Goal: Task Accomplishment & Management: Manage account settings

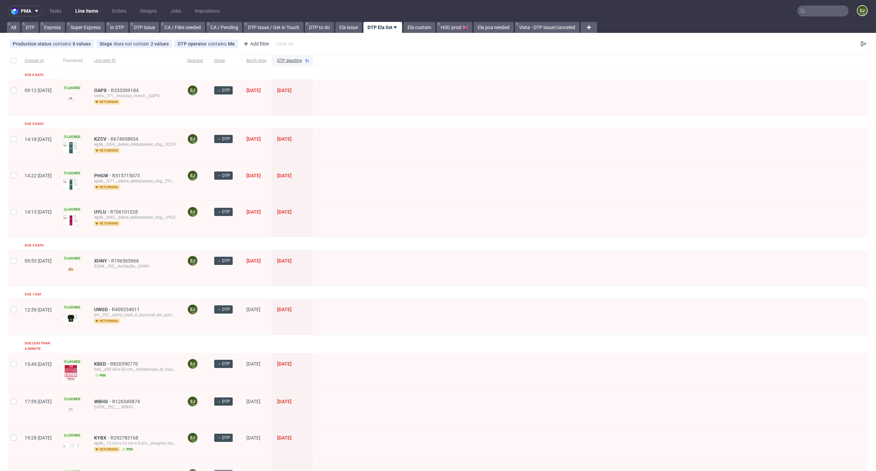
click at [824, 11] on input "text" at bounding box center [823, 10] width 51 height 11
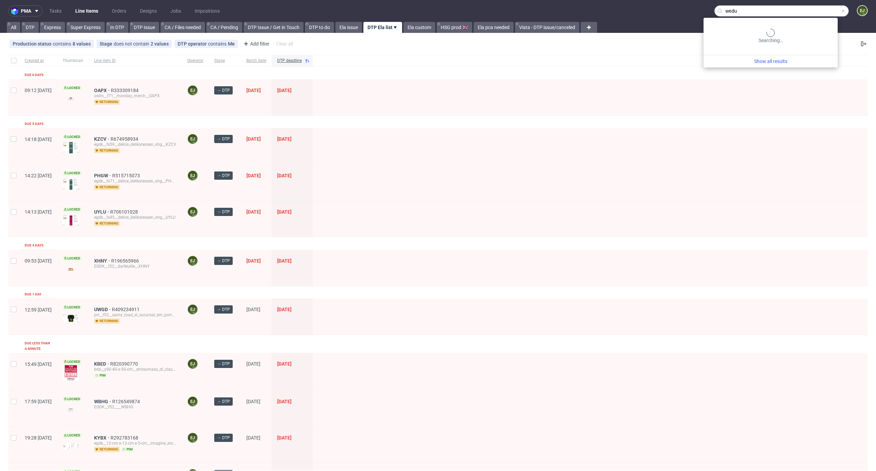
type input "wedu"
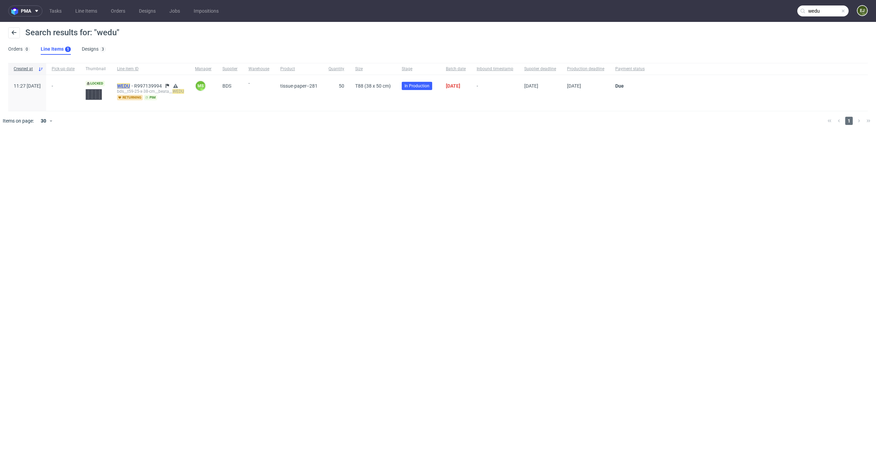
click at [130, 85] on mark "WEDU" at bounding box center [123, 85] width 13 height 5
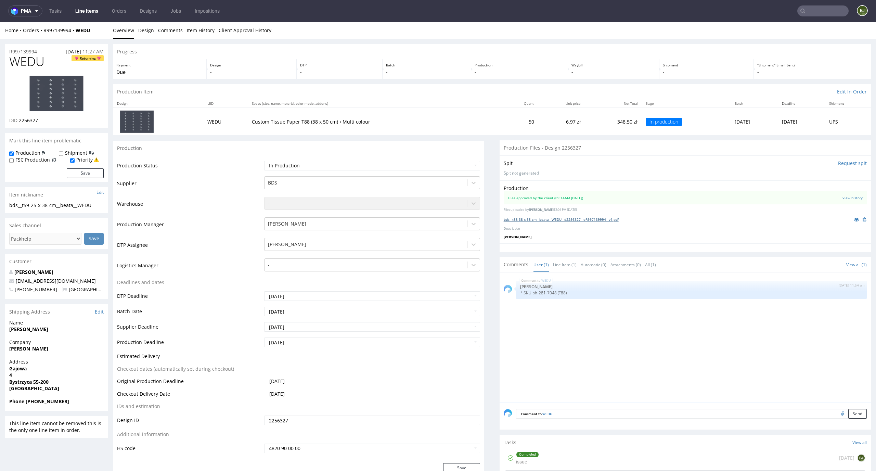
click at [578, 220] on link "bds__t88-38-x-58-cm__beata__WEDU__d2256327__oR997139994__v1.pdf" at bounding box center [561, 219] width 115 height 5
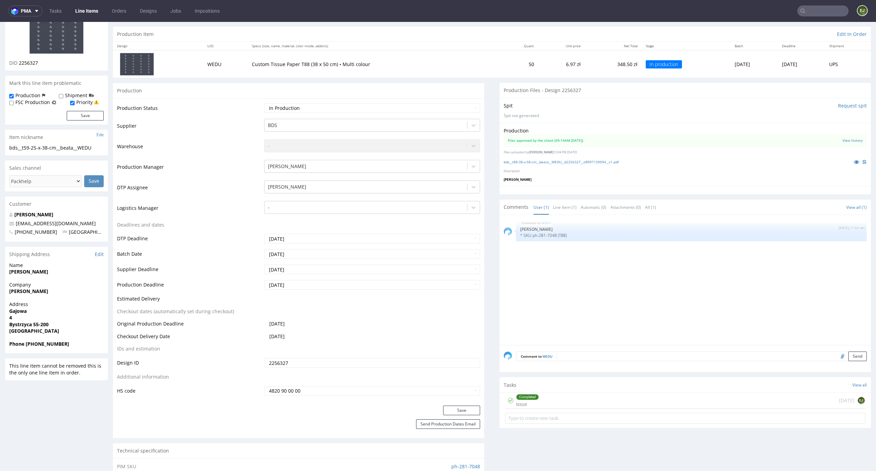
click at [837, 358] on input "file" at bounding box center [842, 356] width 10 height 9
type input "C:\fakepath\bds__t88-38-x-58-cm__beata__WEDU__d2256327__oR997139994__v1.pdf"
click at [849, 361] on button "Send" at bounding box center [858, 357] width 18 height 10
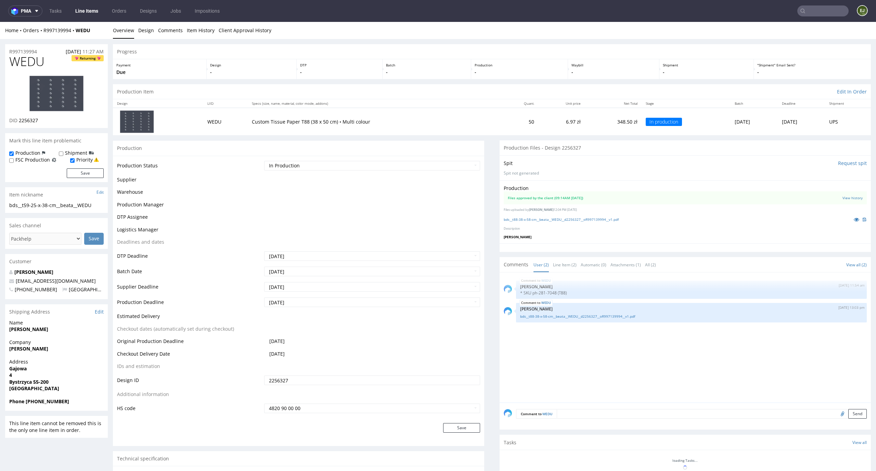
scroll to position [0, 0]
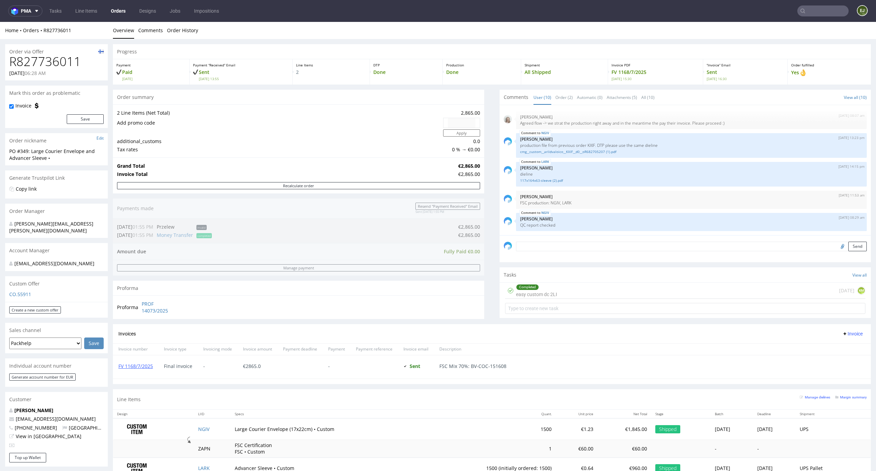
scroll to position [234, 0]
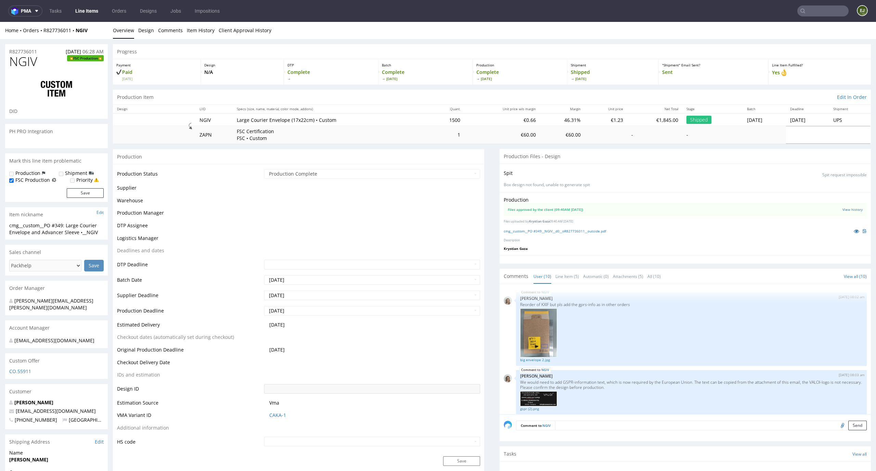
scroll to position [202, 0]
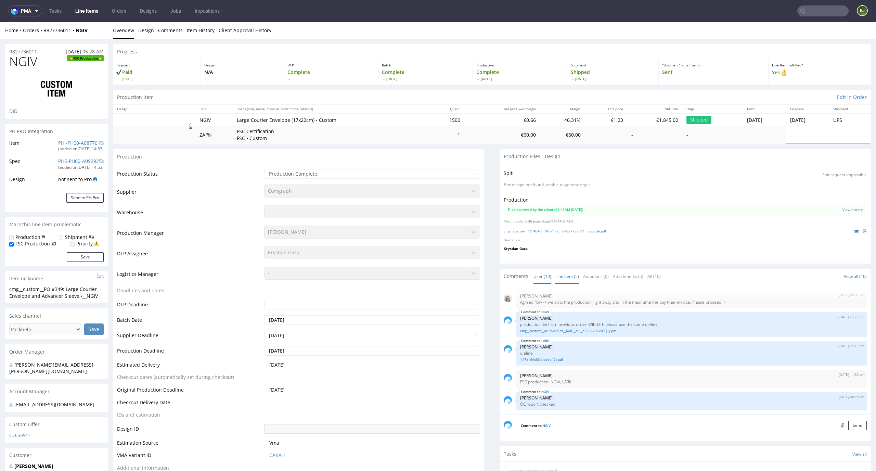
click at [557, 278] on link "Line Item (5)" at bounding box center [568, 276] width 24 height 15
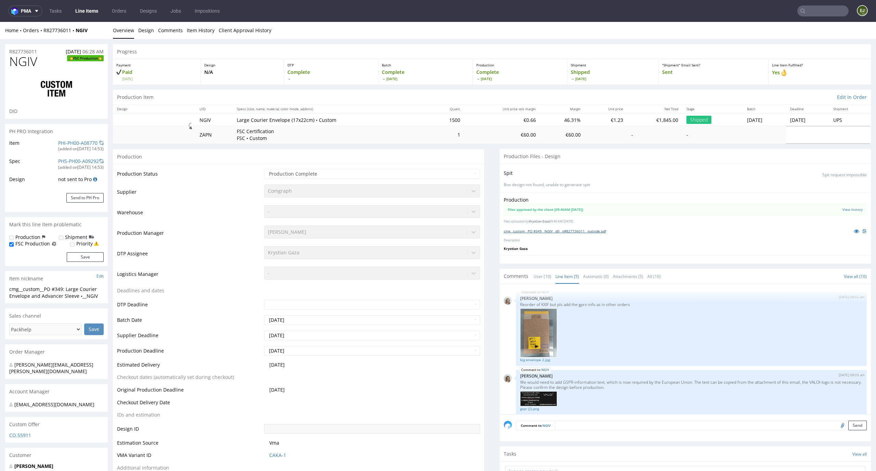
click at [550, 231] on link "cmg__custom__PO #349__NGIV__d0__oR827736011__outside.pdf" at bounding box center [555, 231] width 102 height 5
click at [465, 127] on td "€60.00" at bounding box center [503, 134] width 76 height 17
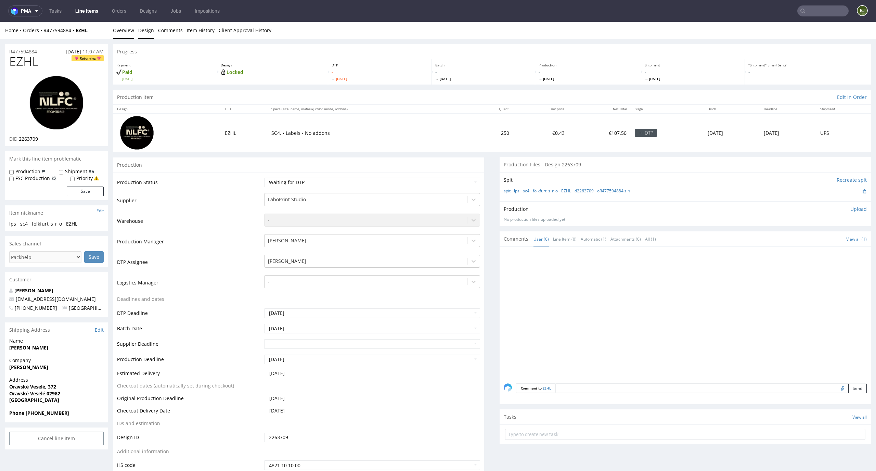
click at [147, 27] on link "Design" at bounding box center [146, 30] width 16 height 17
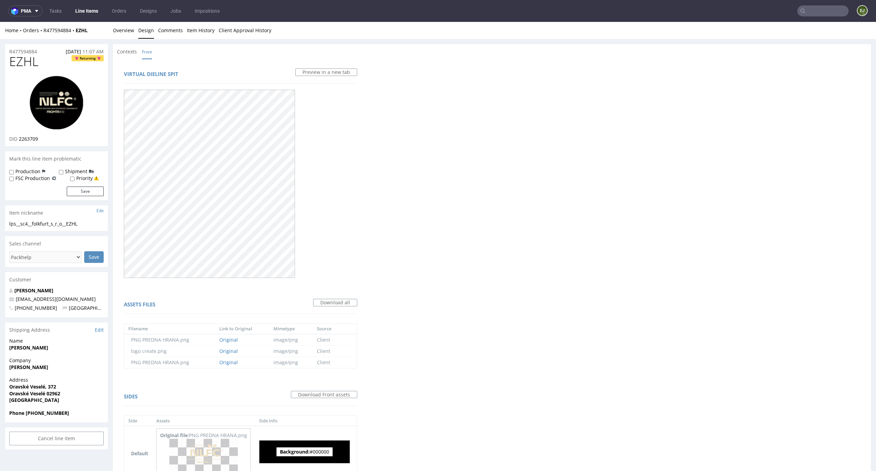
click at [119, 21] on nav "pma Tasks Line Items Orders Designs Jobs Impositions EJ" at bounding box center [438, 11] width 876 height 22
click at [119, 28] on link "Overview" at bounding box center [123, 30] width 21 height 17
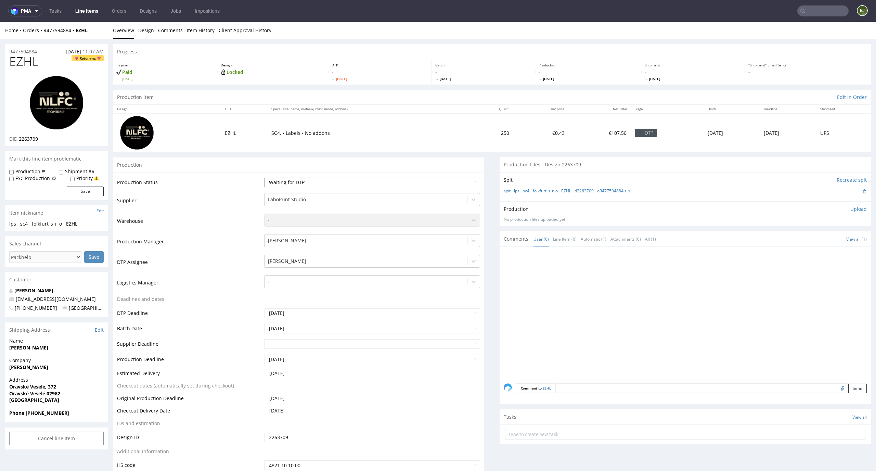
click at [379, 179] on select "Waiting for Artwork Waiting for Diecut Waiting for Mockup Waiting for DTP Waiti…" at bounding box center [372, 183] width 216 height 10
click at [264, 178] on select "Waiting for Artwork Waiting for Diecut Waiting for Mockup Waiting for DTP Waiti…" at bounding box center [372, 183] width 216 height 10
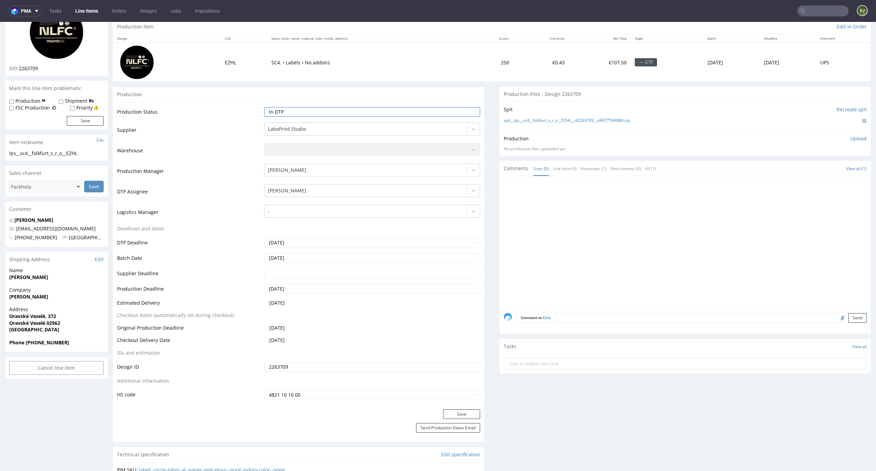
scroll to position [84, 0]
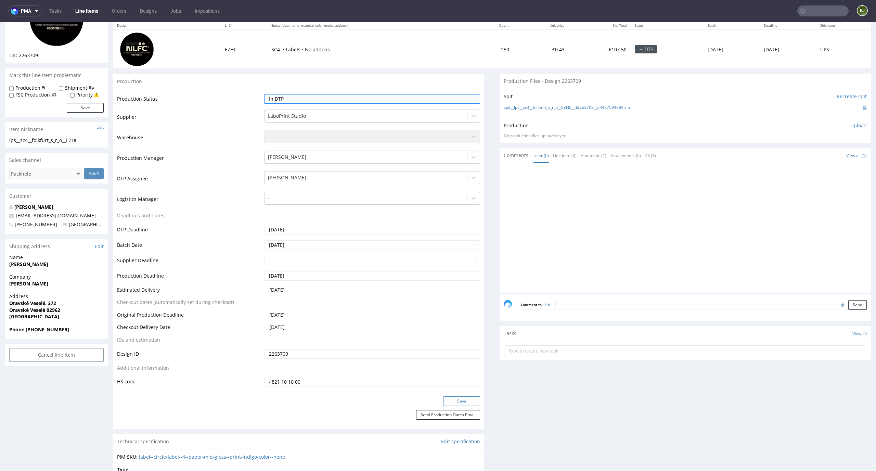
click at [467, 401] on button "Save" at bounding box center [461, 401] width 37 height 10
drag, startPoint x: 46, startPoint y: 56, endPoint x: 20, endPoint y: 57, distance: 26.4
click at [20, 57] on div "DID 2263709" at bounding box center [56, 55] width 94 height 7
copy span "2263709"
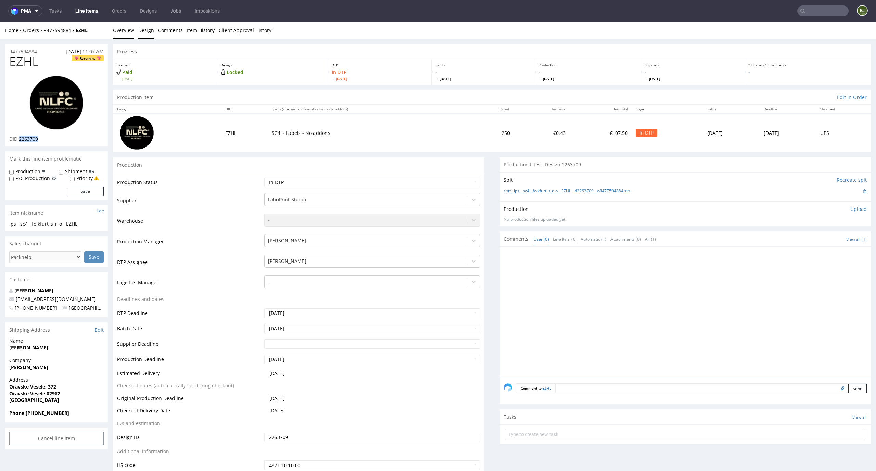
click at [144, 26] on link "Design" at bounding box center [146, 30] width 16 height 17
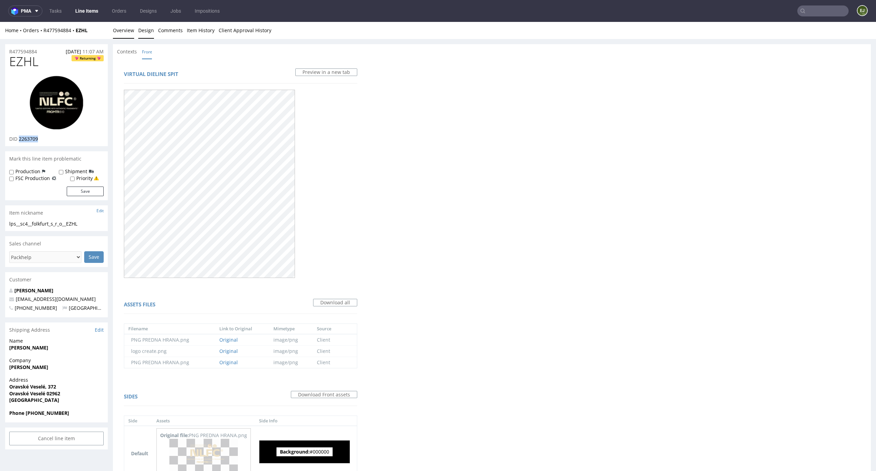
click at [125, 30] on link "Overview" at bounding box center [123, 30] width 21 height 17
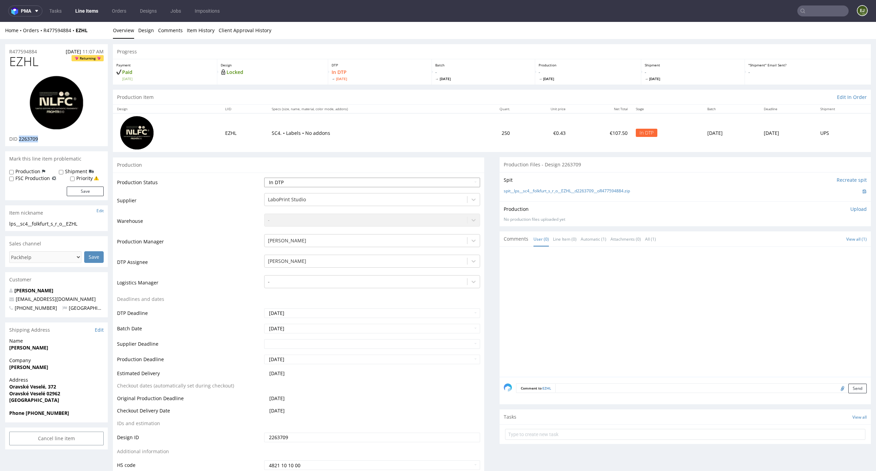
click at [463, 180] on select "Waiting for Artwork Waiting for Diecut Waiting for Mockup Waiting for DTP Waiti…" at bounding box center [372, 183] width 216 height 10
select select "dtp_ca_needed"
click at [264, 178] on select "Waiting for Artwork Waiting for Diecut Waiting for Mockup Waiting for DTP Waiti…" at bounding box center [372, 183] width 216 height 10
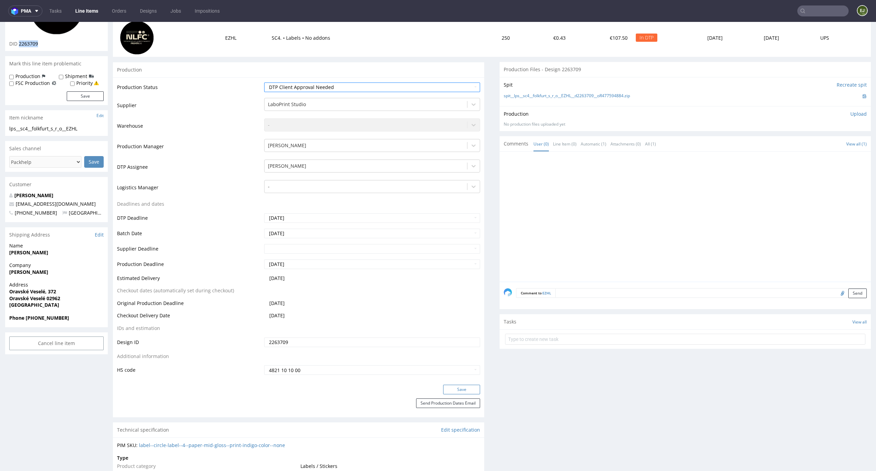
click at [453, 391] on button "Save" at bounding box center [461, 390] width 37 height 10
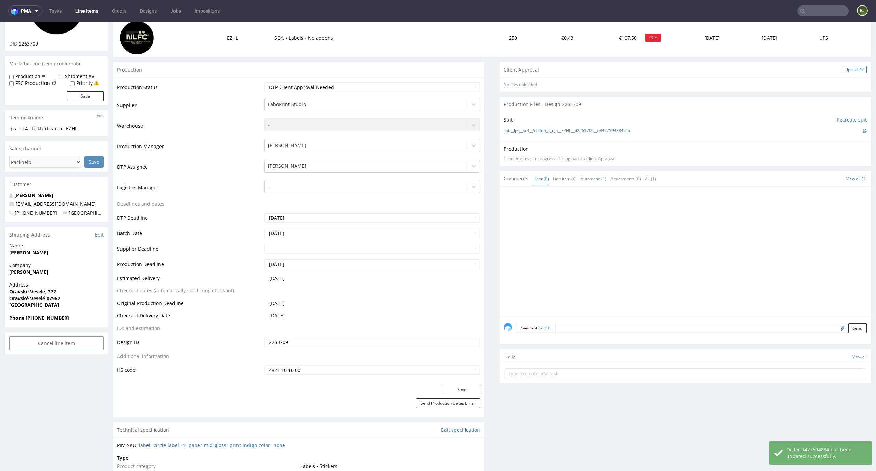
click at [843, 70] on div "Upload file" at bounding box center [855, 69] width 24 height 7
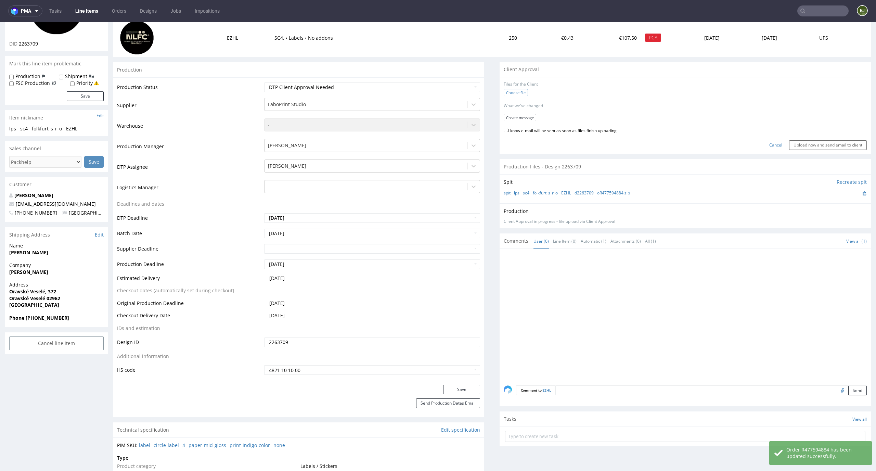
click at [513, 94] on label "Choose file" at bounding box center [516, 92] width 24 height 7
click at [0, 22] on input "Choose file" at bounding box center [0, 22] width 0 height 0
click at [521, 115] on button "Create message" at bounding box center [520, 115] width 33 height 7
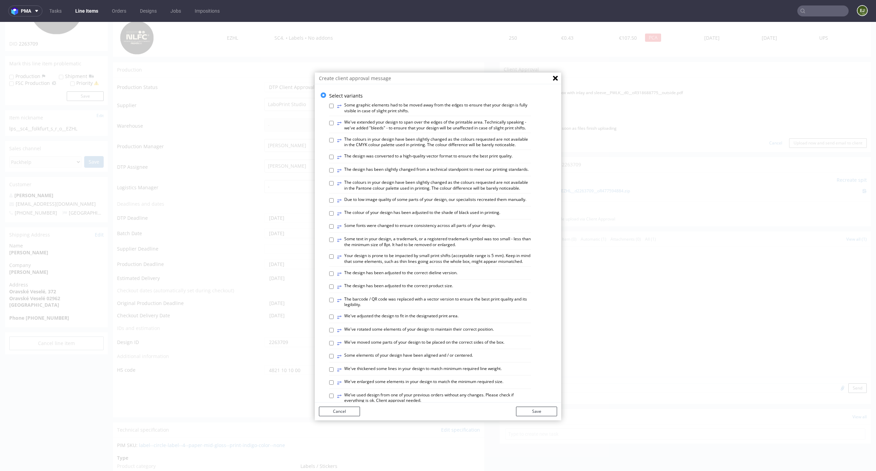
scroll to position [264, 0]
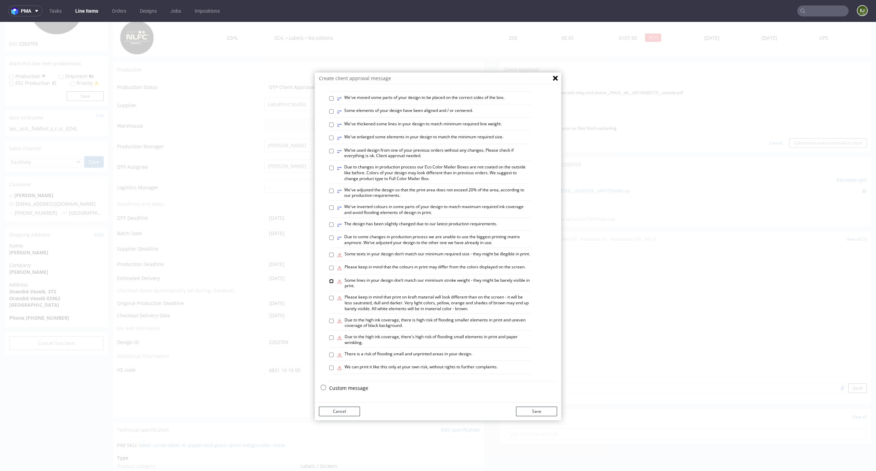
click at [329, 280] on input "⚠ Some lines in your design don’t match our minimum stroke weight - they might …" at bounding box center [331, 281] width 4 height 4
checkbox input "true"
click at [329, 251] on div "⚠ Some texts in your design don’t match our minimum required size - they might …" at bounding box center [430, 256] width 202 height 10
click at [329, 253] on input "⚠ Some texts in your design don’t match our minimum required size - they might …" at bounding box center [331, 255] width 4 height 4
checkbox input "true"
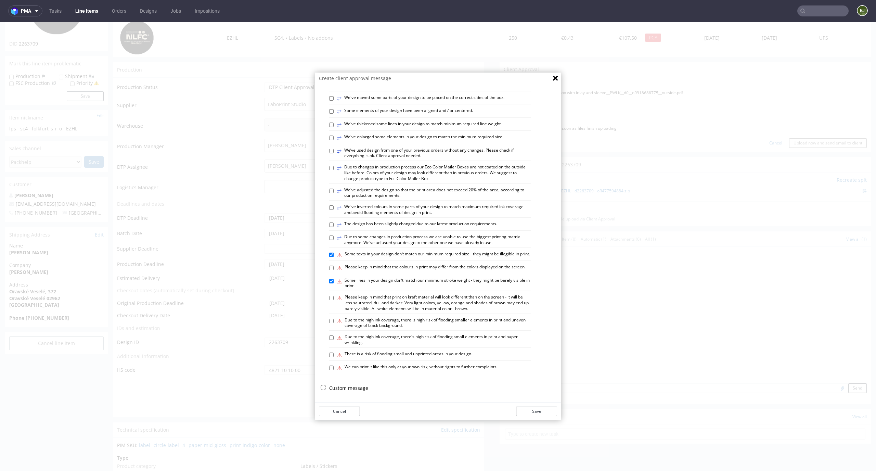
click at [540, 406] on div "Cancel Save" at bounding box center [438, 412] width 247 height 18
click at [540, 411] on button "Save" at bounding box center [536, 412] width 41 height 10
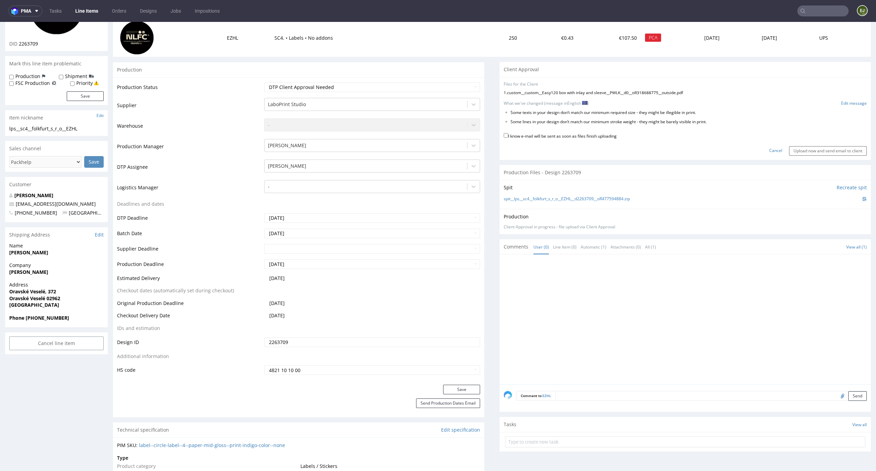
click at [586, 140] on div "I know e-mail will be sent as soon as files finish uploading" at bounding box center [685, 136] width 363 height 9
click at [585, 135] on label "I know e-mail will be sent as soon as files finish uploading" at bounding box center [560, 136] width 113 height 8
click at [508, 135] on input "I know e-mail will be sent as soon as files finish uploading" at bounding box center [506, 135] width 4 height 4
checkbox input "true"
click at [790, 151] on input "Upload now and send email to client" at bounding box center [829, 151] width 78 height 10
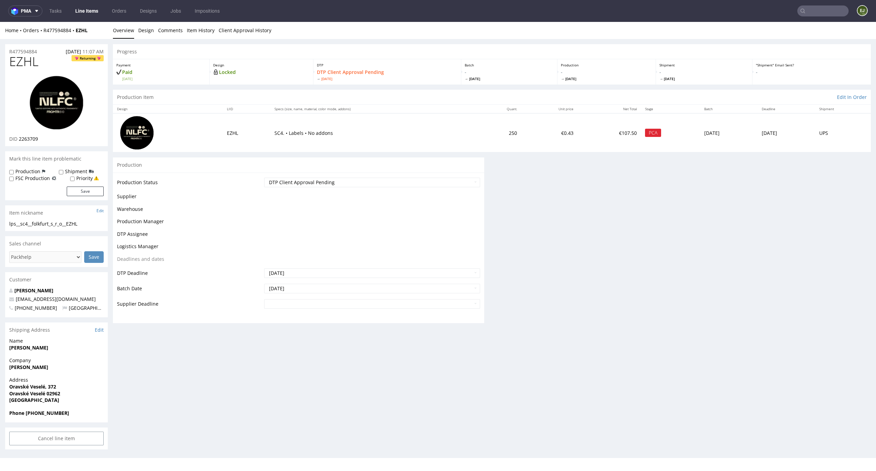
scroll to position [0, 0]
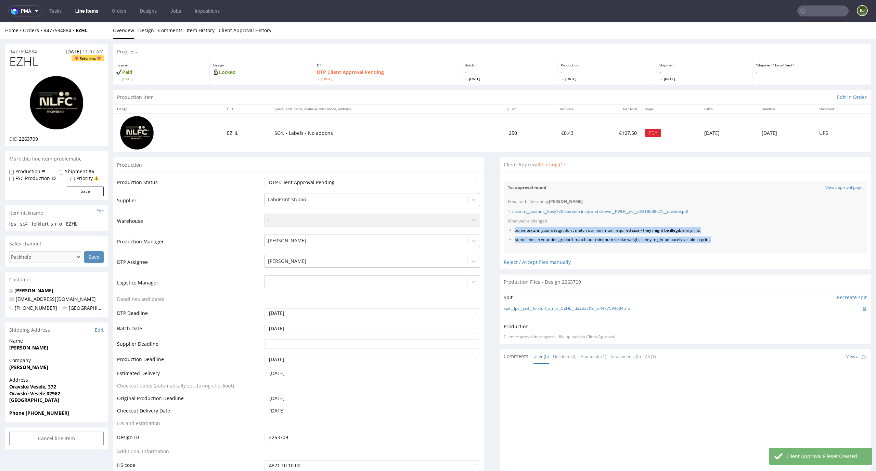
drag, startPoint x: 717, startPoint y: 241, endPoint x: 506, endPoint y: 230, distance: 211.2
click at [508, 230] on ul "Some texts in your design don’t match our minimum required size - they might be…" at bounding box center [685, 235] width 355 height 15
copy ul "Some texts in your design don’t match our minimum required size - they might be…"
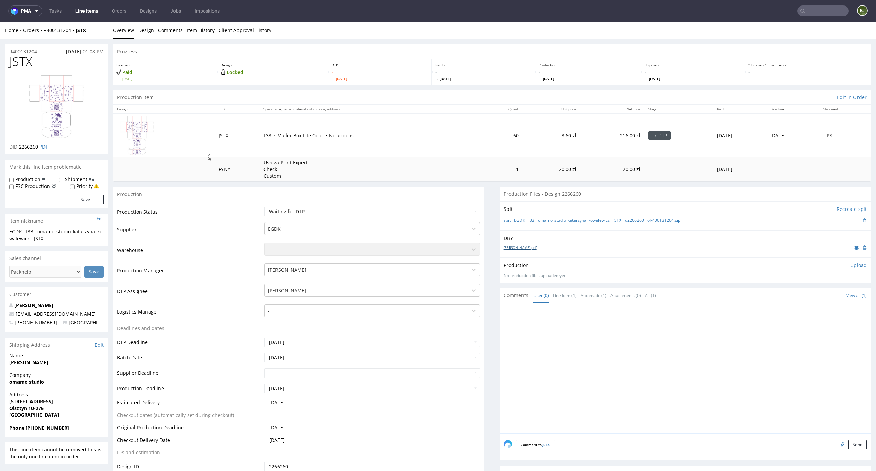
click at [504, 249] on link "pudelko.pdf" at bounding box center [520, 247] width 33 height 5
click at [521, 222] on link "spit__EGDK__f33__omamo_studio_katarzyna_kowalewicz__JSTX__d2266260__oR400131204…" at bounding box center [592, 221] width 177 height 6
click at [442, 209] on select "Waiting for Artwork Waiting for Diecut Waiting for Mockup Waiting for DTP Waiti…" at bounding box center [372, 212] width 216 height 10
select select "dtp_in_process"
click at [264, 207] on select "Waiting for Artwork Waiting for Diecut Waiting for Mockup Waiting for DTP Waiti…" at bounding box center [372, 212] width 216 height 10
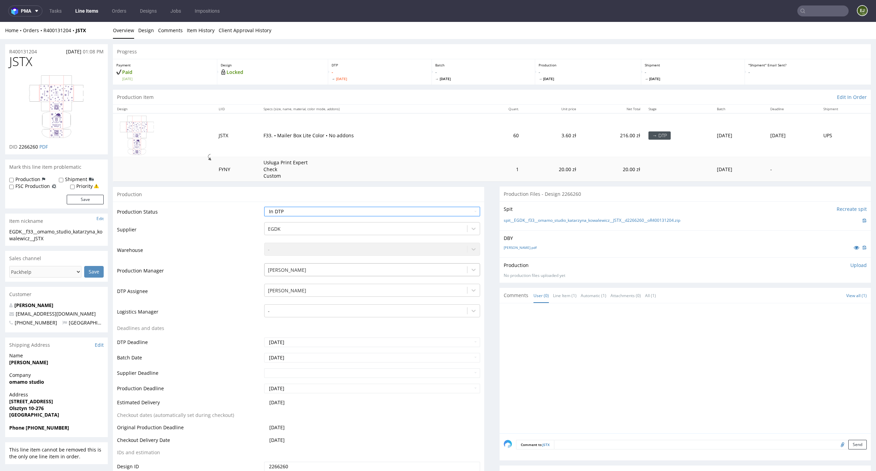
scroll to position [62, 0]
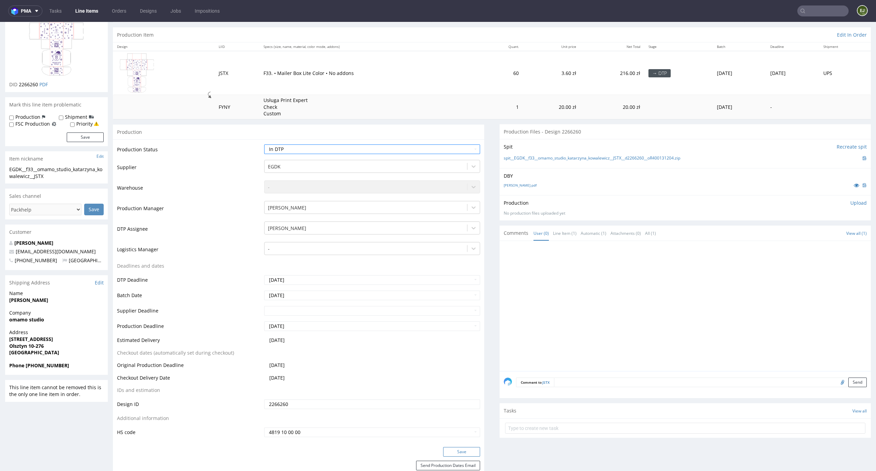
click at [466, 452] on button "Save" at bounding box center [461, 452] width 37 height 10
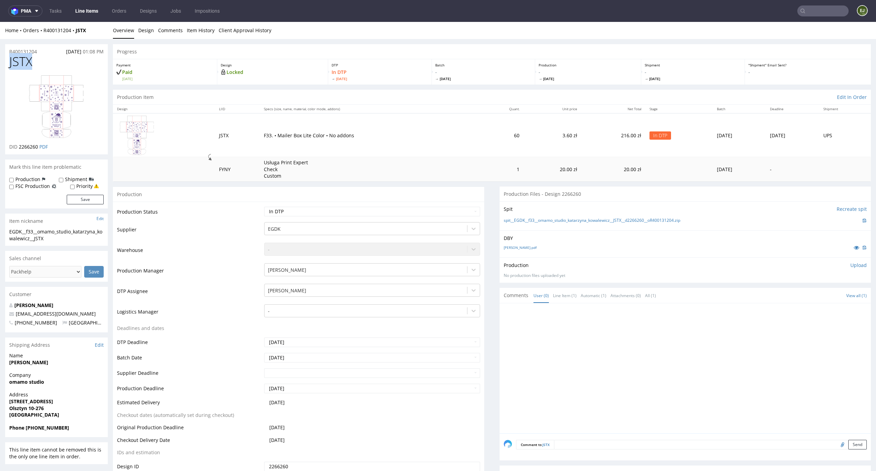
drag, startPoint x: 39, startPoint y: 62, endPoint x: 0, endPoint y: 61, distance: 38.7
copy span "JSTX"
click at [459, 216] on select "Waiting for Artwork Waiting for Diecut Waiting for Mockup Waiting for DTP Waiti…" at bounding box center [372, 212] width 216 height 10
select select "dtp_ca_needed"
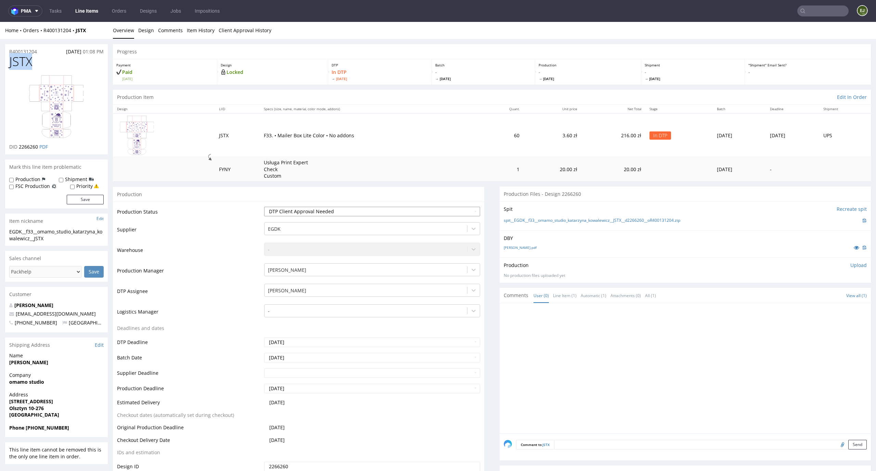
click at [264, 207] on select "Waiting for Artwork Waiting for Diecut Waiting for Mockup Waiting for DTP Waiti…" at bounding box center [372, 212] width 216 height 10
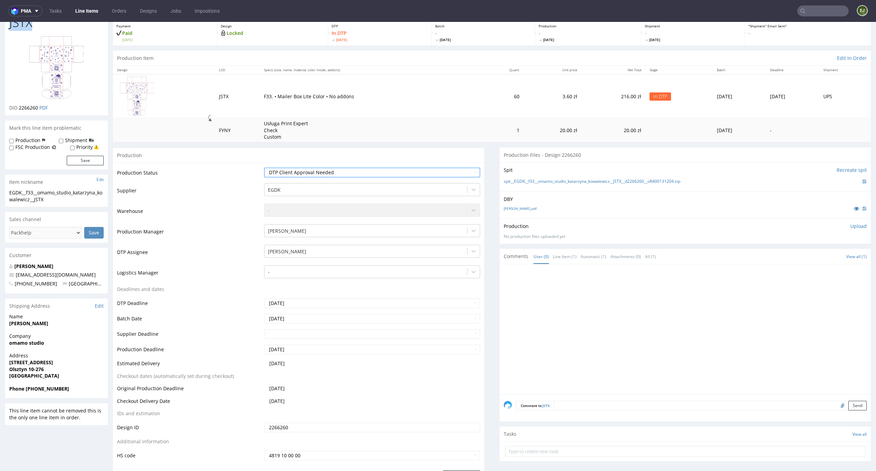
scroll to position [79, 0]
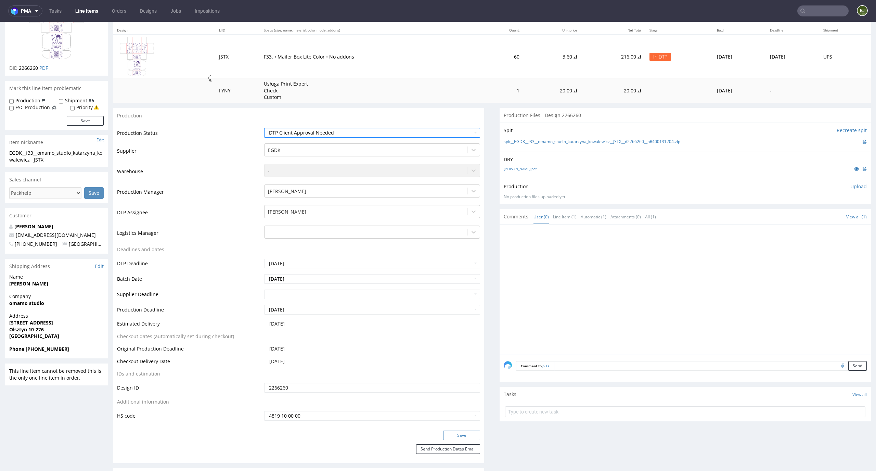
click at [466, 434] on button "Save" at bounding box center [461, 436] width 37 height 10
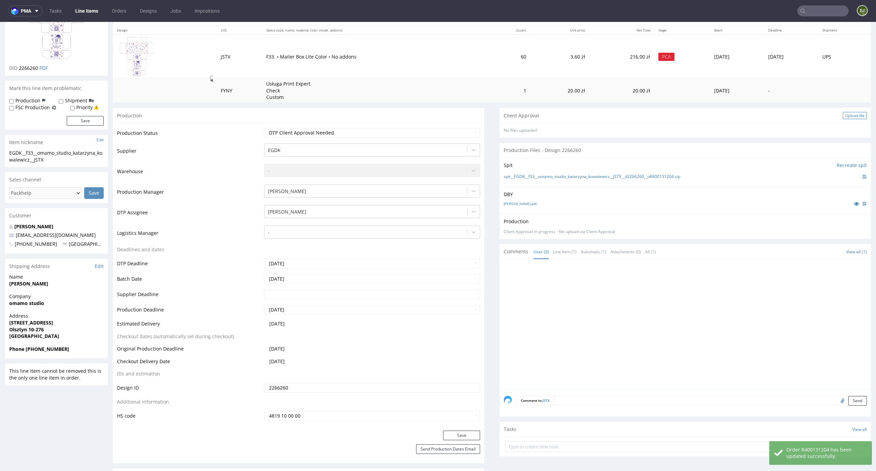
click at [856, 117] on div "Upload file" at bounding box center [855, 115] width 24 height 7
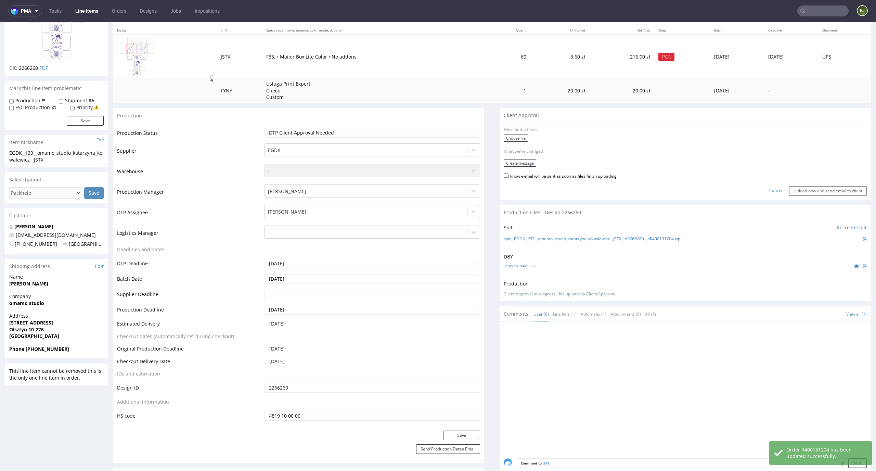
click at [512, 134] on form "Files for the Client Choose file What we've changed Create message I know e-mai…" at bounding box center [685, 161] width 363 height 68
click at [509, 141] on label "Choose file" at bounding box center [516, 138] width 24 height 7
click at [0, 22] on input "Choose file" at bounding box center [0, 22] width 0 height 0
click at [520, 158] on button "Create message" at bounding box center [520, 160] width 33 height 7
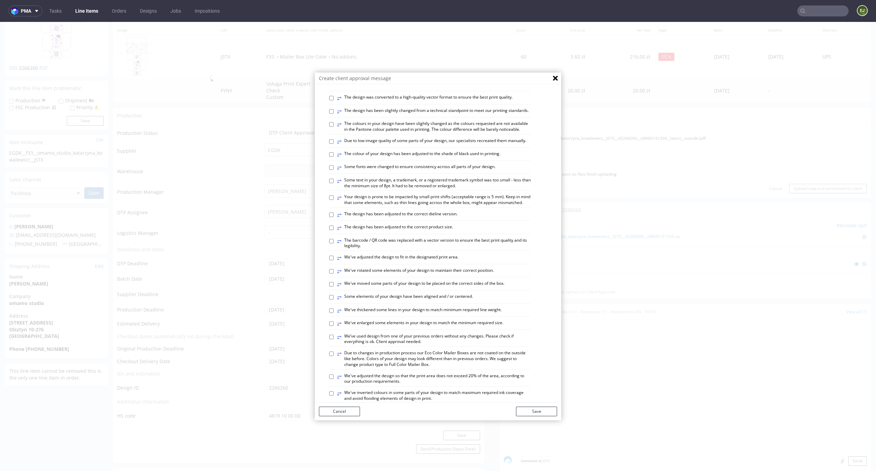
scroll to position [53, 0]
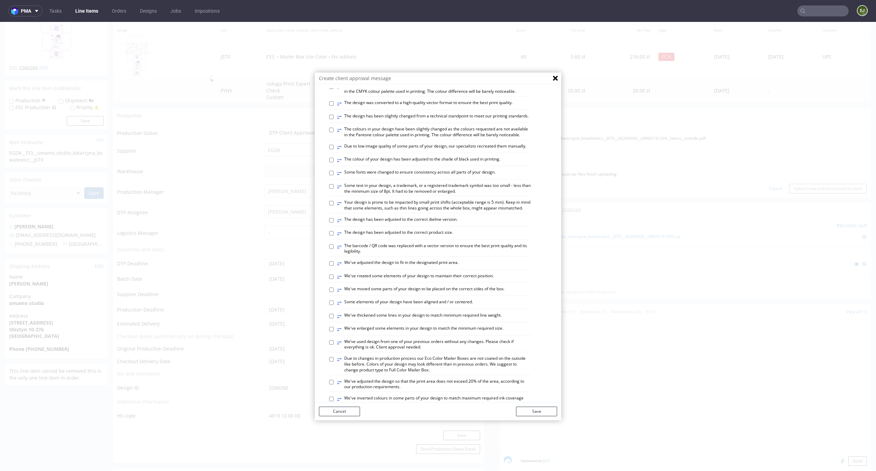
click at [466, 281] on label "⥂ We've rotated some elements of your design to maintain their correct position." at bounding box center [415, 277] width 157 height 8
click at [334, 279] on input "⥂ We've rotated some elements of your design to maintain their correct position." at bounding box center [331, 277] width 4 height 4
checkbox input "true"
click at [542, 418] on div "Cancel Save" at bounding box center [438, 412] width 247 height 18
click at [543, 413] on button "Save" at bounding box center [536, 412] width 41 height 10
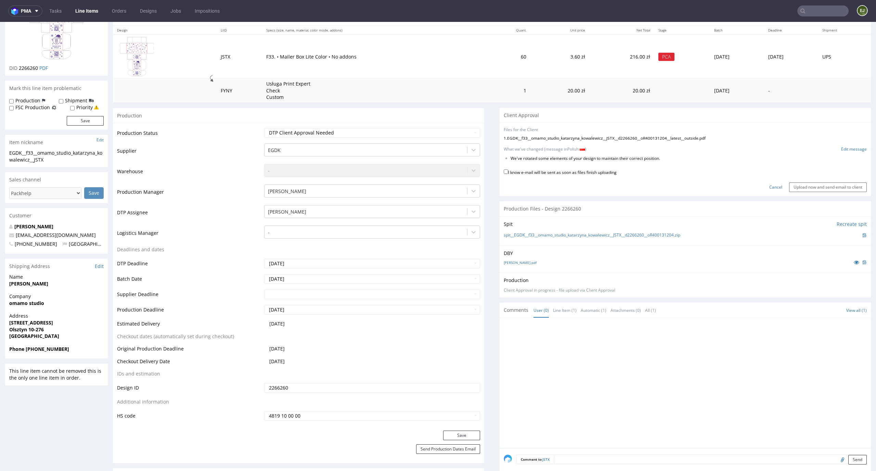
click at [603, 171] on label "I know e-mail will be sent as soon as files finish uploading" at bounding box center [560, 172] width 113 height 8
click at [508, 171] on input "I know e-mail will be sent as soon as files finish uploading" at bounding box center [506, 171] width 4 height 4
checkbox input "true"
click at [800, 189] on input "Upload now and send email to client" at bounding box center [829, 187] width 78 height 10
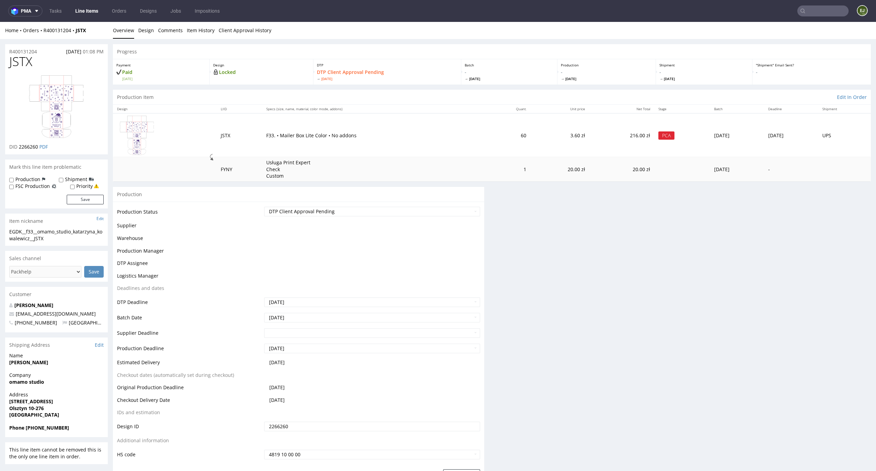
scroll to position [0, 0]
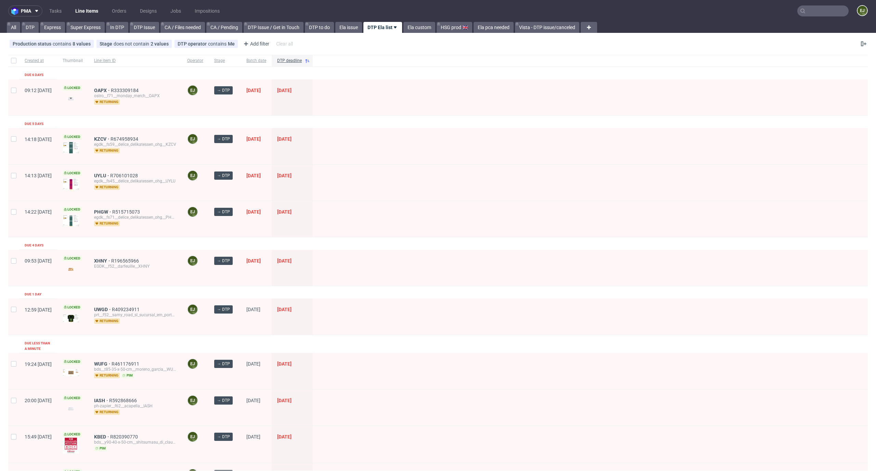
scroll to position [287, 0]
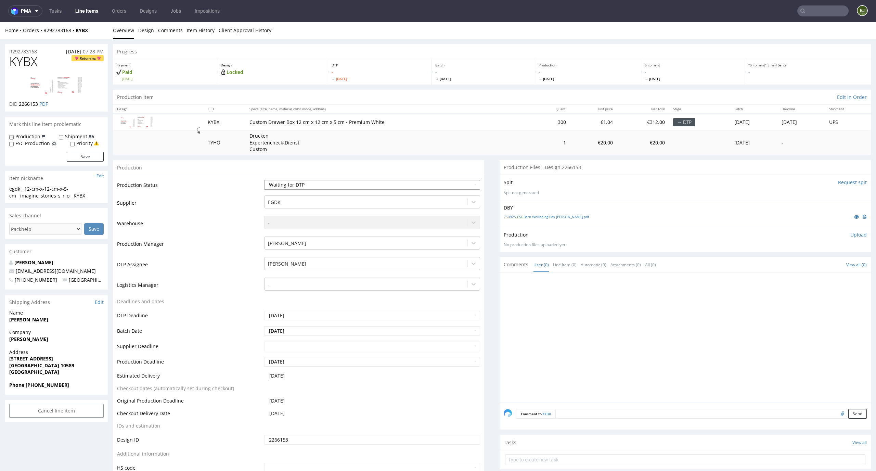
click at [376, 184] on select "Waiting for Artwork Waiting for Diecut Waiting for Mockup Waiting for DTP Waiti…" at bounding box center [372, 185] width 216 height 10
select select "dtp_in_process"
click at [264, 180] on select "Waiting for Artwork Waiting for Diecut Waiting for Mockup Waiting for DTP Waiti…" at bounding box center [372, 185] width 216 height 10
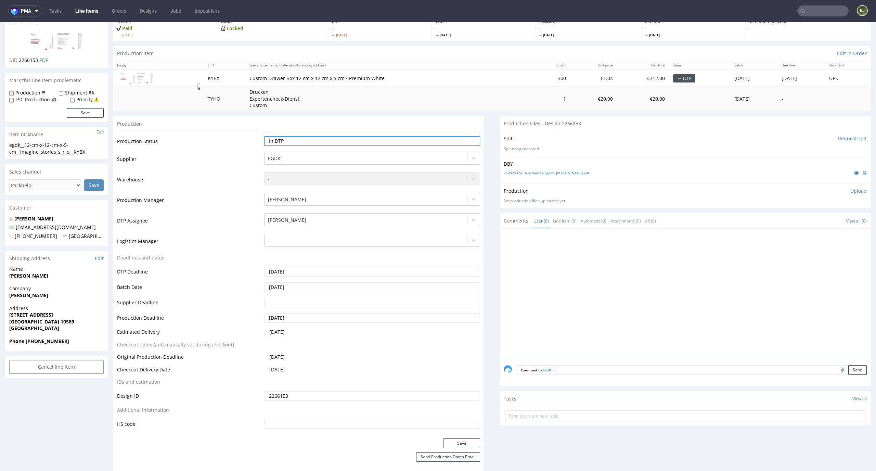
scroll to position [80, 0]
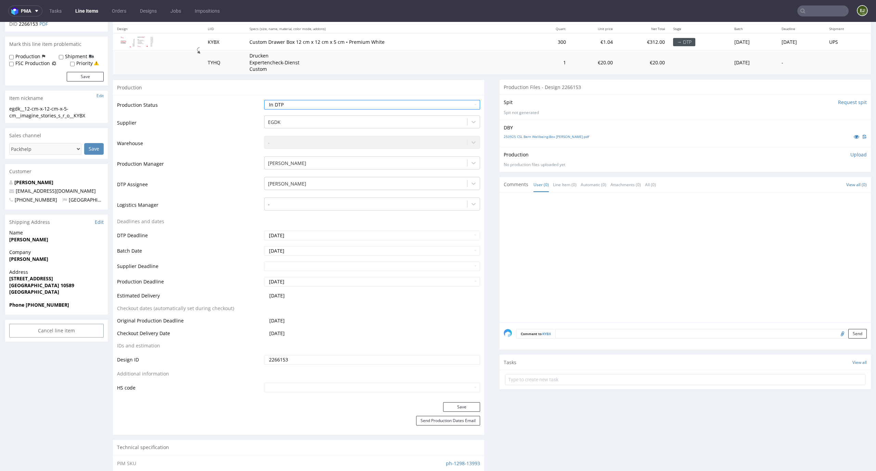
click at [458, 401] on div "Production Status Waiting for Artwork Waiting for Diecut Waiting for Mockup Wai…" at bounding box center [298, 248] width 371 height 307
click at [458, 404] on button "Save" at bounding box center [461, 407] width 37 height 10
click at [850, 102] on input "Request spit" at bounding box center [852, 102] width 29 height 7
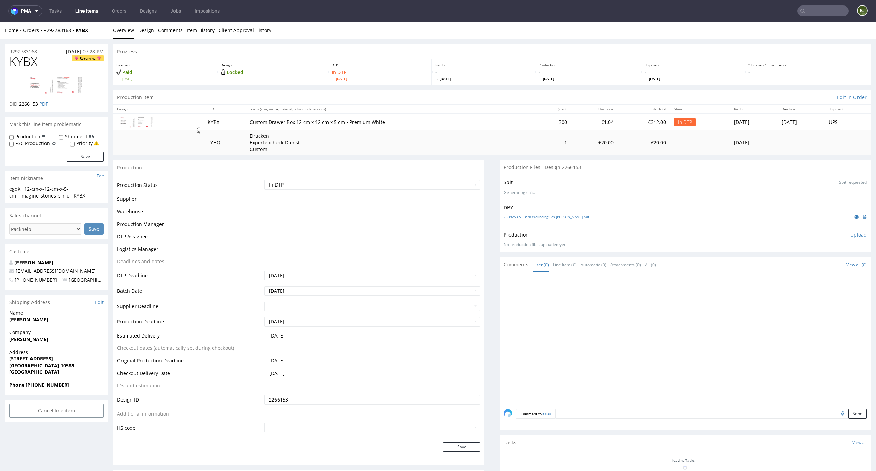
scroll to position [0, 0]
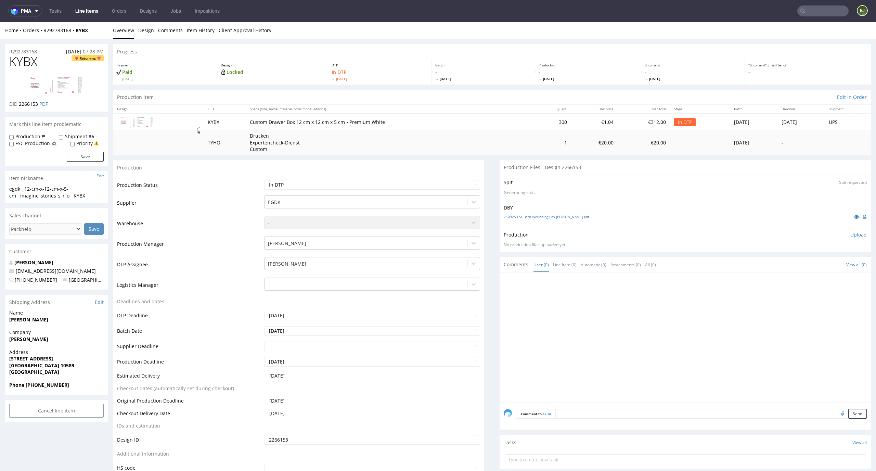
click at [75, 91] on img at bounding box center [56, 85] width 55 height 20
click at [548, 216] on link "250925 CSL Bern Wellbeing-Box Schuber.pdf" at bounding box center [546, 216] width 85 height 5
click at [427, 189] on select "Waiting for Artwork Waiting for Diecut Waiting for Mockup Waiting for DTP Waiti…" at bounding box center [372, 185] width 216 height 10
select select "dtp_issue"
click at [264, 180] on select "Waiting for Artwork Waiting for Diecut Waiting for Mockup Waiting for DTP Waiti…" at bounding box center [372, 185] width 216 height 10
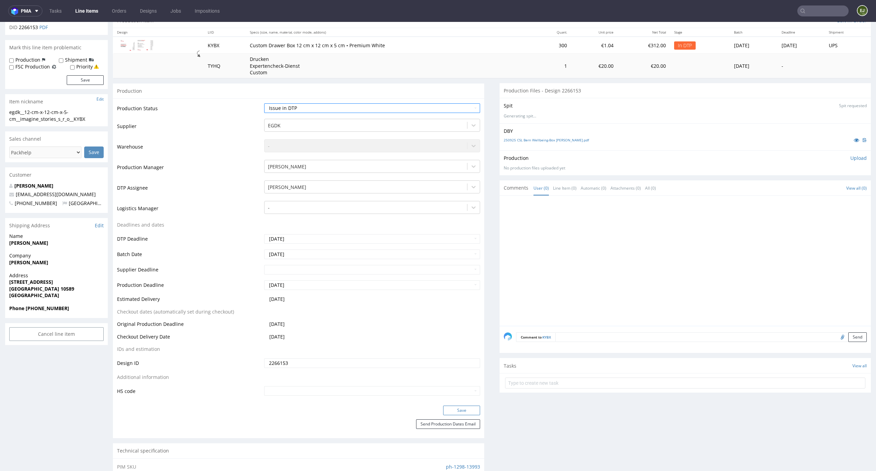
scroll to position [109, 0]
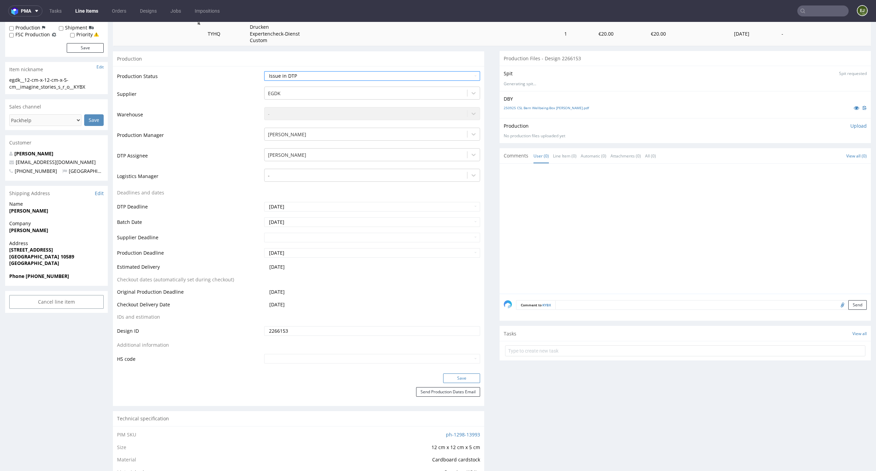
click at [459, 381] on button "Save" at bounding box center [461, 379] width 37 height 10
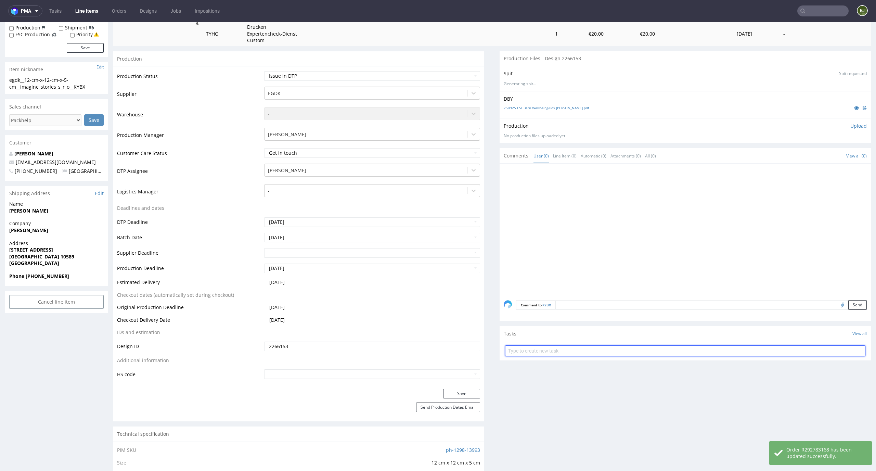
click at [617, 349] on input "text" at bounding box center [685, 350] width 361 height 11
type input "issue"
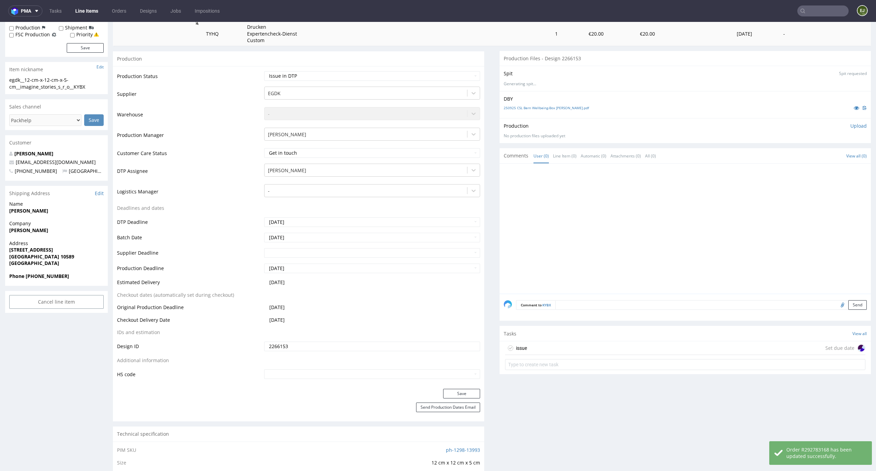
click at [613, 348] on div "issue Set due date" at bounding box center [685, 348] width 361 height 14
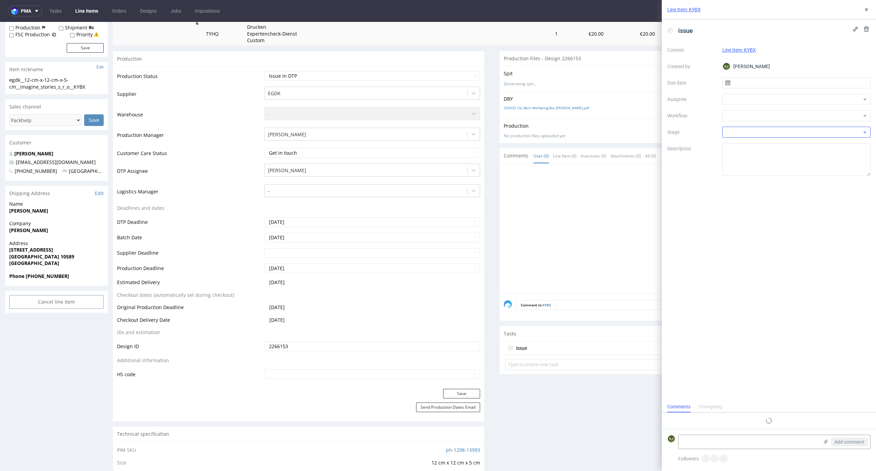
scroll to position [5, 0]
click at [793, 78] on input "text" at bounding box center [797, 82] width 149 height 11
click at [783, 175] on span "30" at bounding box center [785, 176] width 5 height 7
type input "[DATE]"
click at [783, 116] on div at bounding box center [797, 115] width 149 height 11
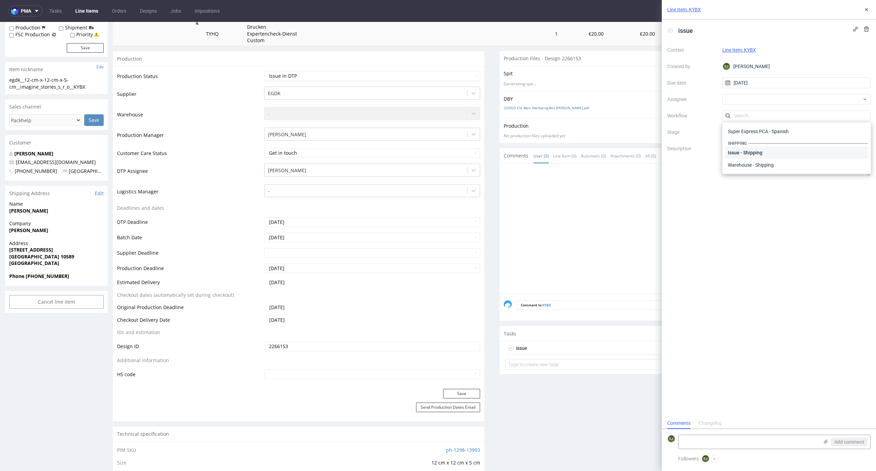
scroll to position [0, 0]
click at [798, 153] on div "DTP - Issue" at bounding box center [796, 153] width 143 height 12
click at [740, 441] on textarea at bounding box center [749, 442] width 140 height 14
paste textarea "Please match the design to the appropriate die/product."
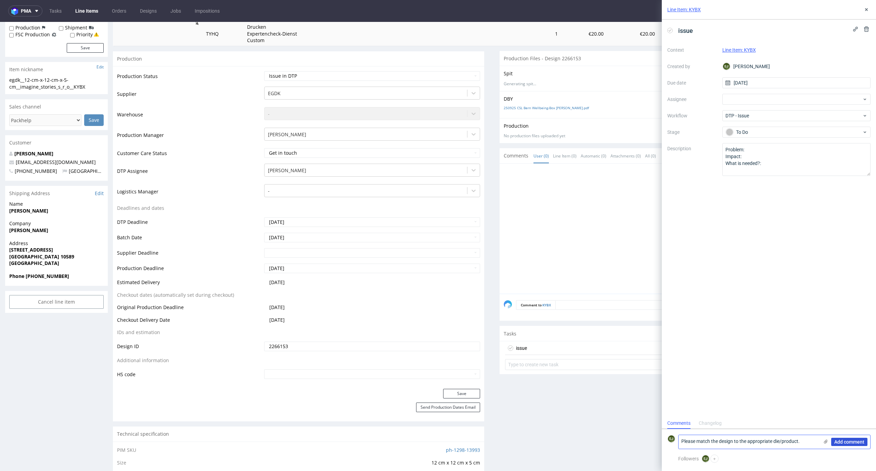
type textarea "Please match the design to the appropriate die/product."
click at [856, 443] on span "Add comment" at bounding box center [850, 442] width 30 height 5
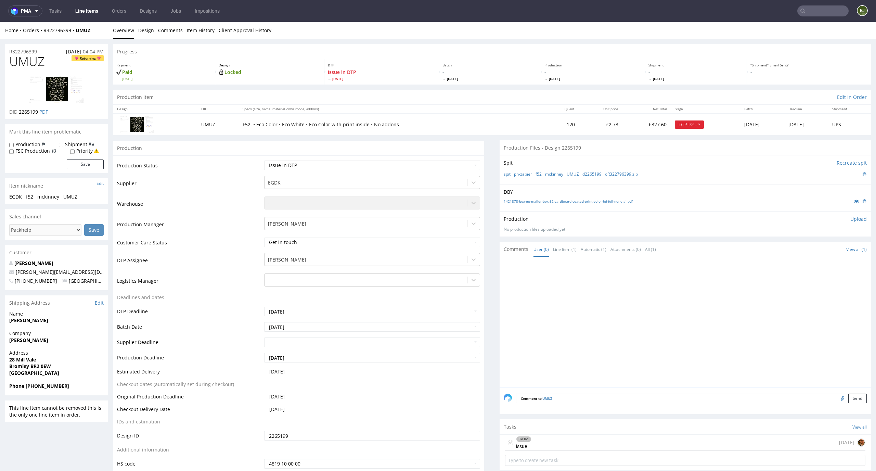
click at [458, 160] on div "Production Status Waiting for Artwork Waiting for Diecut Waiting for Mockup Wai…" at bounding box center [298, 316] width 371 height 323
click at [458, 167] on select "Waiting for Artwork Waiting for Diecut Waiting for Mockup Waiting for DTP Waiti…" at bounding box center [372, 166] width 216 height 10
select select "back_for_dtp"
click at [264, 161] on select "Waiting for Artwork Waiting for Diecut Waiting for Mockup Waiting for DTP Waiti…" at bounding box center [372, 166] width 216 height 10
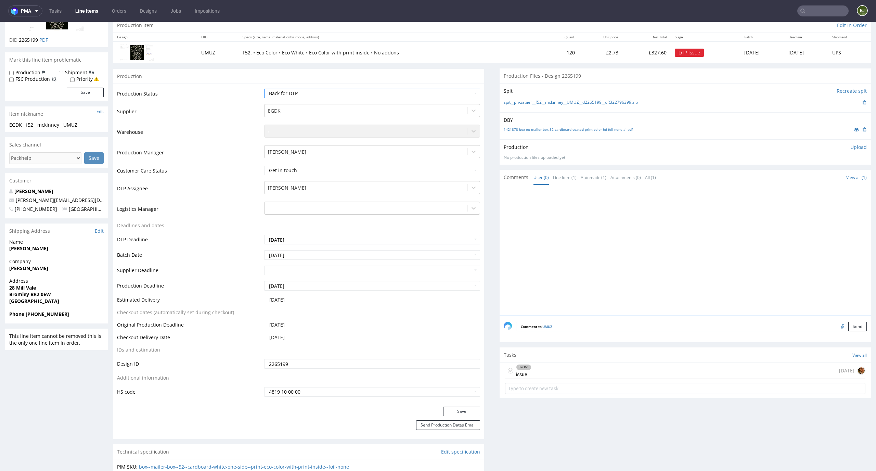
scroll to position [104, 0]
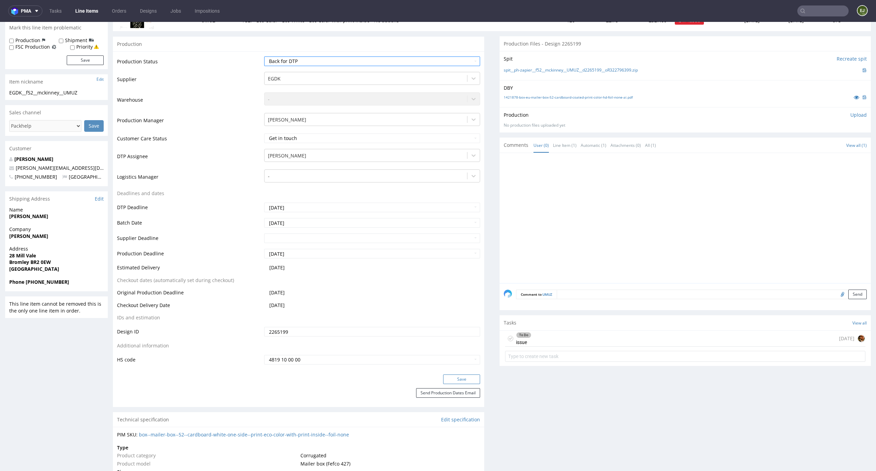
click at [469, 377] on button "Save" at bounding box center [461, 380] width 37 height 10
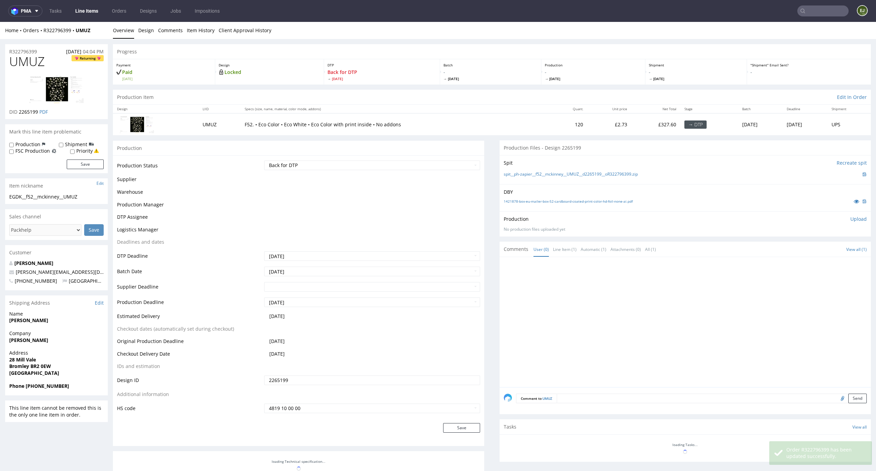
scroll to position [100, 0]
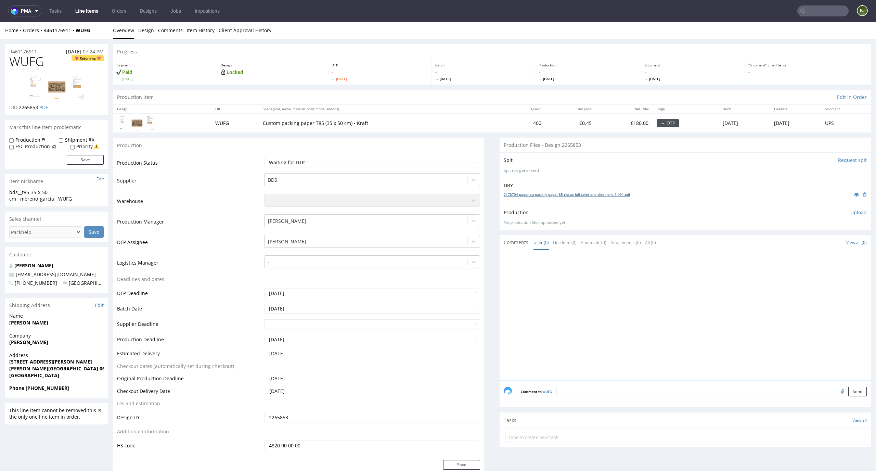
click at [586, 195] on link "2178704-paper-eu-packing-paper-85-tissue-full-color-one-side-none-1_v01.pdf" at bounding box center [567, 194] width 126 height 5
click at [506, 124] on td "400" at bounding box center [526, 122] width 40 height 19
click at [845, 157] on input "Request spit" at bounding box center [852, 160] width 29 height 7
click at [411, 164] on select "Waiting for Artwork Waiting for Diecut Waiting for Mockup Waiting for DTP Waiti…" at bounding box center [372, 163] width 216 height 10
select select "dtp_in_process"
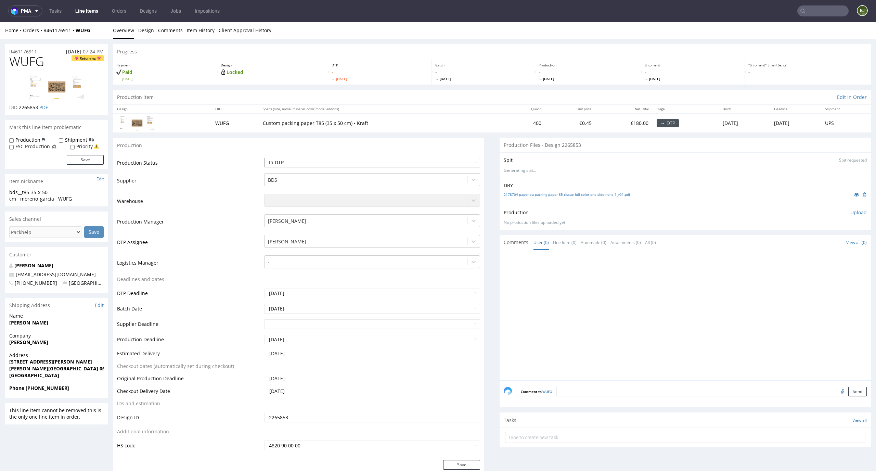
click at [264, 158] on select "Waiting for Artwork Waiting for Diecut Waiting for Mockup Waiting for DTP Waiti…" at bounding box center [372, 163] width 216 height 10
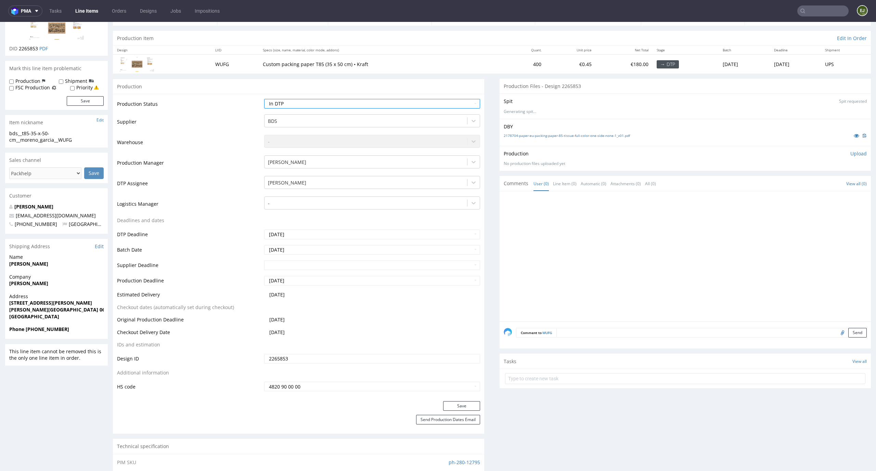
scroll to position [83, 0]
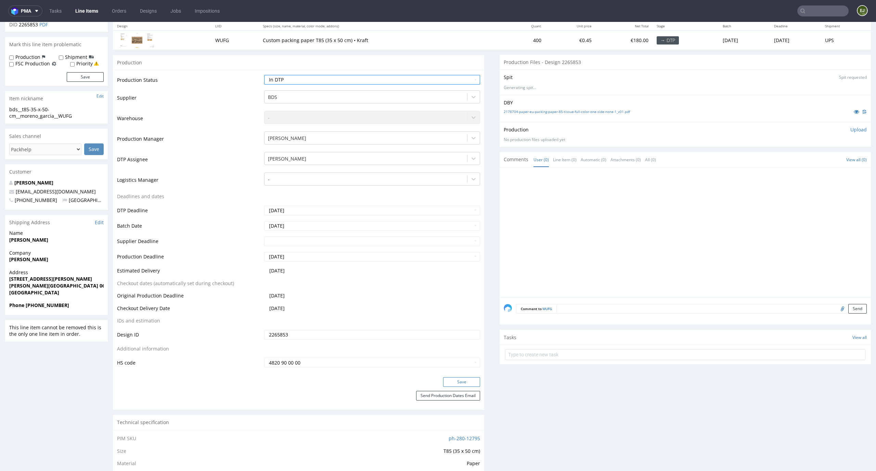
click at [452, 378] on button "Save" at bounding box center [461, 382] width 37 height 10
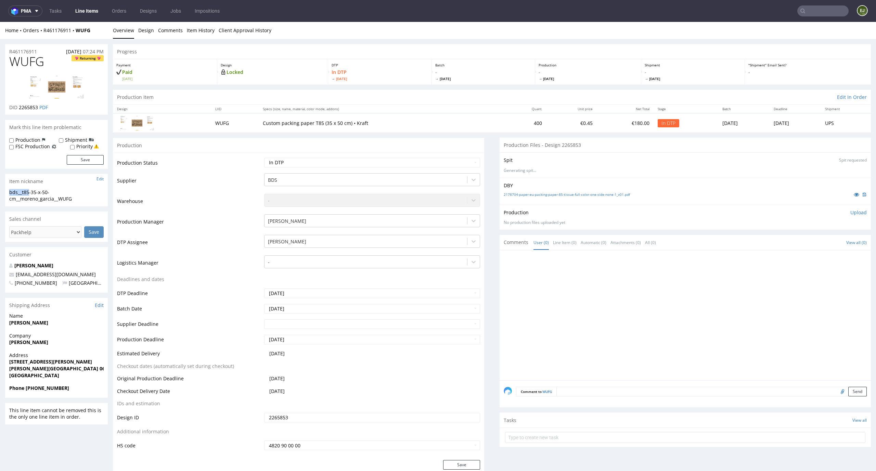
drag, startPoint x: 31, startPoint y: 190, endPoint x: 0, endPoint y: 191, distance: 30.8
copy div "bds__t85"
click at [375, 105] on th "Specs (size, name, material, color mode, addons)" at bounding box center [382, 109] width 247 height 9
click at [582, 193] on link "2178704-paper-eu-packing-paper-85-tissue-full-color-one-side-none-1_v01.pdf" at bounding box center [567, 194] width 126 height 5
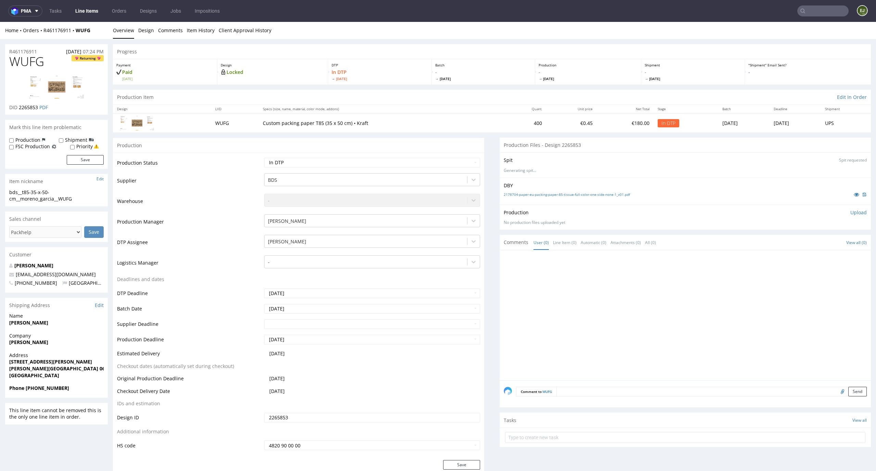
click at [55, 91] on img at bounding box center [56, 86] width 55 height 23
click at [67, 94] on img at bounding box center [56, 86] width 55 height 23
click at [516, 194] on link "2178704-paper-eu-packing-paper-85-tissue-full-color-one-side-none-1_v01.pdf" at bounding box center [567, 194] width 126 height 5
click at [394, 111] on th "Specs (size, name, material, color mode, addons)" at bounding box center [382, 109] width 247 height 9
click at [89, 10] on link "Line Items" at bounding box center [86, 10] width 31 height 11
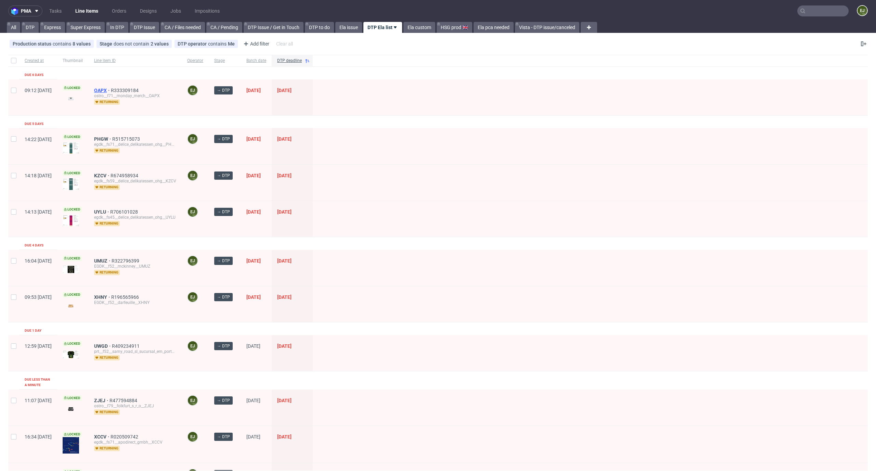
click at [111, 90] on span "OAPX" at bounding box center [102, 90] width 17 height 5
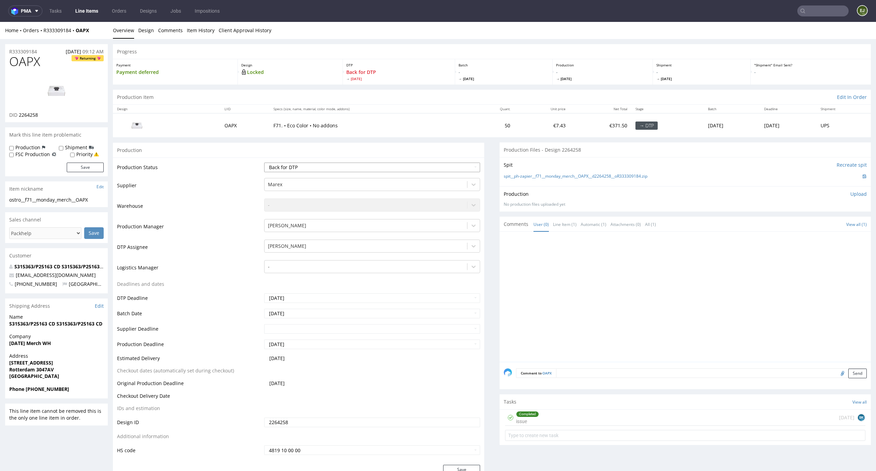
click at [463, 170] on select "Waiting for Artwork Waiting for Diecut Waiting for Mockup Waiting for DTP Waiti…" at bounding box center [372, 168] width 216 height 10
select select "dtp_in_process"
click at [264, 163] on select "Waiting for Artwork Waiting for Diecut Waiting for Mockup Waiting for DTP Waiti…" at bounding box center [372, 168] width 216 height 10
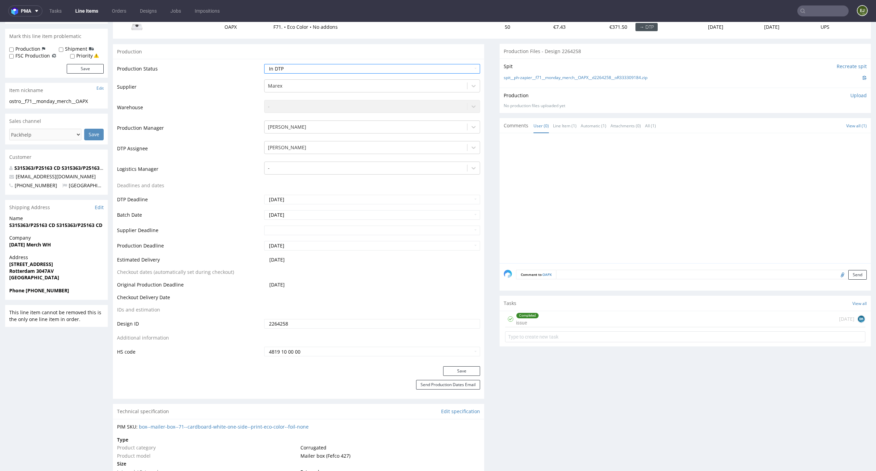
scroll to position [118, 0]
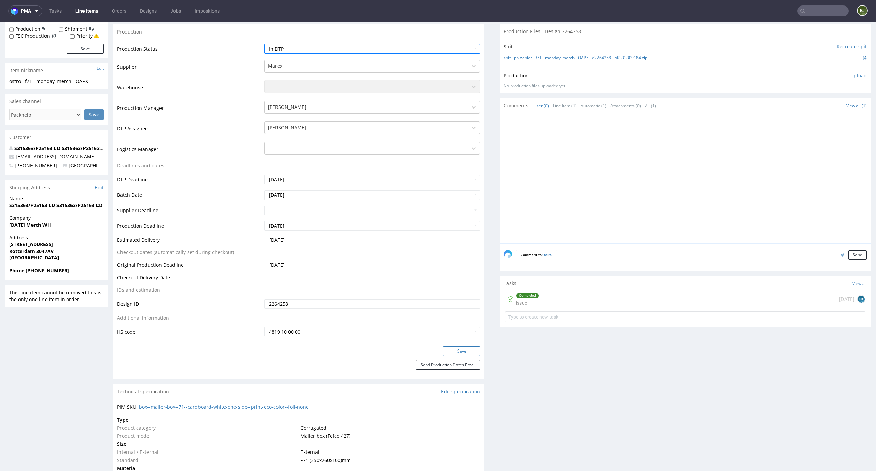
click at [458, 347] on button "Save" at bounding box center [461, 351] width 37 height 10
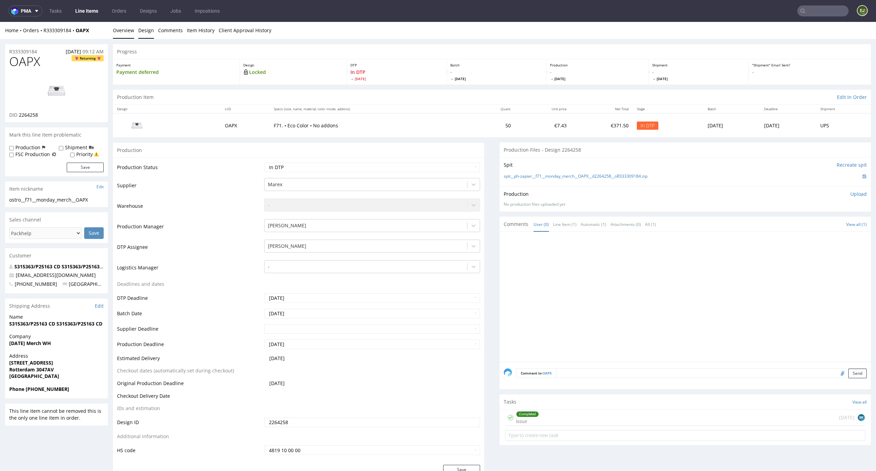
click at [141, 37] on link "Design" at bounding box center [146, 30] width 16 height 17
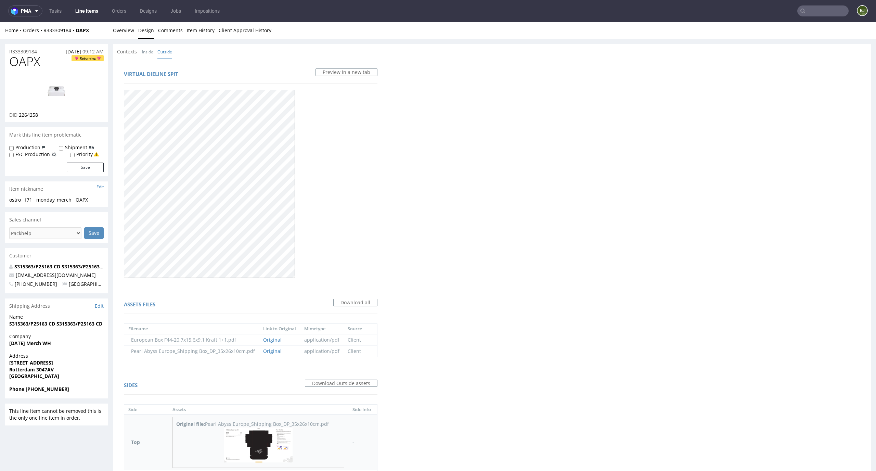
click at [261, 443] on img at bounding box center [258, 445] width 68 height 35
click at [124, 33] on link "Overview" at bounding box center [123, 30] width 21 height 17
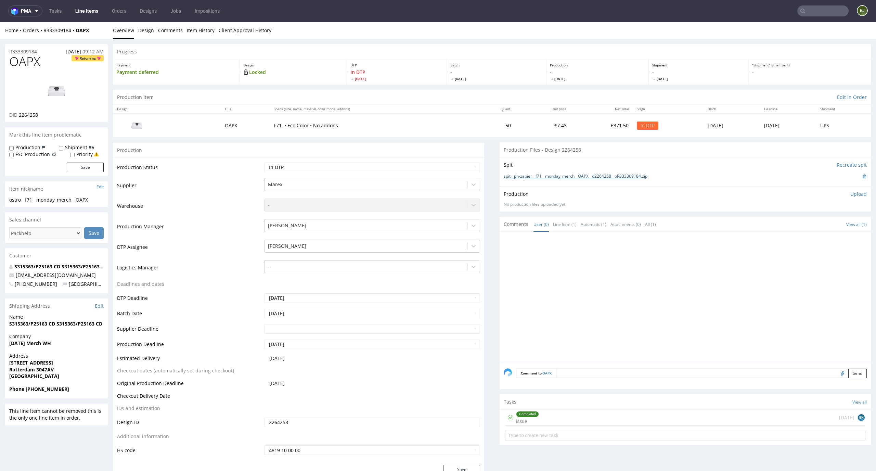
click at [531, 174] on link "spit__ph-zapier__f71__monday_merch__OAPX__d2264258__oR333309184.zip" at bounding box center [576, 177] width 144 height 6
drag, startPoint x: 39, startPoint y: 65, endPoint x: 0, endPoint y: 65, distance: 39.0
copy span "OAPX"
click at [854, 193] on p "Upload" at bounding box center [859, 194] width 16 height 7
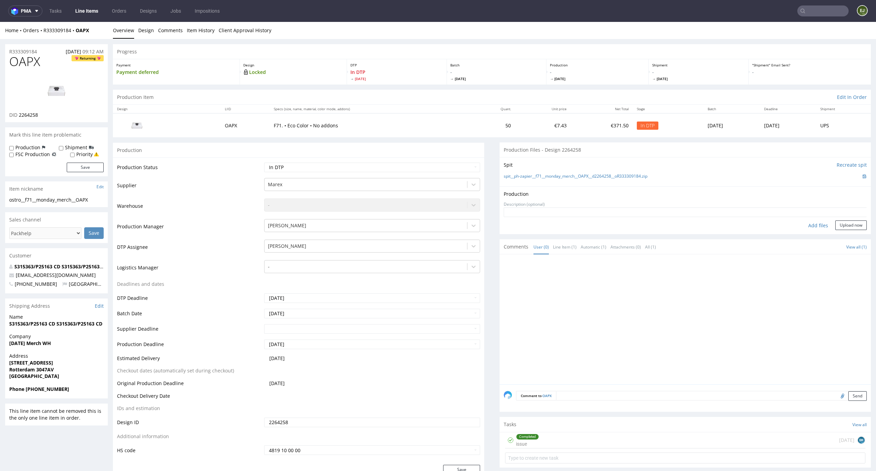
click at [801, 222] on div "Add files" at bounding box center [818, 225] width 34 height 10
type input "C:\fakepath\ostro__f71__monday_merch__OAPX__d2264258__oR333309184__latest__outs…"
click at [842, 235] on button "Upload now" at bounding box center [851, 236] width 31 height 10
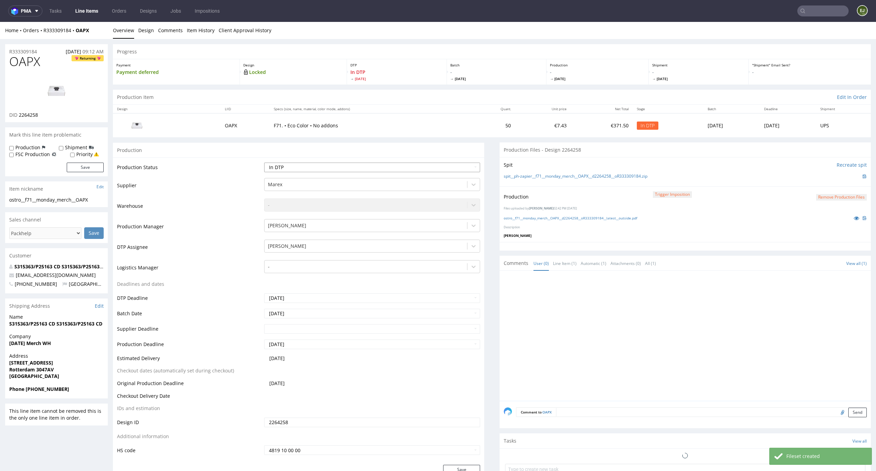
click at [458, 167] on select "Waiting for Artwork Waiting for Diecut Waiting for Mockup Waiting for DTP Waiti…" at bounding box center [372, 168] width 216 height 10
select select "dtp_production_ready"
click at [264, 163] on select "Waiting for Artwork Waiting for Diecut Waiting for Mockup Waiting for DTP Waiti…" at bounding box center [372, 168] width 216 height 10
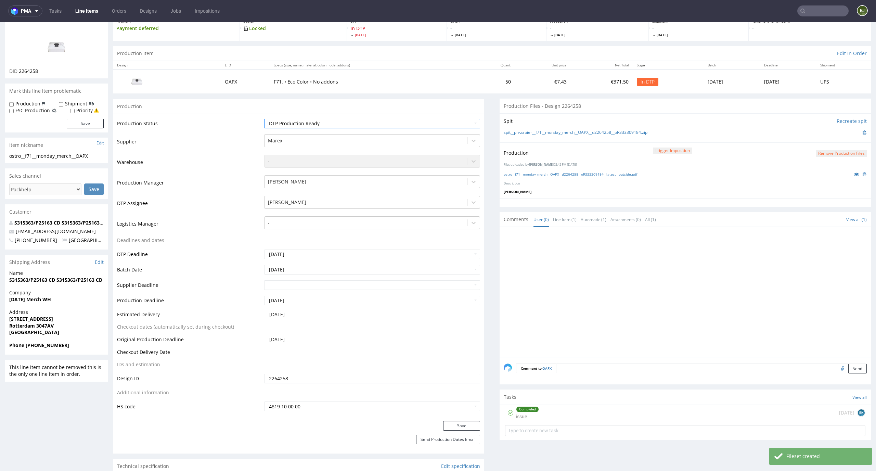
scroll to position [53, 0]
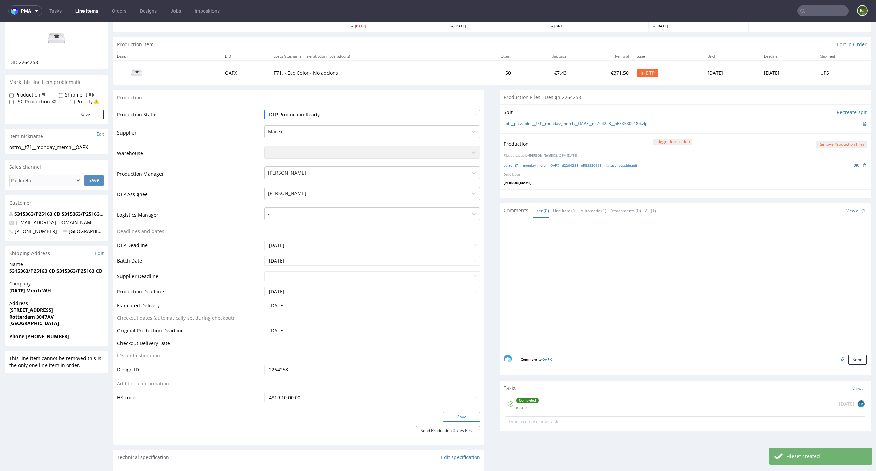
click at [460, 419] on button "Save" at bounding box center [461, 417] width 37 height 10
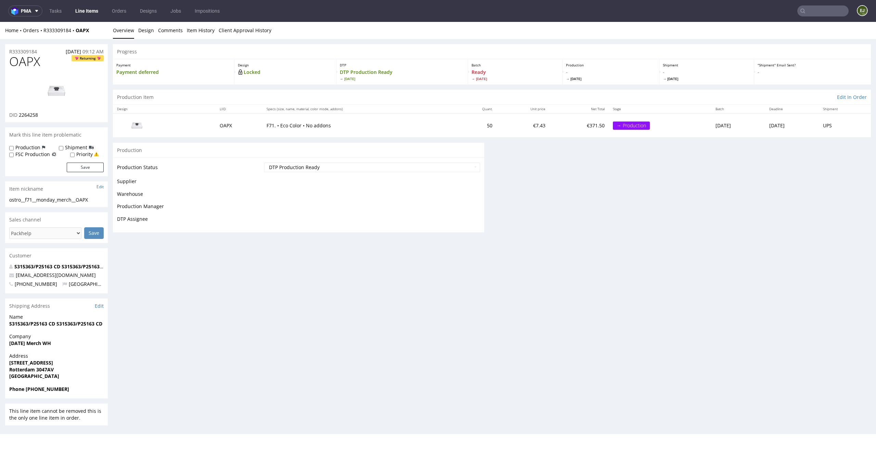
scroll to position [0, 0]
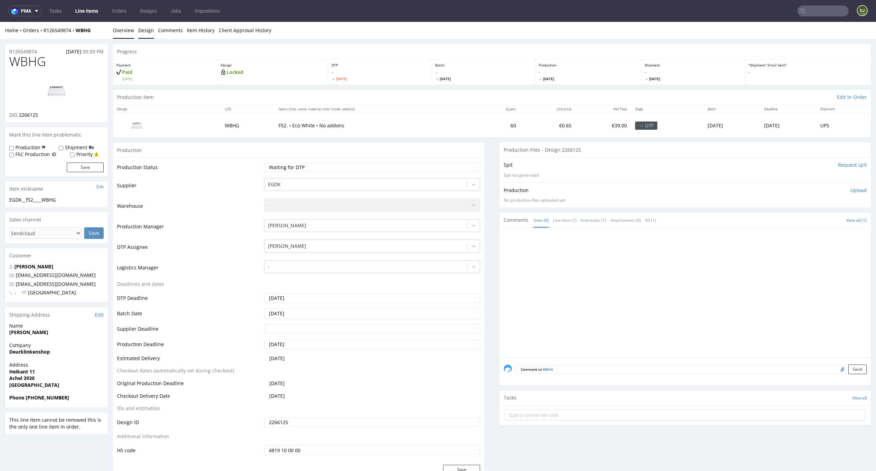
click at [150, 24] on link "Design" at bounding box center [146, 30] width 16 height 17
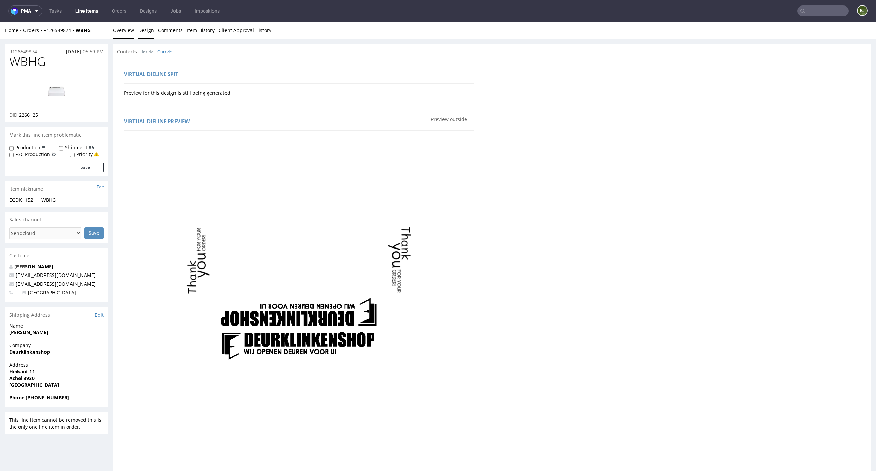
click at [127, 34] on link "Overview" at bounding box center [123, 30] width 21 height 17
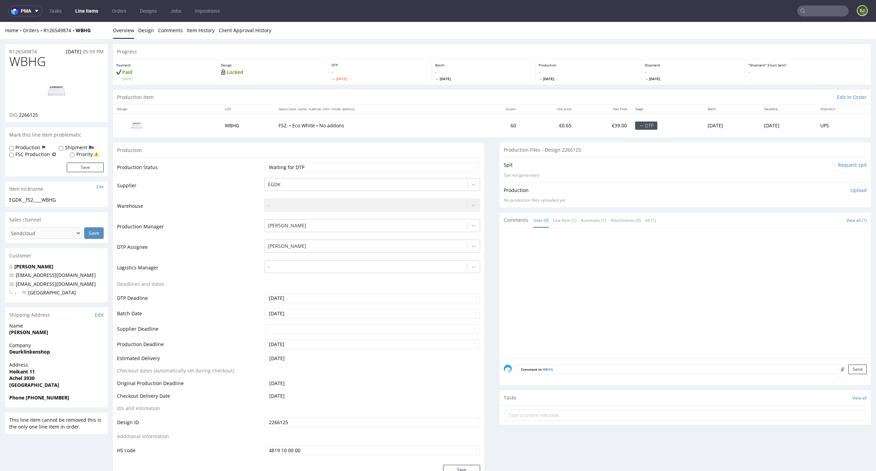
click at [844, 164] on input "Request spit" at bounding box center [852, 165] width 29 height 7
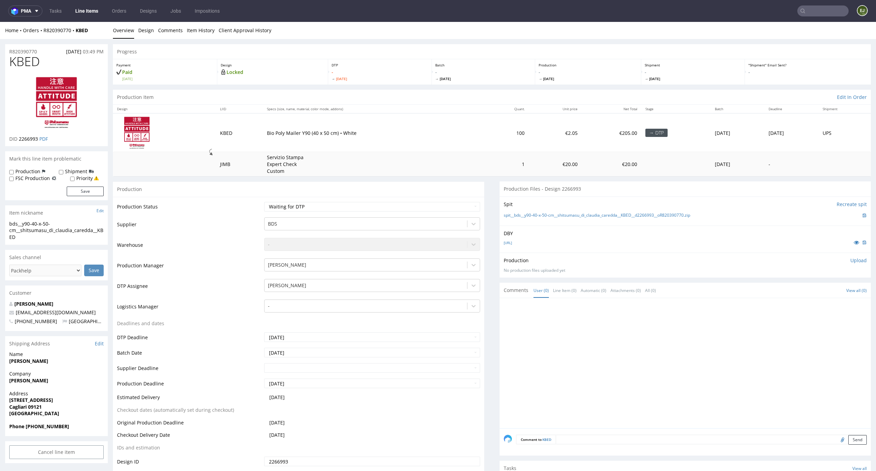
click at [533, 240] on div "[URL]" at bounding box center [685, 243] width 363 height 8
click at [512, 240] on link "shitsumasu_spedizione.ai" at bounding box center [508, 242] width 8 height 5
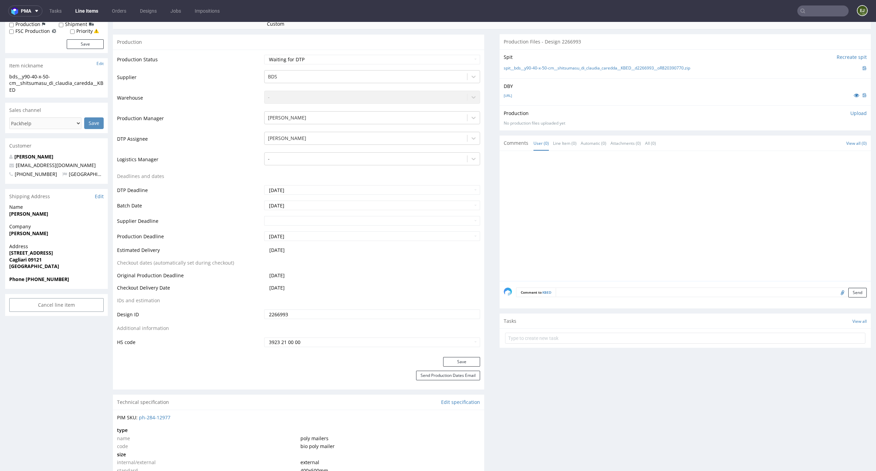
scroll to position [303, 0]
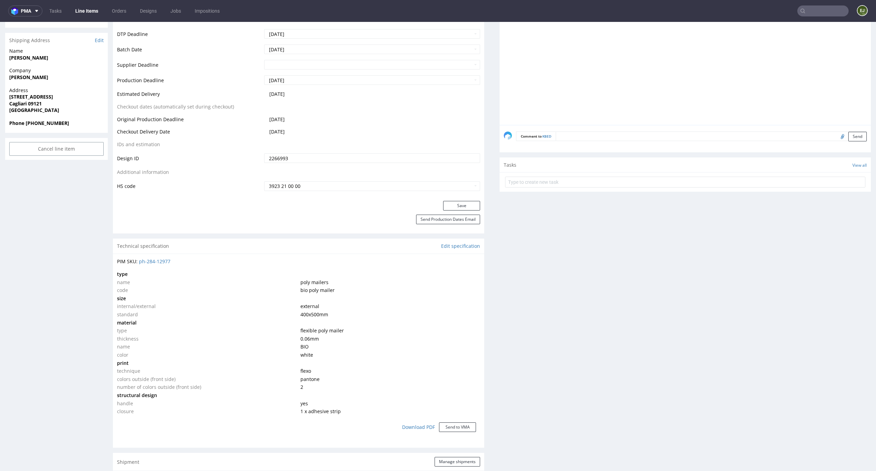
click at [513, 382] on div "Production Files - Design 2266993 Spit Recreate spit spit__bds__y90-40-x-50-cm_…" at bounding box center [685, 408] width 371 height 1061
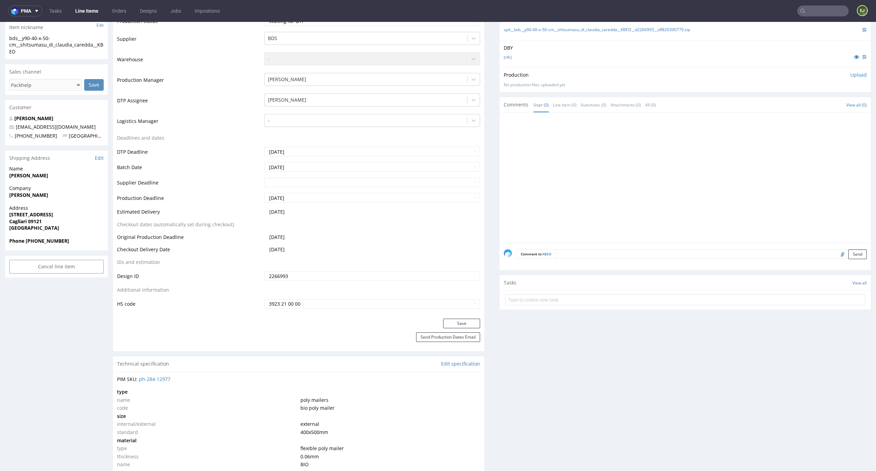
scroll to position [0, 0]
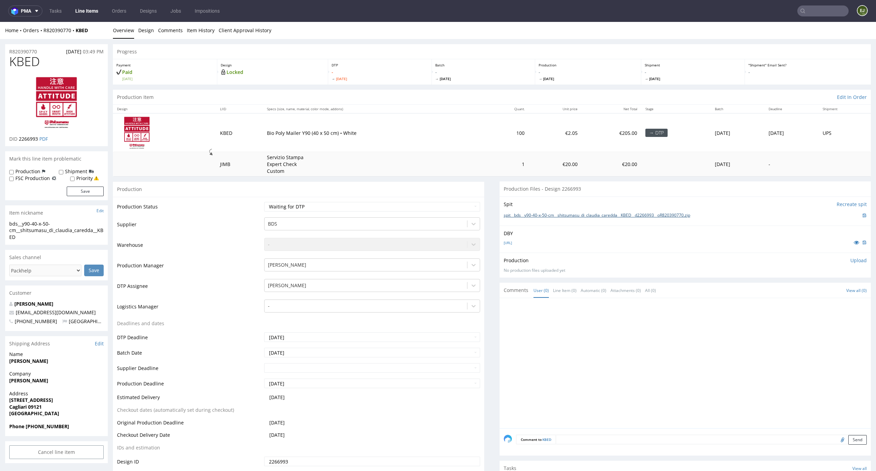
click at [544, 216] on link "spit__bds__y90-40-x-50-cm__shitsumasu_di_claudia_caredda__KBED__d2266993__oR820…" at bounding box center [597, 216] width 187 height 6
click at [440, 203] on select "Waiting for Artwork Waiting for Diecut Waiting for Mockup Waiting for DTP Waiti…" at bounding box center [372, 207] width 216 height 10
select select "dtp_in_process"
click at [264, 202] on select "Waiting for Artwork Waiting for Diecut Waiting for Mockup Waiting for DTP Waiti…" at bounding box center [372, 207] width 216 height 10
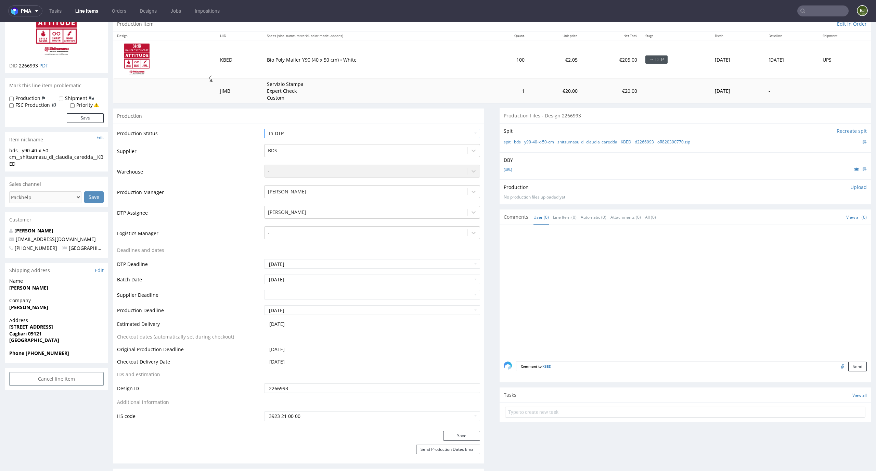
scroll to position [99, 0]
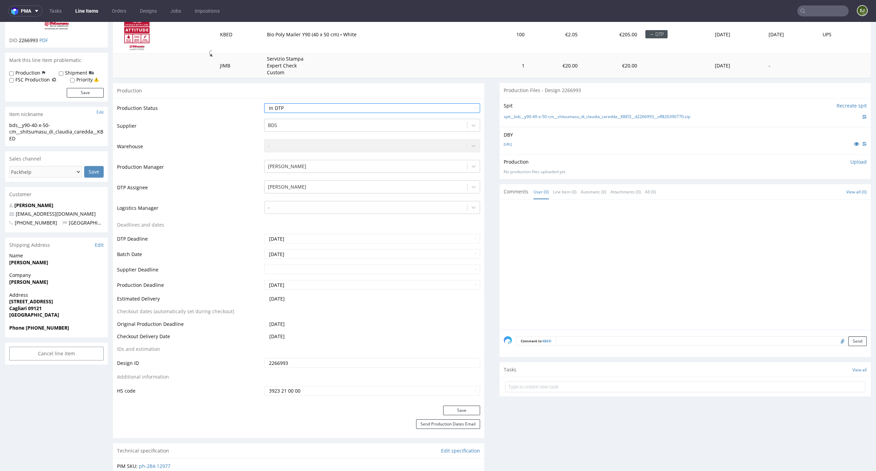
click at [467, 404] on div "Production Status Waiting for Artwork Waiting for Diecut Waiting for Mockup Wai…" at bounding box center [298, 251] width 371 height 307
click at [467, 408] on button "Save" at bounding box center [461, 411] width 37 height 10
click at [851, 159] on p "Upload" at bounding box center [859, 162] width 16 height 7
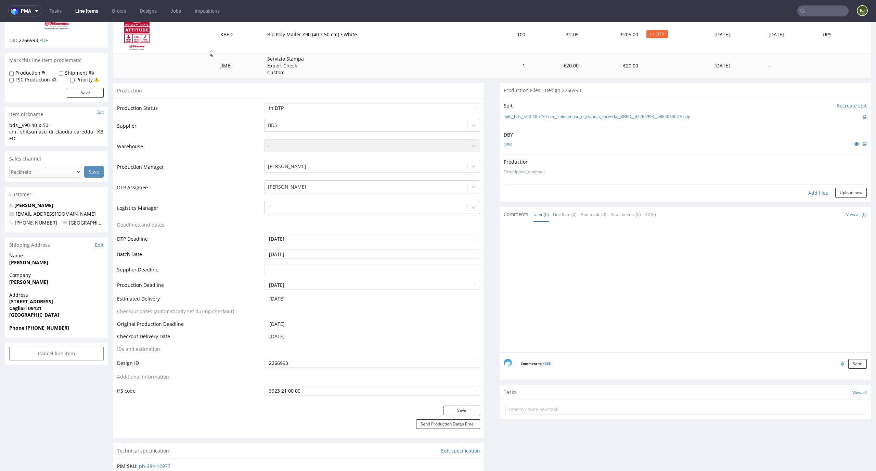
click at [801, 192] on div "Add files" at bounding box center [818, 193] width 34 height 10
type input "C:\fakepath\bds__y90-40-x-50-cm__shitsumasu_di_claudia_caredda__KBED__d2266993_…"
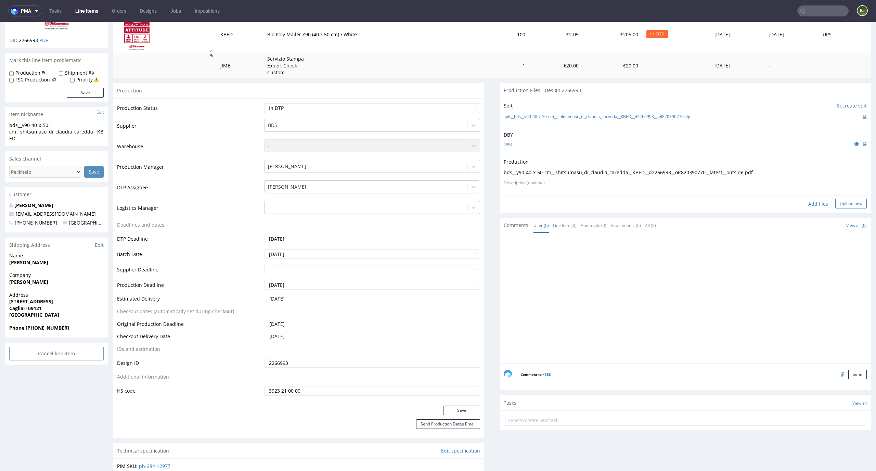
click at [846, 201] on button "Upload now" at bounding box center [851, 204] width 31 height 10
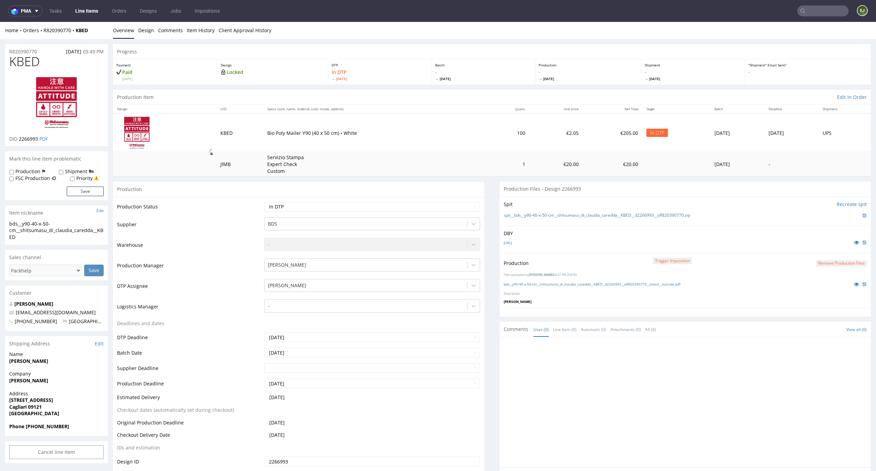
scroll to position [0, 0]
click at [427, 204] on select "Waiting for Artwork Waiting for Diecut Waiting for Mockup Waiting for DTP Waiti…" at bounding box center [372, 207] width 216 height 10
select select "dtp_production_ready"
click at [264, 202] on select "Waiting for Artwork Waiting for Diecut Waiting for Mockup Waiting for DTP Waiti…" at bounding box center [372, 207] width 216 height 10
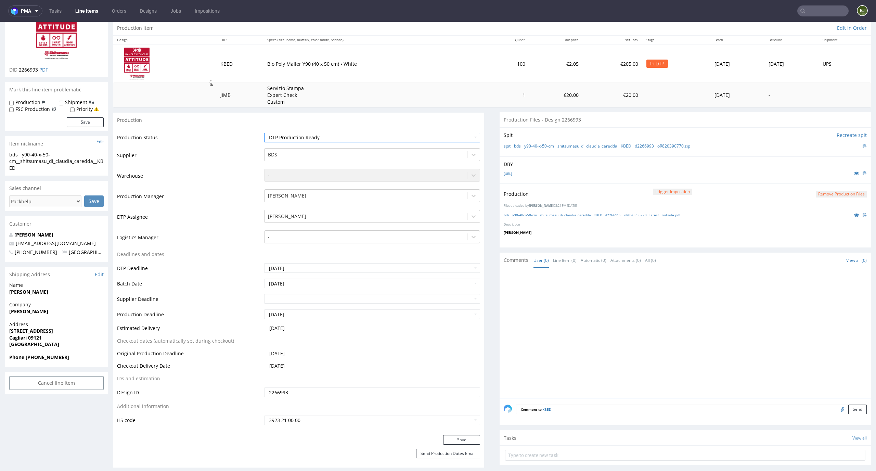
scroll to position [82, 0]
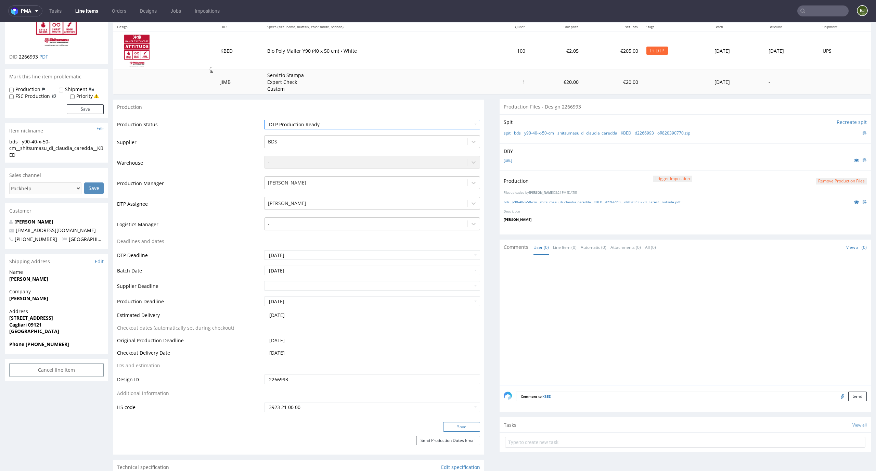
click at [465, 428] on button "Save" at bounding box center [461, 427] width 37 height 10
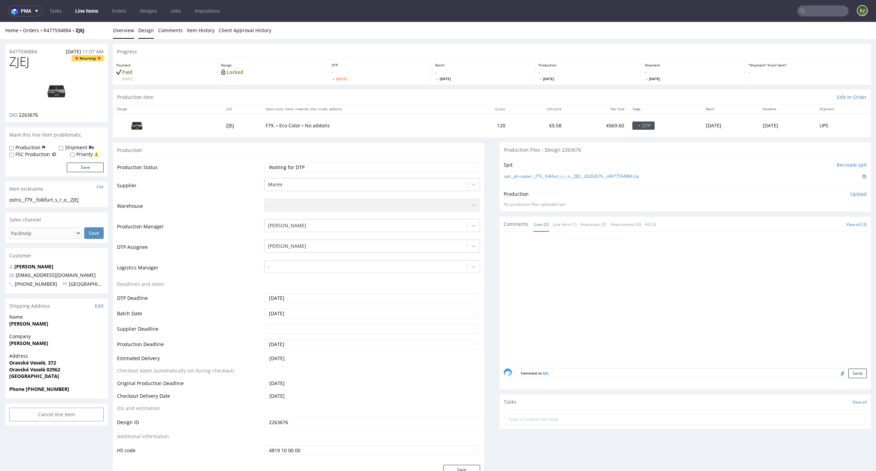
click at [151, 32] on link "Design" at bounding box center [146, 30] width 16 height 17
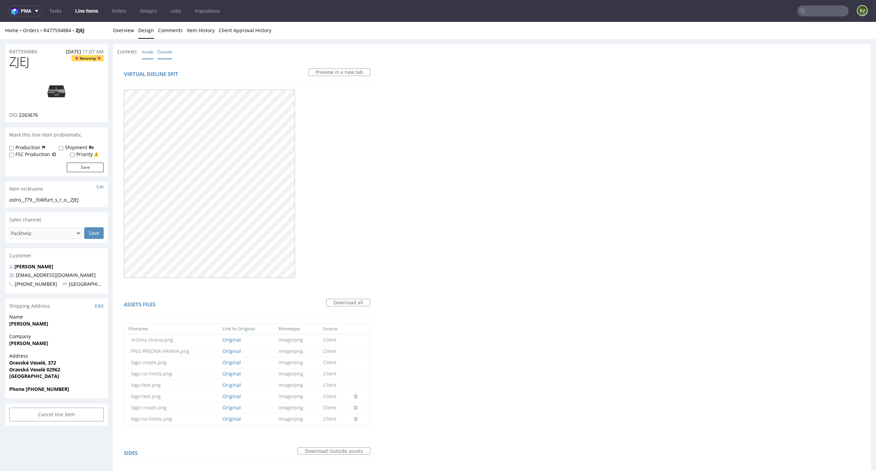
click at [147, 49] on link "Inside" at bounding box center [147, 52] width 11 height 15
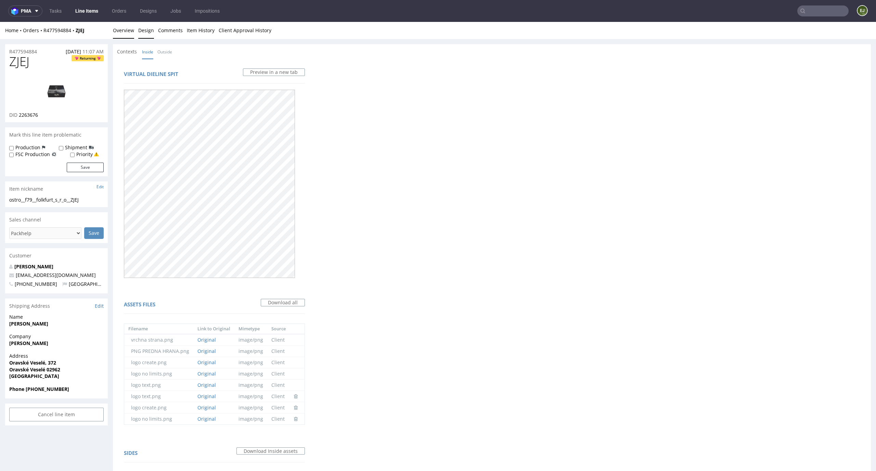
click at [119, 31] on link "Overview" at bounding box center [123, 30] width 21 height 17
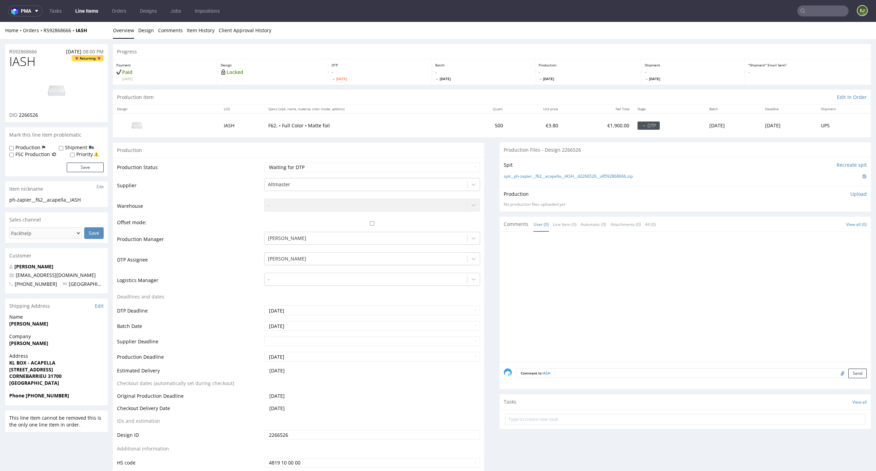
click at [148, 31] on link "Design" at bounding box center [146, 30] width 16 height 17
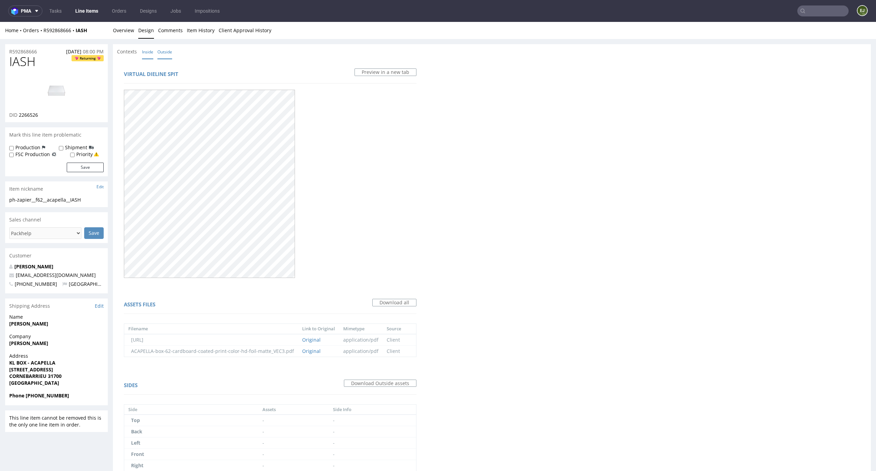
click at [148, 58] on link "Inside" at bounding box center [147, 52] width 11 height 15
click at [124, 26] on link "Overview" at bounding box center [123, 30] width 21 height 17
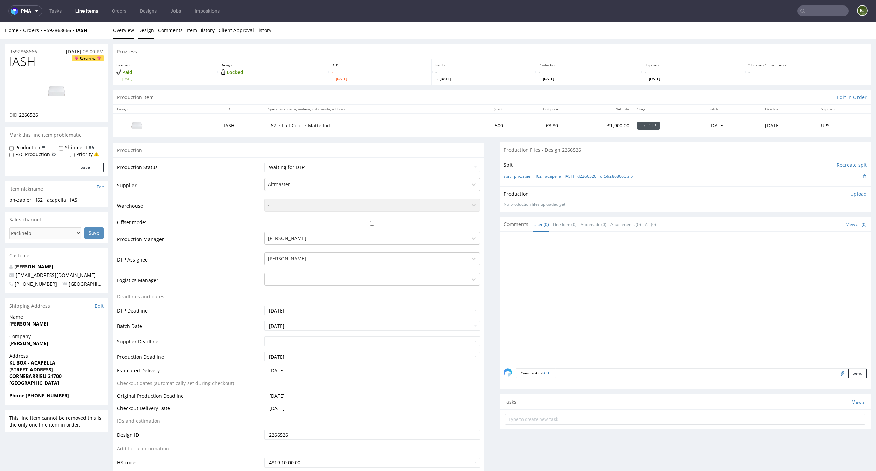
click at [149, 32] on link "Design" at bounding box center [146, 30] width 16 height 17
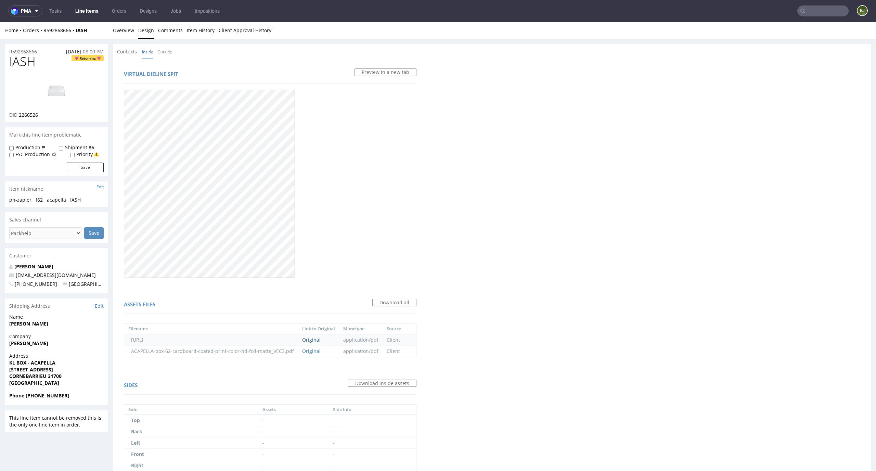
click at [314, 337] on link "Original" at bounding box center [311, 340] width 18 height 7
click at [318, 348] on link "Original" at bounding box center [311, 351] width 18 height 7
click at [123, 26] on link "Overview" at bounding box center [123, 30] width 21 height 17
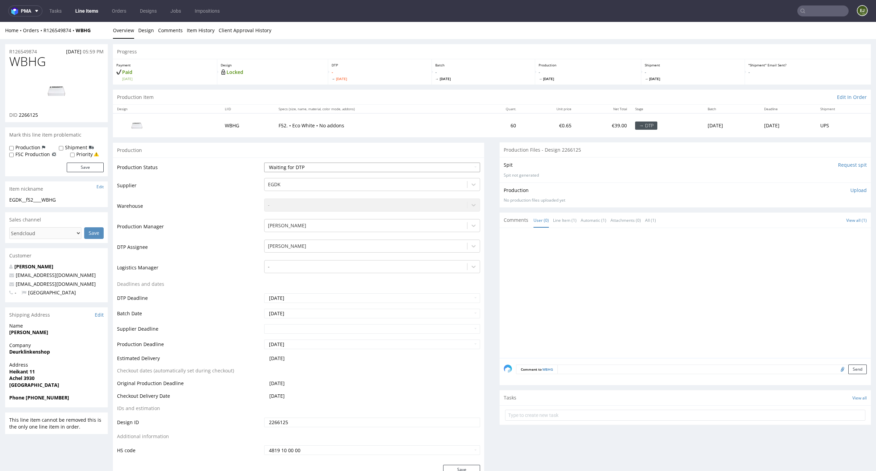
click at [353, 166] on select "Waiting for Artwork Waiting for Diecut Waiting for Mockup Waiting for DTP Waiti…" at bounding box center [372, 168] width 216 height 10
select select "dtp_in_process"
click at [264, 163] on select "Waiting for Artwork Waiting for Diecut Waiting for Mockup Waiting for DTP Waiti…" at bounding box center [372, 168] width 216 height 10
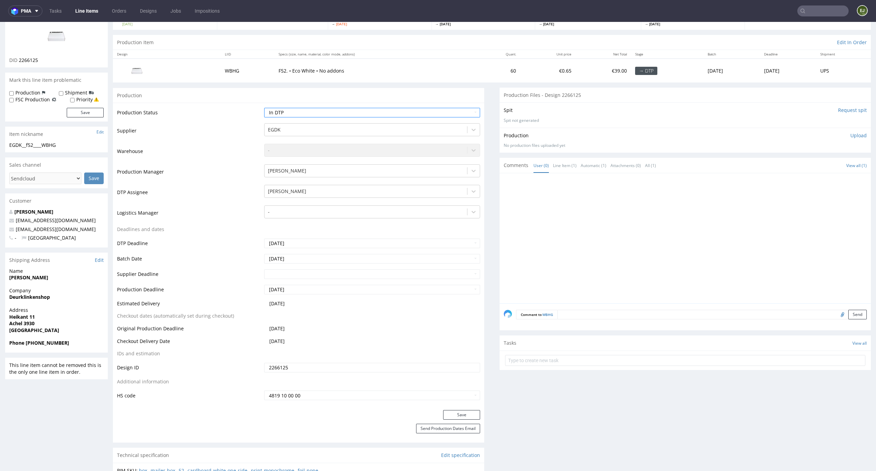
scroll to position [75, 0]
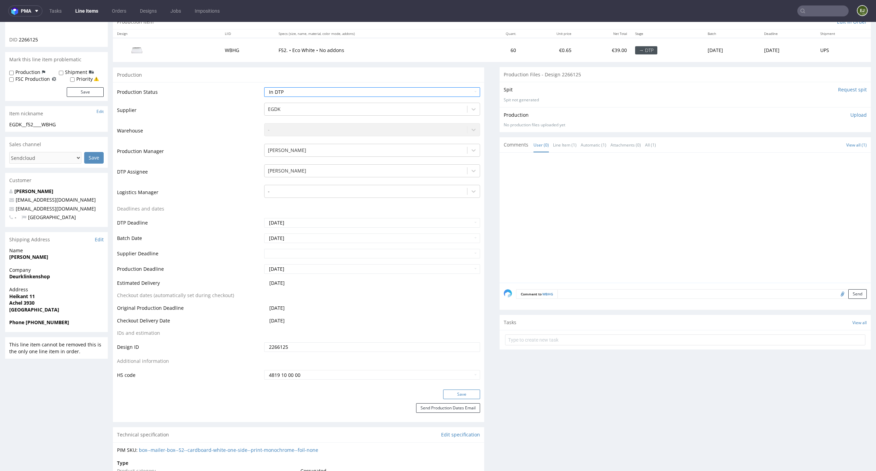
click at [453, 397] on button "Save" at bounding box center [461, 395] width 37 height 10
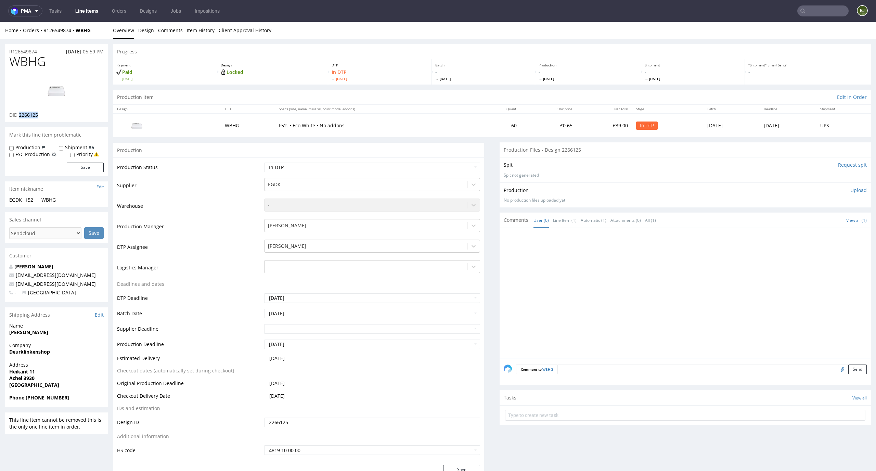
drag, startPoint x: 43, startPoint y: 116, endPoint x: 19, endPoint y: 115, distance: 24.3
click at [19, 115] on div "DID 2266125" at bounding box center [56, 115] width 94 height 7
copy span "2266125"
click at [521, 105] on th "Unit price" at bounding box center [548, 109] width 55 height 9
click at [152, 25] on link "Design" at bounding box center [146, 30] width 16 height 17
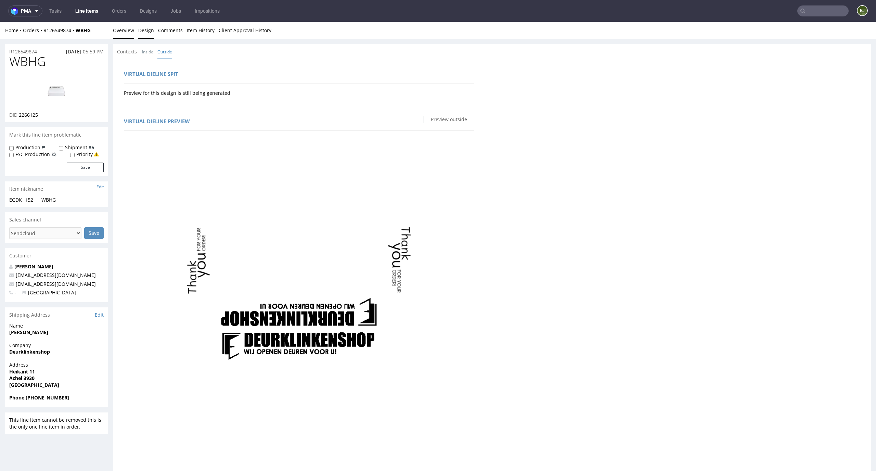
click at [129, 32] on link "Overview" at bounding box center [123, 30] width 21 height 17
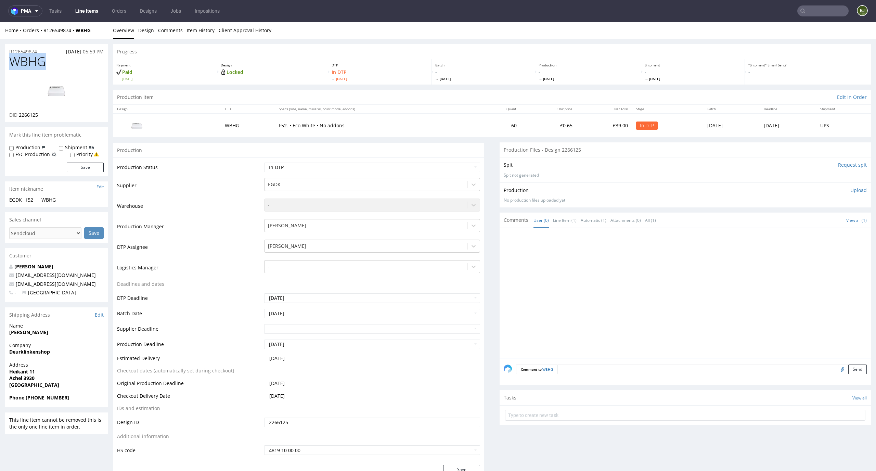
drag, startPoint x: 49, startPoint y: 62, endPoint x: 0, endPoint y: 62, distance: 48.6
copy span "WBHG"
click at [443, 167] on select "Waiting for Artwork Waiting for Diecut Waiting for Mockup Waiting for DTP Waiti…" at bounding box center [372, 168] width 216 height 10
select select "dtp_waiting_for_check"
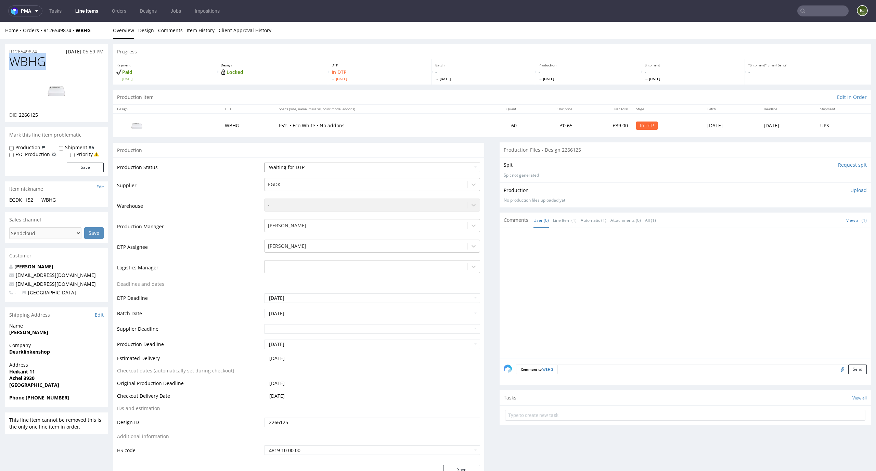
click at [264, 163] on select "Waiting for Artwork Waiting for Diecut Waiting for Mockup Waiting for DTP Waiti…" at bounding box center [372, 168] width 216 height 10
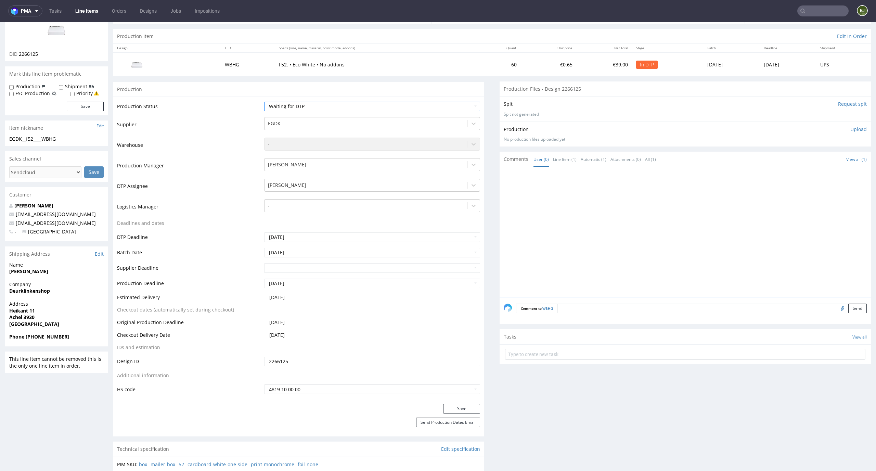
scroll to position [135, 0]
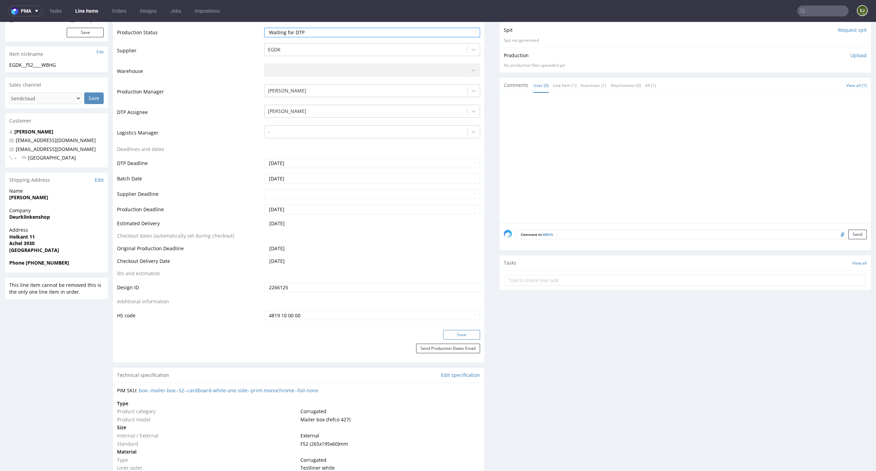
click at [457, 335] on button "Save" at bounding box center [461, 335] width 37 height 10
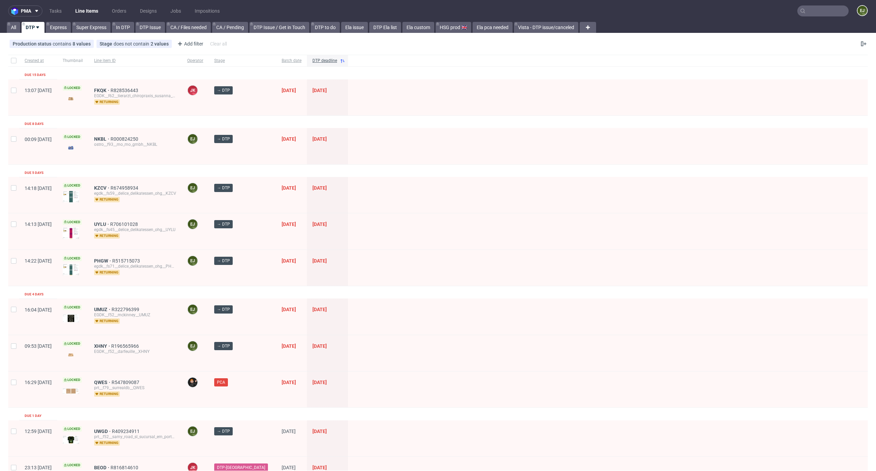
scroll to position [55, 0]
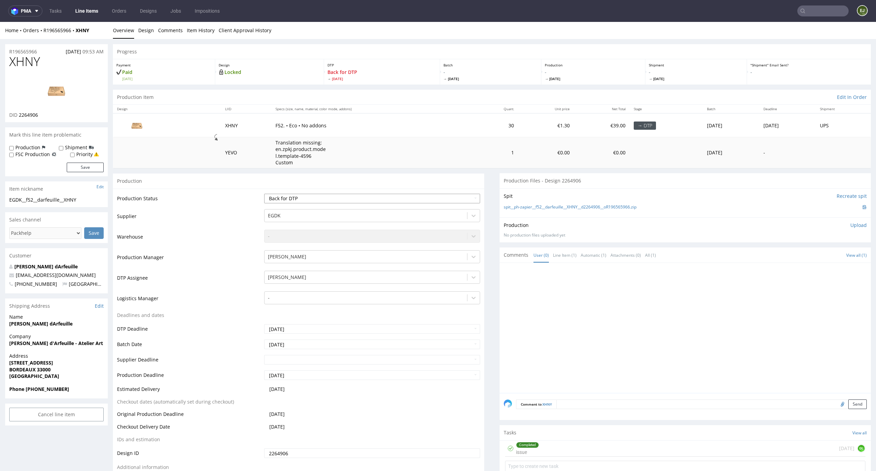
scroll to position [108, 0]
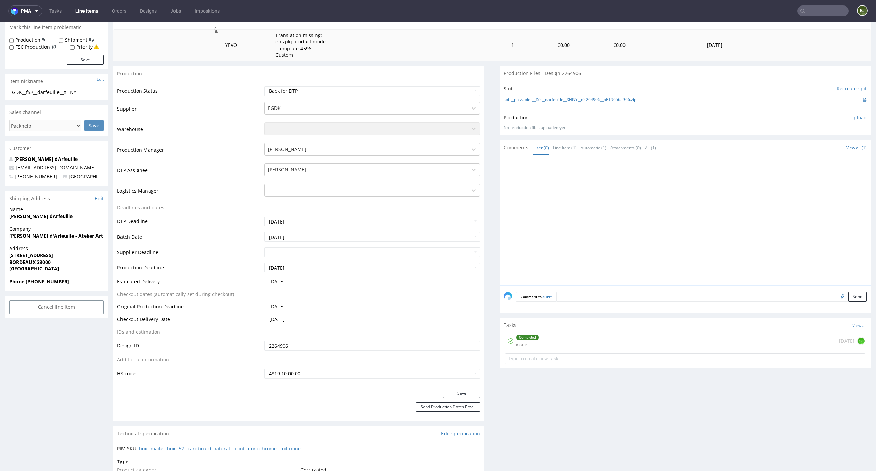
click at [571, 341] on div "Completed issue 2 days ago GL" at bounding box center [685, 341] width 361 height 16
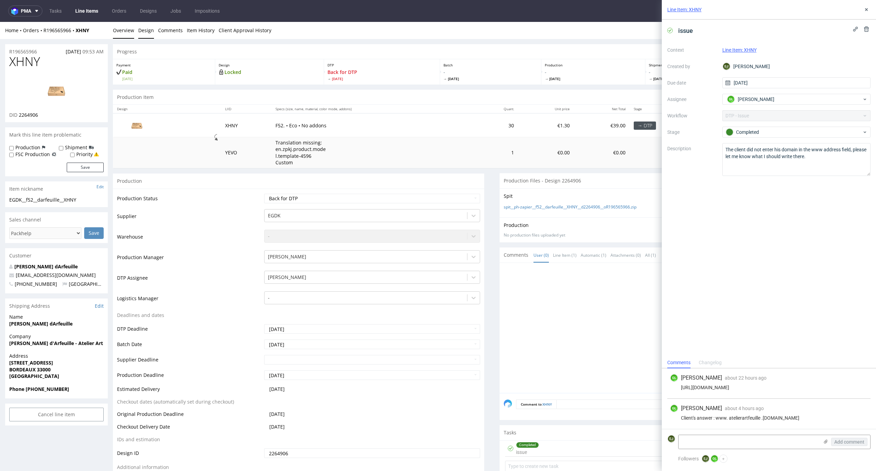
click at [138, 27] on link "Design" at bounding box center [146, 30] width 16 height 17
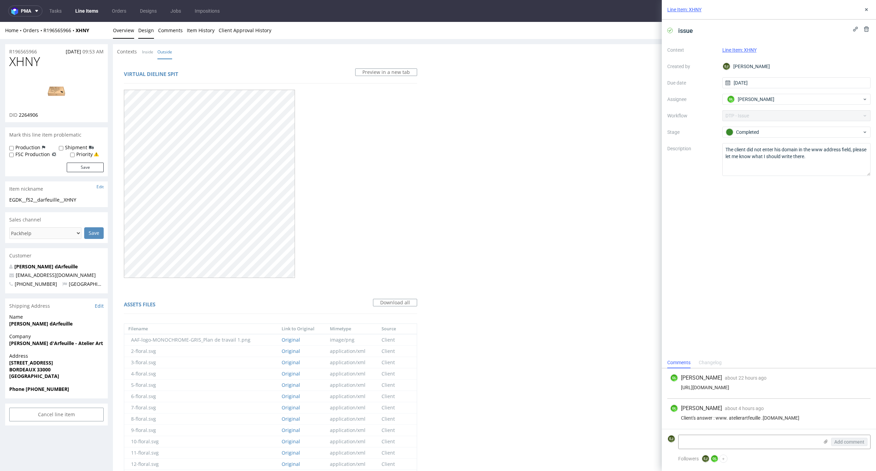
click at [130, 30] on link "Overview" at bounding box center [123, 30] width 21 height 17
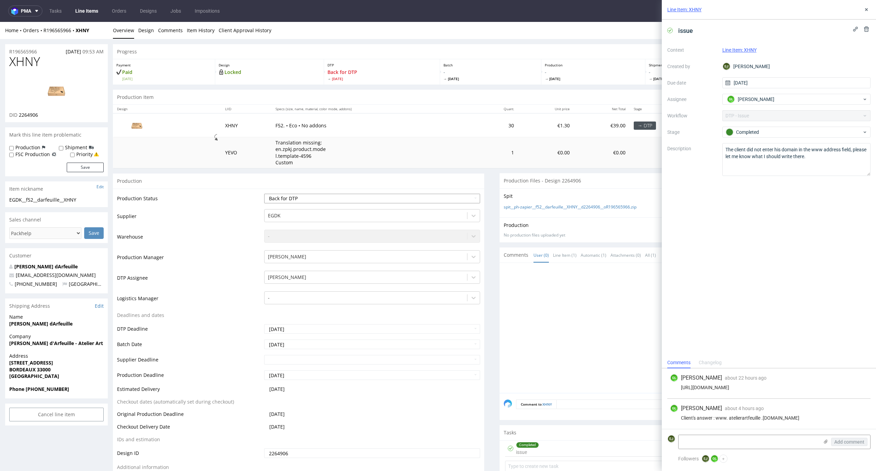
click at [314, 196] on select "Waiting for Artwork Waiting for Diecut Waiting for Mockup Waiting for DTP Waiti…" at bounding box center [372, 199] width 216 height 10
select select "dtp_in_process"
click at [264, 194] on select "Waiting for Artwork Waiting for Diecut Waiting for Mockup Waiting for DTP Waiti…" at bounding box center [372, 199] width 216 height 10
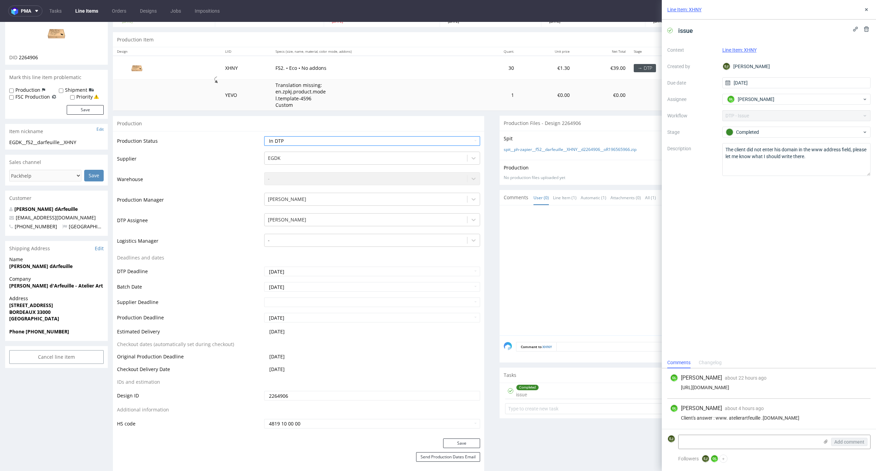
scroll to position [78, 0]
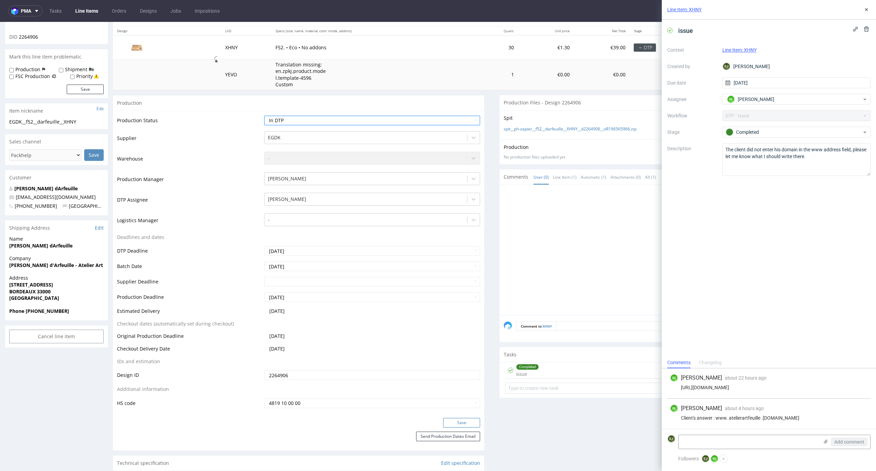
click at [464, 419] on button "Save" at bounding box center [461, 423] width 37 height 10
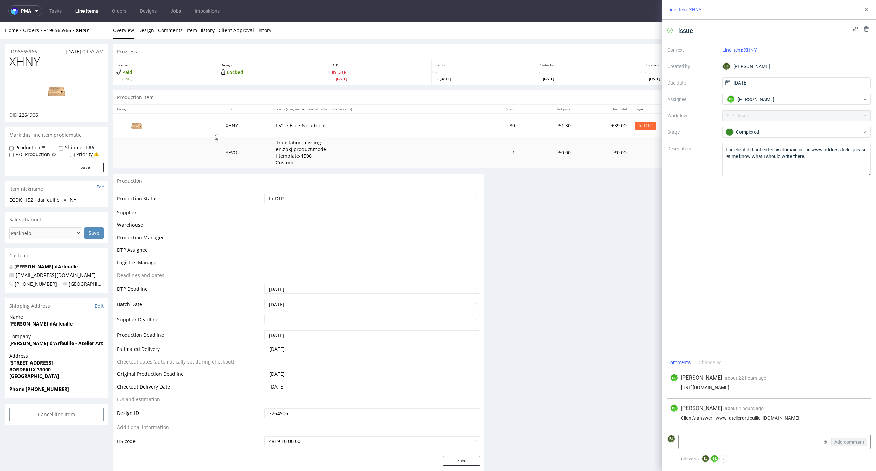
scroll to position [5, 0]
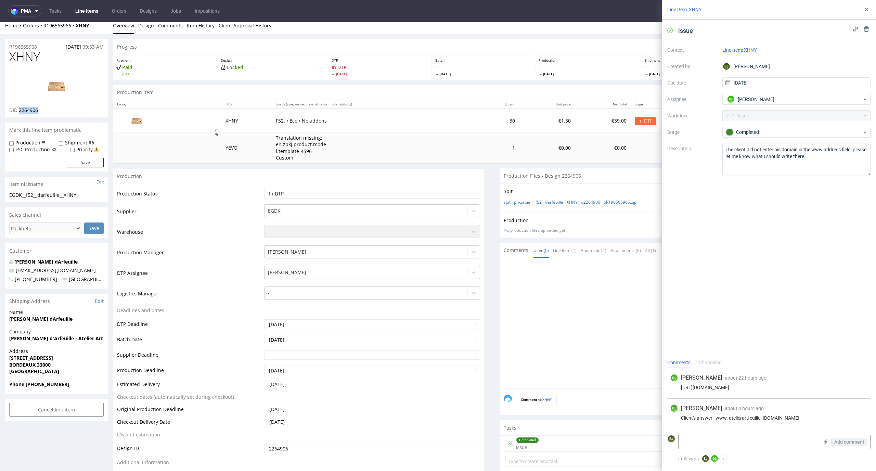
drag, startPoint x: 41, startPoint y: 112, endPoint x: 20, endPoint y: 111, distance: 21.6
click at [20, 111] on div "DID 2264906" at bounding box center [56, 110] width 94 height 7
copy span "2264906"
click at [484, 107] on th "Quant." at bounding box center [497, 104] width 45 height 9
drag, startPoint x: 761, startPoint y: 419, endPoint x: 717, endPoint y: 418, distance: 43.8
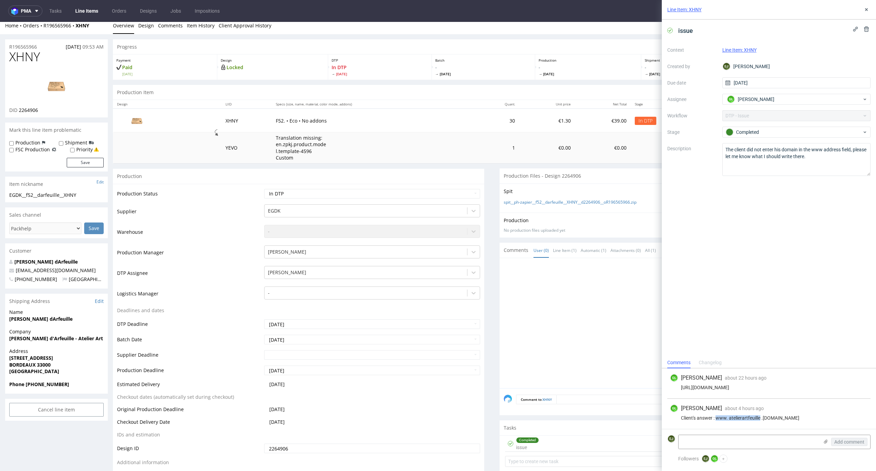
click at [717, 418] on div "Client's answer : www. atelierartfeuille .sumupstore.com" at bounding box center [769, 417] width 198 height 5
copy div "www. atelierartfeuille"
click at [794, 413] on div "GL Guillaume Leroux about 4 hours ago 30th Sep 2025, 10:51 Client's answer : ww…" at bounding box center [769, 414] width 203 height 30
drag, startPoint x: 800, startPoint y: 418, endPoint x: 718, endPoint y: 419, distance: 82.9
click at [718, 419] on div "Client's answer : www. atelierartfeuille .sumupstore.com" at bounding box center [769, 417] width 198 height 5
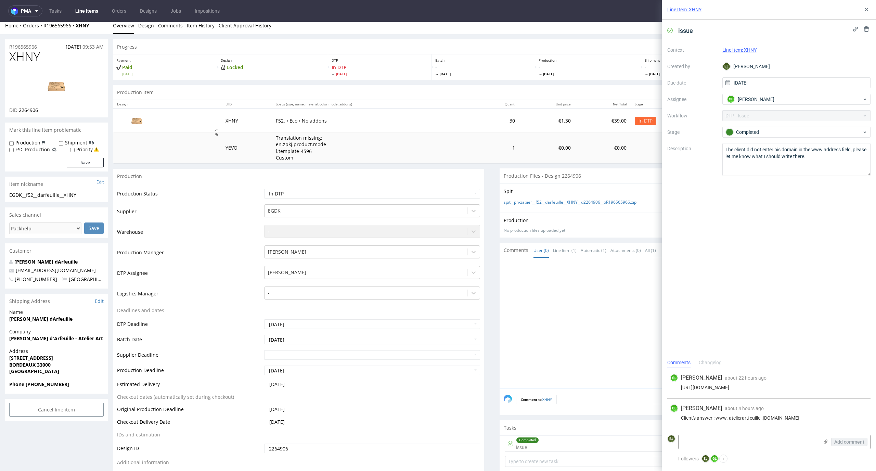
copy div "www. atelierartfeuille .sumupstore.com"
click at [140, 21] on nav "pma Tasks Line Items Orders Designs Jobs Impositions EJ" at bounding box center [438, 11] width 876 height 22
click at [143, 30] on link "Design" at bounding box center [146, 25] width 16 height 17
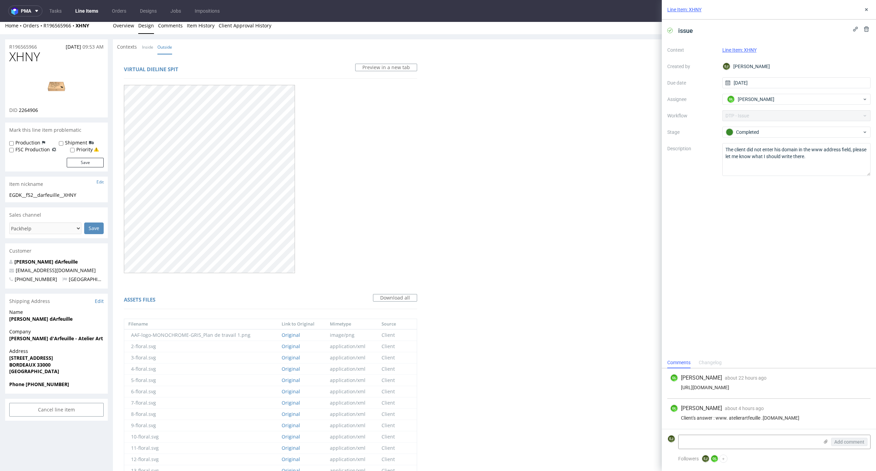
scroll to position [812, 0]
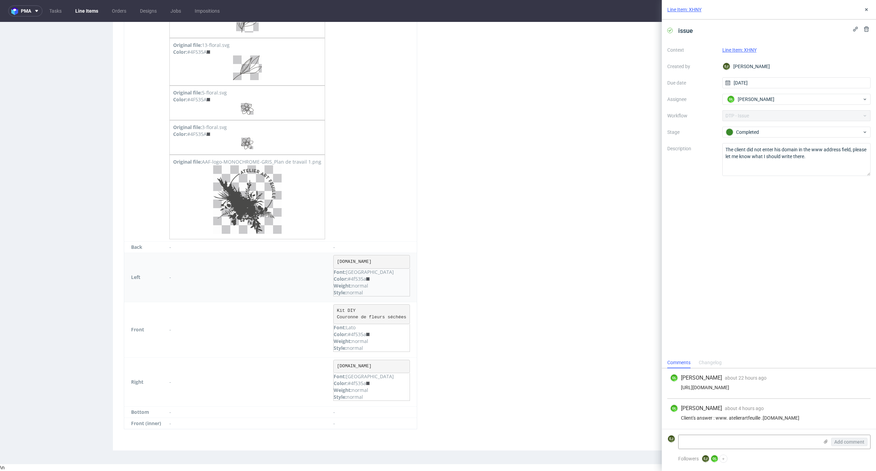
drag, startPoint x: 368, startPoint y: 281, endPoint x: 353, endPoint y: 280, distance: 14.8
click at [353, 280] on div "Color: #4f535a" at bounding box center [372, 279] width 76 height 7
copy div "4f535a"
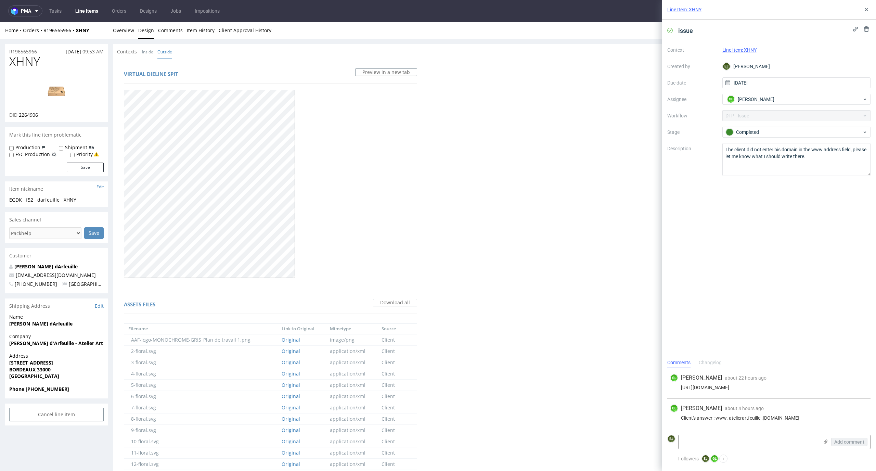
drag, startPoint x: 46, startPoint y: 55, endPoint x: 0, endPoint y: 59, distance: 46.1
drag, startPoint x: 53, startPoint y: 60, endPoint x: 0, endPoint y: 61, distance: 53.4
copy span "XHNY"
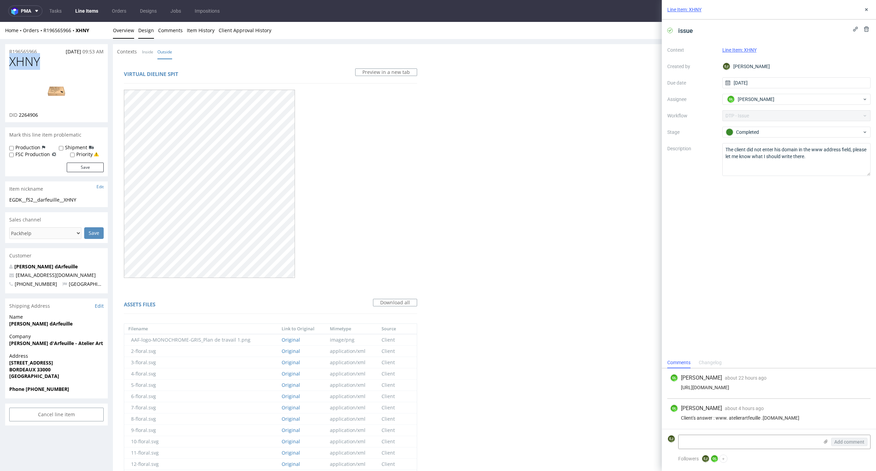
click at [130, 31] on link "Overview" at bounding box center [123, 30] width 21 height 17
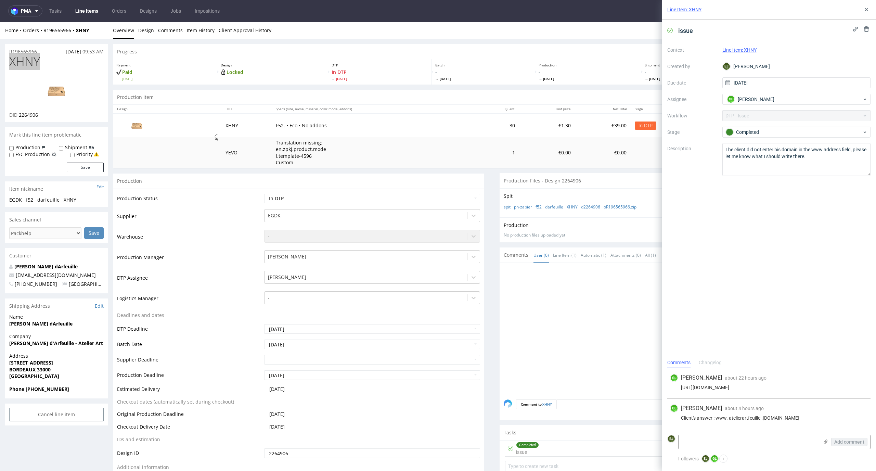
click at [872, 5] on div "Line Item: XHNY" at bounding box center [769, 10] width 214 height 20
click at [869, 6] on button at bounding box center [867, 9] width 8 height 8
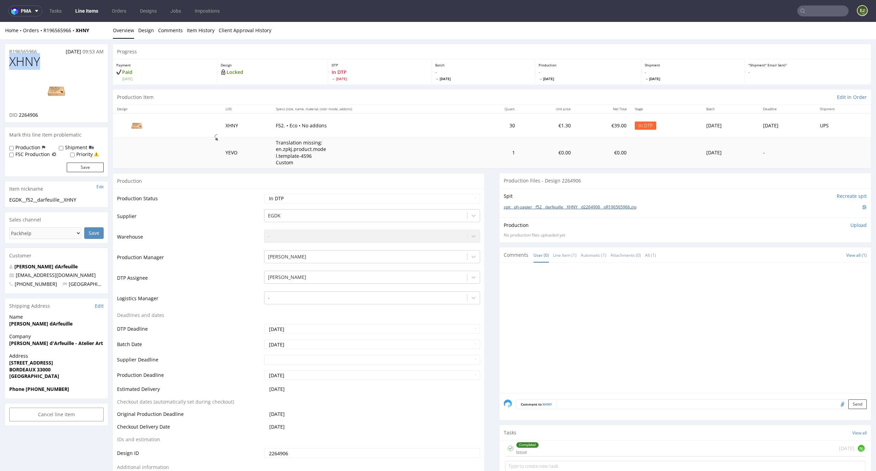
click at [620, 208] on link "spit__ph-zapier__f52__darfeuille__XHNY__d2264906__oR196565966.zip" at bounding box center [570, 207] width 133 height 6
click at [464, 200] on select "Waiting for Artwork Waiting for Diecut Waiting for Mockup Waiting for DTP Waiti…" at bounding box center [372, 199] width 216 height 10
select select "dtp_ca_needed"
click at [264, 194] on select "Waiting for Artwork Waiting for Diecut Waiting for Mockup Waiting for DTP Waiti…" at bounding box center [372, 199] width 216 height 10
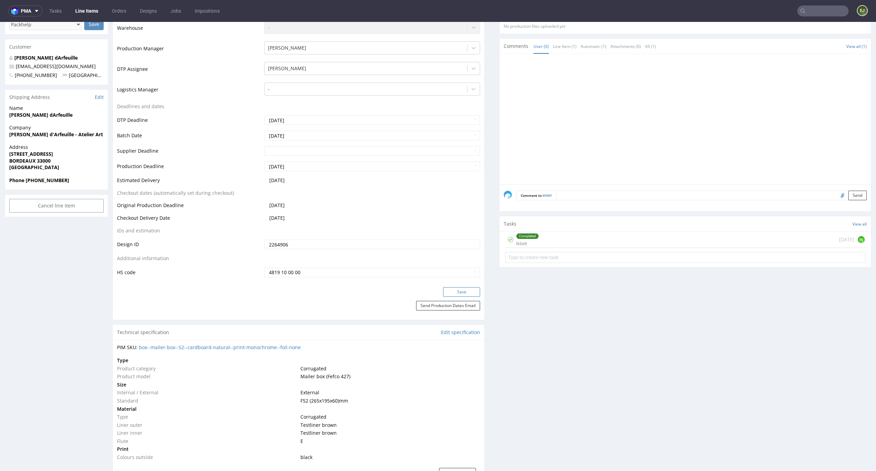
click at [467, 289] on button "Save" at bounding box center [461, 292] width 37 height 10
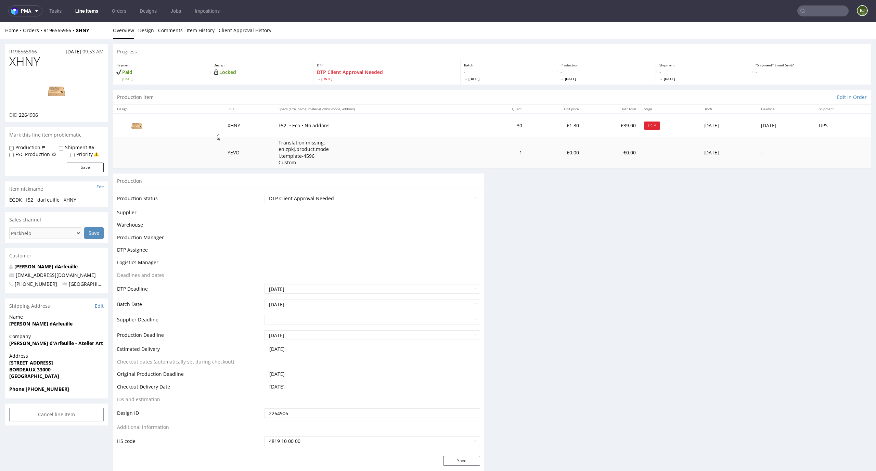
scroll to position [0, 0]
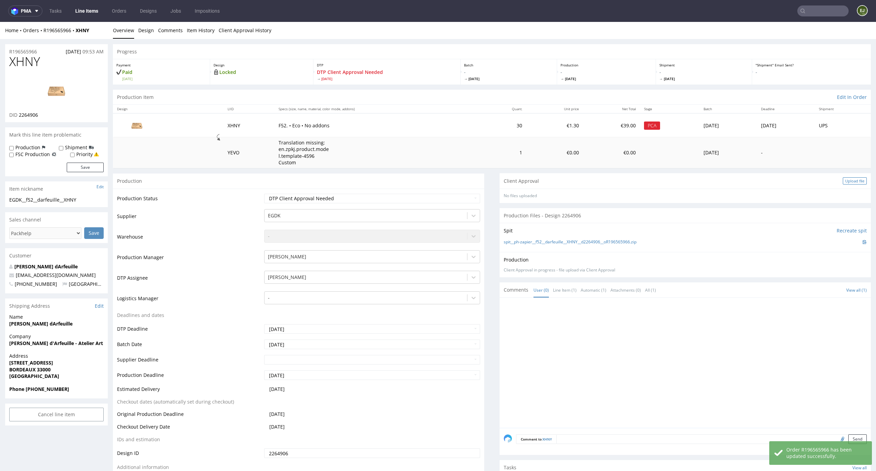
click at [844, 179] on div "Upload file" at bounding box center [855, 180] width 24 height 7
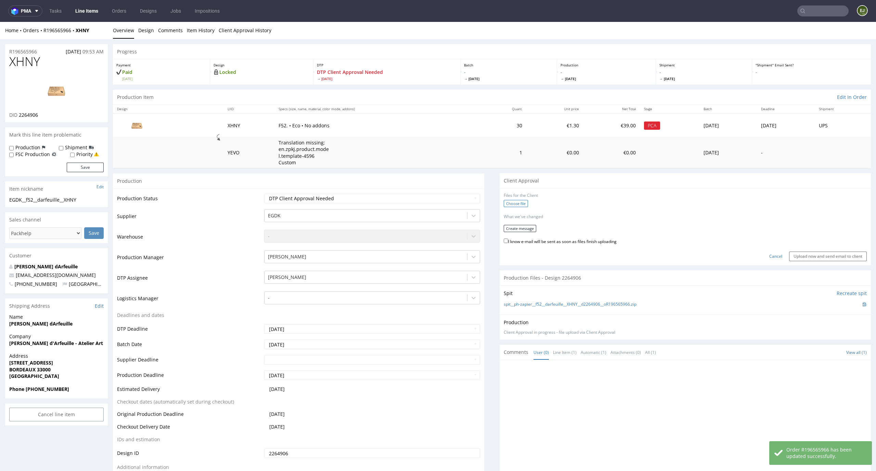
click at [521, 201] on label "Choose file" at bounding box center [516, 203] width 24 height 7
click at [0, 22] on input "Choose file" at bounding box center [0, 22] width 0 height 0
click at [521, 227] on button "Create message" at bounding box center [520, 226] width 33 height 7
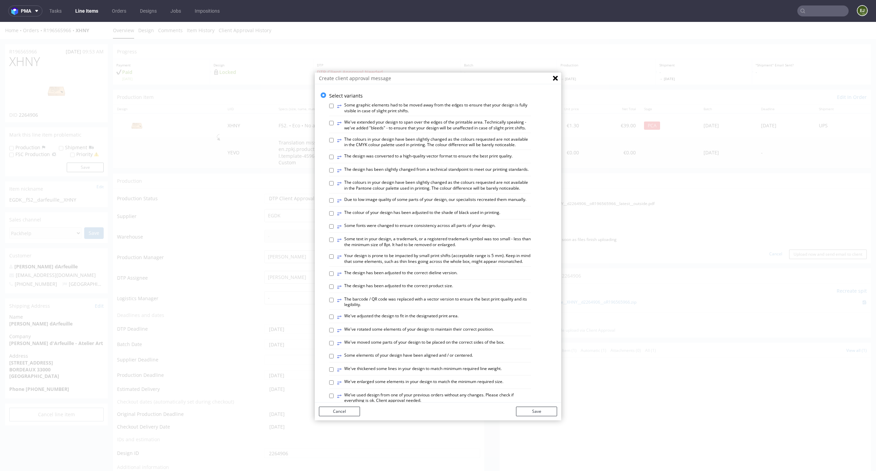
scroll to position [264, 0]
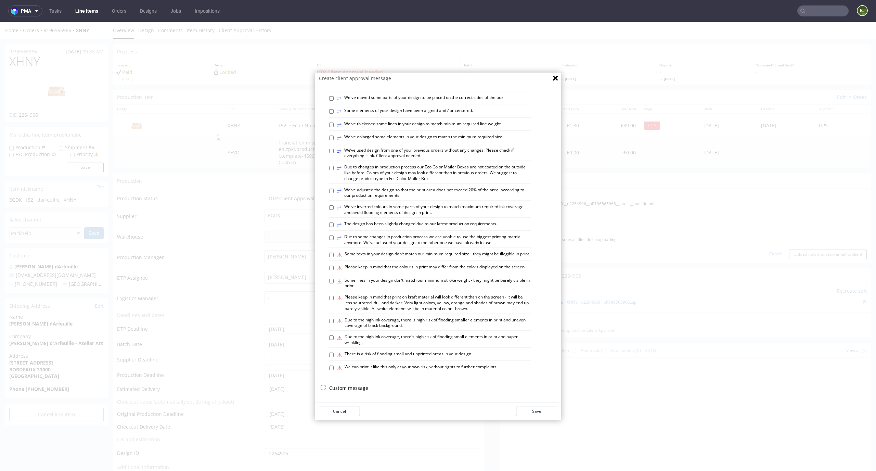
click at [354, 387] on p "Custom message" at bounding box center [443, 388] width 228 height 7
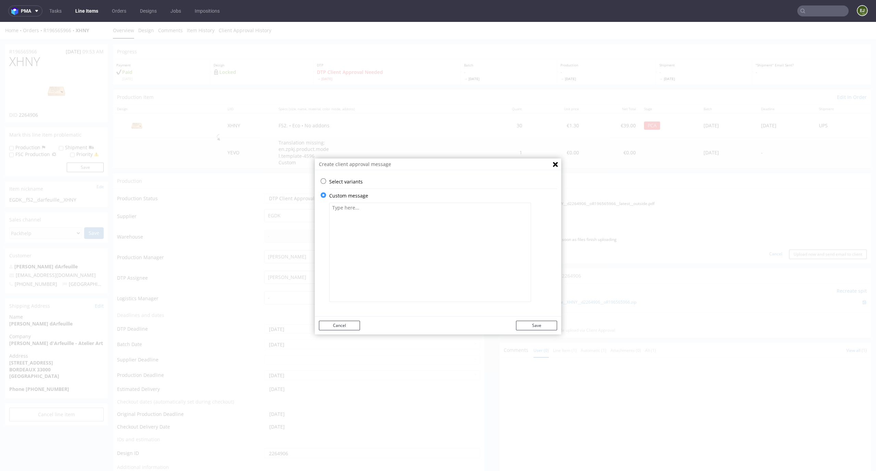
click at [373, 247] on textarea at bounding box center [430, 252] width 202 height 99
paste textarea "We want to make sure that the website address we entered is correct."
type textarea "We want to make sure that the website address we entered is correct."
click at [519, 321] on button "Save" at bounding box center [536, 326] width 41 height 10
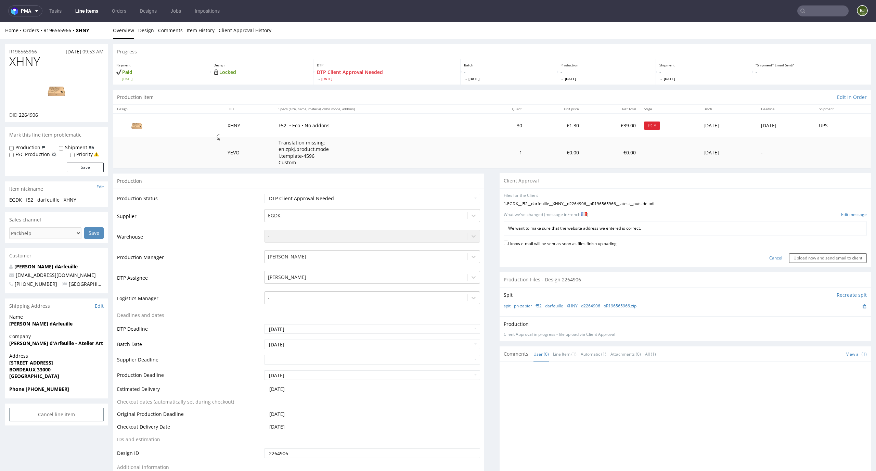
click at [559, 245] on label "I know e-mail will be sent as soon as files finish uploading" at bounding box center [560, 243] width 113 height 8
click at [508, 245] on input "I know e-mail will be sent as soon as files finish uploading" at bounding box center [506, 243] width 4 height 4
checkbox input "true"
click at [800, 261] on input "Upload now and send email to client" at bounding box center [829, 258] width 78 height 10
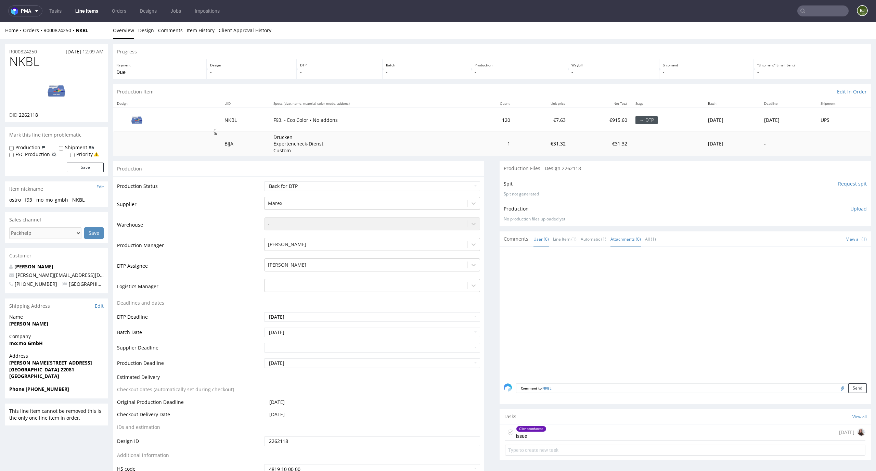
scroll to position [92, 0]
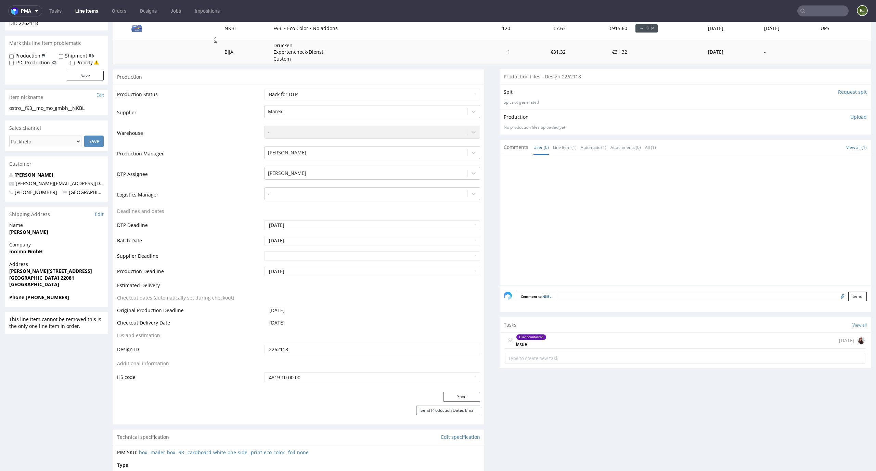
click at [571, 344] on div "Client contacted issue [DATE]" at bounding box center [685, 341] width 361 height 16
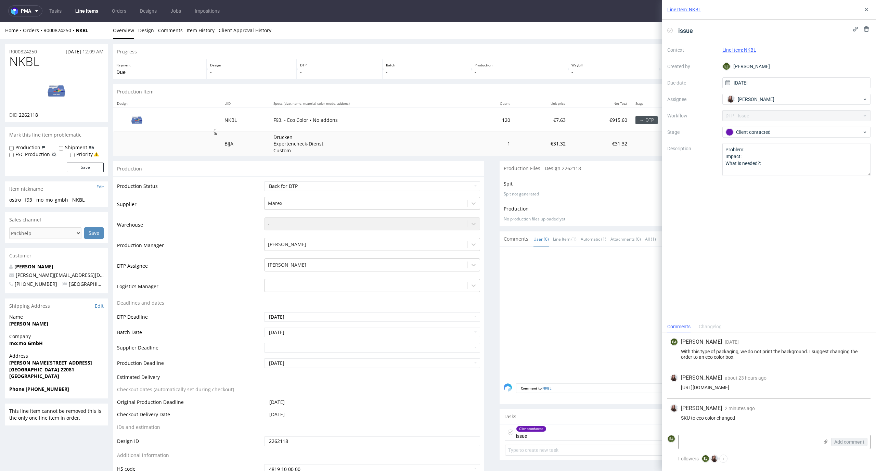
click at [871, 11] on div "Line Item: NKBL" at bounding box center [769, 10] width 214 height 20
click at [870, 10] on button at bounding box center [867, 9] width 8 height 8
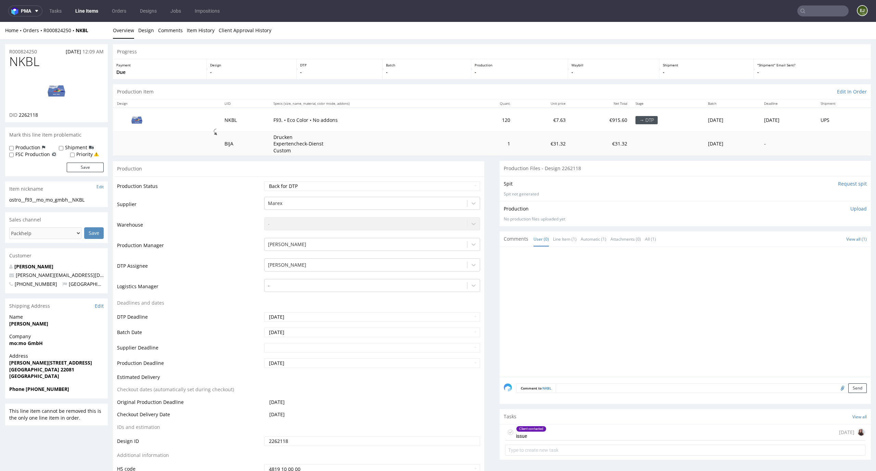
click at [577, 95] on div "Production Item Edit In Order" at bounding box center [492, 91] width 758 height 15
click at [350, 190] on select "Waiting for Artwork Waiting for Diecut Waiting for Mockup Waiting for DTP Waiti…" at bounding box center [372, 186] width 216 height 10
select select "dtp_in_process"
click at [264, 181] on select "Waiting for Artwork Waiting for Diecut Waiting for Mockup Waiting for DTP Waiti…" at bounding box center [372, 186] width 216 height 10
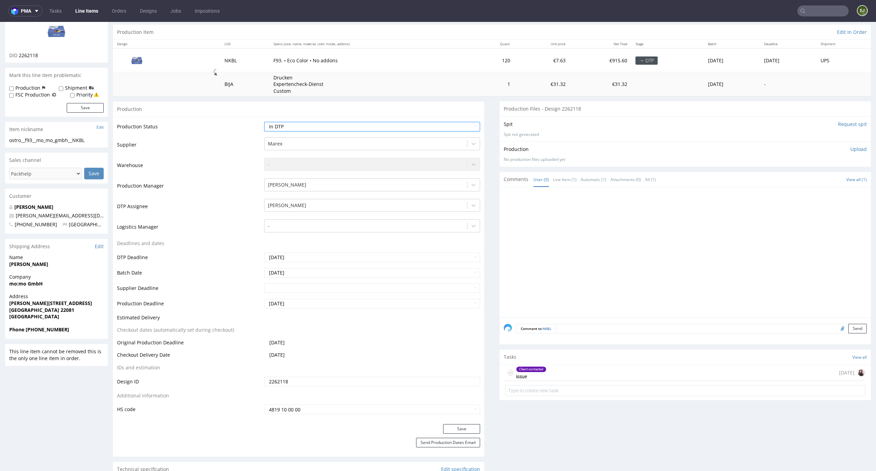
scroll to position [103, 0]
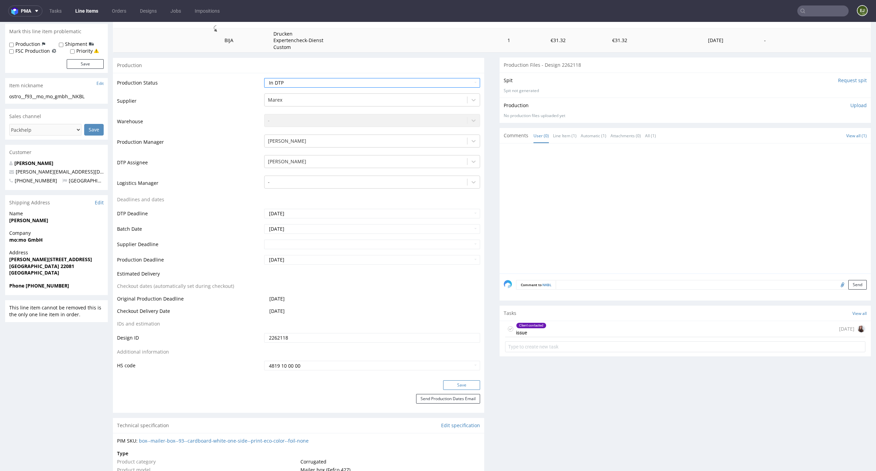
click at [467, 385] on button "Save" at bounding box center [461, 385] width 37 height 10
click at [508, 329] on icon at bounding box center [510, 328] width 5 height 5
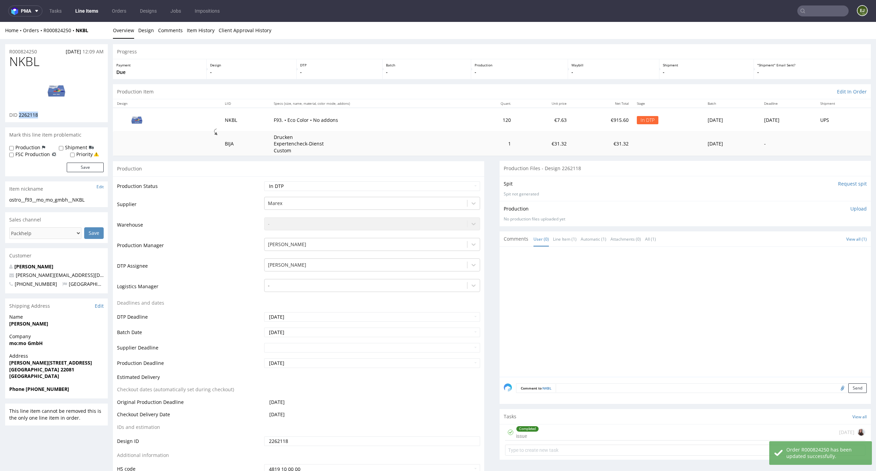
drag, startPoint x: 42, startPoint y: 117, endPoint x: 19, endPoint y: 115, distance: 23.3
click at [19, 115] on div "DID 2262118" at bounding box center [56, 115] width 94 height 7
copy span "2262118"
click at [143, 32] on link "Design" at bounding box center [146, 30] width 16 height 17
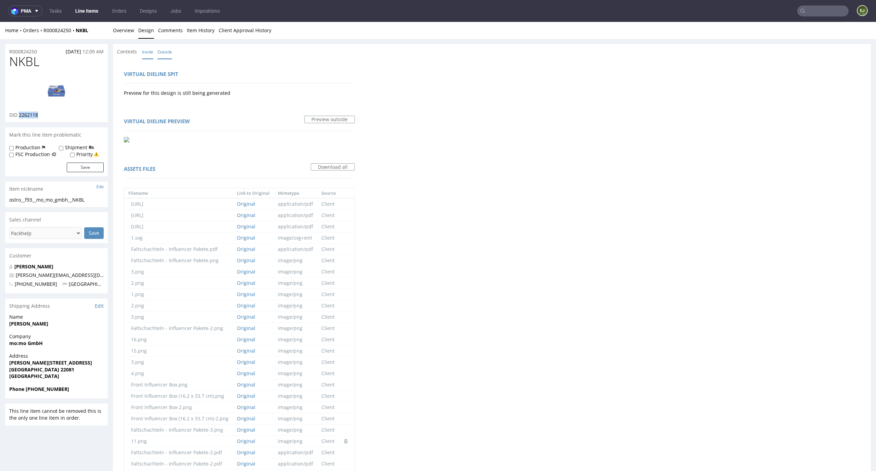
click at [148, 51] on link "Inside" at bounding box center [147, 52] width 11 height 15
click at [165, 52] on link "Outside" at bounding box center [164, 52] width 15 height 15
click at [151, 51] on link "Inside" at bounding box center [147, 52] width 11 height 15
click at [124, 32] on link "Overview" at bounding box center [123, 30] width 21 height 17
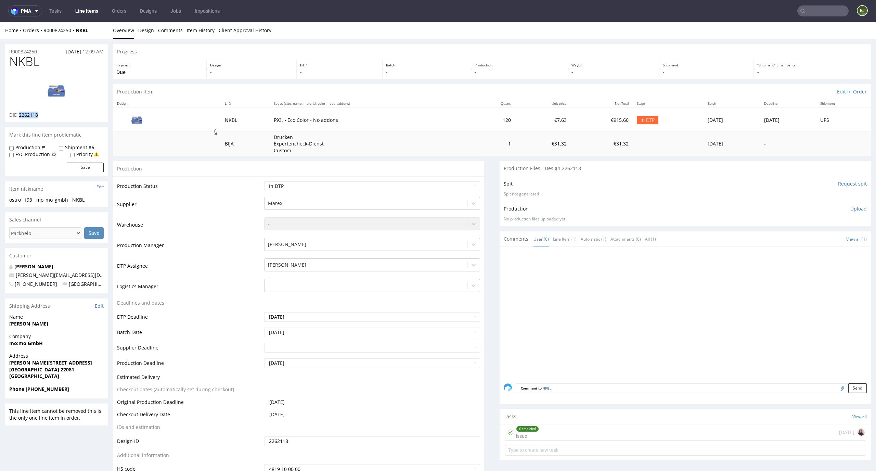
click at [545, 430] on div "Completed issue [DATE]" at bounding box center [685, 433] width 361 height 16
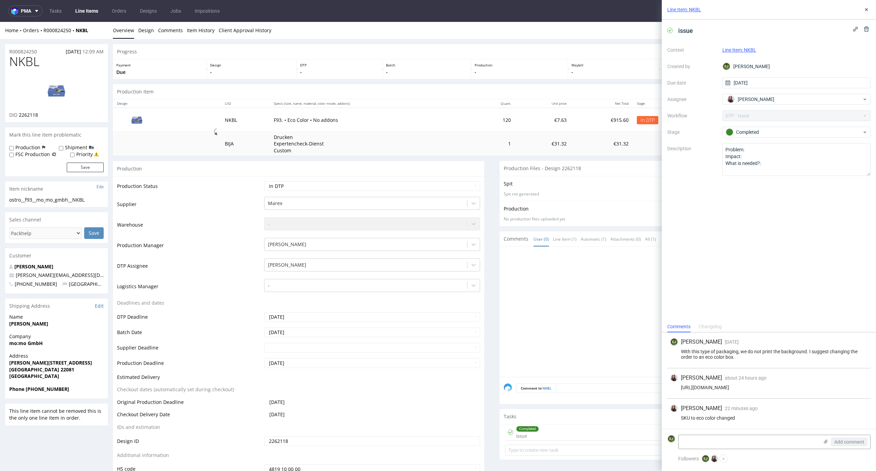
click at [235, 16] on nav "pma Tasks Line Items Orders Designs Jobs Impositions EJ" at bounding box center [438, 11] width 876 height 22
click at [235, 28] on link "Client Approval History" at bounding box center [245, 30] width 53 height 17
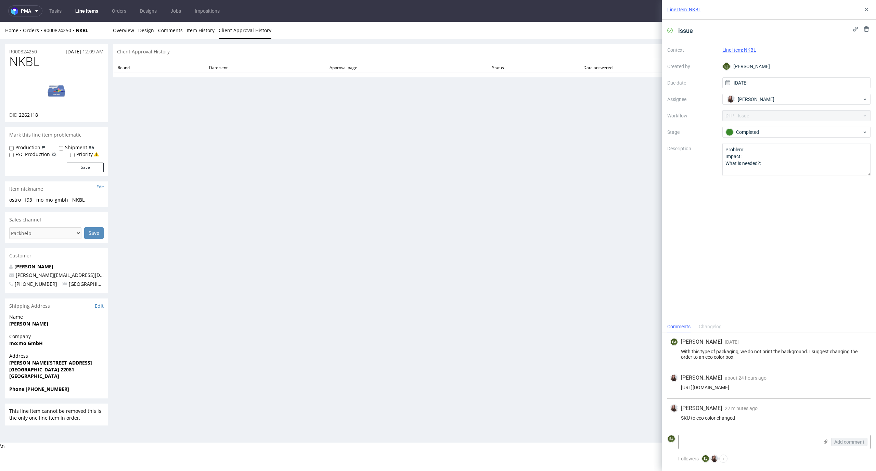
click at [213, 37] on div "Home Orders R000824250 NKBL Overview Design Comments Item History Client Approv…" at bounding box center [438, 30] width 876 height 17
click at [202, 30] on link "Item History" at bounding box center [201, 30] width 28 height 17
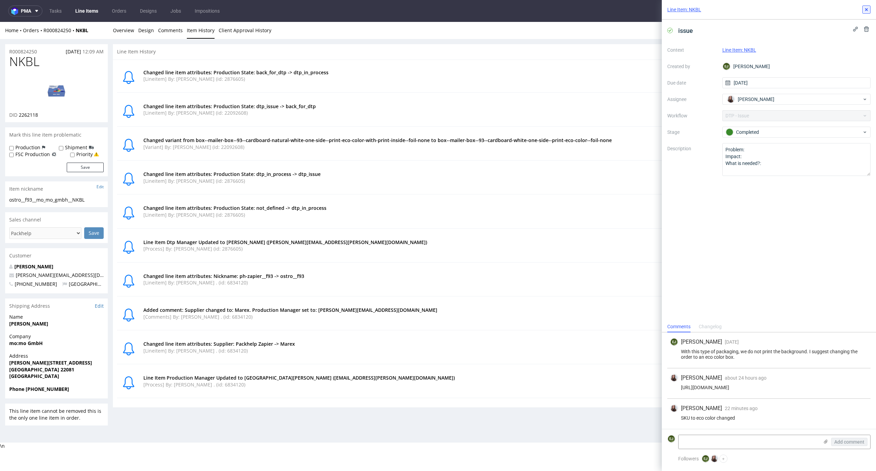
click at [867, 10] on icon at bounding box center [866, 9] width 5 height 5
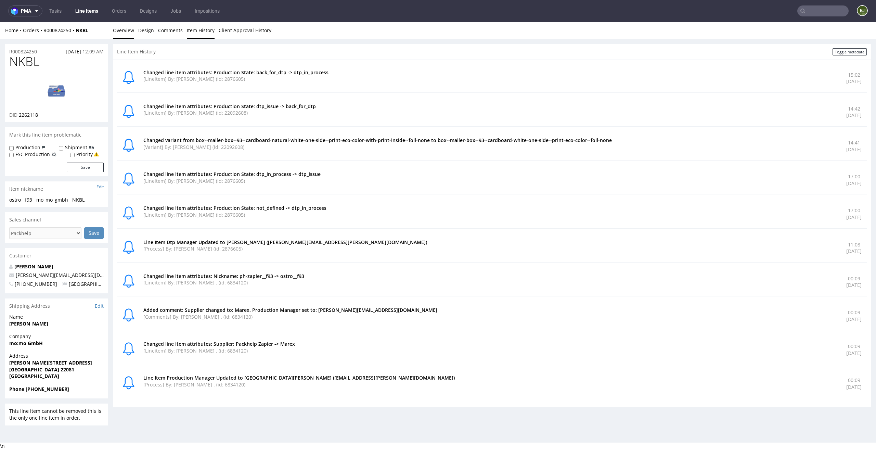
click at [116, 26] on link "Overview" at bounding box center [123, 30] width 21 height 17
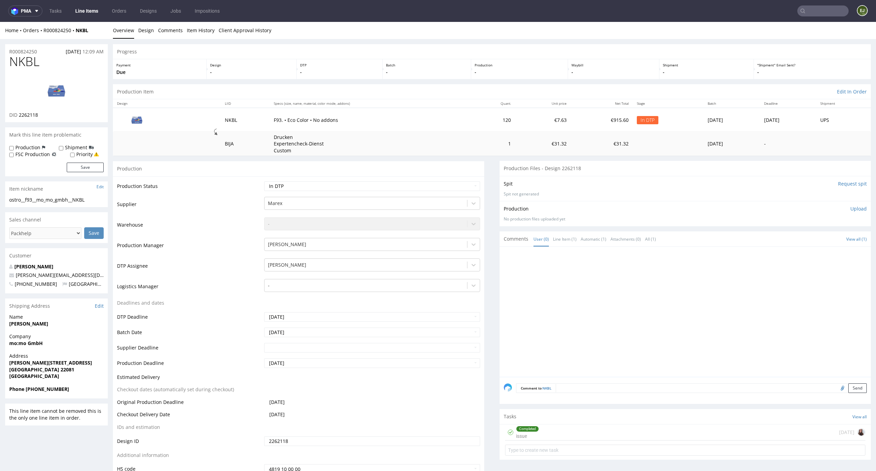
click at [445, 114] on td "F93. • Eco Color • No addons" at bounding box center [371, 120] width 202 height 24
click at [486, 130] on td "120" at bounding box center [493, 120] width 44 height 24
click at [145, 30] on link "Design" at bounding box center [146, 30] width 16 height 17
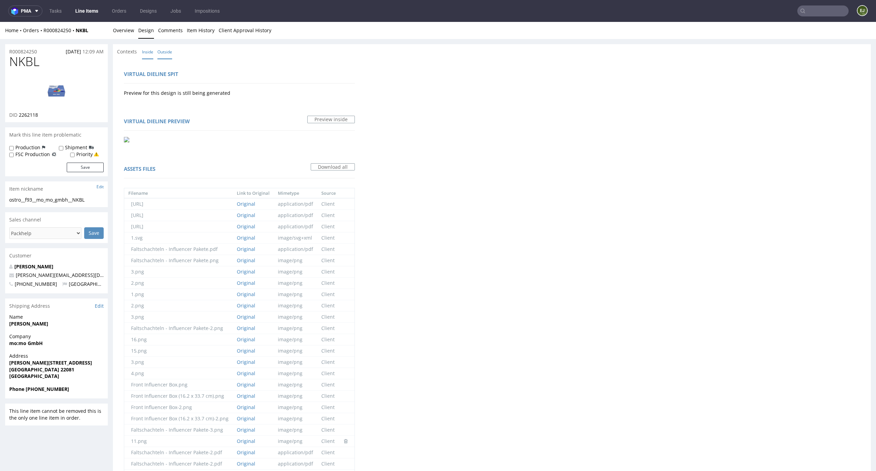
click at [169, 57] on link "Outside" at bounding box center [164, 52] width 15 height 15
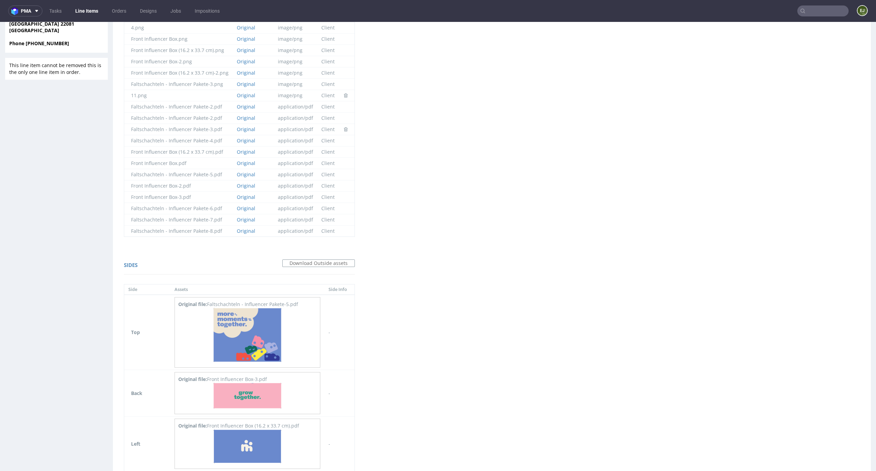
scroll to position [576, 0]
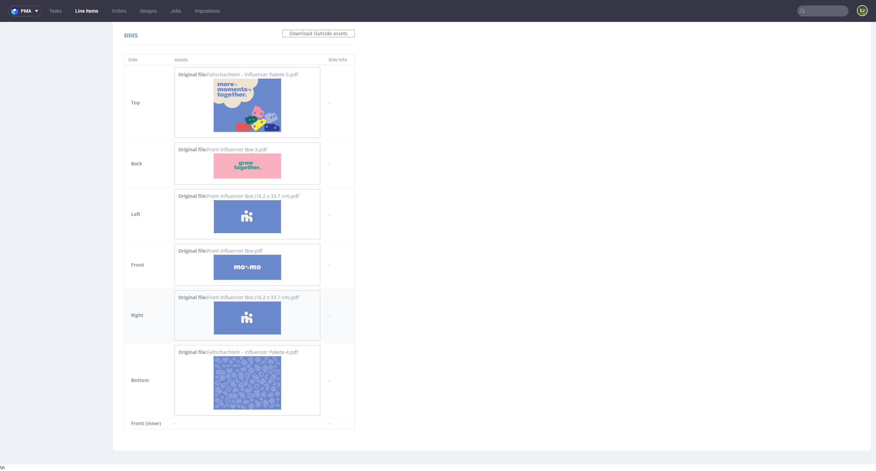
click at [252, 314] on img at bounding box center [247, 318] width 68 height 34
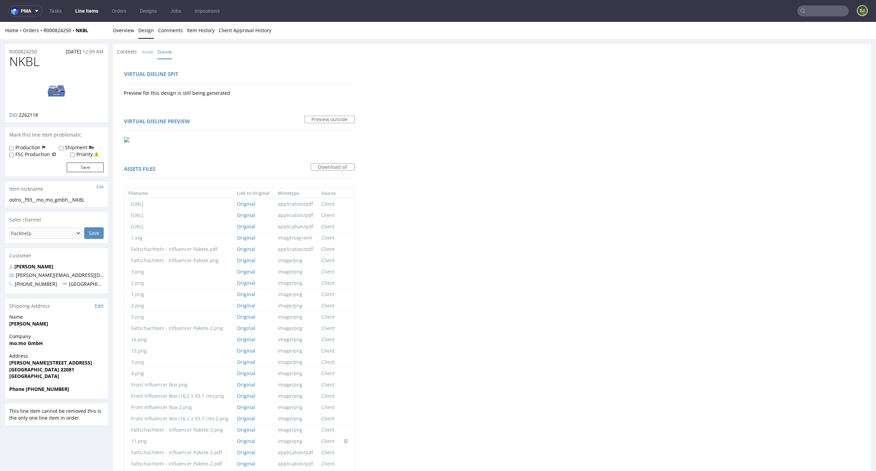
click at [60, 91] on img at bounding box center [56, 90] width 55 height 31
drag, startPoint x: 41, startPoint y: 115, endPoint x: 20, endPoint y: 115, distance: 21.2
click at [20, 115] on div "DID 2262118" at bounding box center [56, 115] width 94 height 7
drag, startPoint x: 38, startPoint y: 65, endPoint x: 0, endPoint y: 65, distance: 38.3
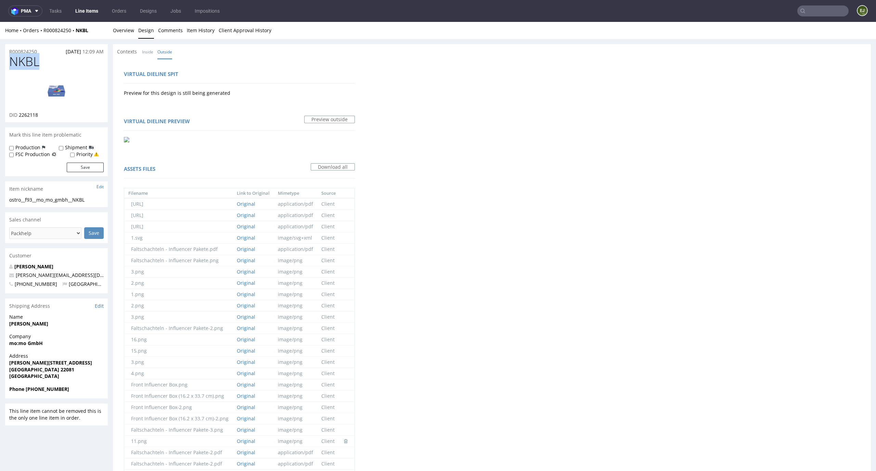
copy span "NKBL"
click at [122, 23] on link "Overview" at bounding box center [123, 30] width 21 height 17
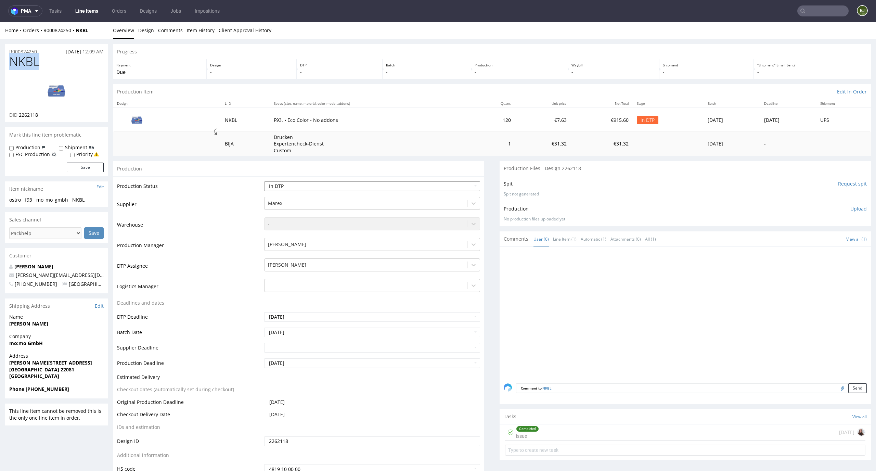
click at [467, 185] on select "Waiting for Artwork Waiting for Diecut Waiting for Mockup Waiting for DTP Waiti…" at bounding box center [372, 186] width 216 height 10
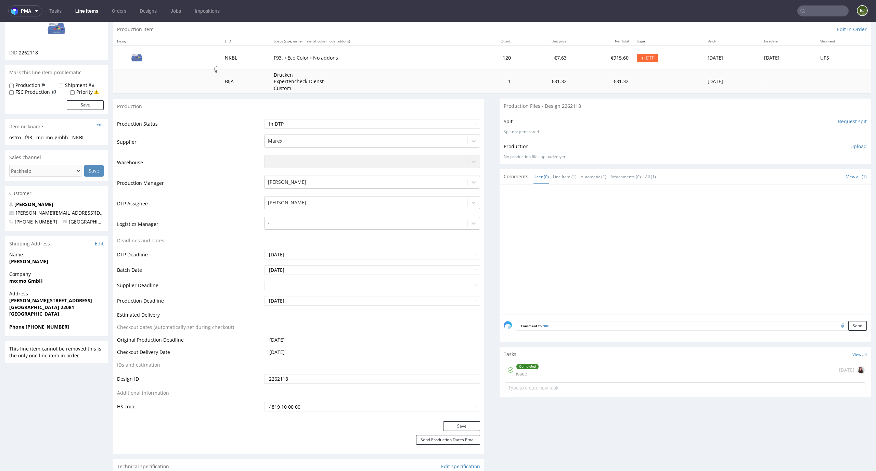
scroll to position [60, 0]
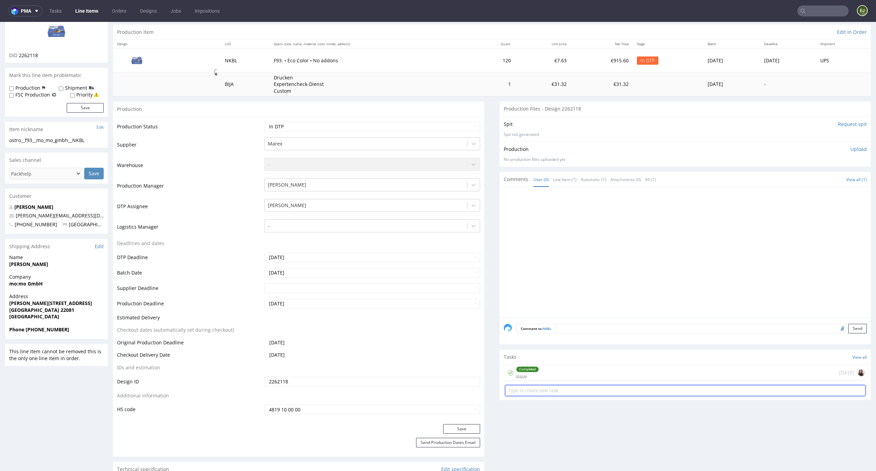
click at [544, 393] on input "text" at bounding box center [685, 390] width 361 height 11
type input "dc"
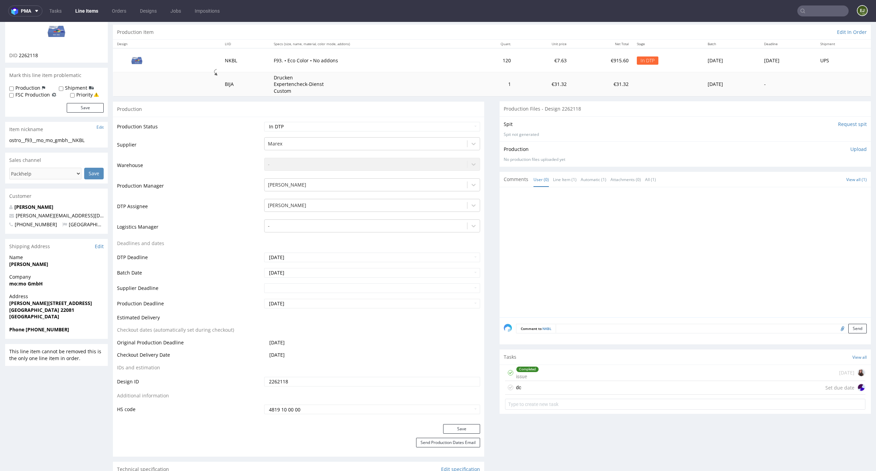
click at [537, 388] on div "dc Set due date" at bounding box center [685, 388] width 361 height 14
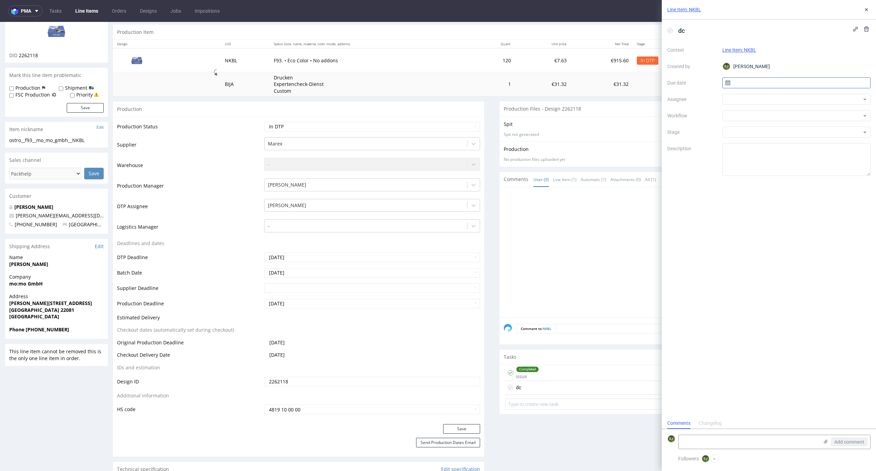
scroll to position [5, 0]
click at [757, 85] on input "text" at bounding box center [797, 82] width 149 height 11
click at [783, 176] on span "30" at bounding box center [785, 176] width 5 height 7
type input "30/09/2025"
click at [785, 110] on div at bounding box center [797, 115] width 149 height 11
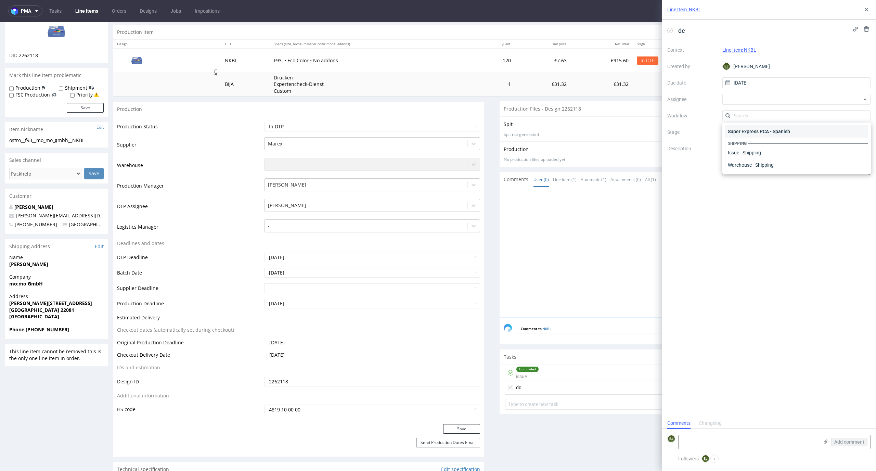
scroll to position [0, 0]
click at [796, 144] on div "DTP - Double Check" at bounding box center [796, 140] width 143 height 12
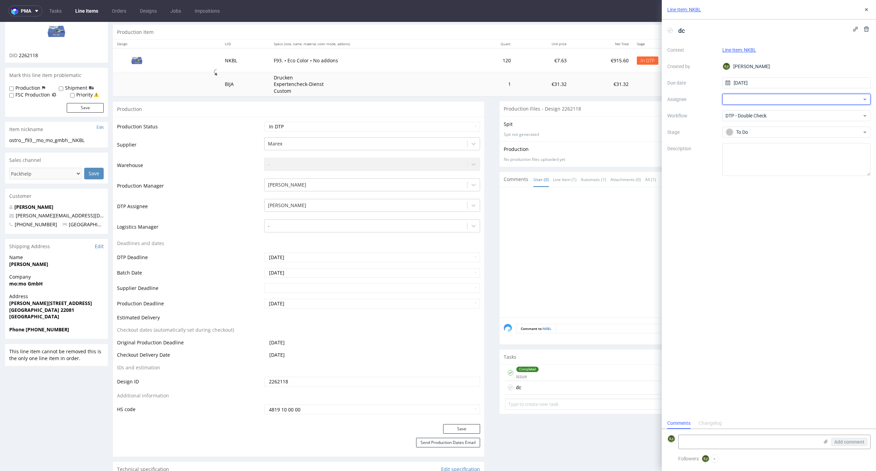
click at [744, 97] on div at bounding box center [797, 99] width 149 height 11
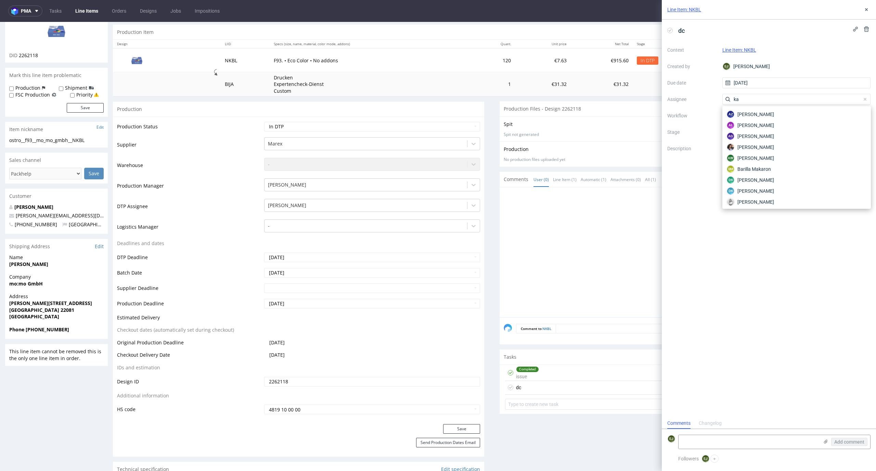
type input "kar"
click at [752, 139] on span "Karol Markowski" at bounding box center [756, 136] width 37 height 7
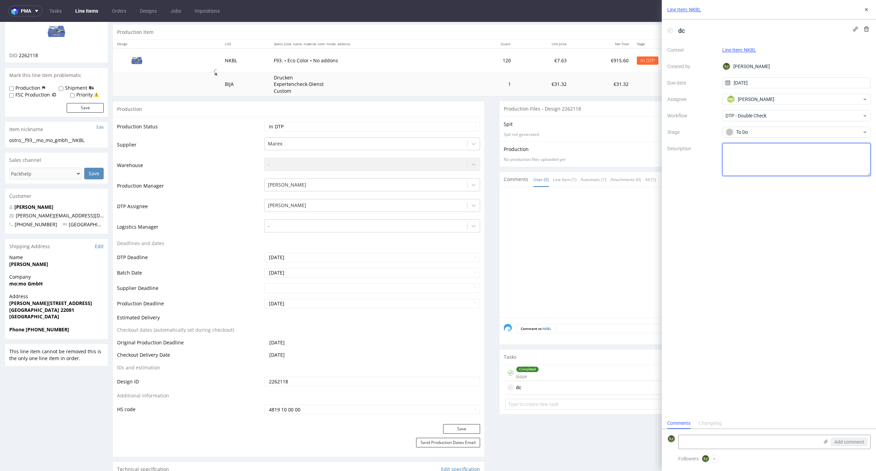
click at [751, 158] on textarea at bounding box center [797, 159] width 149 height 33
click at [726, 149] on textarea "dodałam tło dla całości" at bounding box center [797, 159] width 149 height 33
click at [805, 152] on textarea "1. dodałam tło dla całości" at bounding box center [797, 159] width 149 height 33
click at [800, 244] on div "dc Context Line Item: NKBL Created by EJ Elżbieta Jelińska Due date 30/09/2025 …" at bounding box center [769, 219] width 214 height 398
type textarea "1. dodałam tło dla całości 2. nie będzie printu inside 3. elementy na left i ri…"
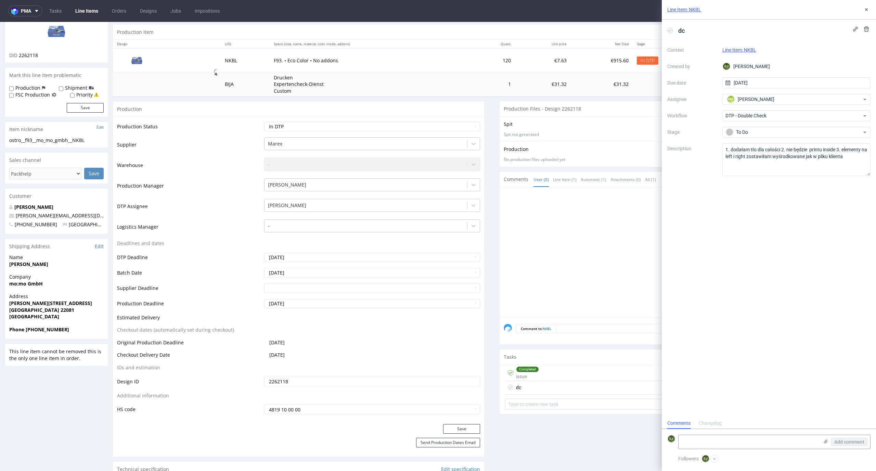
click at [838, 271] on div "dc Context Line Item: NKBL Created by EJ Elżbieta Jelińska Due date 30/09/2025 …" at bounding box center [769, 219] width 214 height 398
drag, startPoint x: 93, startPoint y: 136, endPoint x: 0, endPoint y: 138, distance: 93.5
drag, startPoint x: 89, startPoint y: 142, endPoint x: 0, endPoint y: 142, distance: 89.4
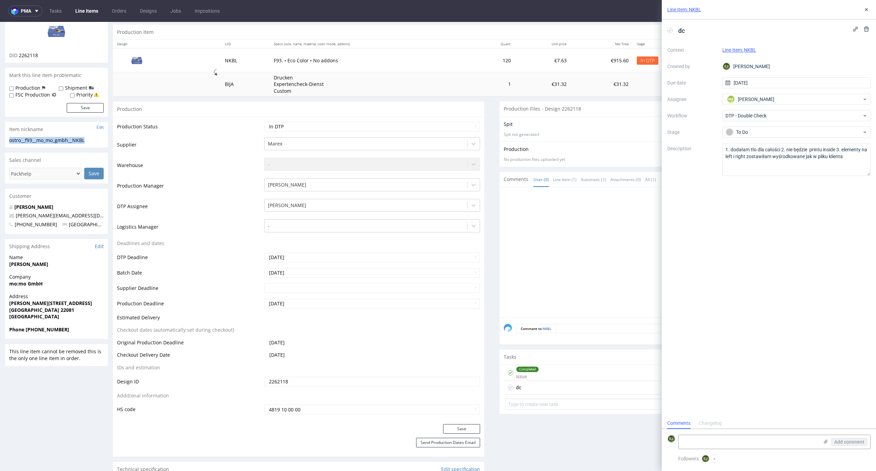
copy div "ostro__f93__mo_mo_gmbh__NKBL"
click at [46, 52] on div "DID 2262118" at bounding box center [56, 55] width 94 height 7
drag, startPoint x: 42, startPoint y: 55, endPoint x: 18, endPoint y: 54, distance: 24.7
click at [18, 54] on div "DID 2262118" at bounding box center [56, 55] width 94 height 7
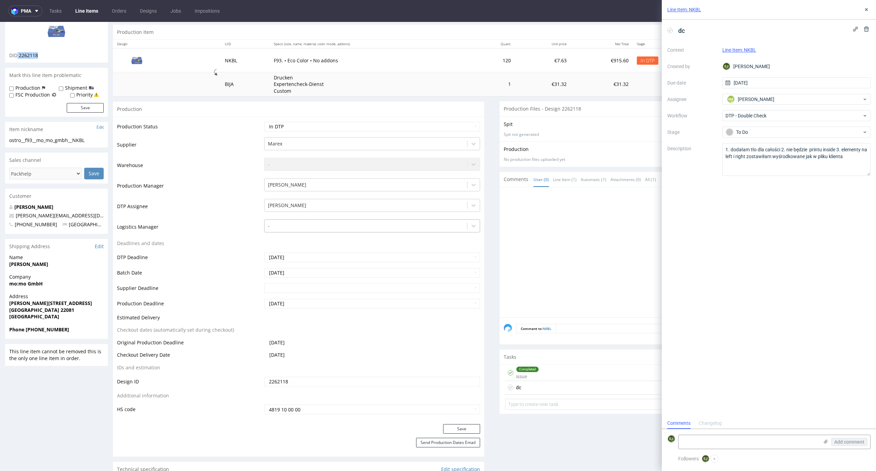
copy p "2262118"
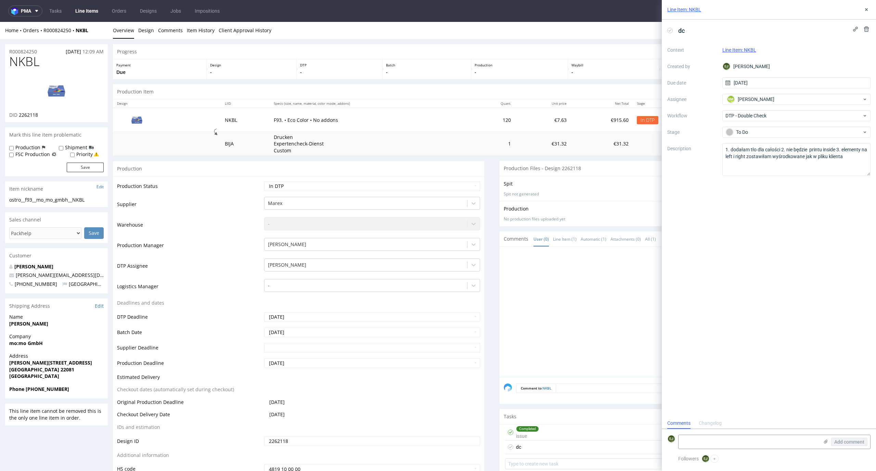
drag, startPoint x: 48, startPoint y: 50, endPoint x: 0, endPoint y: 50, distance: 47.6
copy p "R000824250"
click at [827, 441] on use at bounding box center [826, 442] width 4 height 4
click at [0, 0] on input "file" at bounding box center [0, 0] width 0 height 0
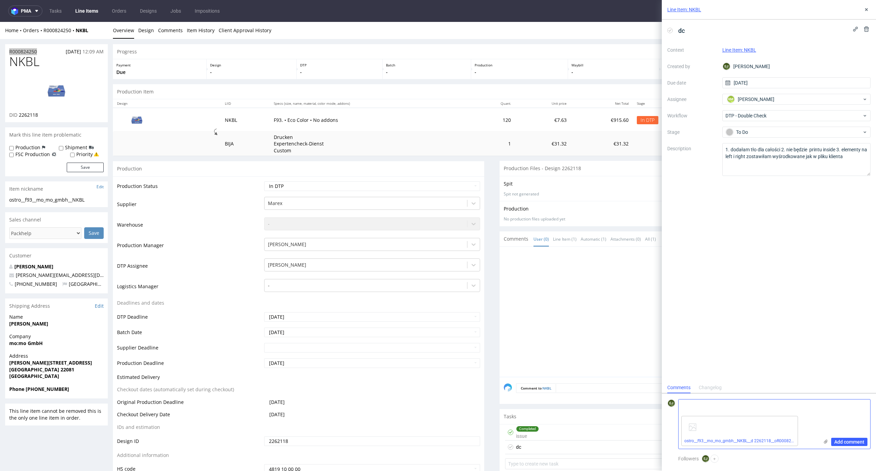
click at [841, 440] on span "Add comment" at bounding box center [850, 442] width 30 height 5
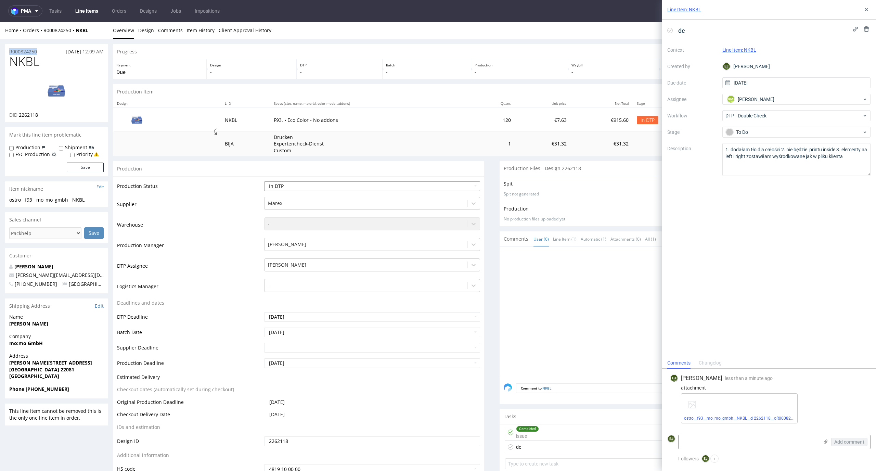
click at [462, 185] on select "Waiting for Artwork Waiting for Diecut Waiting for Mockup Waiting for DTP Waiti…" at bounding box center [372, 186] width 216 height 10
select select "dtp_waiting_for_double_check"
click at [264, 181] on select "Waiting for Artwork Waiting for Diecut Waiting for Mockup Waiting for DTP Waiti…" at bounding box center [372, 186] width 216 height 10
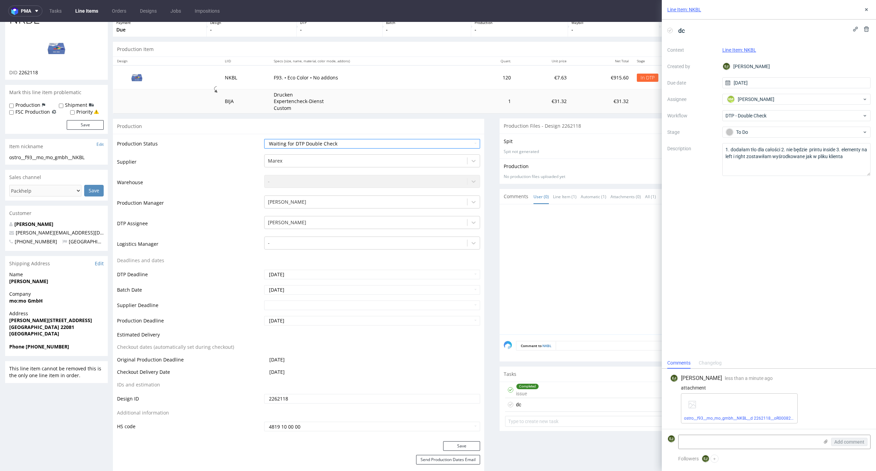
scroll to position [97, 0]
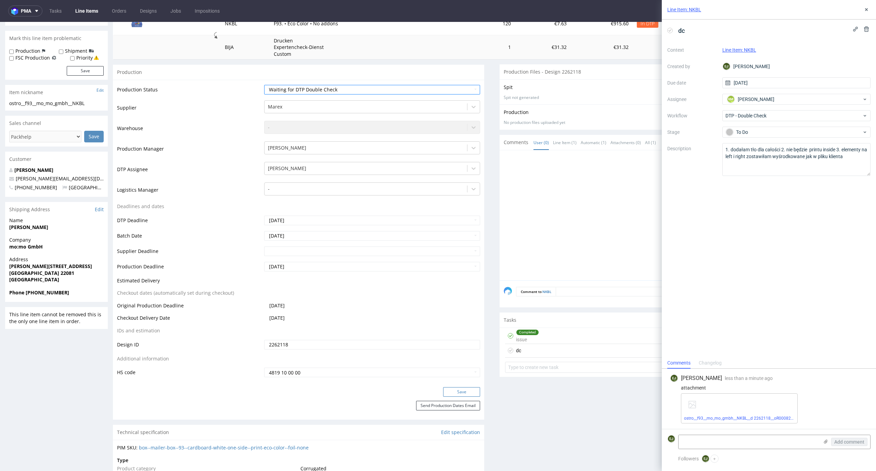
click at [467, 389] on button "Save" at bounding box center [461, 392] width 37 height 10
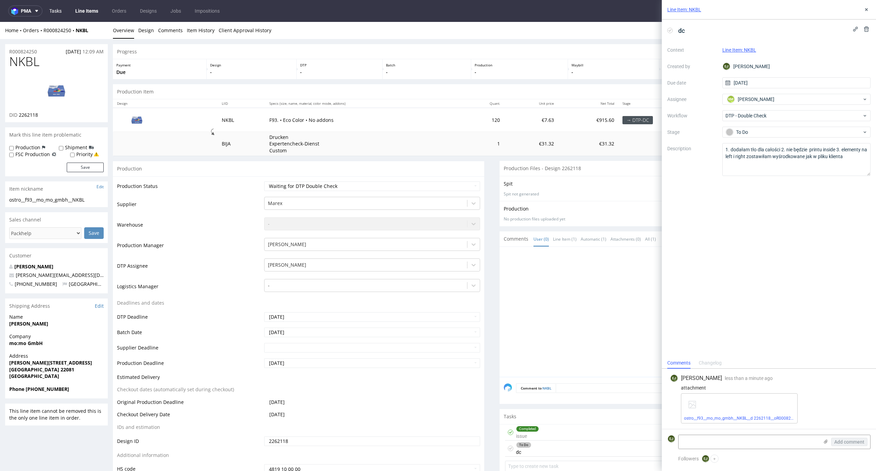
click at [55, 12] on link "Tasks" at bounding box center [55, 10] width 21 height 11
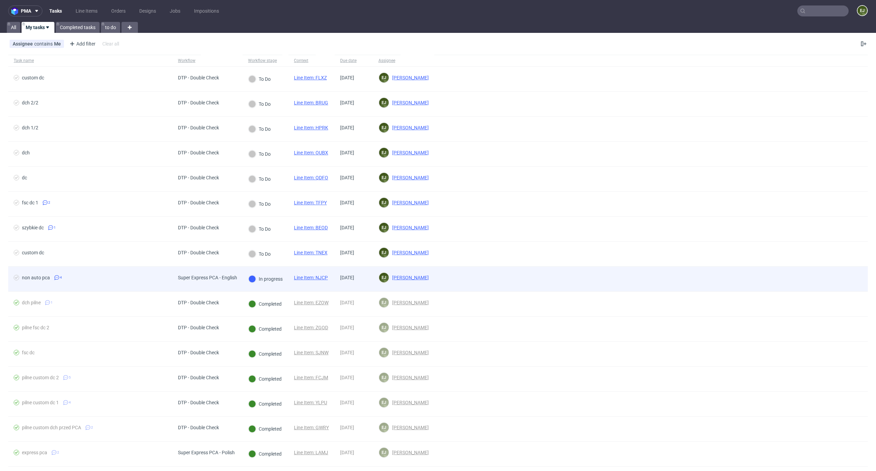
click at [321, 277] on link "Line Item: NJCP" at bounding box center [311, 277] width 34 height 5
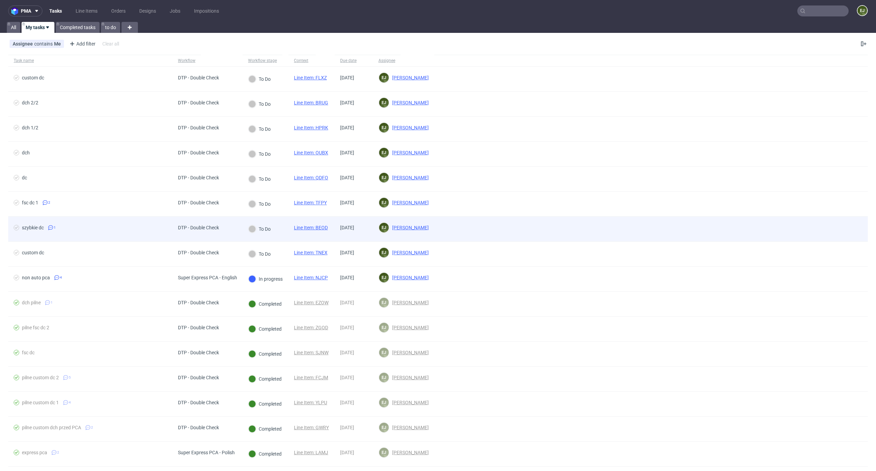
click at [305, 225] on link "Line Item: BEOD" at bounding box center [311, 227] width 34 height 5
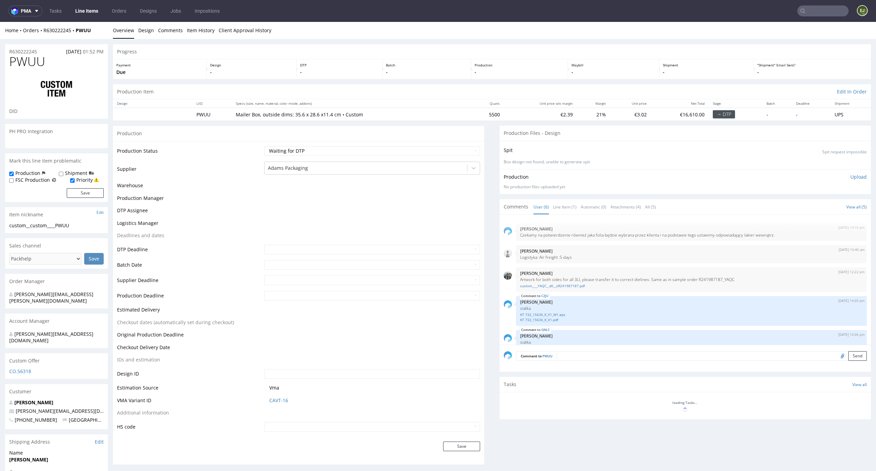
scroll to position [53, 0]
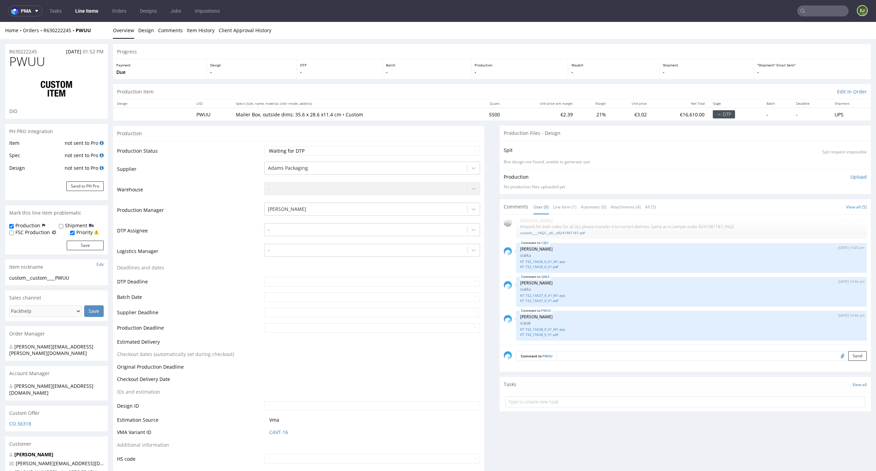
select select "in_progress"
click at [555, 207] on link "Line Item (1)" at bounding box center [565, 207] width 24 height 15
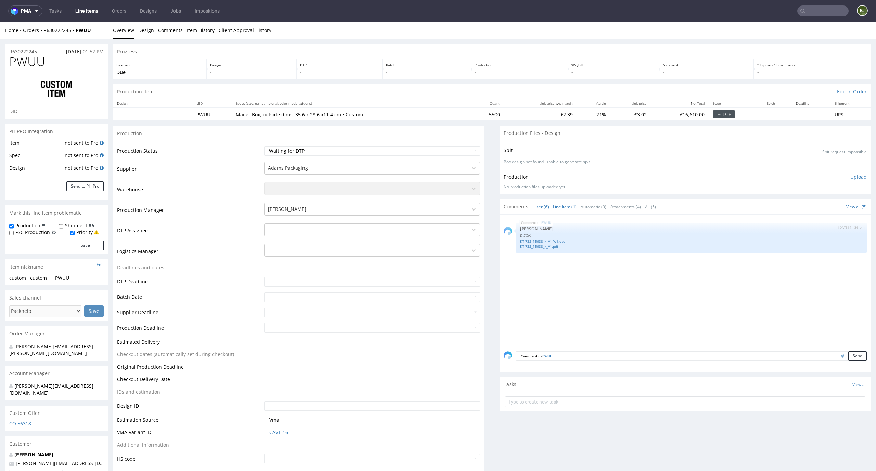
click at [536, 208] on link "User (6)" at bounding box center [541, 207] width 15 height 15
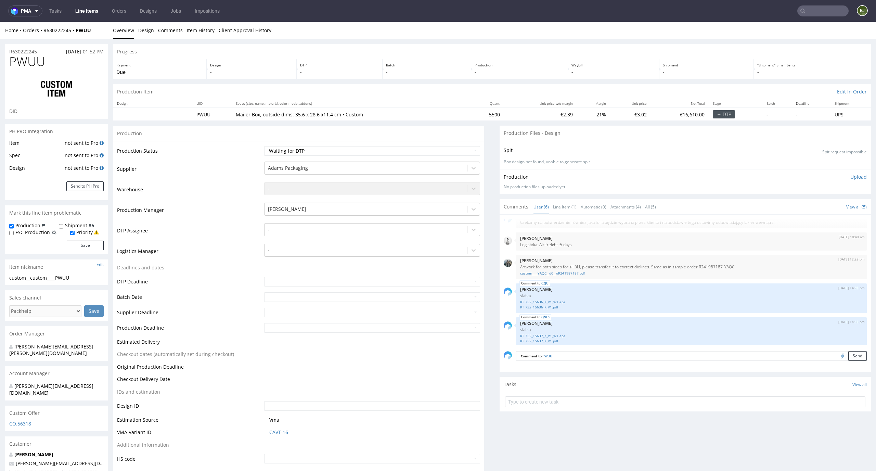
scroll to position [10, 0]
click at [538, 275] on link "custom____YAQC__d0__oR241987187.pdf" at bounding box center [691, 276] width 343 height 5
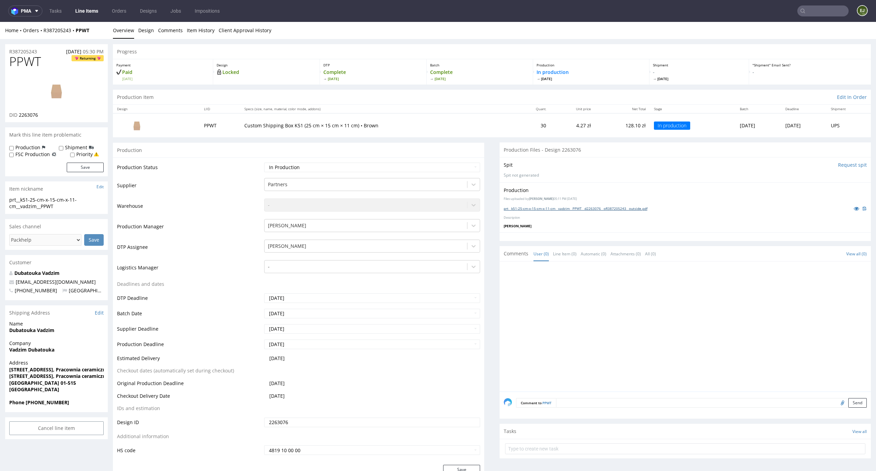
click at [550, 209] on link "prt__k51-25-cm-x-15-cm-x-11-cm__vadzim__PPWT__d2263076__oR387205243__outside.pdf" at bounding box center [576, 208] width 144 height 5
click at [472, 118] on td "Custom Shipping Box K51 (25 cm × 15 cm × 11 cm) • Brown" at bounding box center [377, 125] width 275 height 24
click at [53, 99] on img at bounding box center [56, 90] width 55 height 31
click at [837, 400] on input "file" at bounding box center [842, 402] width 10 height 9
type input "C:\fakepath\prt__k51-25-cm-x-15-cm-x-11-cm__vadzim__PPWT__d2263076__oR387205243…"
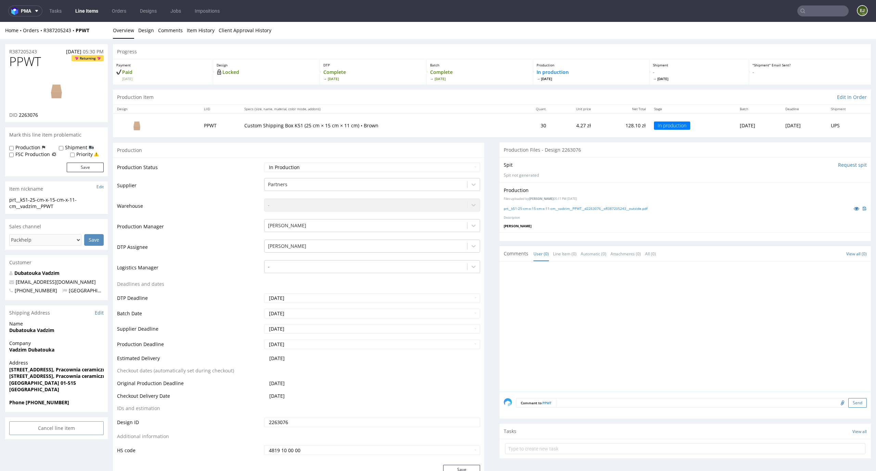
click at [849, 405] on button "Send" at bounding box center [858, 403] width 18 height 10
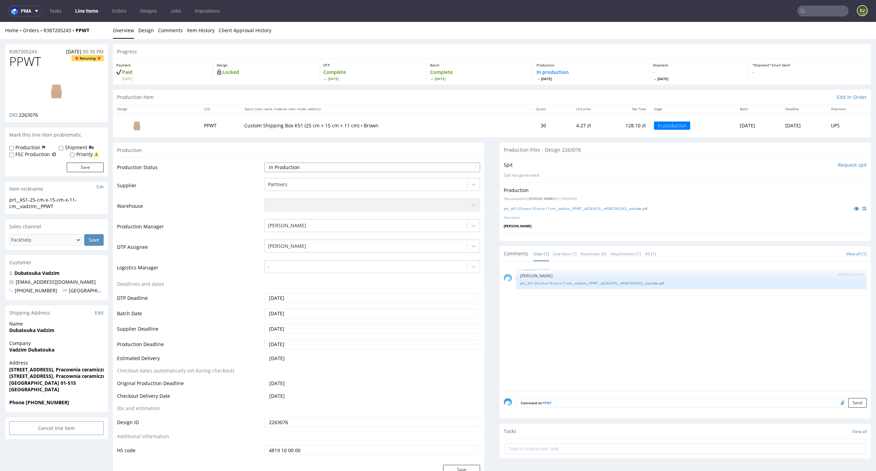
click at [444, 165] on select "Waiting for Artwork Waiting for Diecut Waiting for Mockup Waiting for DTP Waiti…" at bounding box center [372, 168] width 216 height 10
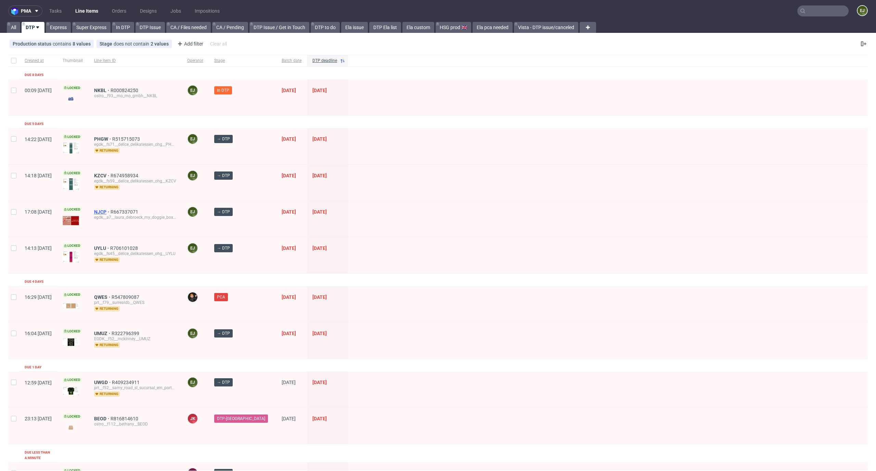
click at [111, 211] on span "NJCP" at bounding box center [102, 211] width 16 height 5
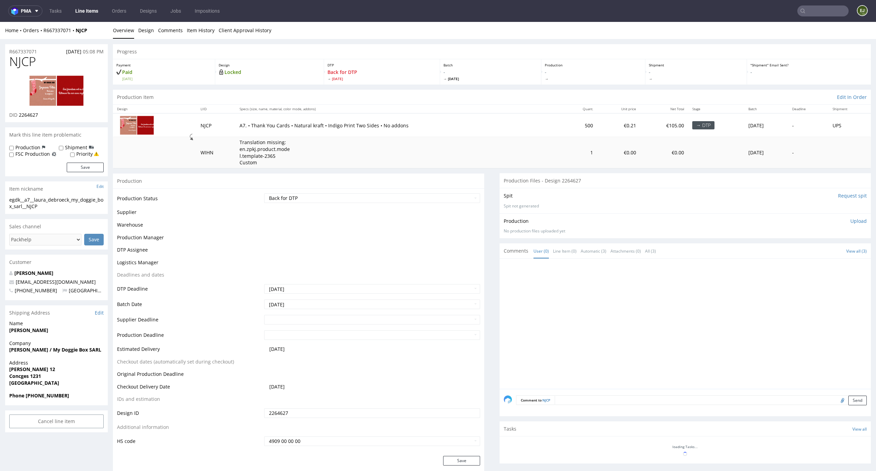
scroll to position [110, 0]
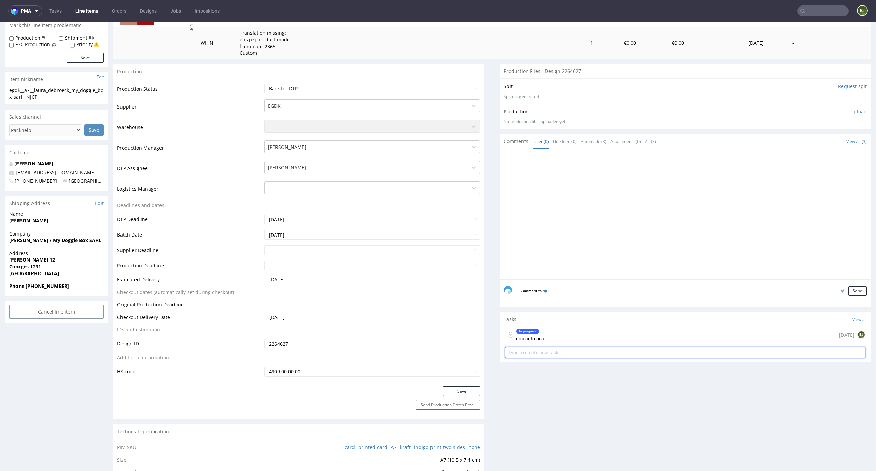
click at [540, 347] on input "text" at bounding box center [685, 352] width 361 height 11
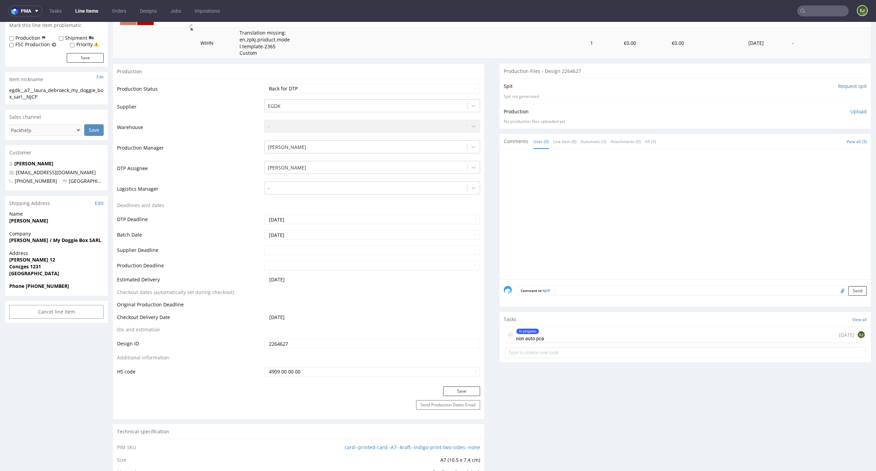
click at [544, 334] on div "In progress non auto pca [DATE] EJ" at bounding box center [685, 335] width 361 height 16
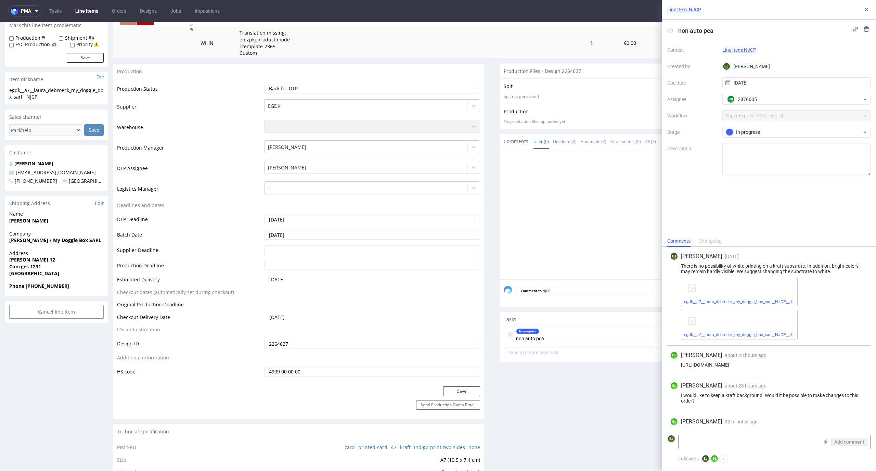
scroll to position [24, 0]
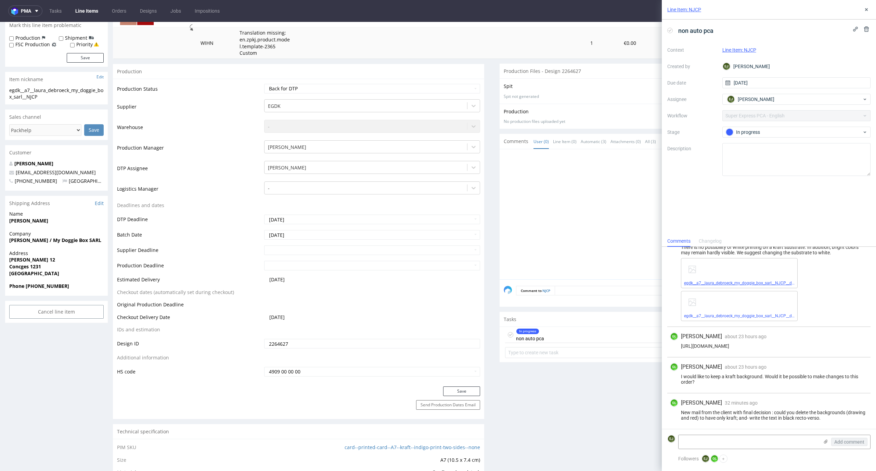
click at [712, 281] on link "egdk__a7__laura_debroeck_my_doggie_box_sarl__NJCP__d2264627__oR667337071__back.…" at bounding box center [771, 283] width 174 height 5
click at [736, 314] on link "egdk__a7__laura_debroeck_my_doggie_box_sarl__NJCP__d2264627__oR667337071__front…" at bounding box center [771, 316] width 174 height 5
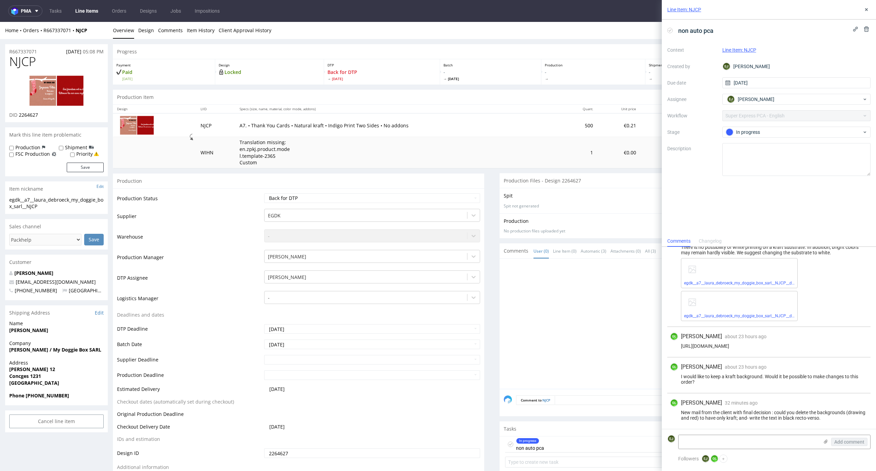
click at [63, 88] on img at bounding box center [56, 90] width 55 height 31
drag, startPoint x: 834, startPoint y: 421, endPoint x: 675, endPoint y: 414, distance: 159.0
click at [675, 414] on div "GL [PERSON_NAME] 32 minutes ago [DATE] 15:09 New mail from the client with fina…" at bounding box center [769, 411] width 203 height 36
copy div "New mail from the client with final decision : could you delete the backgrounds…"
click at [530, 98] on div "Production Item Edit In Order" at bounding box center [492, 97] width 758 height 15
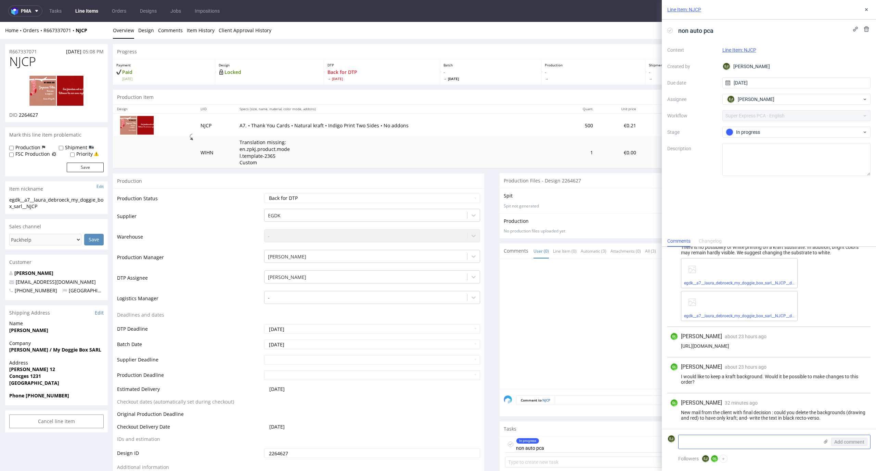
click at [710, 440] on textarea at bounding box center [749, 442] width 140 height 14
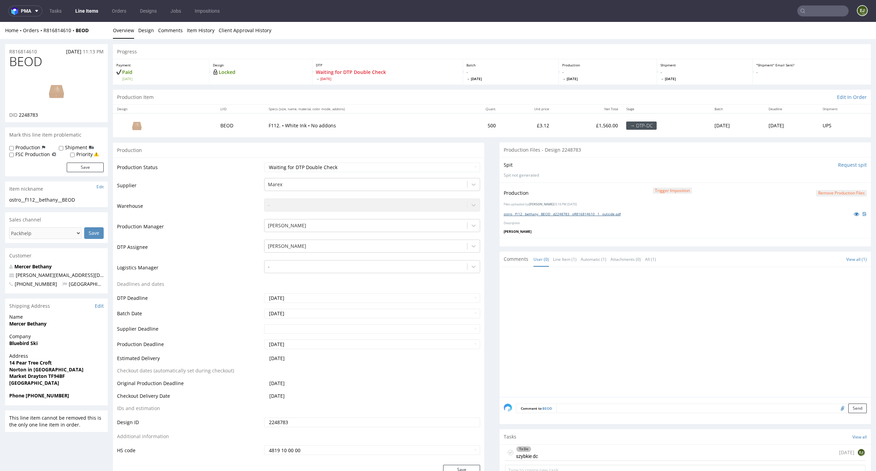
click at [516, 215] on link "ostro__f112__bethany__BEOD__d2248783__oR816814610__1__outside.pdf" at bounding box center [562, 214] width 117 height 5
click at [146, 28] on link "Design" at bounding box center [146, 30] width 16 height 17
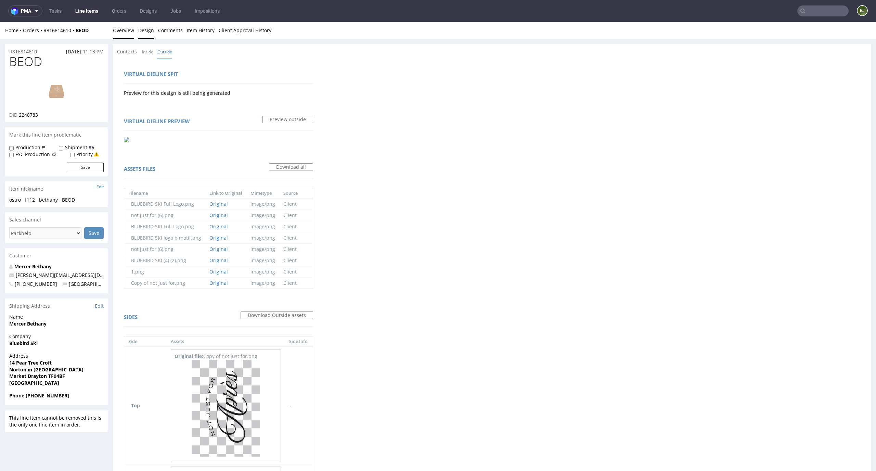
click at [126, 33] on link "Overview" at bounding box center [123, 30] width 21 height 17
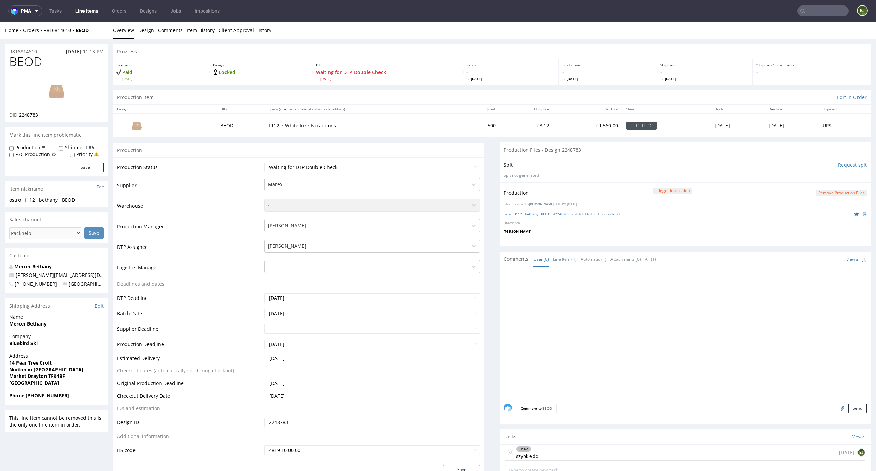
click at [542, 452] on div "To Do szybkie dc 1 day ago EJ" at bounding box center [685, 453] width 361 height 16
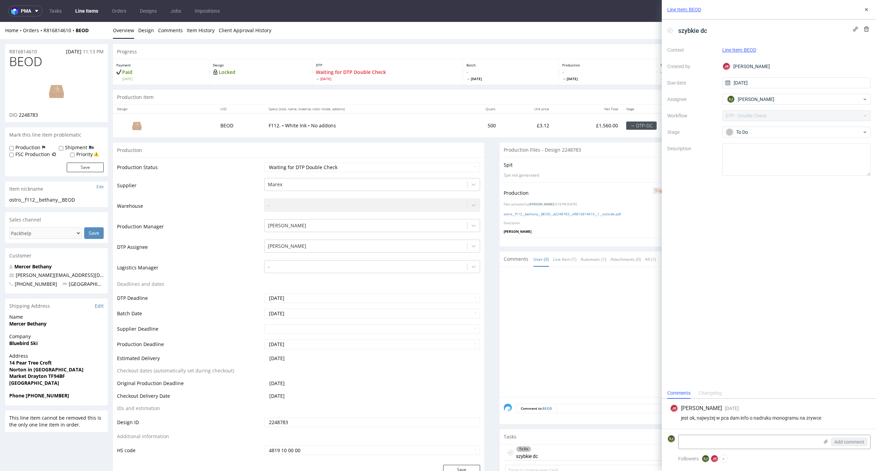
click at [51, 3] on nav "pma Tasks Line Items Orders Designs Jobs Impositions EJ" at bounding box center [438, 11] width 876 height 22
click at [52, 6] on link "Tasks" at bounding box center [55, 10] width 21 height 11
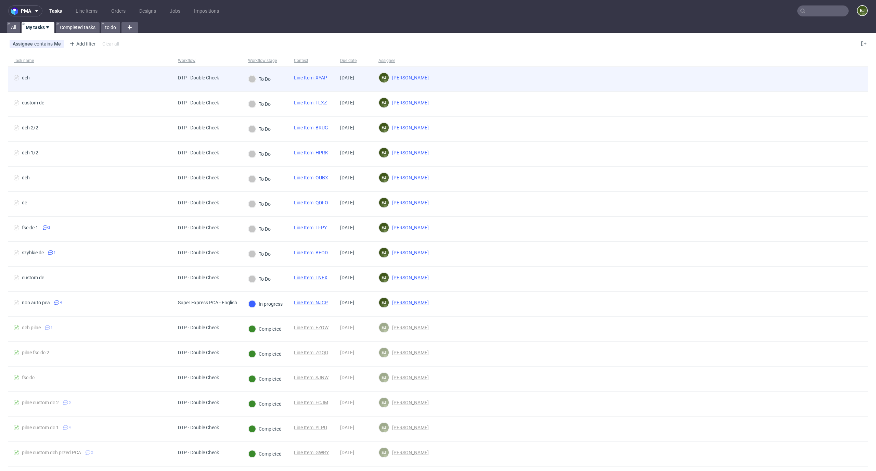
click at [317, 78] on link "Line Item: XYAP" at bounding box center [310, 77] width 33 height 5
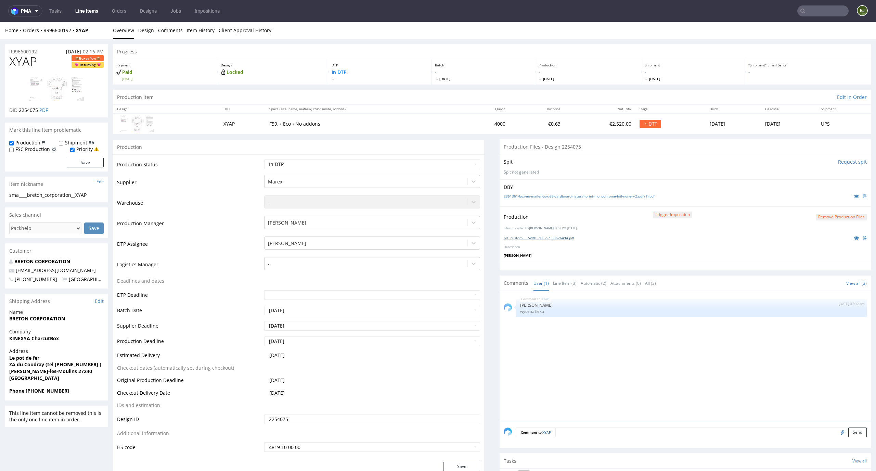
click at [567, 238] on link "plf__custom____SVRX__d0__oR988676494.pdf" at bounding box center [539, 238] width 71 height 5
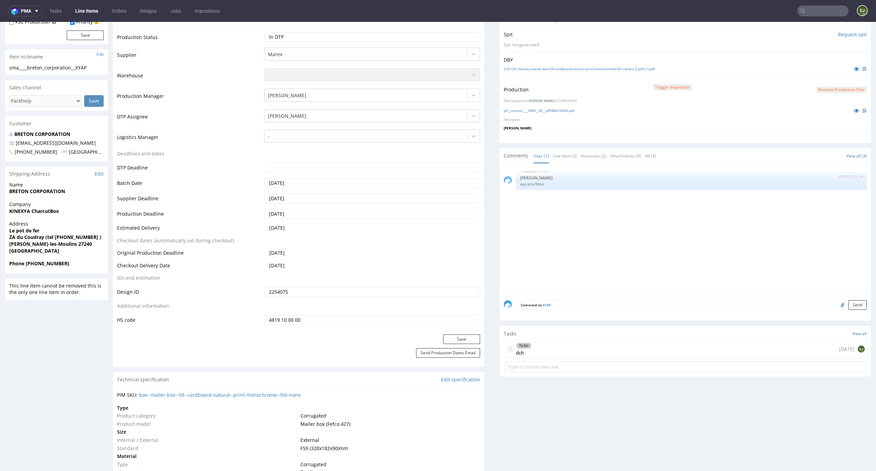
click at [568, 353] on div "To Do dch [DATE] EJ" at bounding box center [685, 349] width 361 height 16
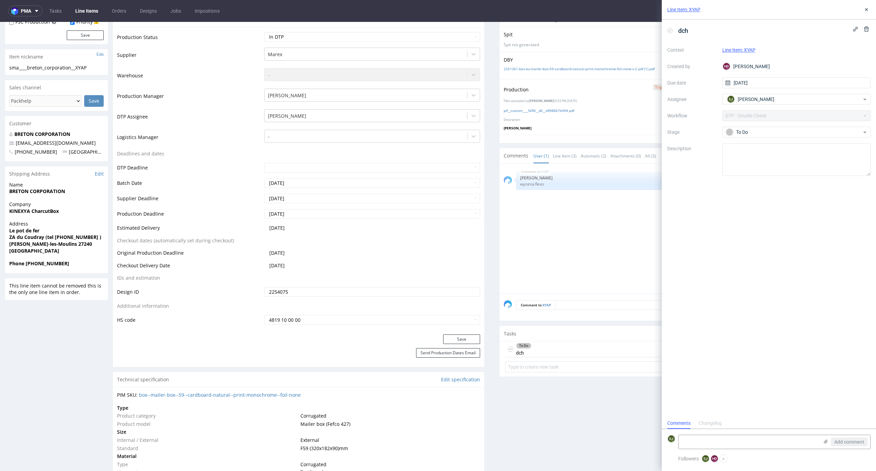
scroll to position [5, 0]
click at [561, 69] on link "2351361-box-eu-mailer-box-59-cardboard-natural-print-monochrome-foil-none-v-2.p…" at bounding box center [579, 68] width 151 height 5
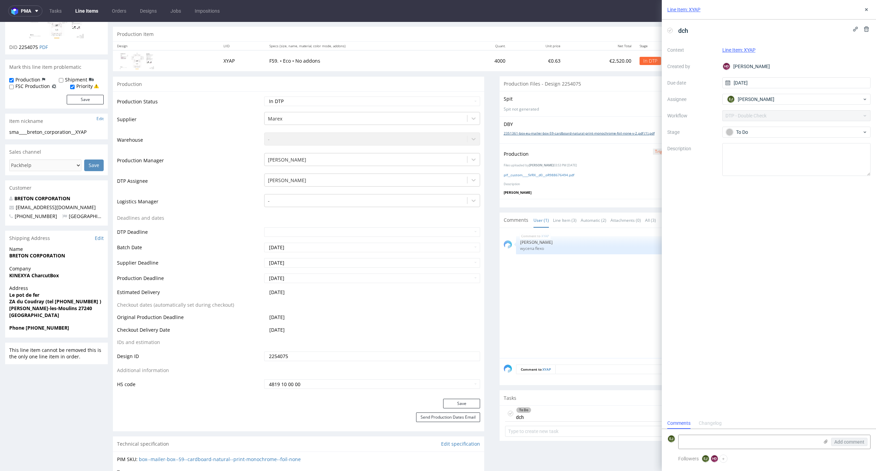
scroll to position [0, 0]
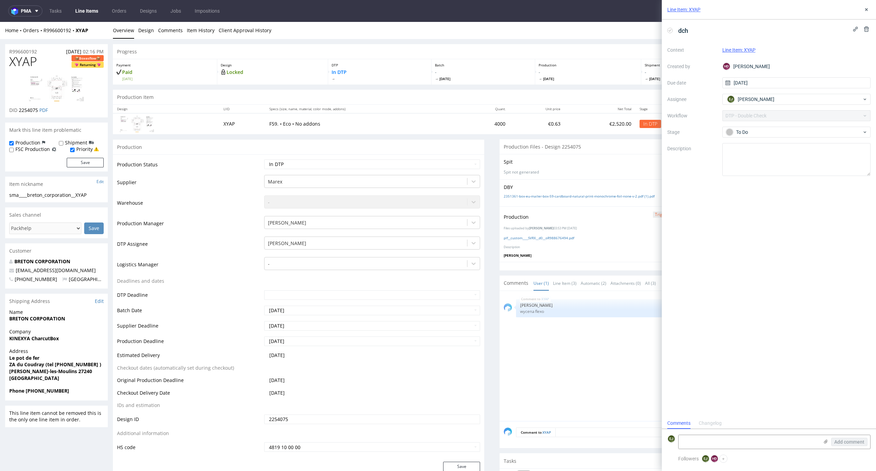
click at [474, 127] on td "4000" at bounding box center [487, 123] width 45 height 21
click at [869, 10] on icon at bounding box center [866, 9] width 5 height 5
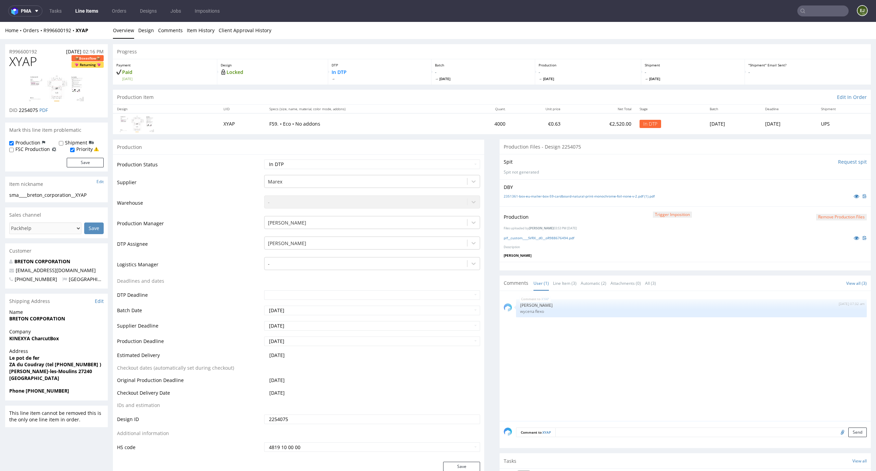
click at [498, 104] on div "Production Item Edit In Order" at bounding box center [492, 97] width 758 height 15
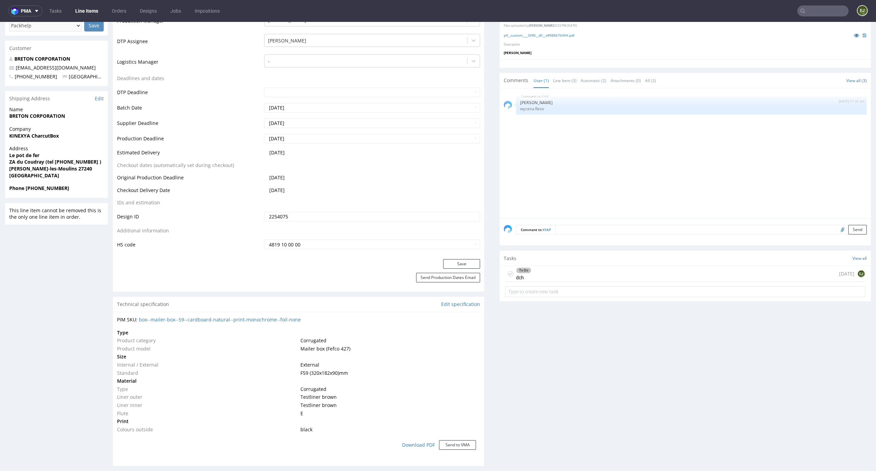
click at [551, 268] on div "To Do dch today EJ" at bounding box center [685, 274] width 361 height 16
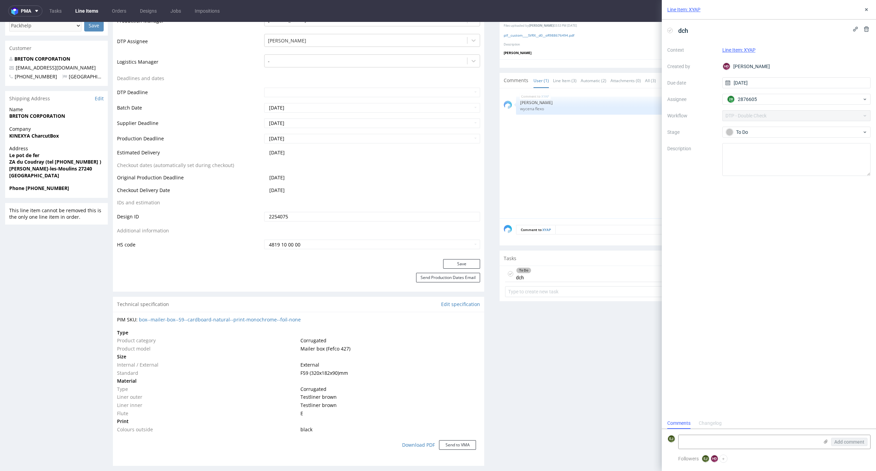
scroll to position [5, 0]
click at [731, 445] on textarea at bounding box center [749, 442] width 140 height 14
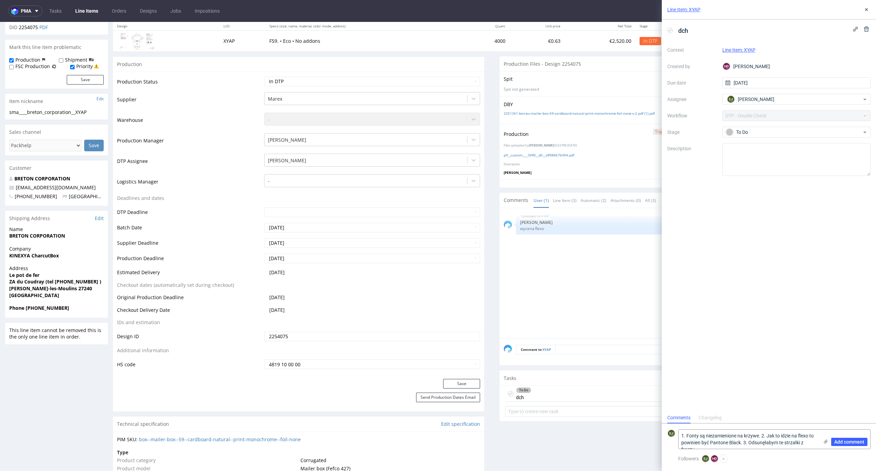
scroll to position [0, 0]
type textarea "1. Fonty są niezamienione na krzywe. 2. Jak to idzie na flexo to powinien być P…"
click at [854, 440] on span "Add comment" at bounding box center [850, 442] width 30 height 5
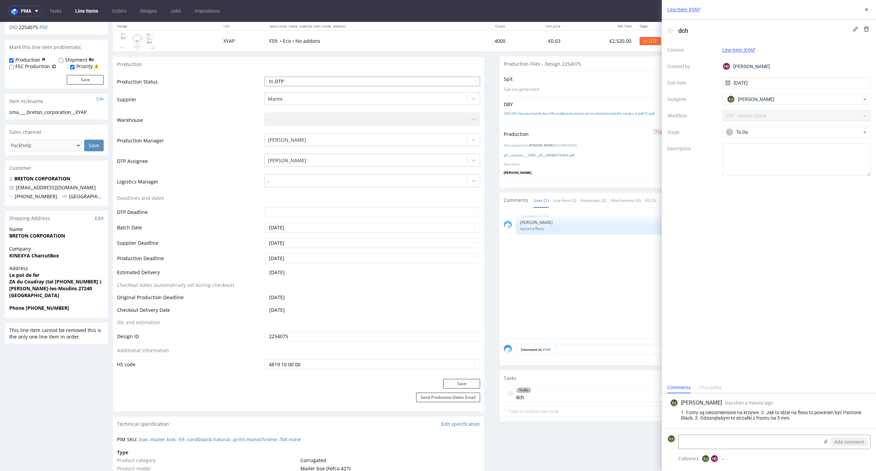
click at [464, 80] on select "Waiting for Artwork Waiting for Diecut Waiting for Mockup Waiting for DTP Waiti…" at bounding box center [372, 82] width 216 height 10
click at [264, 77] on select "Waiting for Artwork Waiting for Diecut Waiting for Mockup Waiting for DTP Waiti…" at bounding box center [372, 82] width 216 height 10
click at [438, 77] on select "Waiting for Artwork Waiting for Diecut Waiting for Mockup Waiting for DTP Waiti…" at bounding box center [372, 82] width 216 height 10
select select "dtp_dc_done"
click at [264, 77] on select "Waiting for Artwork Waiting for Diecut Waiting for Mockup Waiting for DTP Waiti…" at bounding box center [372, 82] width 216 height 10
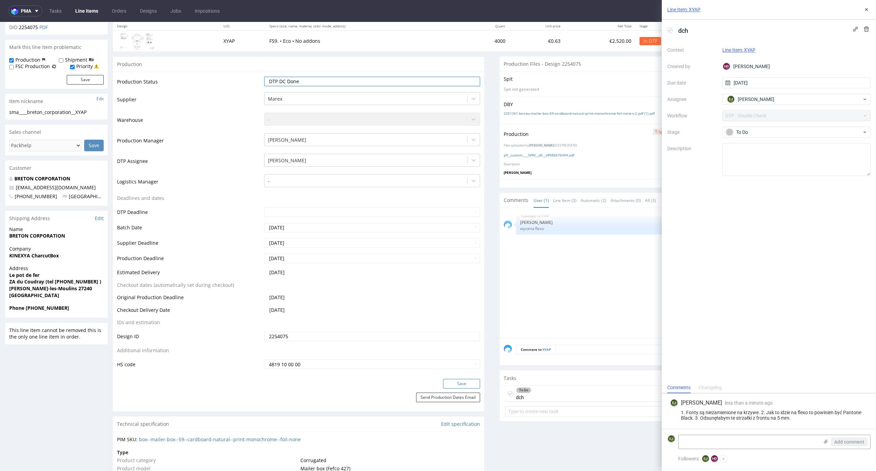
click at [462, 383] on button "Save" at bounding box center [461, 384] width 37 height 10
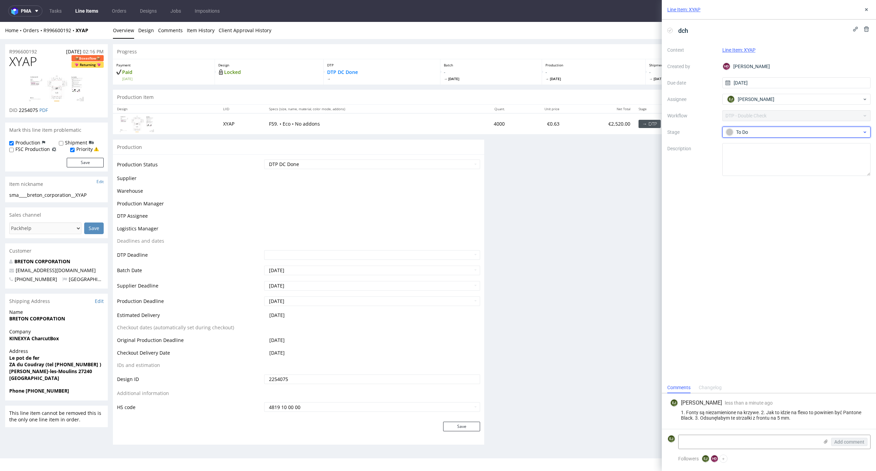
click at [761, 133] on div "To Do" at bounding box center [794, 132] width 136 height 8
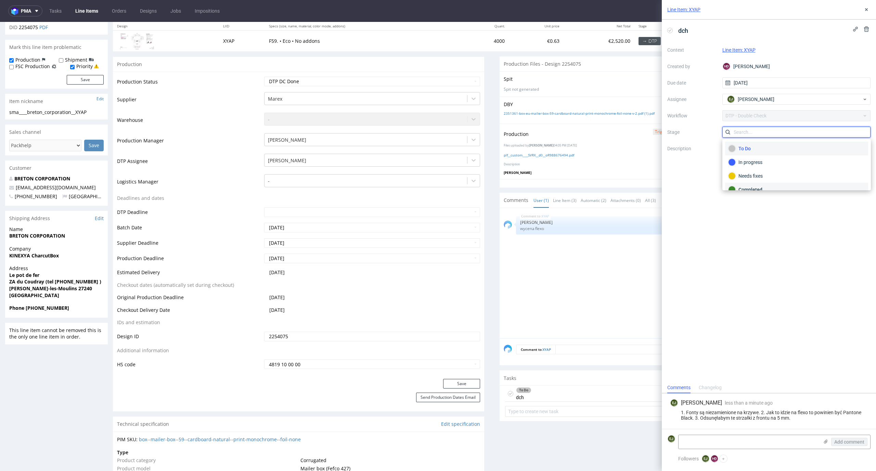
scroll to position [9, 0]
click at [774, 166] on div "Needs fixes" at bounding box center [797, 167] width 137 height 8
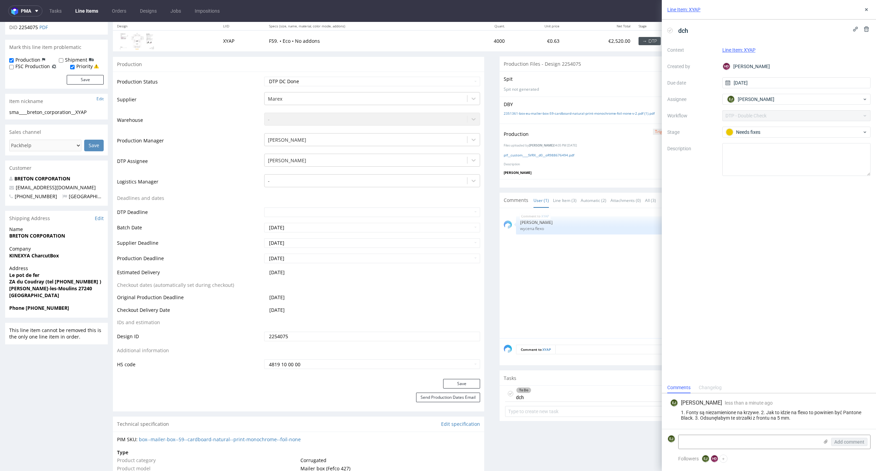
click at [589, 129] on div "Production Trigger Imposition Remove production files" at bounding box center [685, 134] width 363 height 12
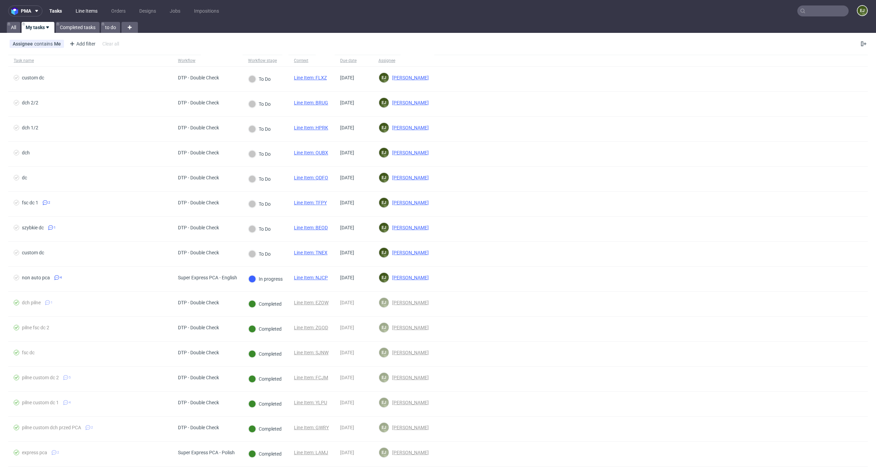
click at [79, 11] on link "Line Items" at bounding box center [87, 10] width 30 height 11
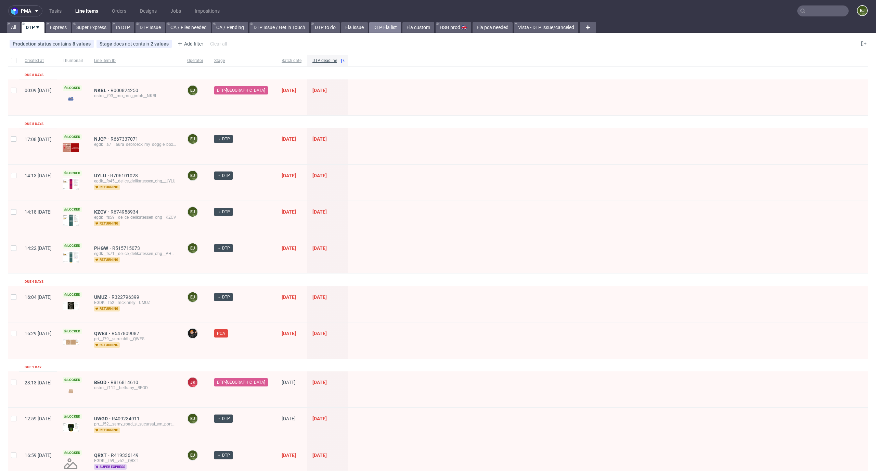
click at [386, 27] on link "DTP Ela list" at bounding box center [385, 27] width 32 height 11
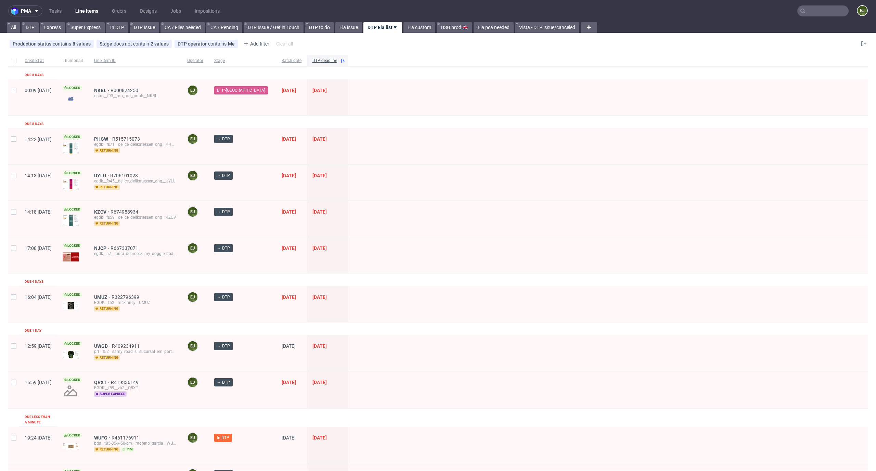
scroll to position [324, 0]
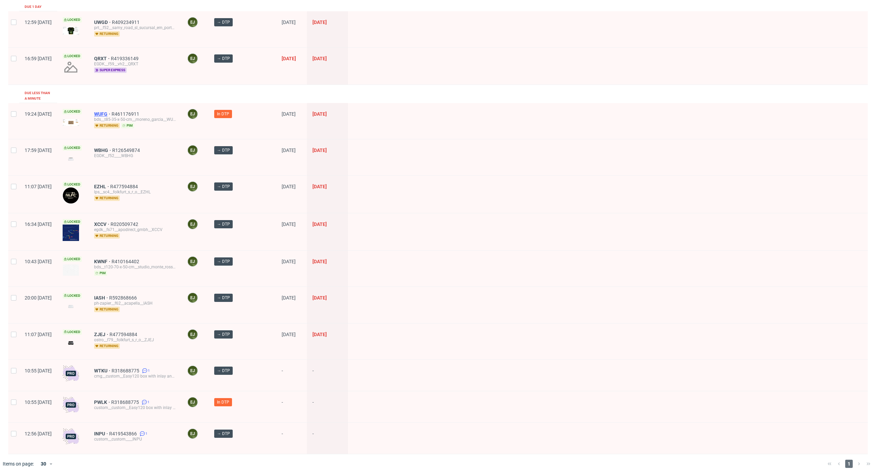
click at [112, 111] on span "WUFG" at bounding box center [102, 113] width 17 height 5
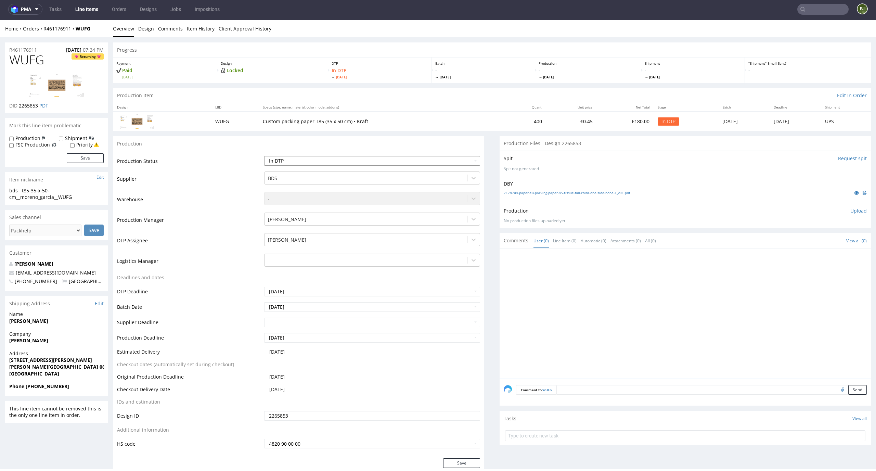
click at [458, 160] on select "Waiting for Artwork Waiting for Diecut Waiting for Mockup Waiting for DTP Waiti…" at bounding box center [372, 161] width 216 height 10
select select "dtp_waiting_for_check"
click at [264, 156] on select "Waiting for Artwork Waiting for Diecut Waiting for Mockup Waiting for DTP Waiti…" at bounding box center [372, 161] width 216 height 10
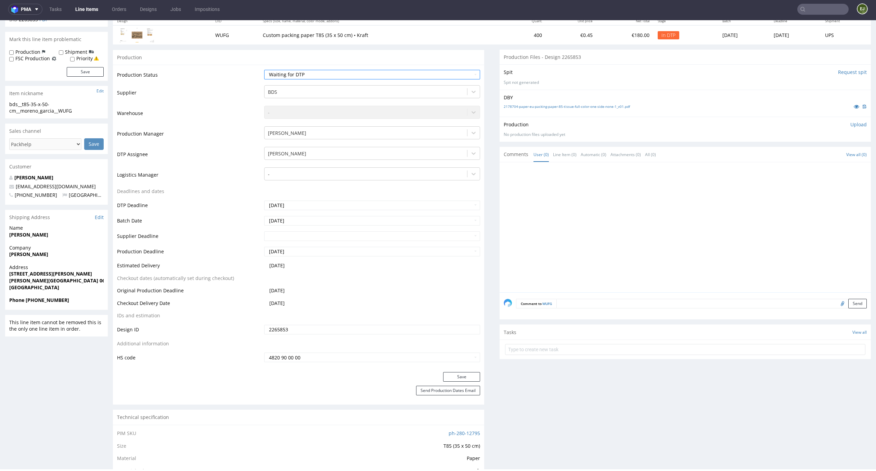
scroll to position [118, 0]
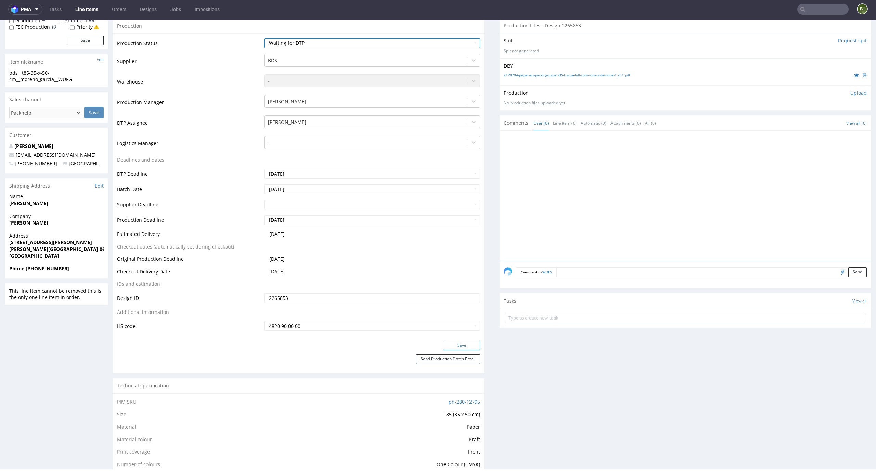
click at [443, 342] on button "Save" at bounding box center [461, 346] width 37 height 10
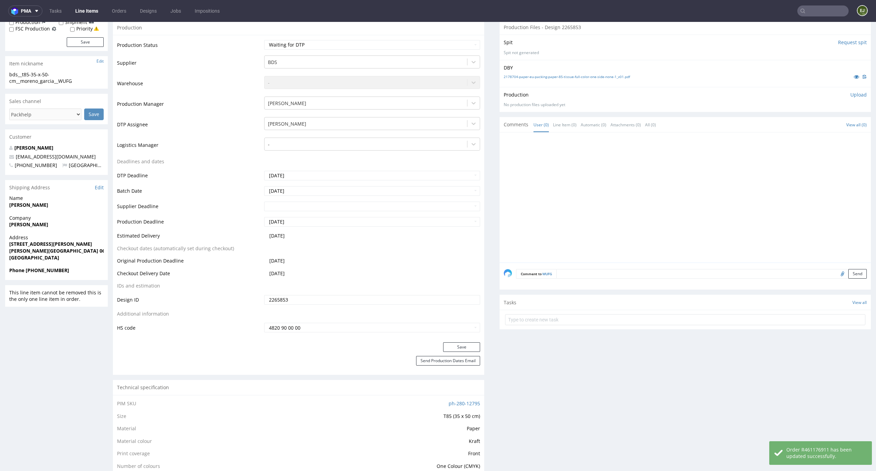
click at [85, 13] on link "Line Items" at bounding box center [86, 10] width 31 height 11
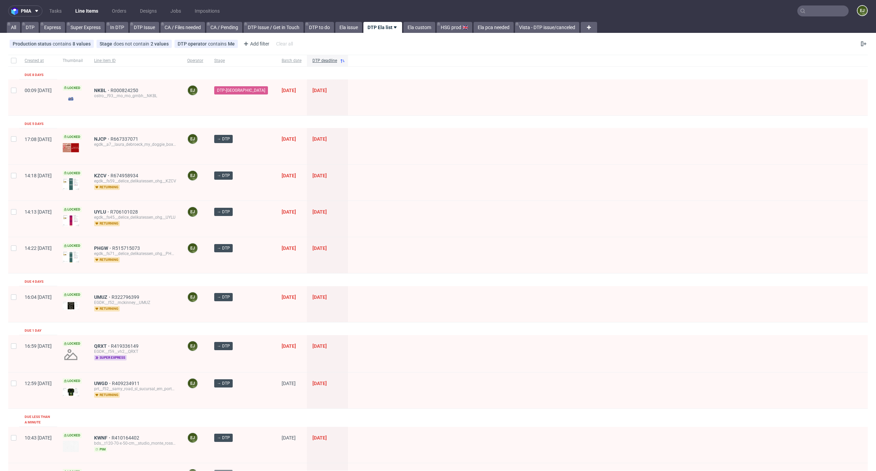
scroll to position [324, 0]
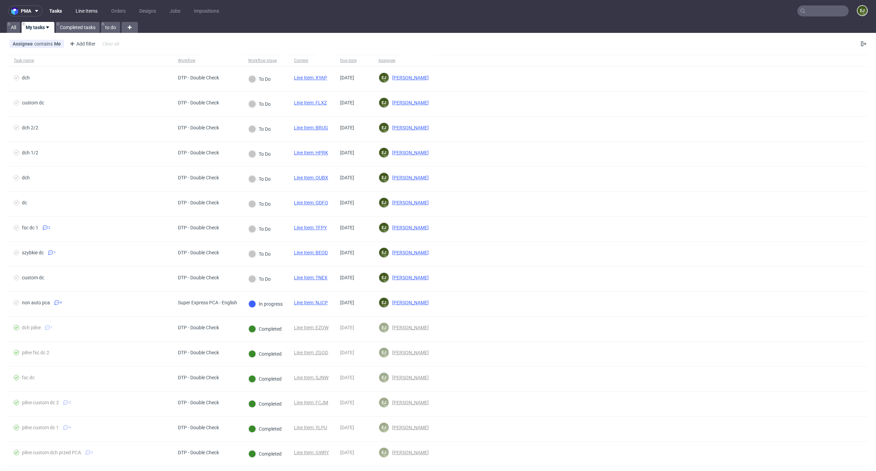
click at [83, 10] on link "Line Items" at bounding box center [87, 10] width 30 height 11
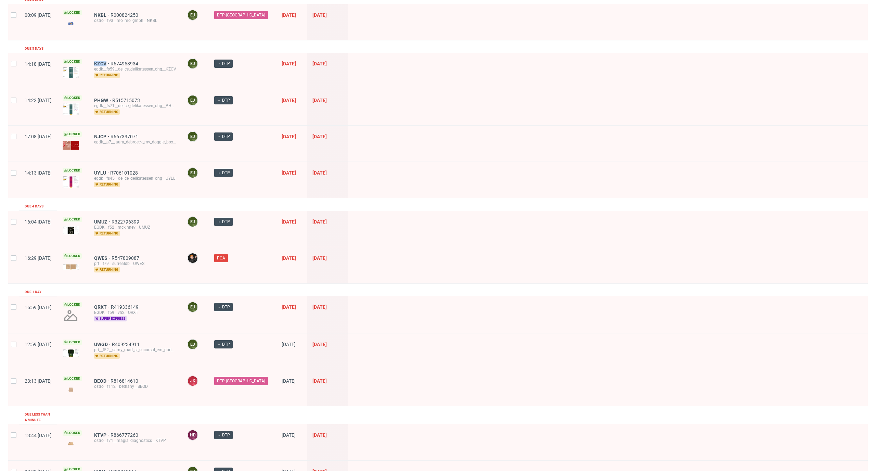
scroll to position [118, 0]
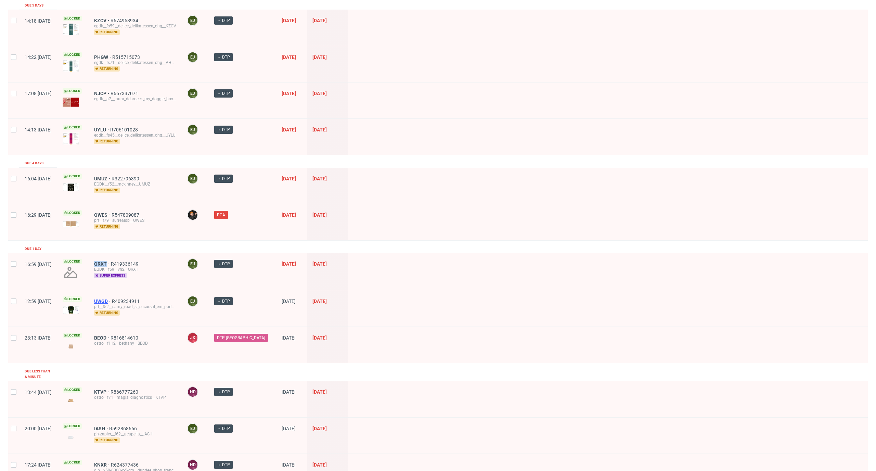
click at [112, 300] on span "UWGD" at bounding box center [103, 301] width 18 height 5
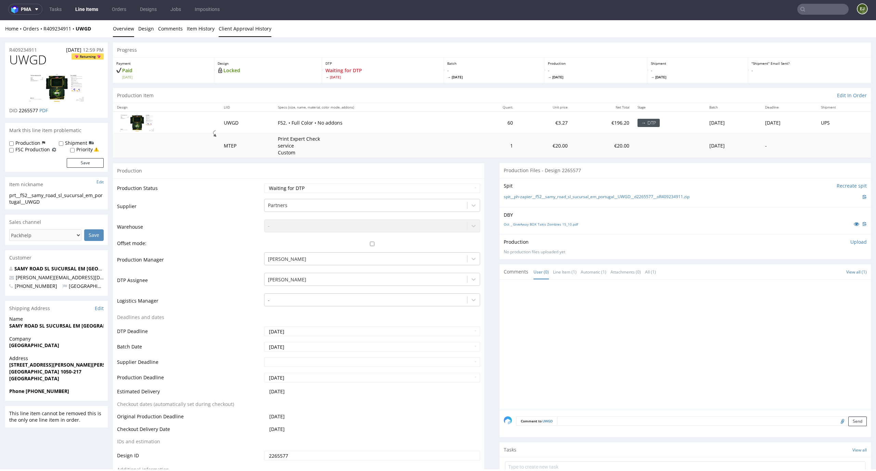
click at [231, 27] on link "Client Approval History" at bounding box center [245, 28] width 53 height 17
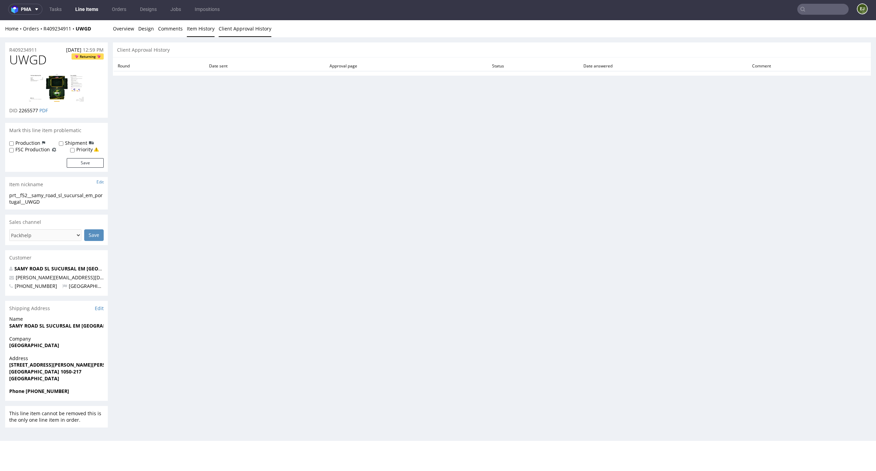
click at [189, 27] on link "Item History" at bounding box center [201, 28] width 28 height 17
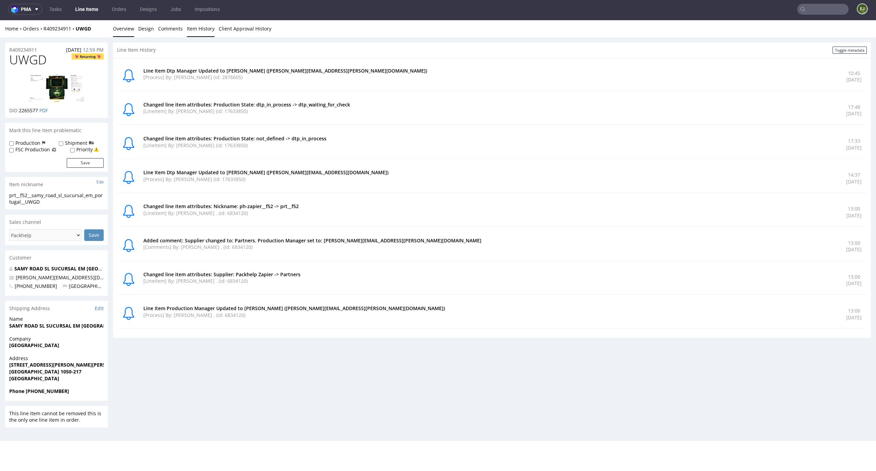
click at [117, 30] on link "Overview" at bounding box center [123, 28] width 21 height 17
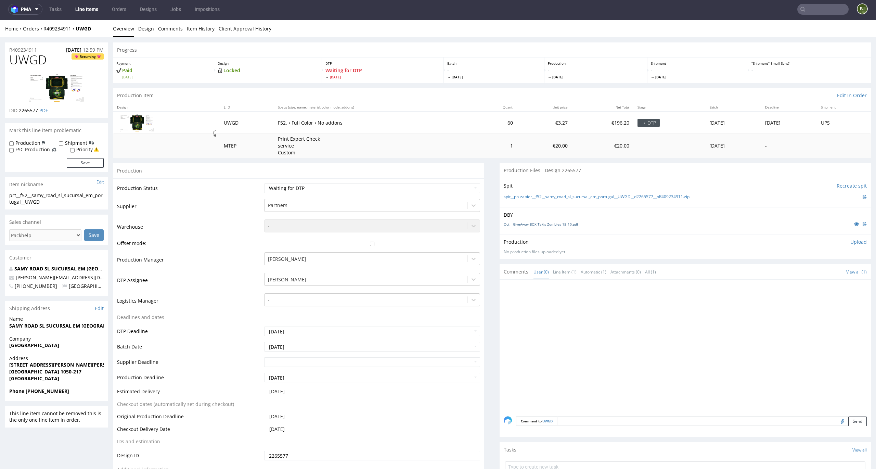
click at [538, 223] on link "Oct _ GiveAway BOX Takis Zombies 15_10.pdf" at bounding box center [541, 224] width 74 height 5
click at [522, 198] on link "spit__ph-zapier__f52__samy_road_sl_sucursal_em_portugal__UWGD__d2265577__oR4092…" at bounding box center [597, 197] width 186 height 6
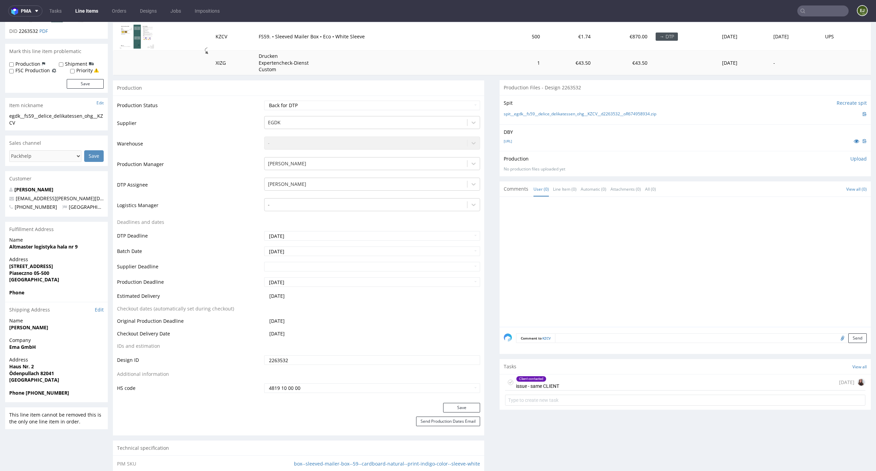
scroll to position [107, 0]
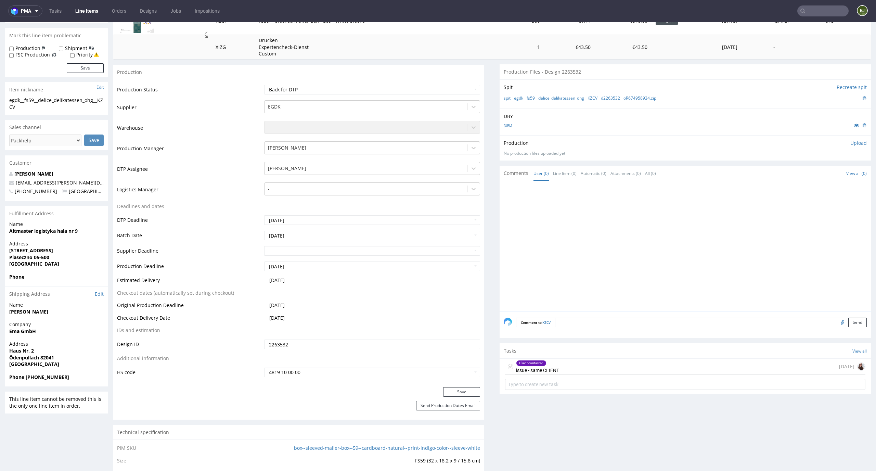
click at [573, 365] on div "Client contacted issue - same CLIENT [DATE]" at bounding box center [685, 367] width 361 height 16
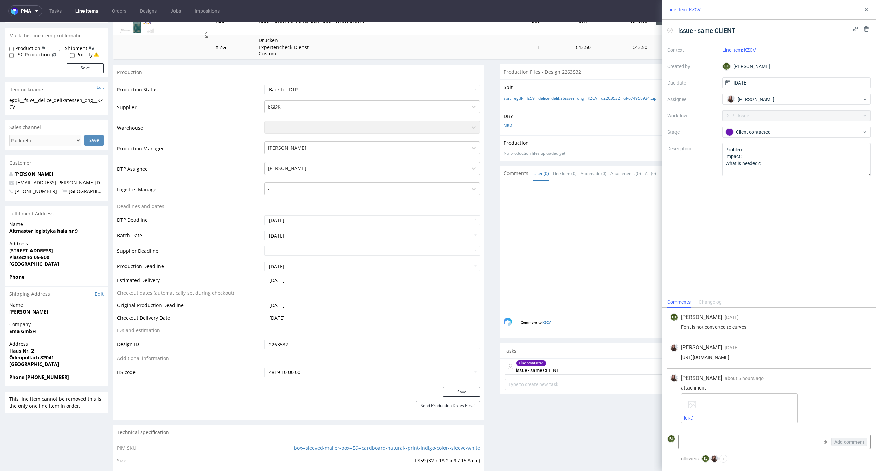
click at [694, 419] on link "[URL]" at bounding box center [688, 418] width 9 height 5
click at [521, 229] on div at bounding box center [687, 248] width 367 height 126
click at [531, 96] on link "spit__egdk__fs59__delice_delikatessen_ohg__KZCV__d2263532__oR674958934.zip" at bounding box center [580, 99] width 153 height 6
click at [154, 446] on td "PIM SKU" at bounding box center [190, 450] width 146 height 13
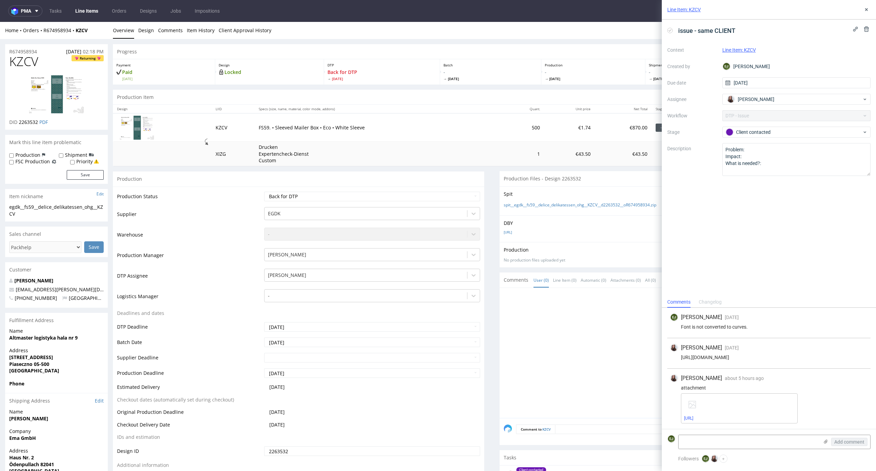
click at [759, 243] on div "issue - same CLIENT Context Line Item: KZCV Created by [PERSON_NAME] Due date […" at bounding box center [769, 158] width 214 height 277
click at [671, 31] on icon at bounding box center [670, 30] width 5 height 5
click at [526, 74] on p "- [DATE]" at bounding box center [491, 75] width 94 height 12
click at [422, 110] on th "Specs (size, name, material, color mode, addons)" at bounding box center [379, 109] width 249 height 9
click at [870, 7] on button at bounding box center [867, 9] width 8 height 8
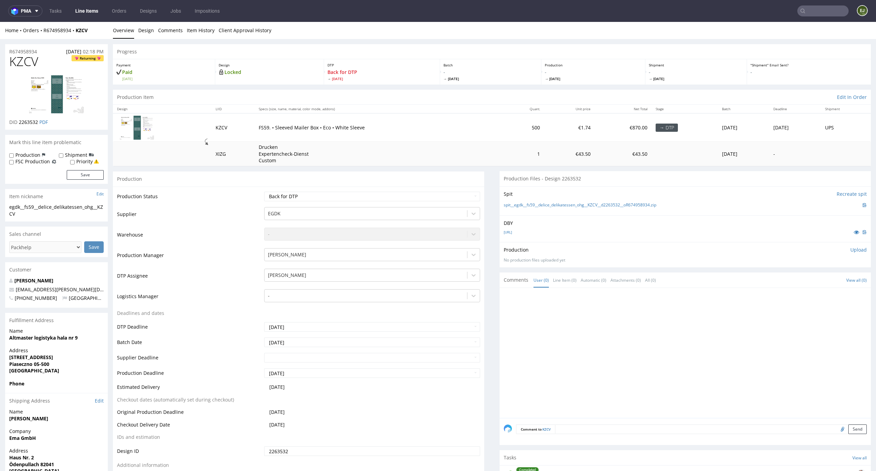
click at [361, 163] on td "Drucken Expertencheck-Dienst Custom" at bounding box center [379, 154] width 249 height 24
click at [512, 124] on td "500" at bounding box center [524, 127] width 40 height 28
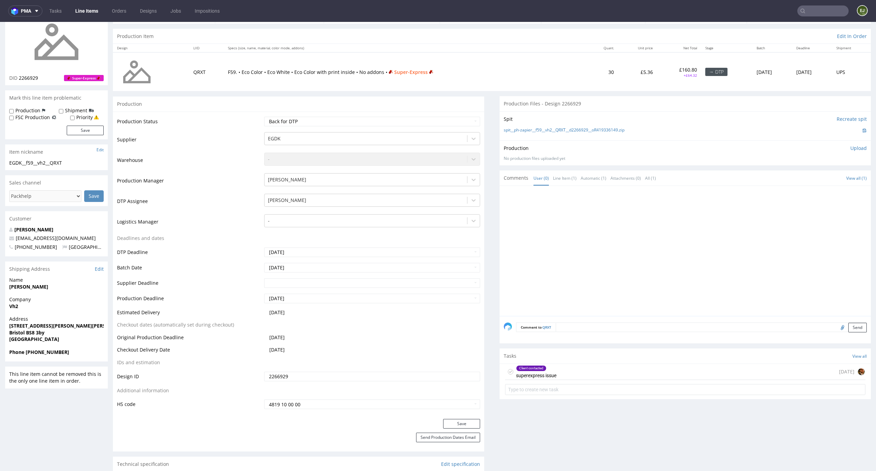
scroll to position [100, 0]
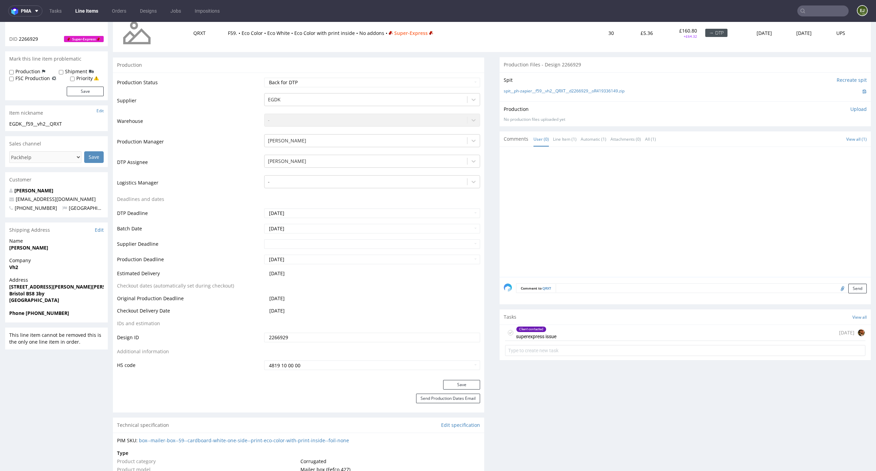
click at [564, 336] on div "Client contacted superexpress issue [DATE]" at bounding box center [685, 333] width 361 height 16
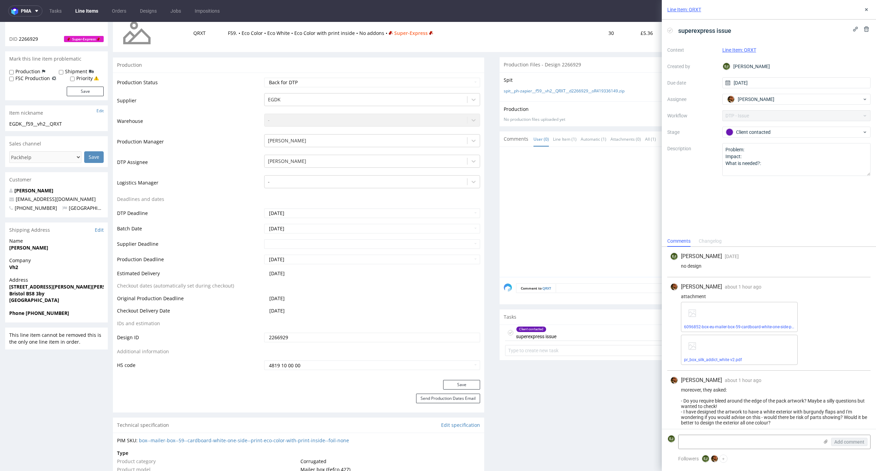
click at [730, 332] on div "6096852-box-eu-mailer-box-59-cardboard-white-one-side-print-eco-color-foil-none…" at bounding box center [739, 317] width 117 height 30
click at [735, 326] on link "6096852-box-eu-mailer-box-59-cardboard-white-one-side-print-eco-color-foil-none…" at bounding box center [762, 327] width 156 height 5
click at [708, 358] on link "pr_box_silk_addict_white v2.pdf" at bounding box center [713, 359] width 58 height 5
click at [526, 256] on div at bounding box center [687, 214] width 367 height 126
click at [551, 88] on div "spit__ph-zapier__f59__vh2__QRXT__d2266929__oR419336149.zip" at bounding box center [685, 92] width 363 height 8
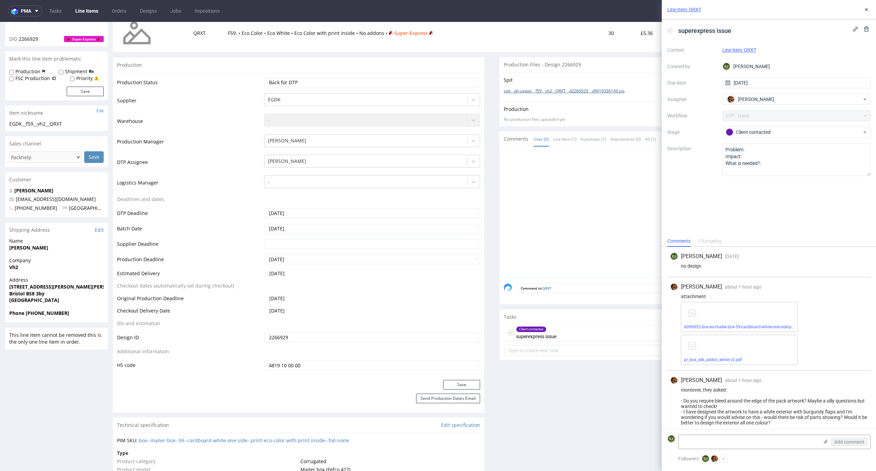
click at [543, 92] on link "spit__ph-zapier__f59__vh2__QRXT__d2266929__oR419336149.zip" at bounding box center [564, 91] width 121 height 6
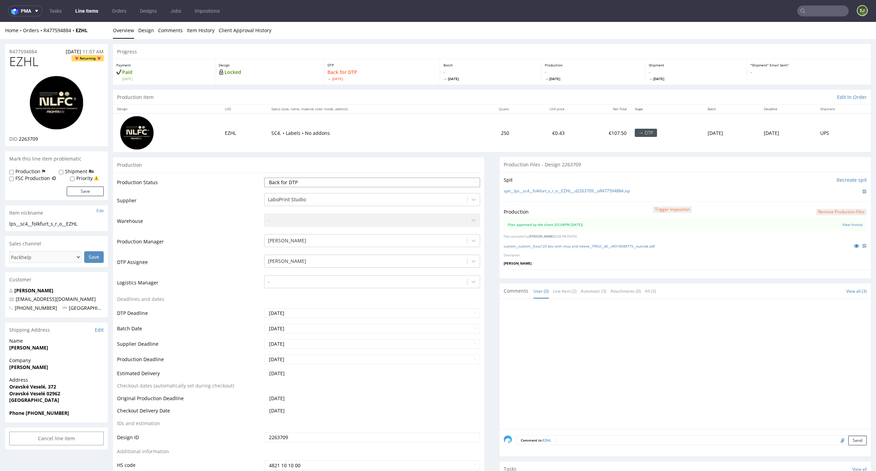
click at [465, 184] on select "Waiting for Artwork Waiting for Diecut Waiting for Mockup Waiting for DTP Waiti…" at bounding box center [372, 183] width 216 height 10
click at [237, 28] on link "Client Approval History" at bounding box center [245, 30] width 53 height 17
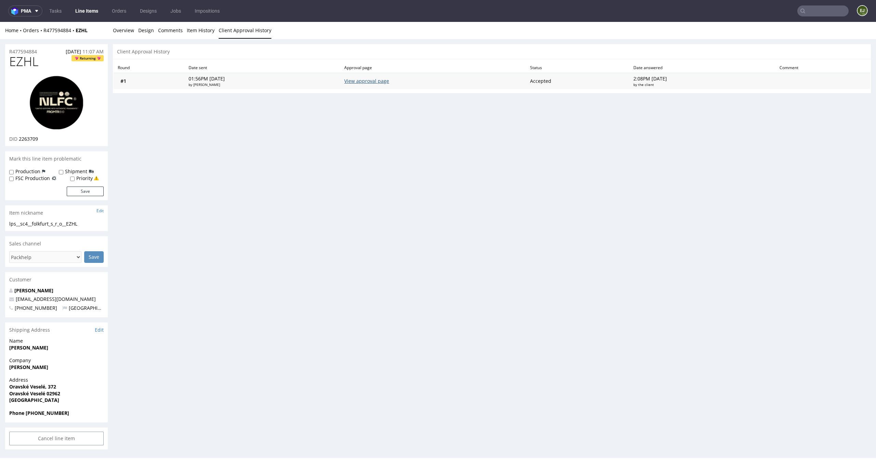
click at [389, 80] on link "View approval page" at bounding box center [366, 81] width 45 height 7
click at [128, 27] on link "Overview" at bounding box center [123, 30] width 21 height 17
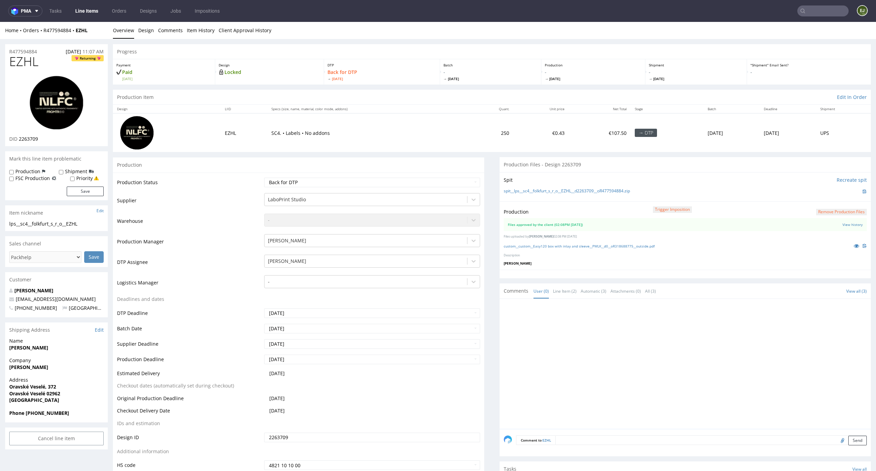
click at [830, 210] on button "Remove production files" at bounding box center [842, 212] width 51 height 7
click at [822, 199] on link "Yes" at bounding box center [820, 197] width 20 height 10
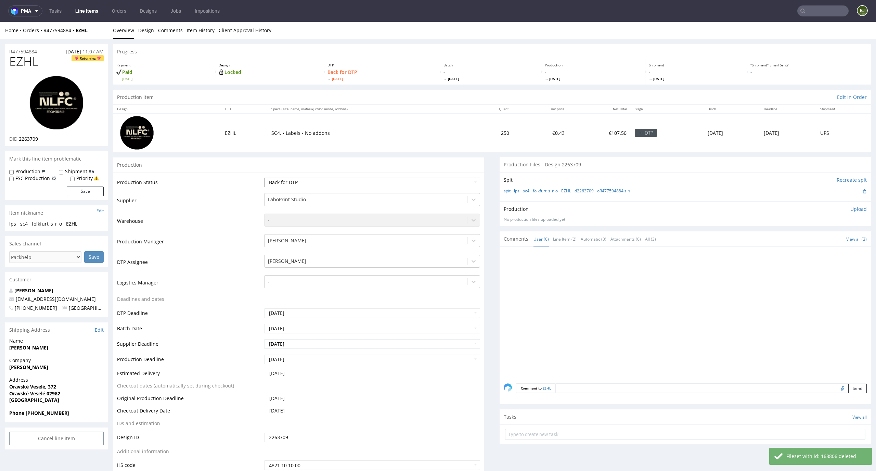
click at [424, 180] on select "Waiting for Artwork Waiting for Diecut Waiting for Mockup Waiting for DTP Waiti…" at bounding box center [372, 183] width 216 height 10
select select "dtp_ca_needed"
click at [264, 178] on select "Waiting for Artwork Waiting for Diecut Waiting for Mockup Waiting for DTP Waiti…" at bounding box center [372, 183] width 216 height 10
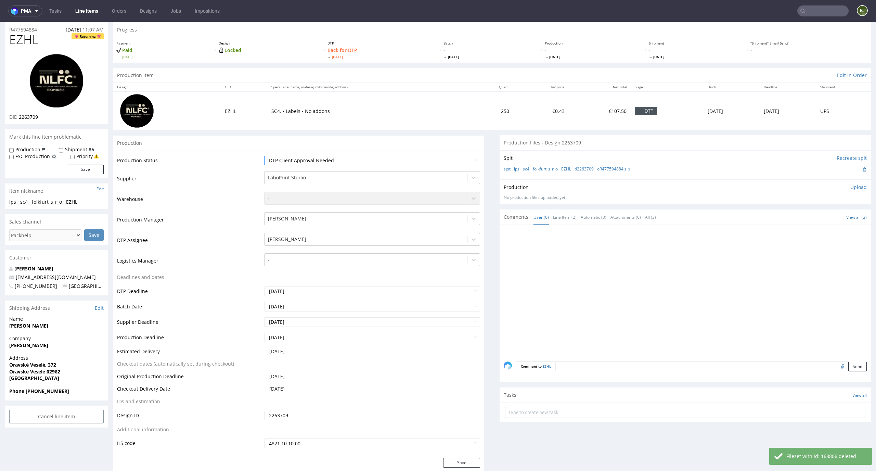
scroll to position [86, 0]
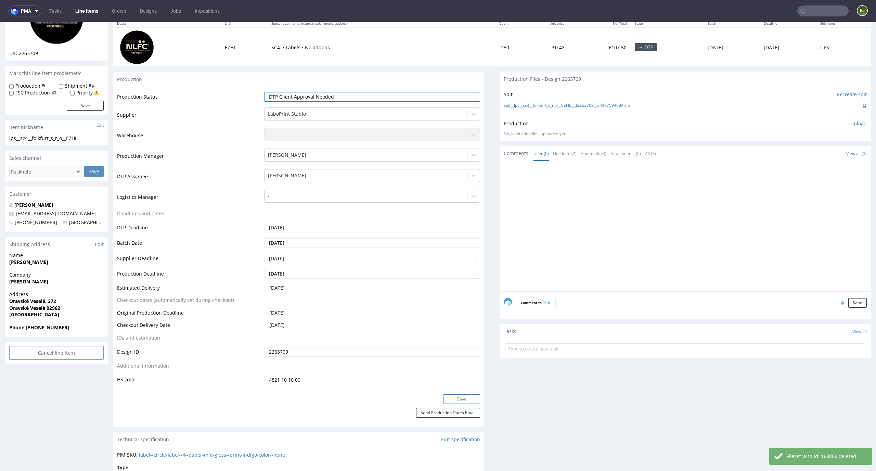
click at [465, 396] on button "Save" at bounding box center [461, 399] width 37 height 10
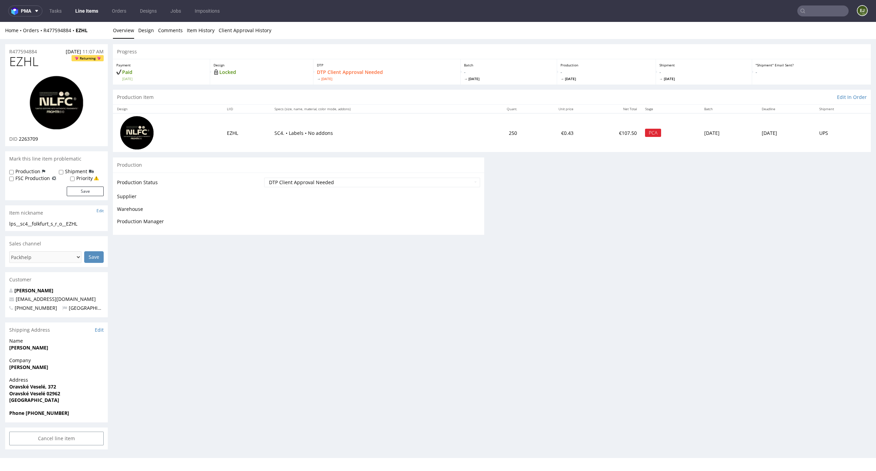
scroll to position [0, 0]
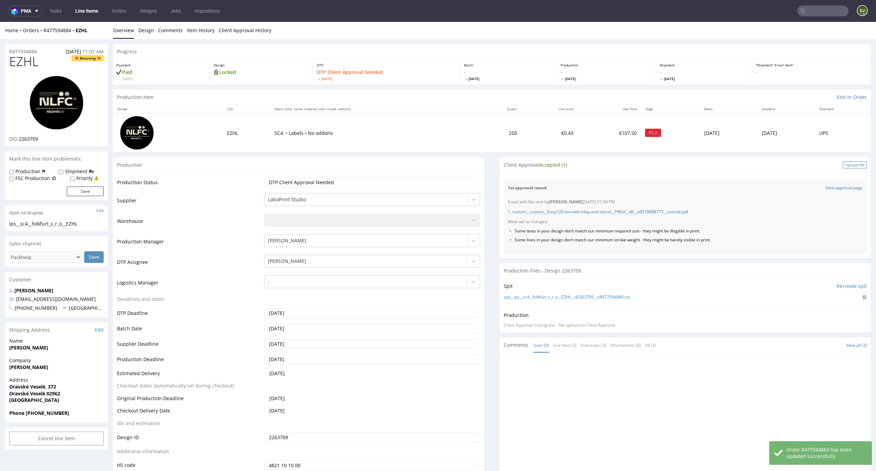
click at [843, 164] on div "Upload file" at bounding box center [855, 164] width 24 height 7
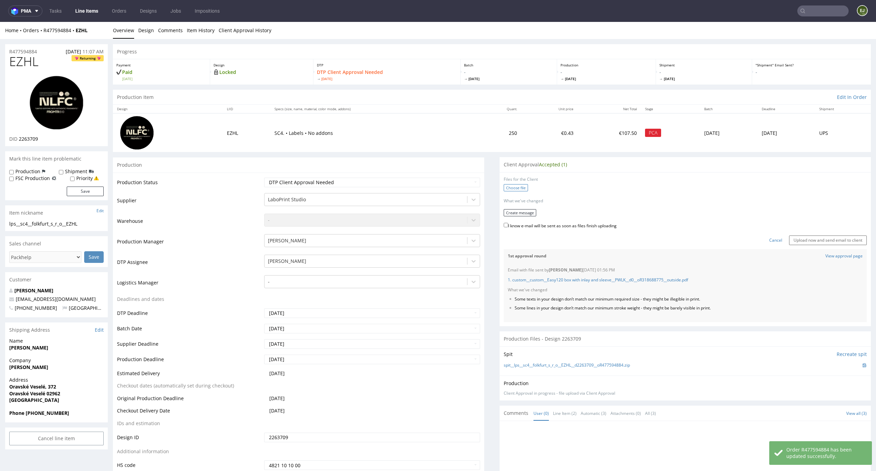
click at [511, 186] on label "Choose file" at bounding box center [516, 187] width 24 height 7
click at [0, 22] on input "Choose file" at bounding box center [0, 22] width 0 height 0
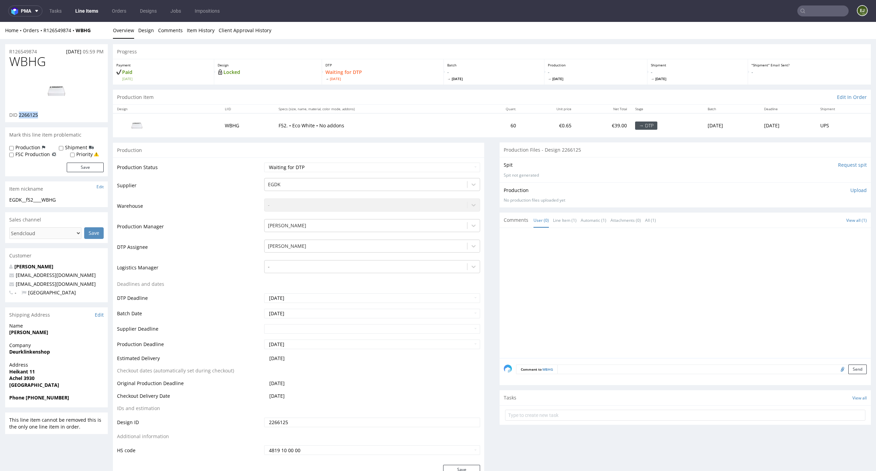
drag, startPoint x: 43, startPoint y: 115, endPoint x: 19, endPoint y: 115, distance: 24.0
click at [19, 115] on div "DID 2266125" at bounding box center [56, 115] width 94 height 7
copy span "2266125"
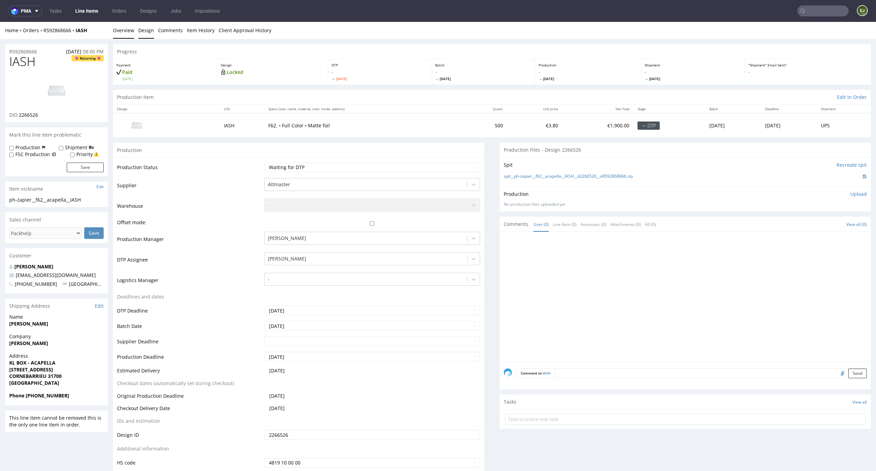
click at [144, 26] on link "Design" at bounding box center [146, 30] width 16 height 17
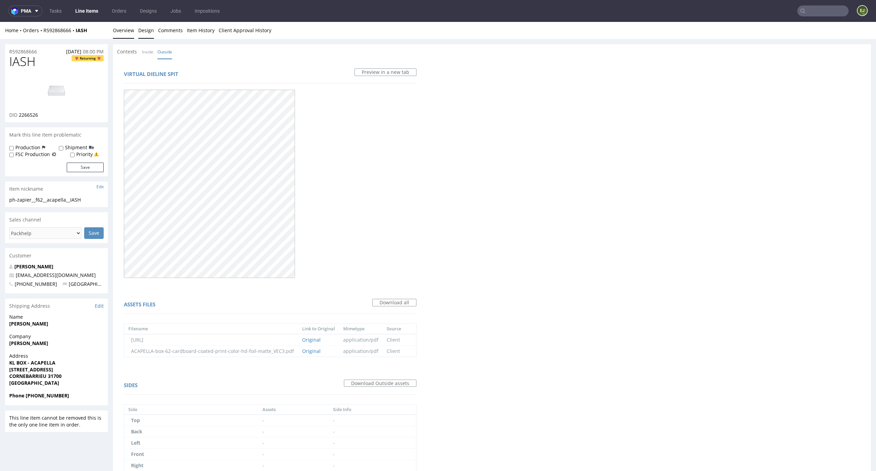
click at [125, 32] on link "Overview" at bounding box center [123, 30] width 21 height 17
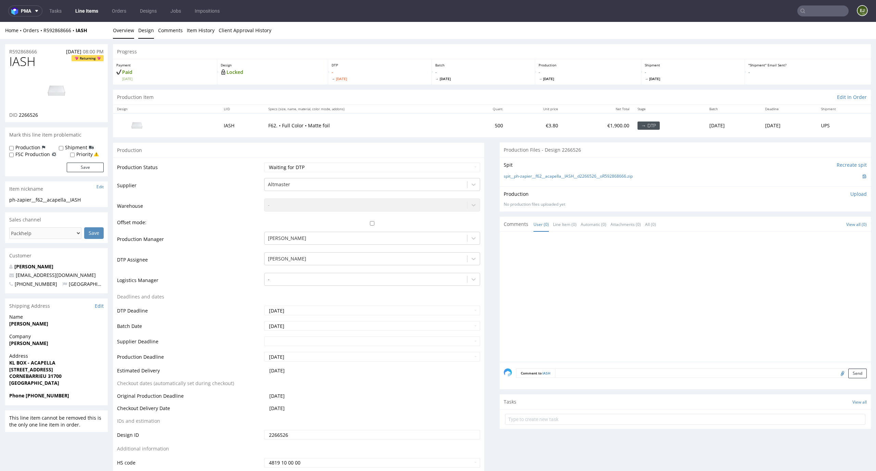
click at [142, 33] on link "Design" at bounding box center [146, 30] width 16 height 17
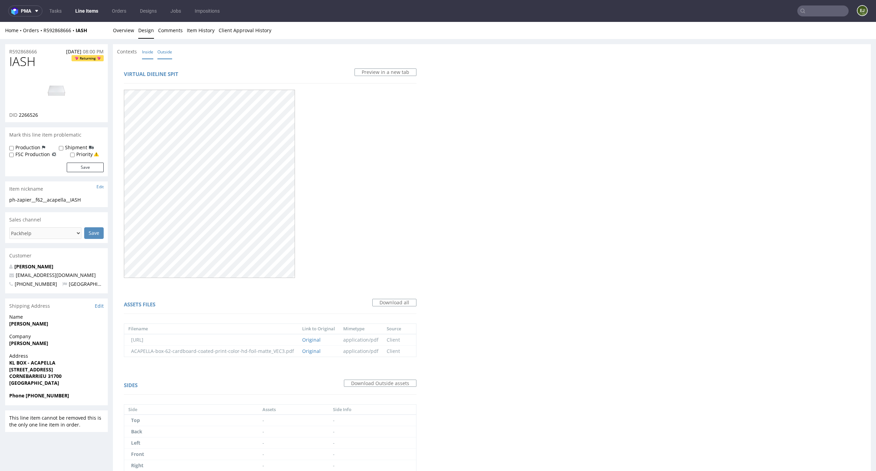
scroll to position [58, 0]
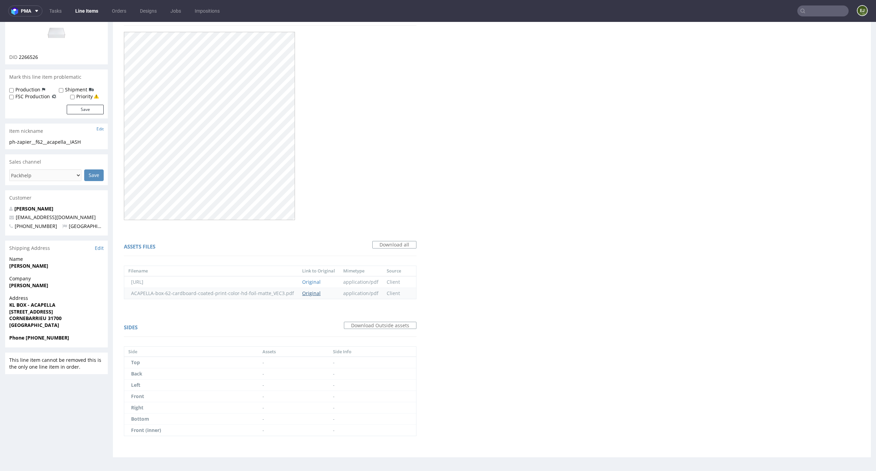
click at [311, 290] on link "Original" at bounding box center [311, 293] width 18 height 7
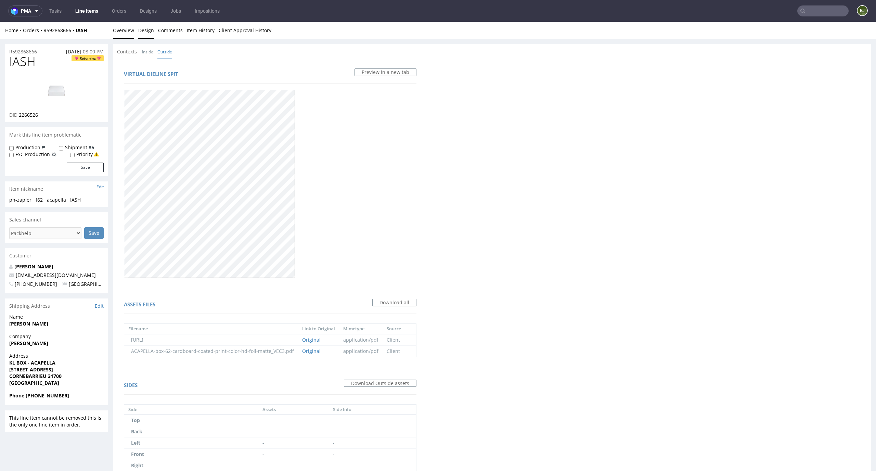
click at [132, 38] on link "Overview" at bounding box center [123, 30] width 21 height 17
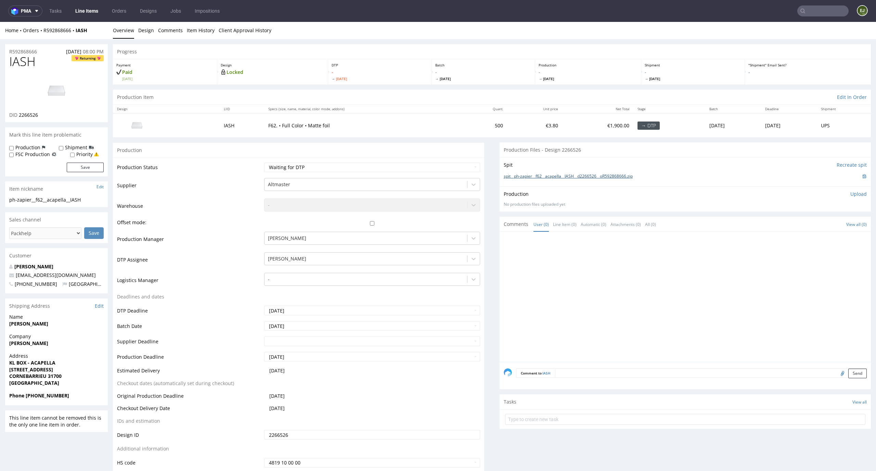
click at [587, 178] on link "spit__ph-zapier__f62__acapella__IASH__d2266526__oR592868666.zip" at bounding box center [568, 177] width 129 height 6
click at [327, 112] on th "Specs (size, name, material, color mode, addons)" at bounding box center [364, 109] width 200 height 9
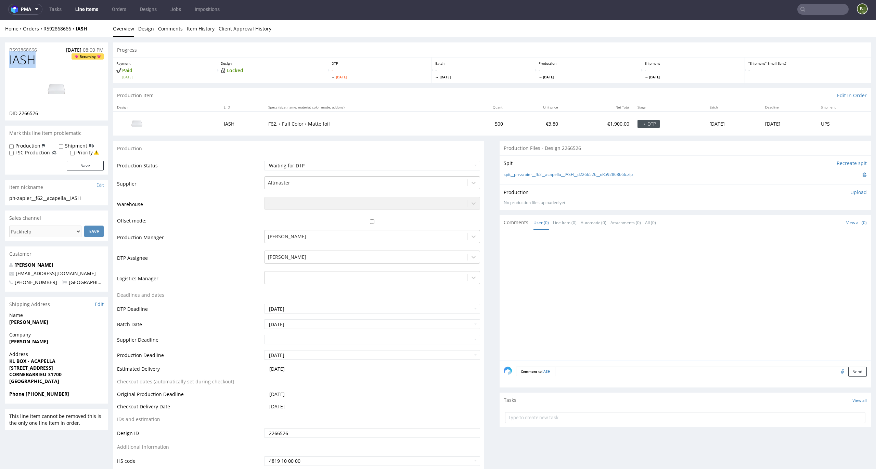
drag, startPoint x: 46, startPoint y: 58, endPoint x: 0, endPoint y: 58, distance: 45.9
copy span "IASH"
click at [278, 94] on div "Production Item Edit In Order" at bounding box center [492, 95] width 758 height 15
click at [444, 176] on td "Altmaster" at bounding box center [372, 186] width 218 height 21
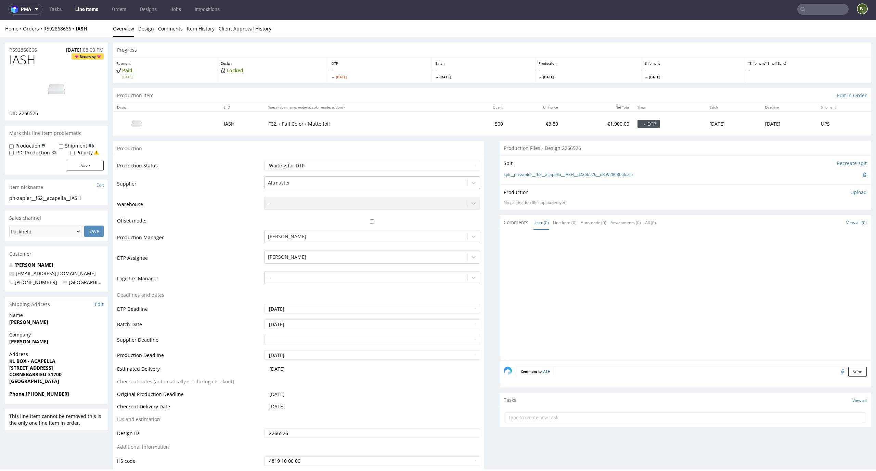
click at [454, 157] on div "Production Status Waiting for Artwork Waiting for Diecut Waiting for Mockup Wai…" at bounding box center [298, 316] width 371 height 320
click at [452, 166] on select "Waiting for Artwork Waiting for Diecut Waiting for Mockup Waiting for DTP Waiti…" at bounding box center [372, 166] width 216 height 10
select select "dtp_waiting_for_double_check"
click at [264, 161] on select "Waiting for Artwork Waiting for Diecut Waiting for Mockup Waiting for DTP Waiti…" at bounding box center [372, 166] width 216 height 10
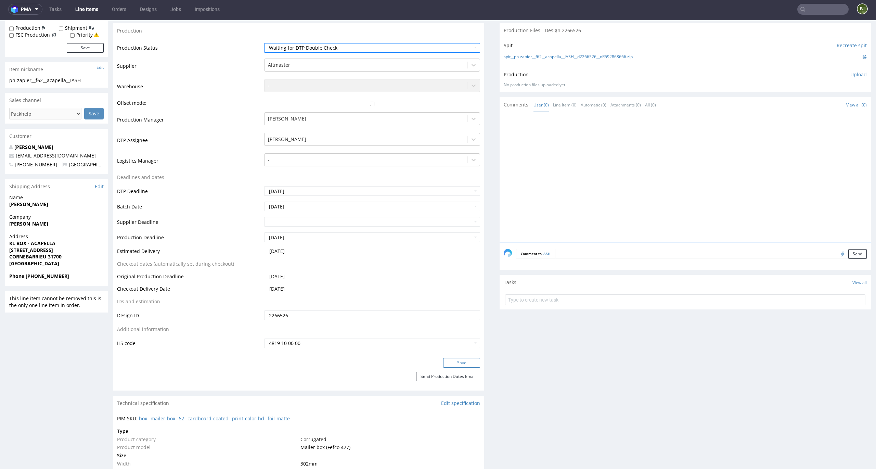
click at [454, 365] on button "Save" at bounding box center [461, 363] width 37 height 10
click at [710, 306] on form at bounding box center [685, 300] width 361 height 16
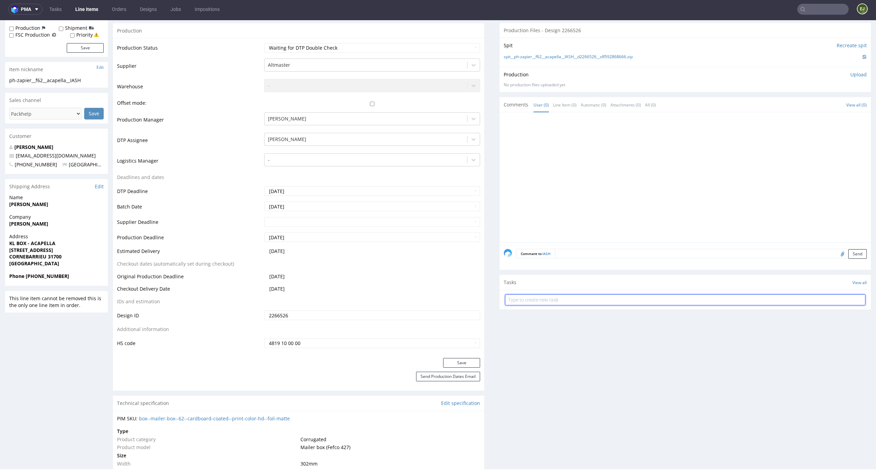
click at [713, 296] on input "text" at bounding box center [685, 299] width 361 height 11
type input "dc"
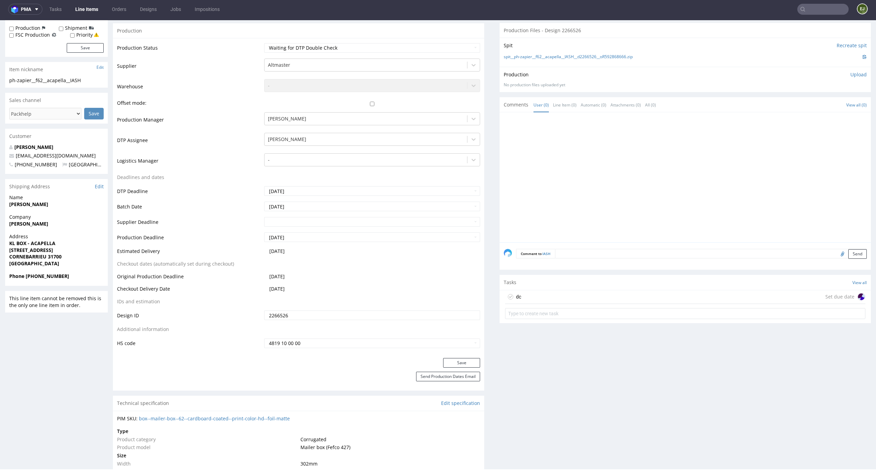
click at [683, 293] on div "dc Set due date" at bounding box center [685, 297] width 361 height 14
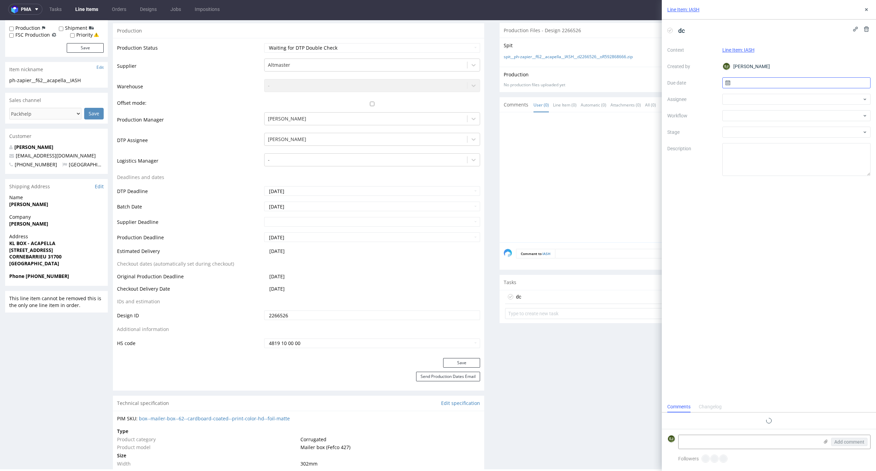
scroll to position [5, 0]
click at [794, 79] on input "text" at bounding box center [797, 82] width 149 height 11
click at [787, 177] on span "30" at bounding box center [785, 176] width 5 height 7
type input "30/09/2025"
click at [772, 117] on div at bounding box center [797, 115] width 149 height 11
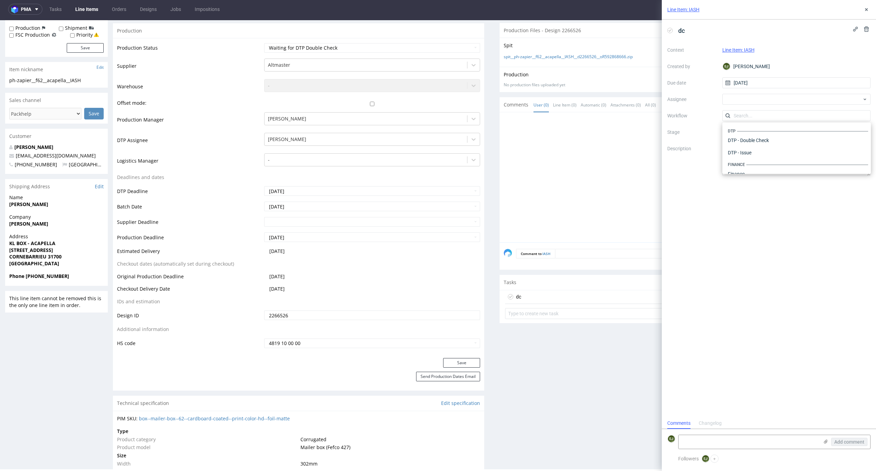
scroll to position [421, 0]
type input "j"
click at [784, 134] on div "DTP - Double Check" at bounding box center [796, 140] width 143 height 12
click at [780, 106] on div "Context Line Item: IASH Created by EJ Elżbieta Jelińska Due date 30/09/2025 Ass…" at bounding box center [769, 110] width 203 height 131
click at [781, 98] on div at bounding box center [797, 99] width 149 height 11
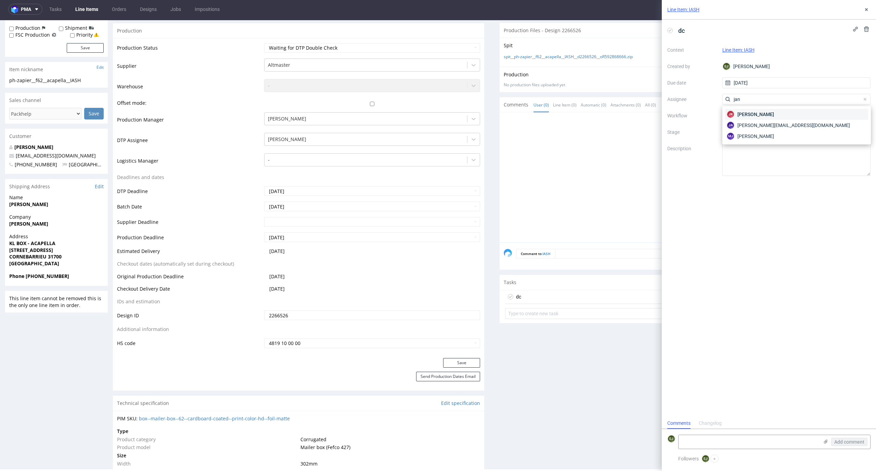
type input "jan"
click at [782, 110] on div "JK Jan Kocik" at bounding box center [796, 114] width 143 height 11
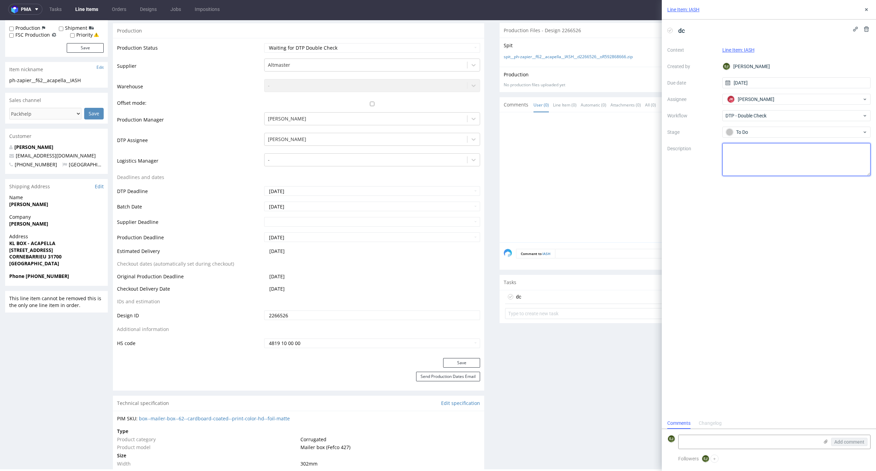
click at [760, 166] on textarea at bounding box center [797, 159] width 149 height 33
click at [828, 444] on label at bounding box center [825, 442] width 5 height 7
click at [0, 0] on input "file" at bounding box center [0, 0] width 0 height 0
click at [811, 160] on textarea "Proszę sprawdź czy żaden element mi nie uciekł przy robieniu masek dla poszczeg…" at bounding box center [797, 159] width 149 height 33
click at [725, 148] on textarea "Proszę sprawdź czy żaden element mi nie uciekł przy robieniu masek dla poszczeg…" at bounding box center [797, 159] width 149 height 33
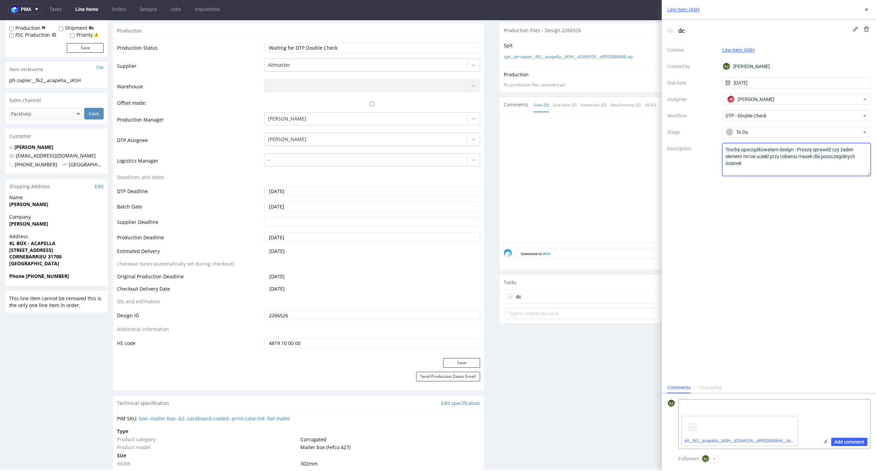
type textarea "Trochę uporządkowałam design - Proszę sprawdź czy żaden element mi nie uciekł p…"
click at [743, 301] on div "dc Context Line Item: IASH Created by EJ Elżbieta Jelińska Due date 30/09/2025 …" at bounding box center [769, 201] width 214 height 363
click at [852, 442] on span "Add comment" at bounding box center [850, 442] width 30 height 5
click at [767, 84] on input "30/09/2025" at bounding box center [797, 82] width 149 height 11
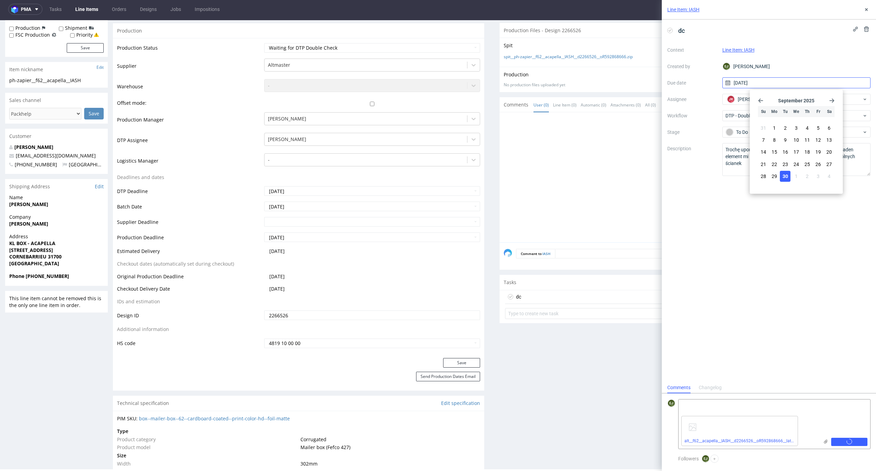
click at [767, 84] on input "[DATE]" at bounding box center [797, 82] width 149 height 11
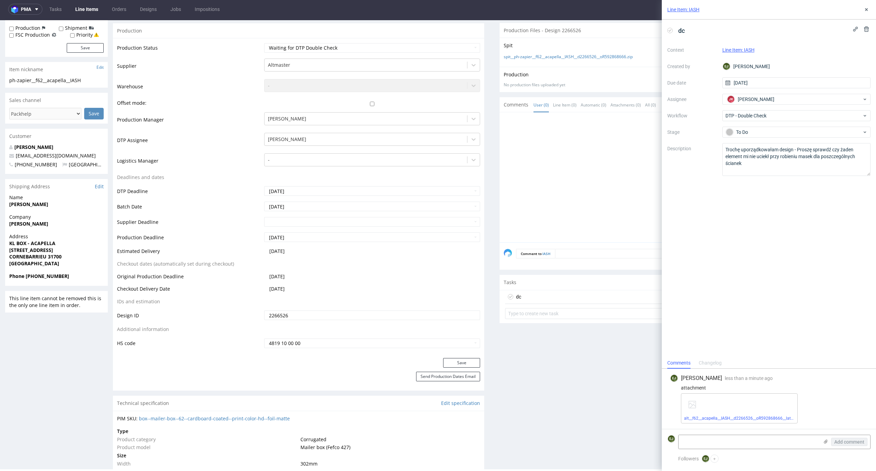
scroll to position [0, 0]
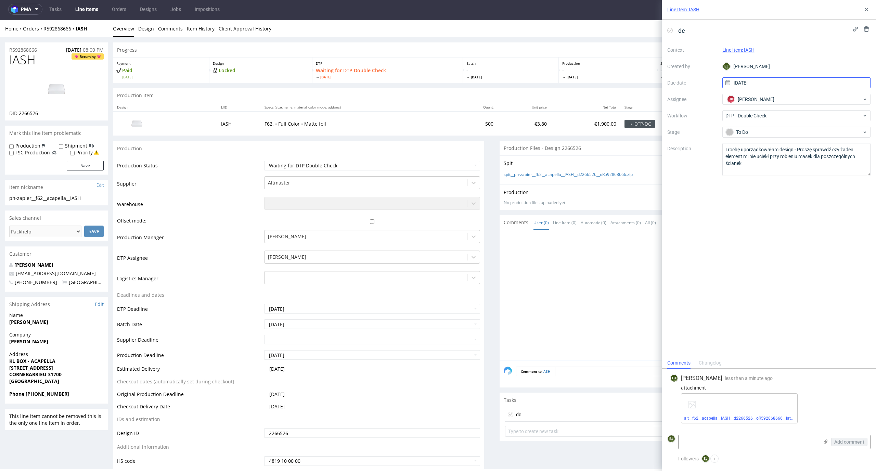
click at [778, 79] on input "[DATE]" at bounding box center [797, 82] width 149 height 11
click at [796, 178] on span "1" at bounding box center [796, 176] width 3 height 7
type input "[DATE]"
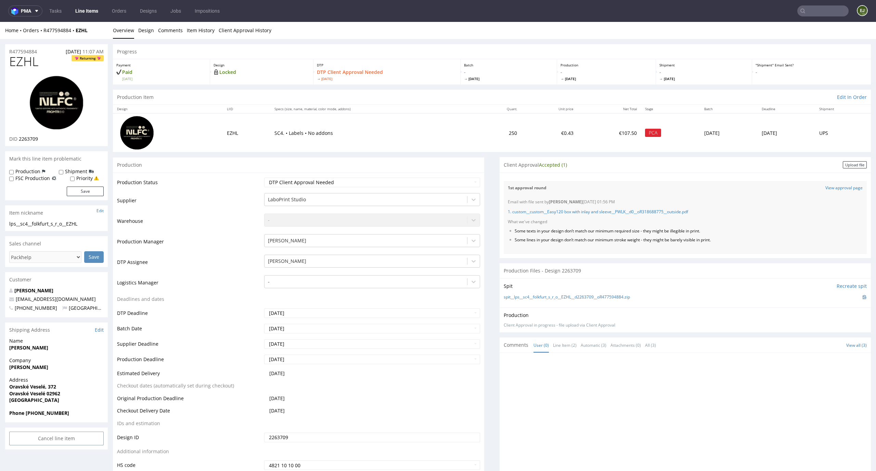
click at [815, 396] on div at bounding box center [687, 420] width 367 height 126
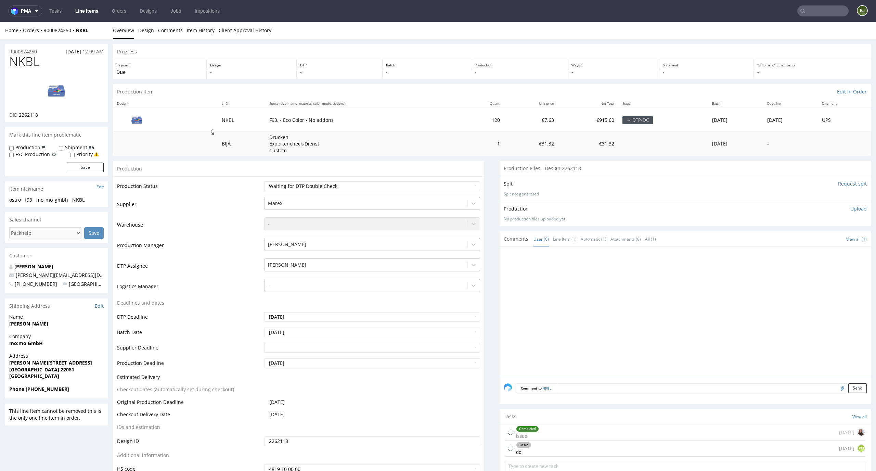
scroll to position [108, 0]
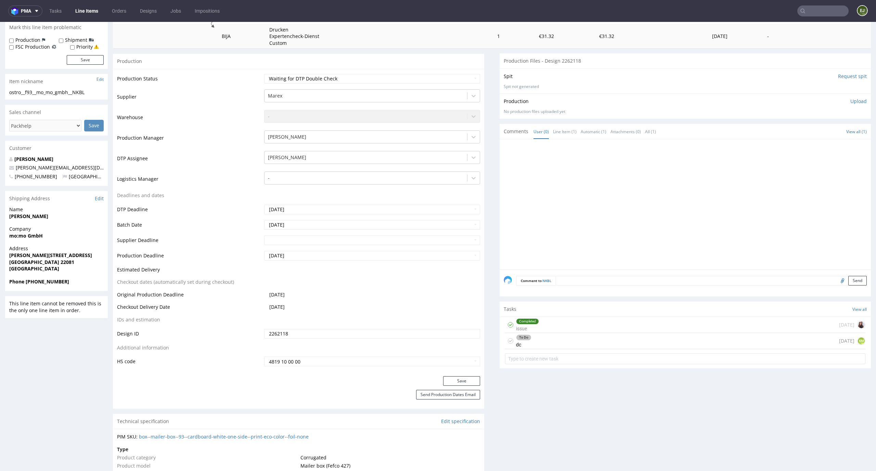
click at [583, 340] on div "To Do dc [DATE] KM" at bounding box center [685, 341] width 361 height 16
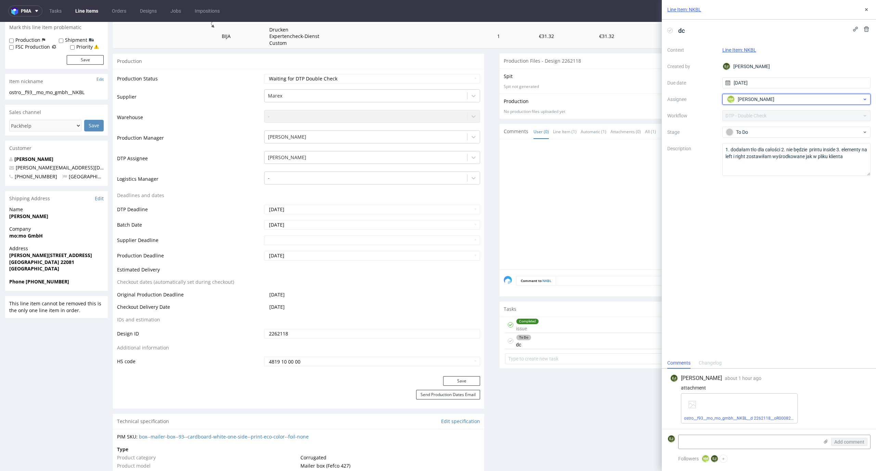
click at [817, 101] on div "KM [PERSON_NAME]" at bounding box center [794, 99] width 137 height 11
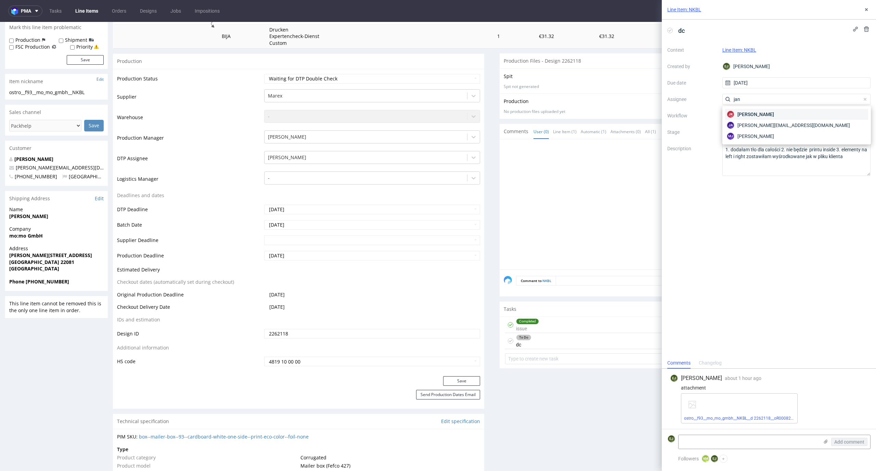
type input "jan"
click at [817, 117] on div "[PERSON_NAME]" at bounding box center [796, 114] width 143 height 11
click at [796, 80] on input "[DATE]" at bounding box center [797, 82] width 149 height 11
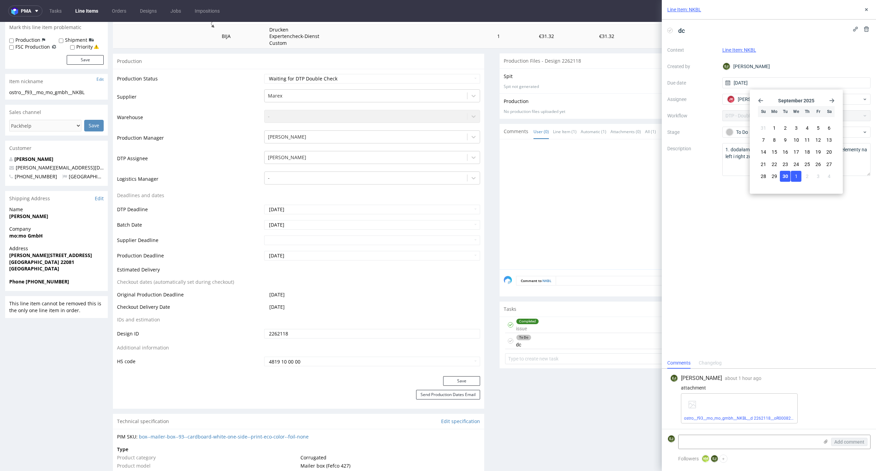
click at [798, 178] on button "1" at bounding box center [796, 176] width 11 height 11
type input "01/10/2025"
click at [583, 215] on div at bounding box center [687, 206] width 367 height 126
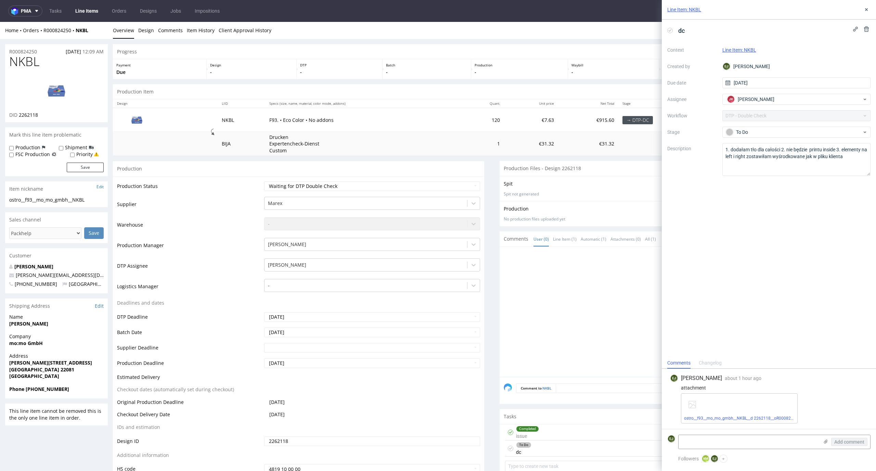
click at [256, 56] on div "Progress" at bounding box center [492, 51] width 758 height 15
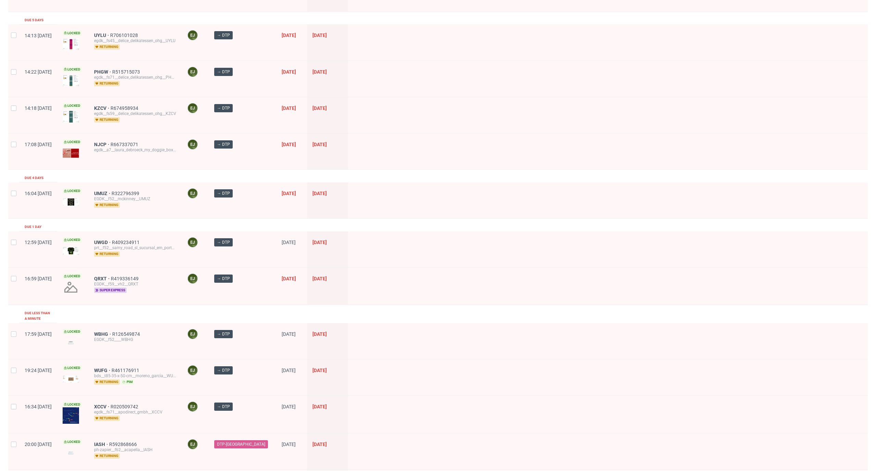
scroll to position [287, 0]
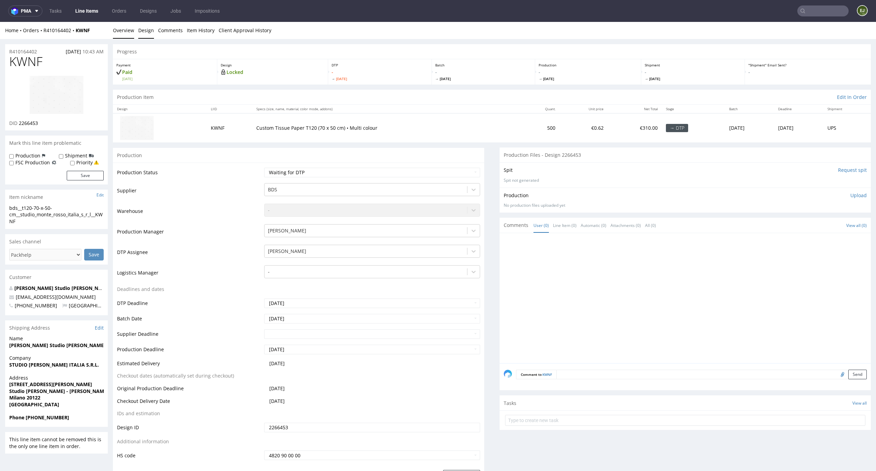
click at [149, 30] on link "Design" at bounding box center [146, 30] width 16 height 17
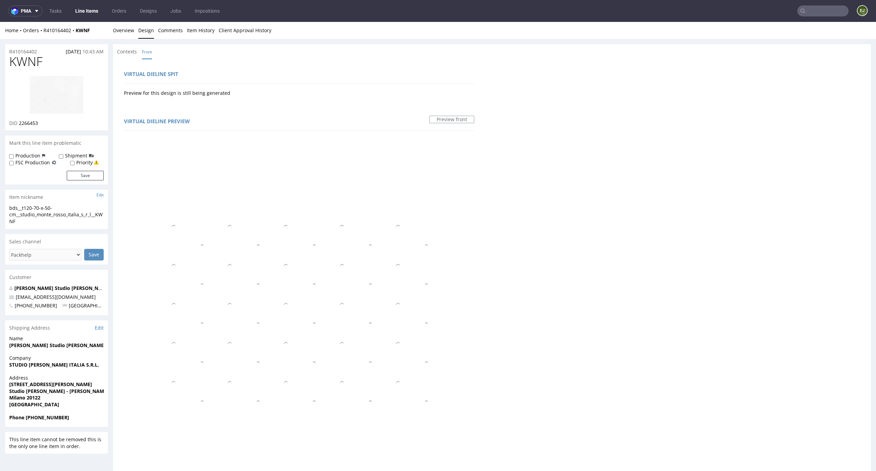
click at [64, 86] on img at bounding box center [56, 94] width 55 height 39
click at [124, 30] on link "Overview" at bounding box center [123, 30] width 21 height 17
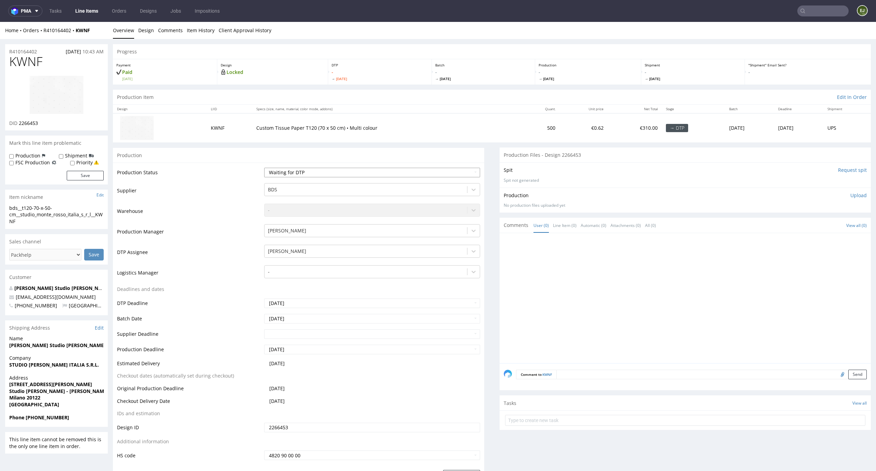
click at [341, 173] on select "Waiting for Artwork Waiting for Diecut Waiting for Mockup Waiting for DTP Waiti…" at bounding box center [372, 173] width 216 height 10
select select "dtp_in_process"
click at [264, 168] on select "Waiting for Artwork Waiting for Diecut Waiting for Mockup Waiting for DTP Waiti…" at bounding box center [372, 173] width 216 height 10
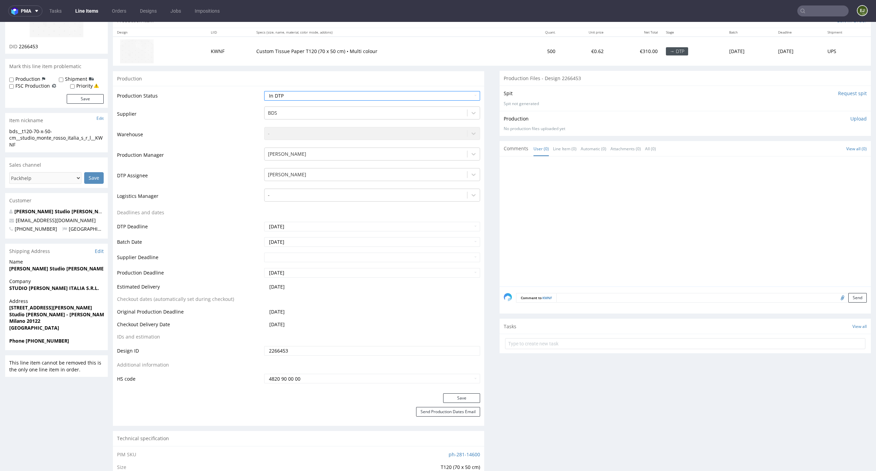
scroll to position [90, 0]
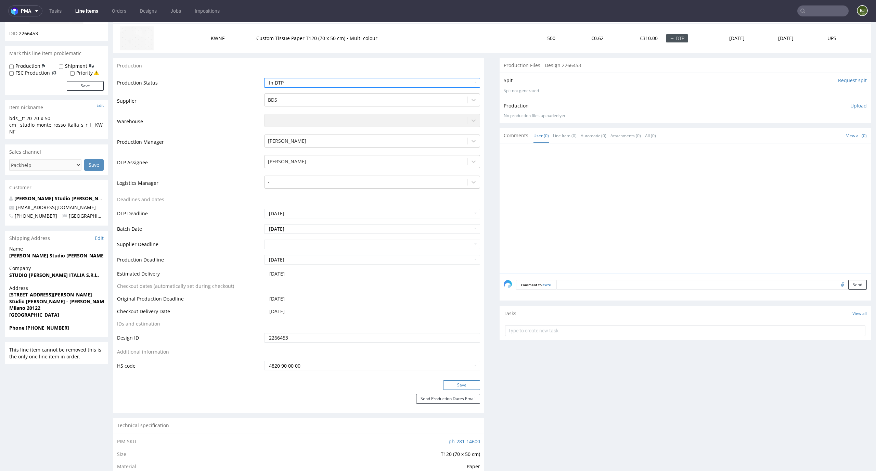
click at [468, 382] on button "Save" at bounding box center [461, 385] width 37 height 10
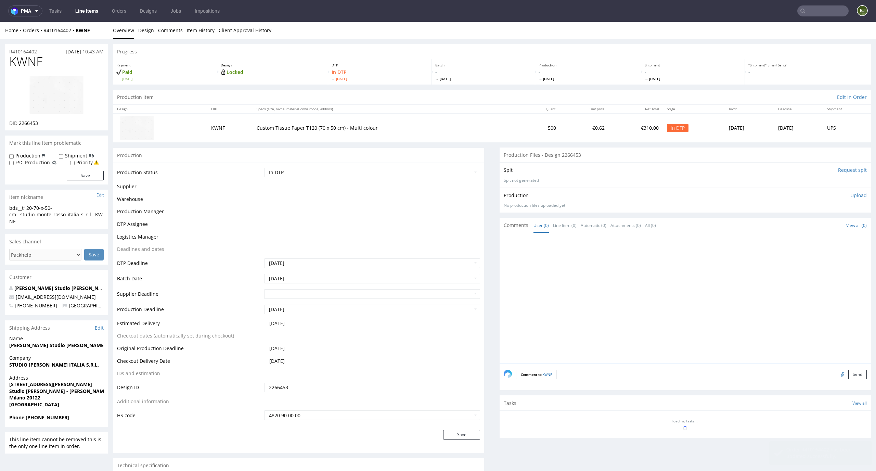
scroll to position [0, 0]
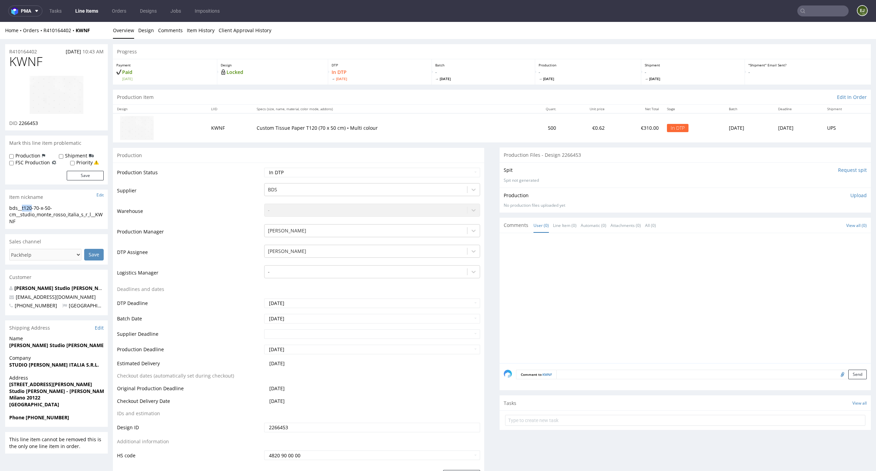
drag, startPoint x: 32, startPoint y: 209, endPoint x: 0, endPoint y: 209, distance: 32.2
copy div "bds__t120"
click at [150, 28] on link "Design" at bounding box center [146, 30] width 16 height 17
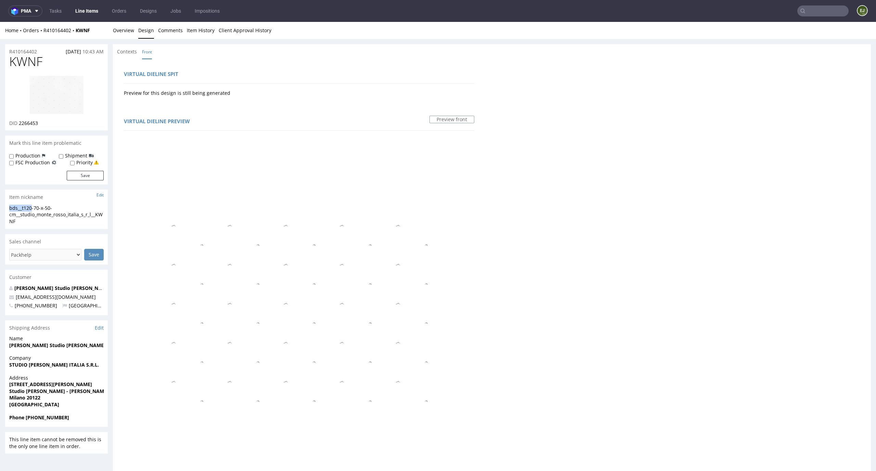
scroll to position [328, 0]
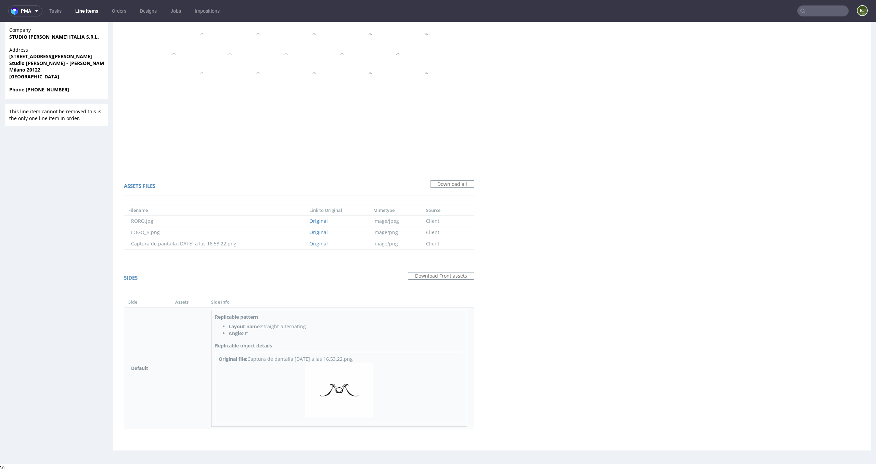
click at [340, 385] on img at bounding box center [339, 390] width 68 height 55
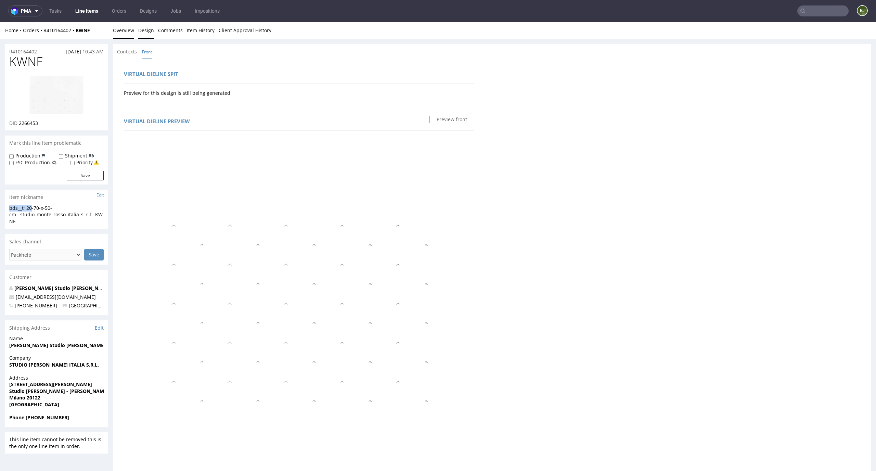
click at [118, 35] on link "Overview" at bounding box center [123, 30] width 21 height 17
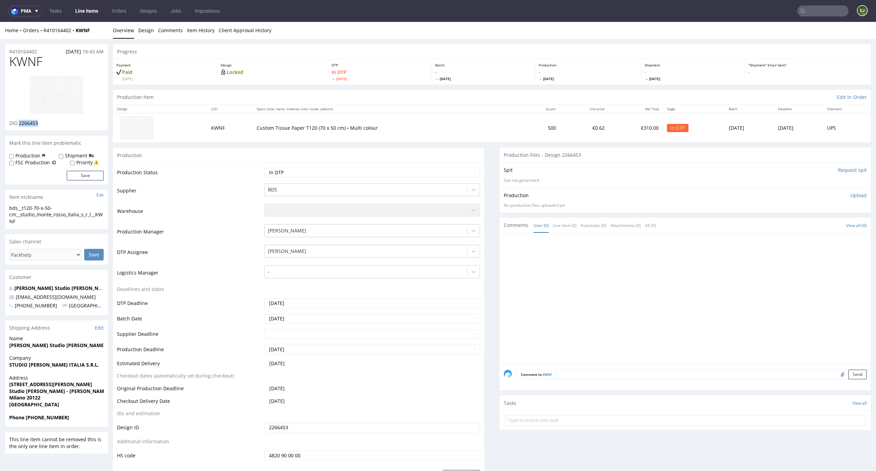
drag, startPoint x: 42, startPoint y: 127, endPoint x: 18, endPoint y: 124, distance: 24.5
click at [18, 124] on div "KWNF DID 2266453" at bounding box center [56, 93] width 103 height 76
copy span "2266453"
drag, startPoint x: 22, startPoint y: 218, endPoint x: 4, endPoint y: 204, distance: 22.5
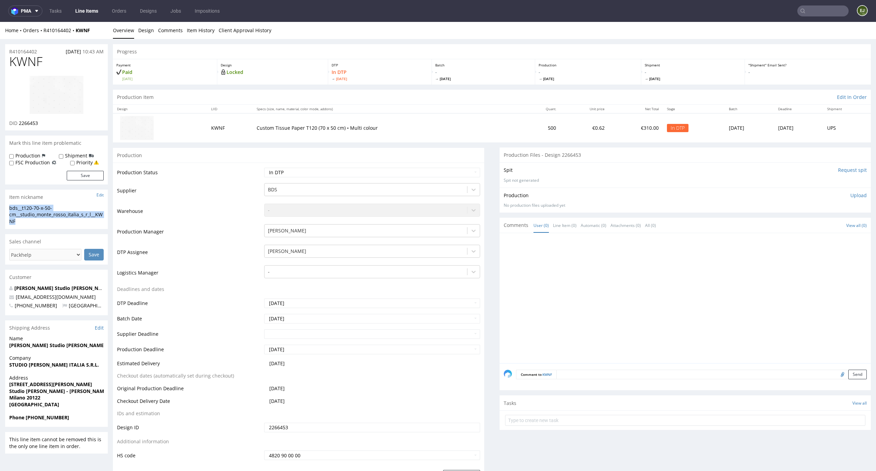
copy section "bds__t120-70-x-50-cm__studio_monte_rosso_italia_s_r_l__KWNF"
drag, startPoint x: 43, startPoint y: 126, endPoint x: 20, endPoint y: 122, distance: 23.9
click at [20, 122] on div "DID 2266453" at bounding box center [56, 123] width 94 height 7
copy span "2266453"
drag, startPoint x: 43, startPoint y: 52, endPoint x: 0, endPoint y: 52, distance: 43.5
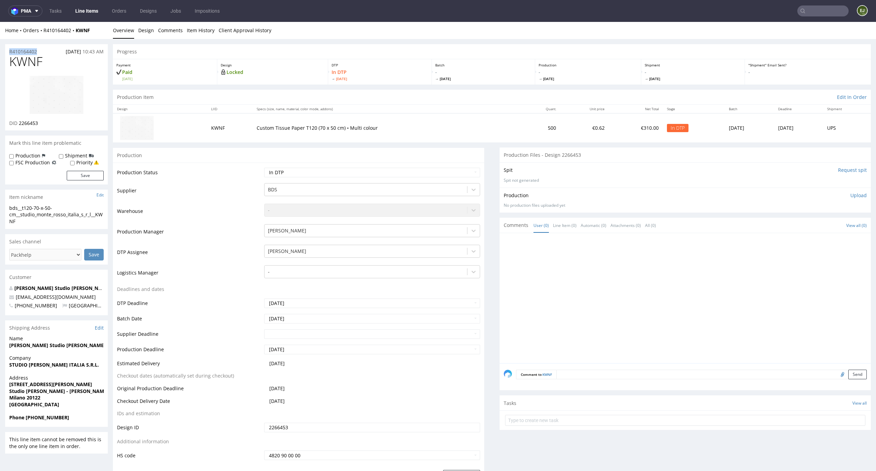
copy p "R410164402"
click at [854, 194] on p "Upload" at bounding box center [859, 195] width 16 height 7
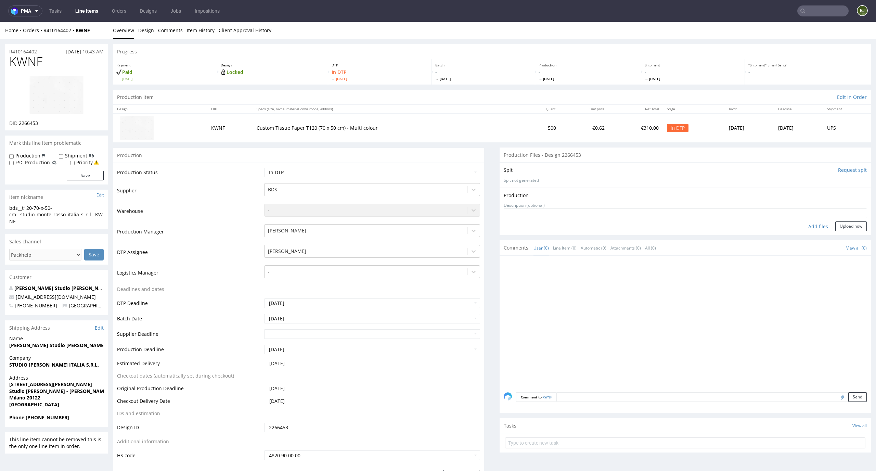
click at [810, 223] on div "Add files" at bounding box center [818, 227] width 34 height 10
type input "C:\fakepath\ bds__t120-70-x-50-cm__studio_monte_rosso_italia_s_r_l__KWNF__d2266…"
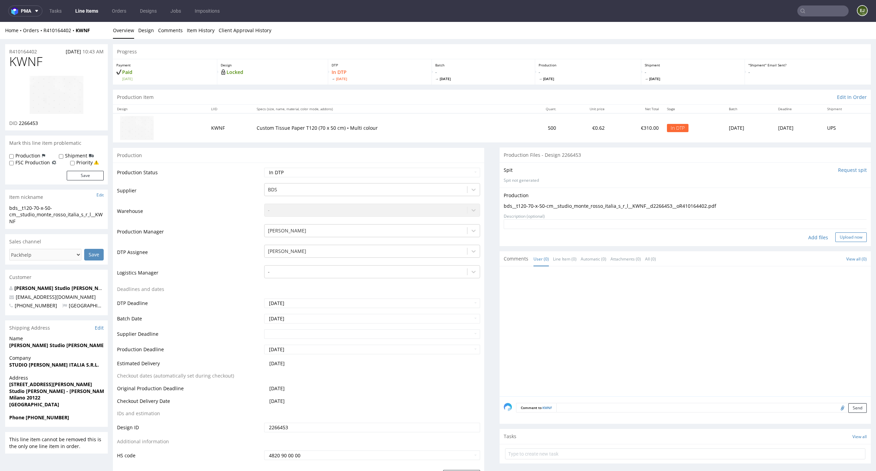
click at [845, 238] on button "Upload now" at bounding box center [851, 237] width 31 height 10
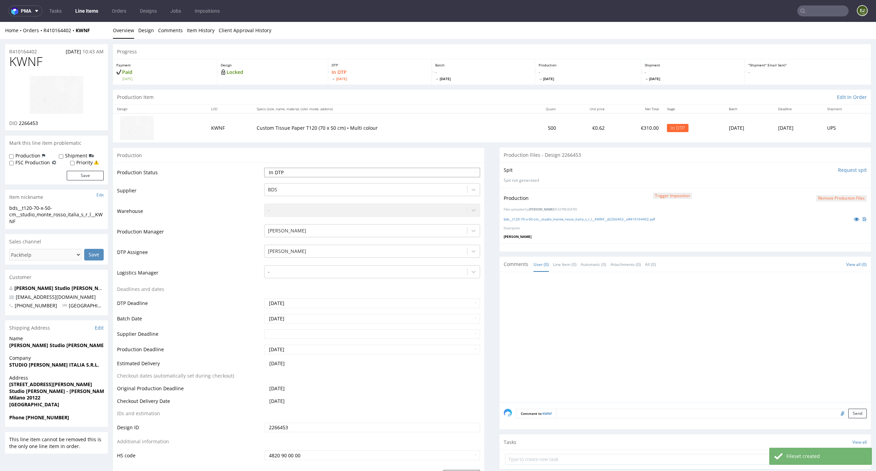
click at [465, 171] on select "Waiting for Artwork Waiting for Diecut Waiting for Mockup Waiting for DTP Waiti…" at bounding box center [372, 173] width 216 height 10
select select "dtp_production_ready"
click at [264, 168] on select "Waiting for Artwork Waiting for Diecut Waiting for Mockup Waiting for DTP Waiti…" at bounding box center [372, 173] width 216 height 10
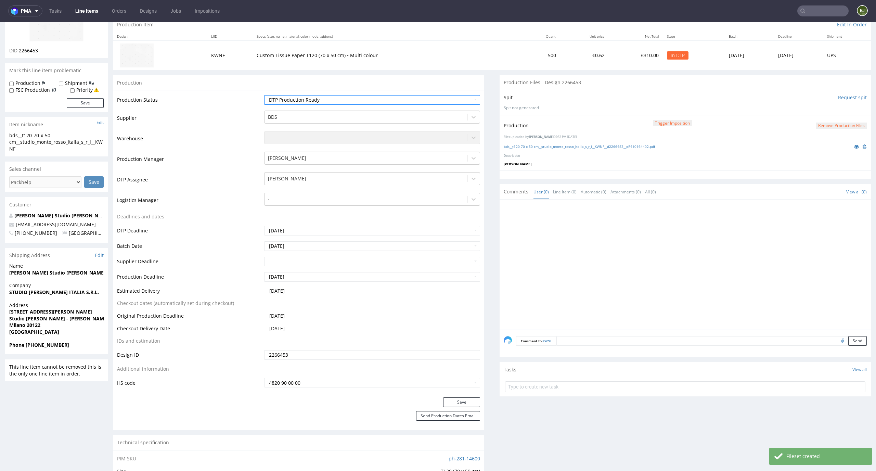
scroll to position [108, 0]
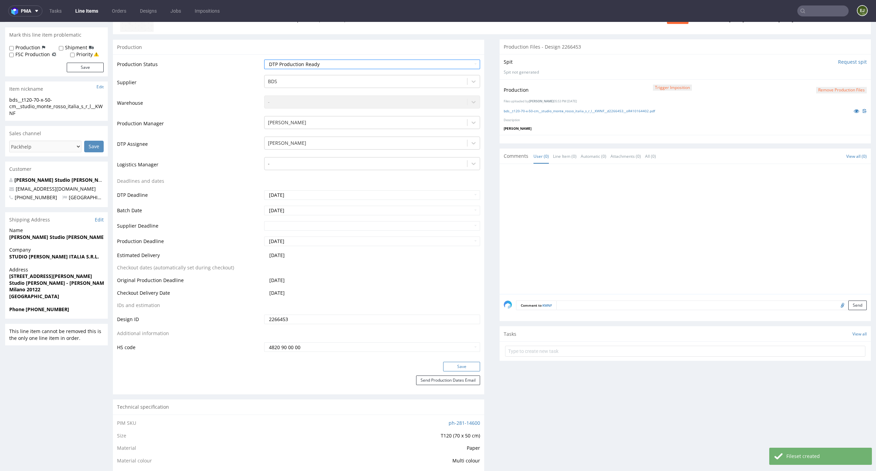
click at [468, 368] on button "Save" at bounding box center [461, 367] width 37 height 10
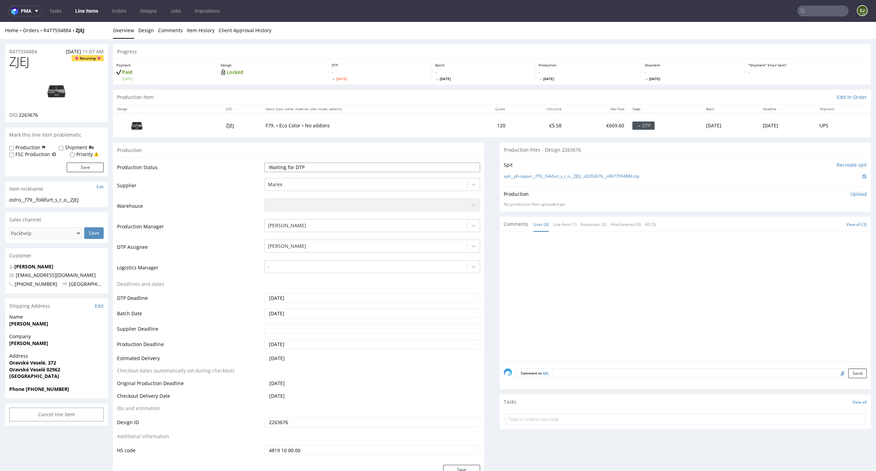
click at [341, 163] on select "Waiting for Artwork Waiting for Diecut Waiting for Mockup Waiting for DTP Waiti…" at bounding box center [372, 168] width 216 height 10
select select "dtp_in_process"
click at [264, 163] on select "Waiting for Artwork Waiting for Diecut Waiting for Mockup Waiting for DTP Waiti…" at bounding box center [372, 168] width 216 height 10
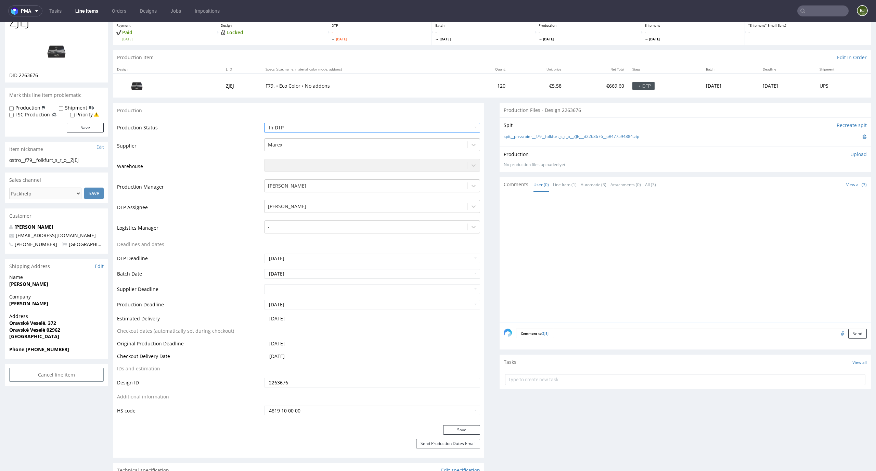
scroll to position [70, 0]
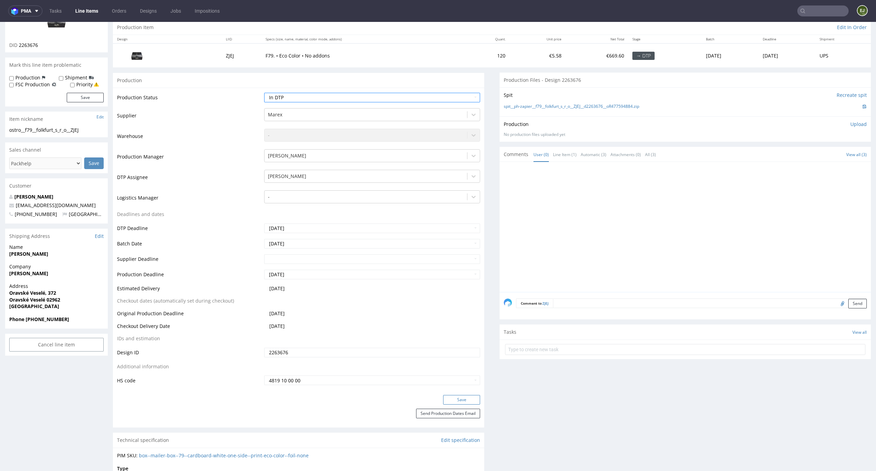
click at [463, 401] on button "Save" at bounding box center [461, 400] width 37 height 10
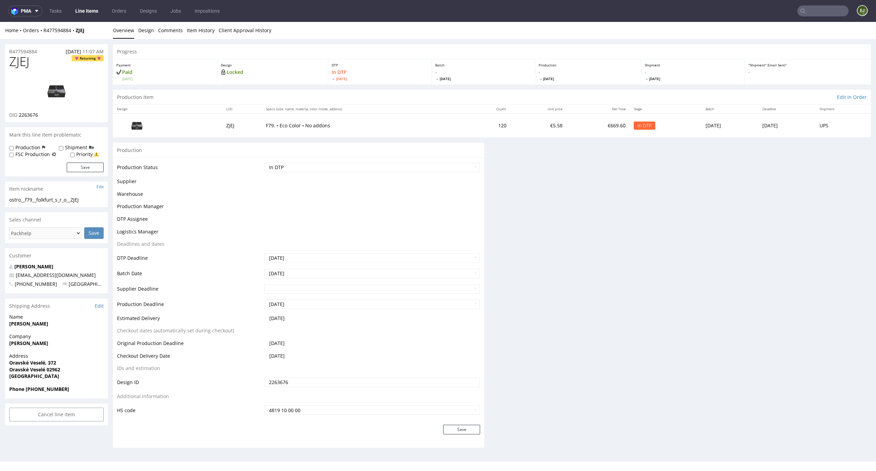
scroll to position [0, 0]
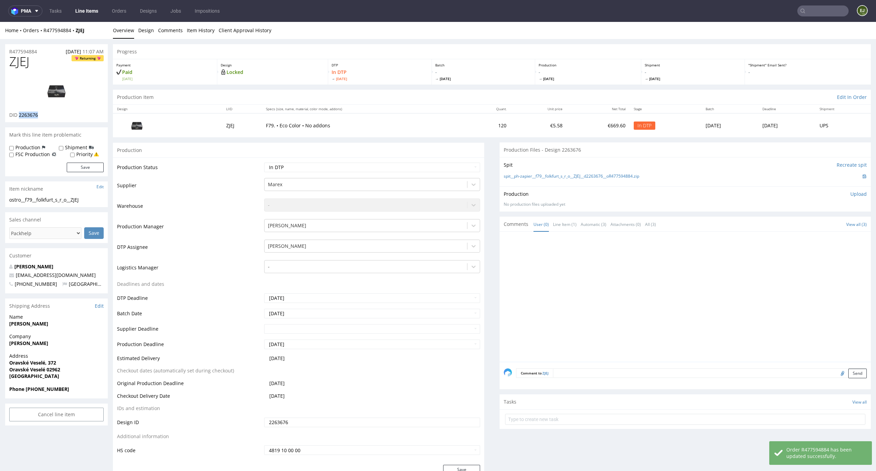
drag, startPoint x: 47, startPoint y: 114, endPoint x: 18, endPoint y: 114, distance: 28.8
click at [18, 114] on div "DID 2263676" at bounding box center [56, 115] width 94 height 7
copy span "2263676"
click at [377, 106] on th "Specs (size, name, material, color mode, addons)" at bounding box center [364, 109] width 204 height 9
click at [518, 177] on link "spit__ph-zapier__f79__folkfurt_s_r_o__ZJEJ__d2263676__oR477594884.zip" at bounding box center [572, 177] width 136 height 6
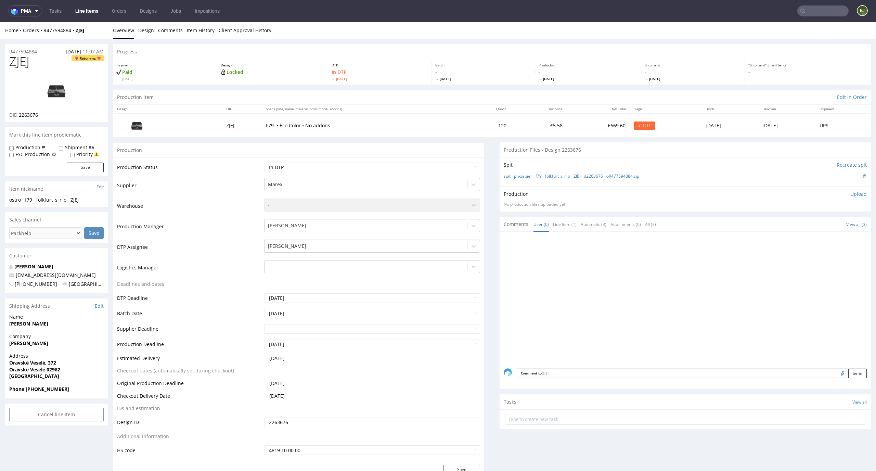
click at [61, 79] on img at bounding box center [56, 90] width 55 height 31
drag, startPoint x: 34, startPoint y: 63, endPoint x: 0, endPoint y: 61, distance: 33.6
copy span "ZJEJ"
click at [459, 167] on select "Waiting for Artwork Waiting for Diecut Waiting for Mockup Waiting for DTP Waiti…" at bounding box center [372, 168] width 216 height 10
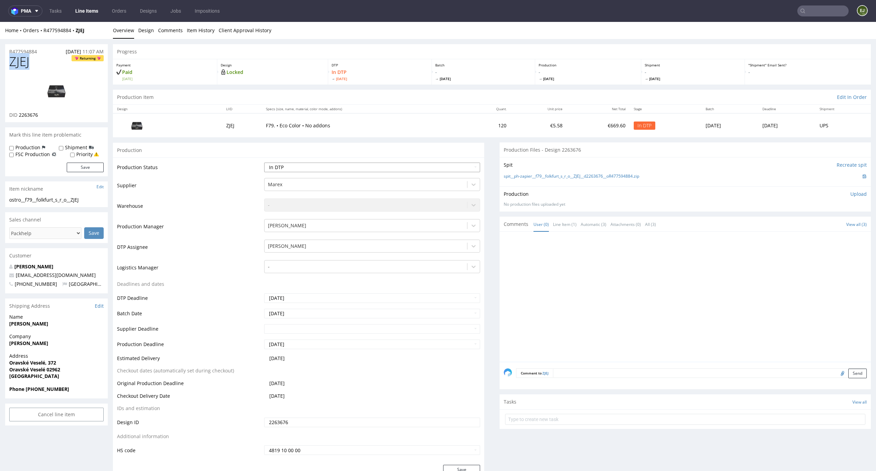
select select "dtp_ca_needed"
click at [264, 163] on select "Waiting for Artwork Waiting for Diecut Waiting for Mockup Waiting for DTP Waiti…" at bounding box center [372, 168] width 216 height 10
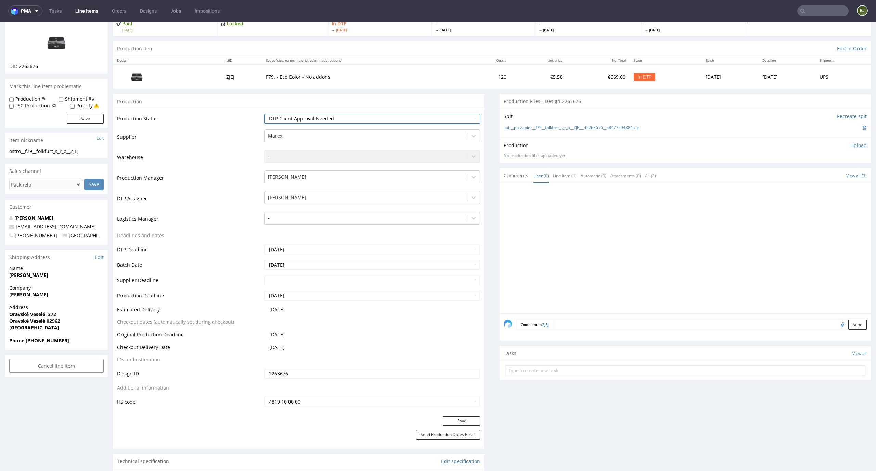
scroll to position [101, 0]
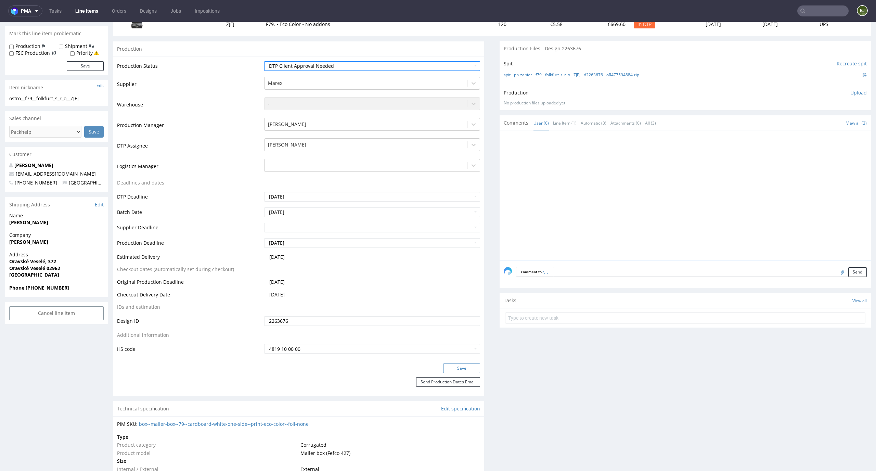
click at [467, 365] on button "Save" at bounding box center [461, 369] width 37 height 10
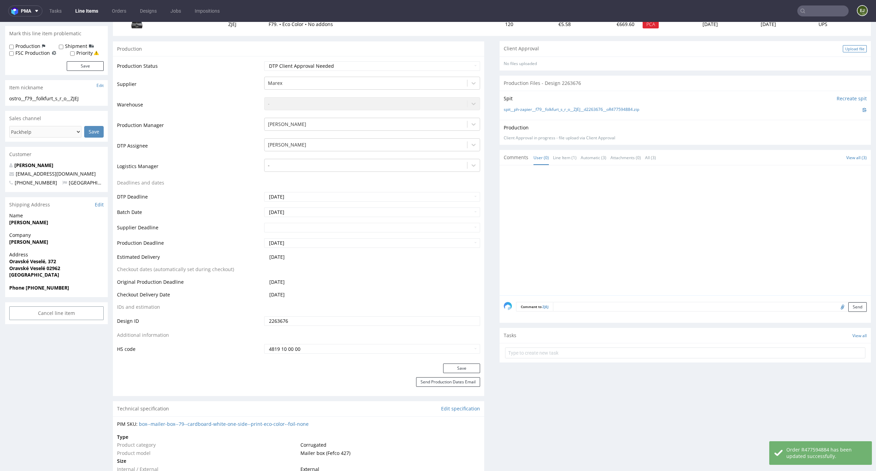
click at [852, 49] on div "Upload file" at bounding box center [855, 48] width 24 height 7
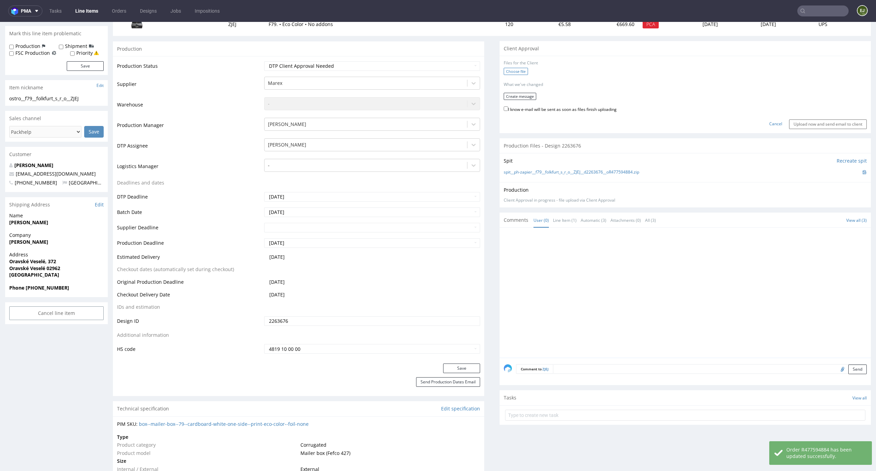
click at [515, 68] on label "Choose file" at bounding box center [516, 71] width 24 height 7
click at [0, 22] on input "Choose file" at bounding box center [0, 22] width 0 height 0
click at [530, 88] on form "Files for the Client 1 . ostro__f79__folkfurt_s_r_o__ZJEJ__d2263676__oR47759488…" at bounding box center [685, 93] width 363 height 66
click at [526, 90] on button "Create message" at bounding box center [520, 93] width 33 height 7
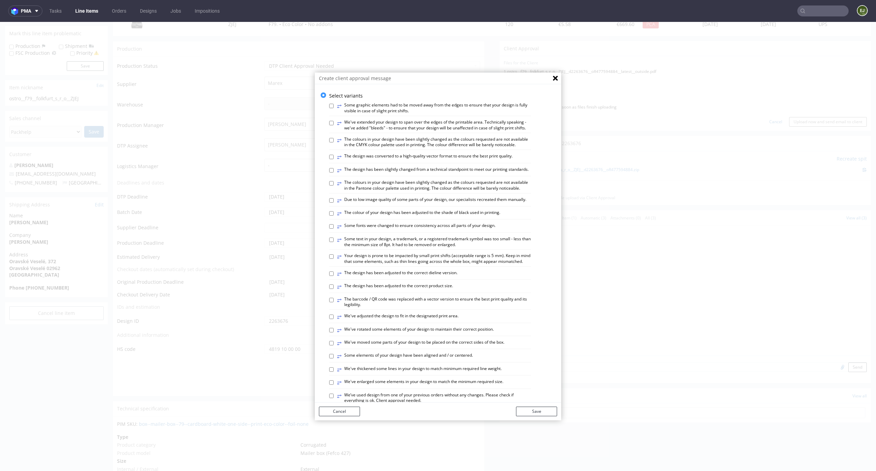
scroll to position [118, 0]
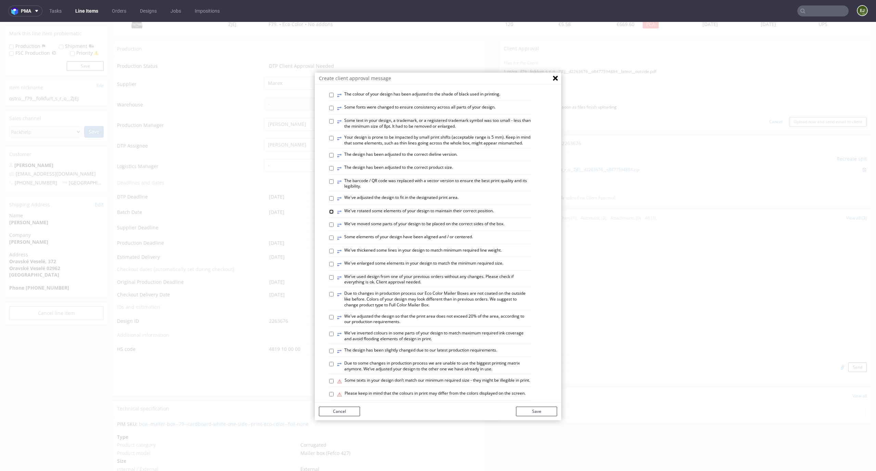
click at [329, 214] on input "⥂ We've rotated some elements of your design to maintain their correct position." at bounding box center [331, 212] width 4 height 4
checkbox input "true"
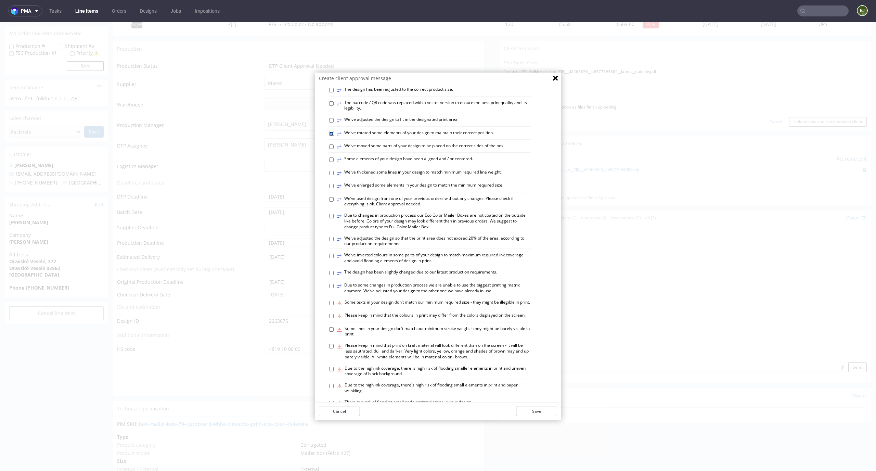
scroll to position [197, 0]
click at [321, 318] on div "Select variants ⥂ Some graphic elements had to be moved away from the edges to …" at bounding box center [438, 168] width 247 height 547
click at [329, 305] on input "⚠ Some texts in your design don’t match our minimum required size - they might …" at bounding box center [331, 302] width 4 height 4
checkbox input "true"
click at [329, 331] on input "⚠ Some lines in your design don’t match our minimum stroke weight - they might …" at bounding box center [331, 329] width 4 height 4
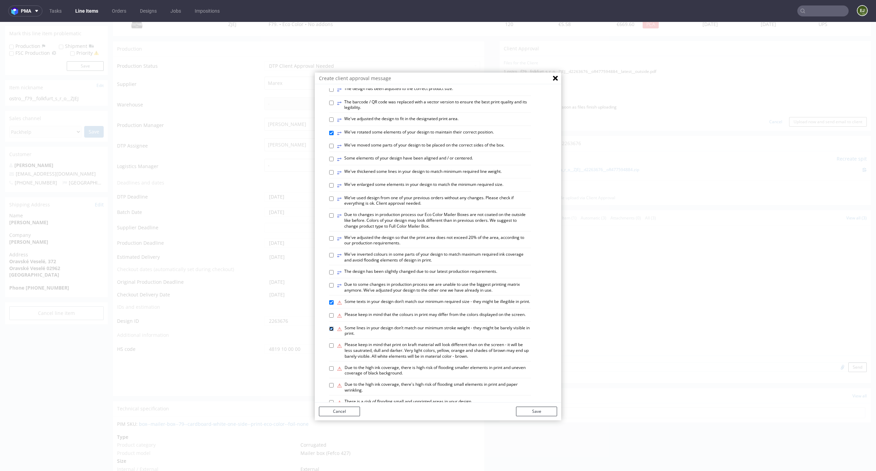
checkbox input "true"
click at [540, 411] on button "Save" at bounding box center [536, 412] width 41 height 10
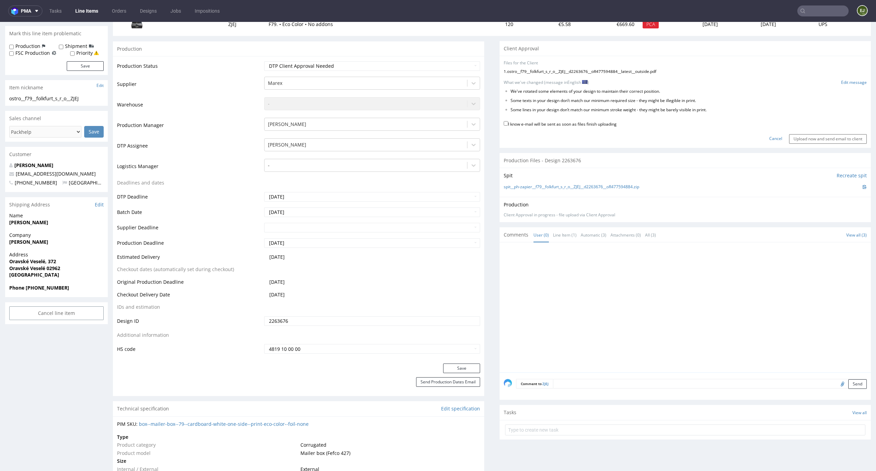
click at [583, 127] on label "I know e-mail will be sent as soon as files finish uploading" at bounding box center [560, 124] width 113 height 8
click at [508, 126] on input "I know e-mail will be sent as soon as files finish uploading" at bounding box center [506, 123] width 4 height 4
checkbox input "true"
click at [850, 81] on link "Edit message" at bounding box center [855, 83] width 26 height 6
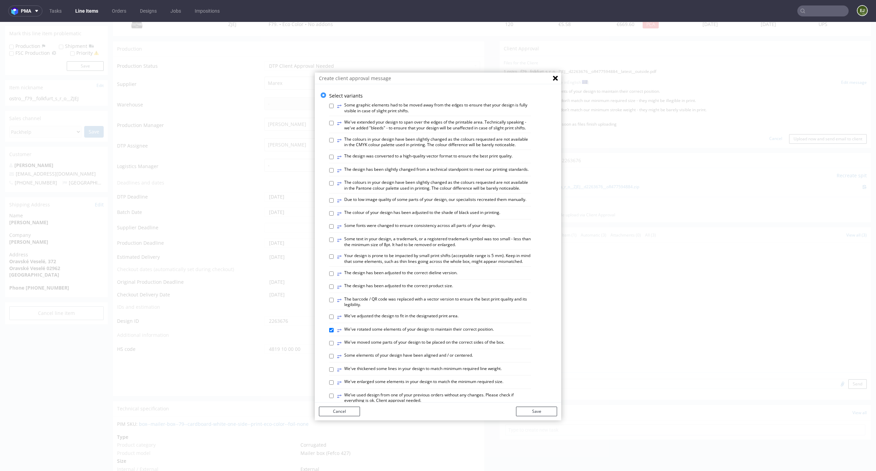
click at [450, 360] on label "⥂ Some elements of your design have been aligned and / or centered." at bounding box center [405, 357] width 136 height 8
click at [334, 358] on input "⥂ Some elements of your design have been aligned and / or centered." at bounding box center [331, 356] width 4 height 4
checkbox input "true"
click at [531, 412] on button "Save" at bounding box center [536, 412] width 41 height 10
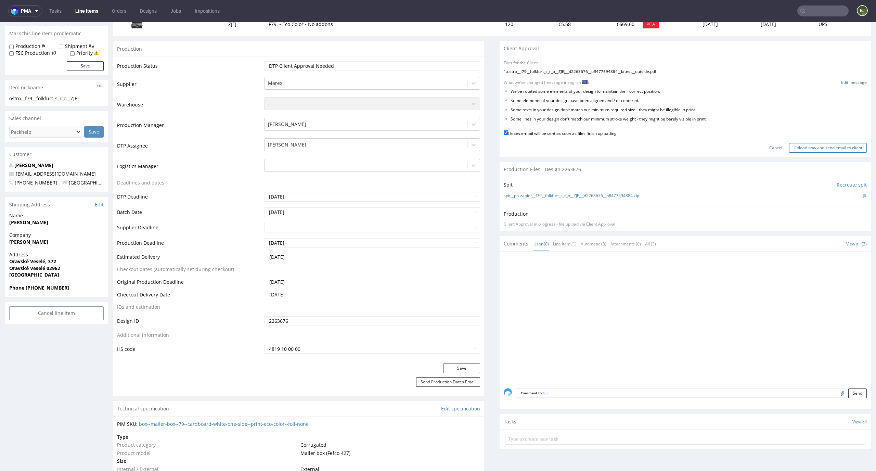
click at [836, 150] on input "Upload now and send email to client" at bounding box center [829, 148] width 78 height 10
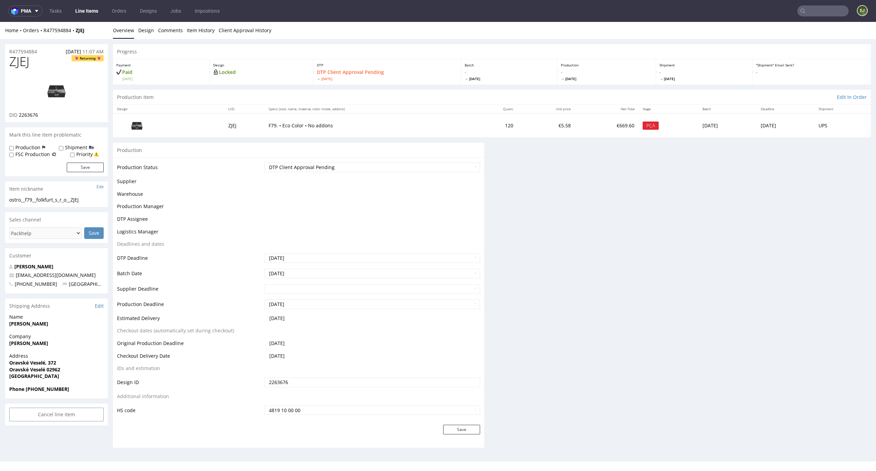
scroll to position [0, 0]
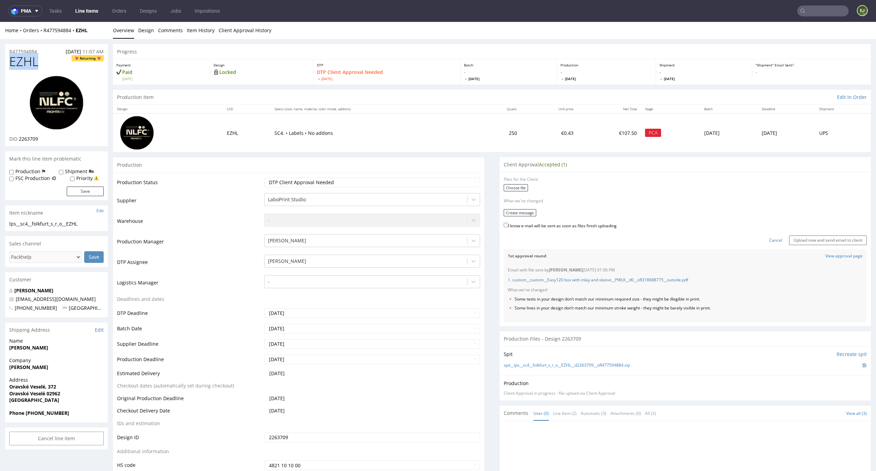
drag, startPoint x: 39, startPoint y: 64, endPoint x: 0, endPoint y: 64, distance: 39.0
copy span "EZHL"
click at [514, 189] on label "Choose file" at bounding box center [516, 187] width 24 height 7
click at [0, 22] on input "Choose file" at bounding box center [0, 22] width 0 height 0
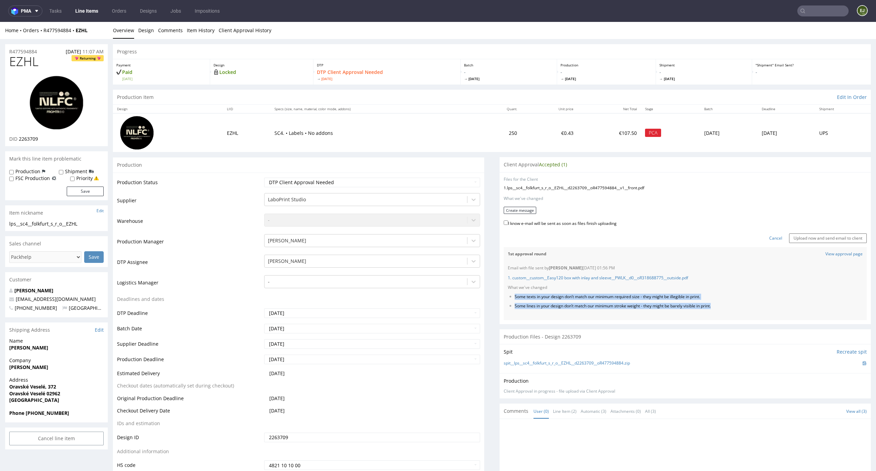
drag, startPoint x: 727, startPoint y: 307, endPoint x: 505, endPoint y: 296, distance: 222.5
click at [508, 296] on ul "Some texts in your design don’t match our minimum required size - they might be…" at bounding box center [685, 301] width 355 height 15
copy ul "Some texts in your design don’t match our minimum required size - they might be…"
click at [523, 209] on button "Create message" at bounding box center [520, 210] width 33 height 7
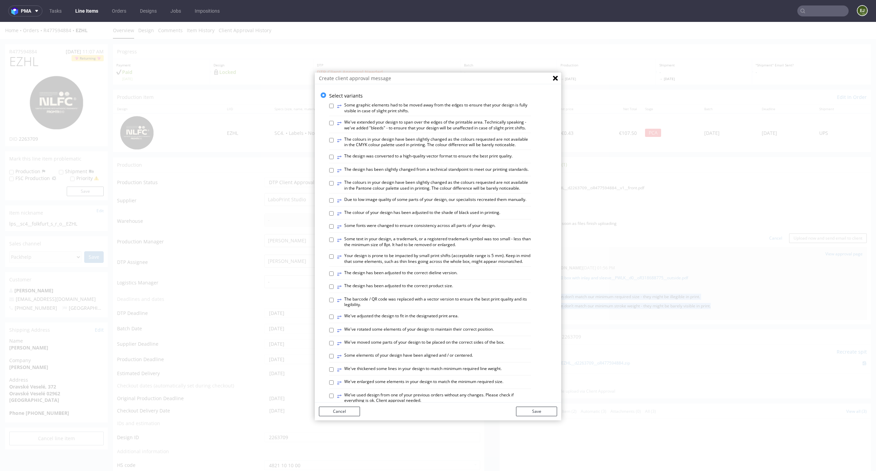
scroll to position [264, 0]
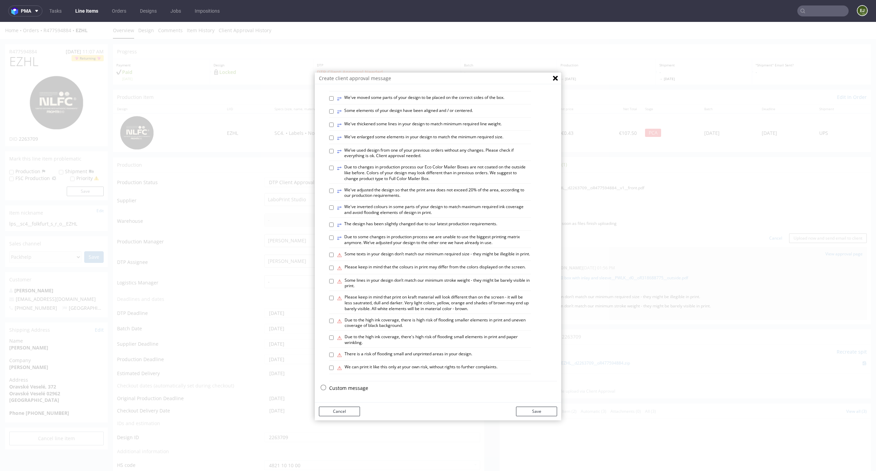
click at [344, 389] on p "Custom message" at bounding box center [443, 388] width 228 height 7
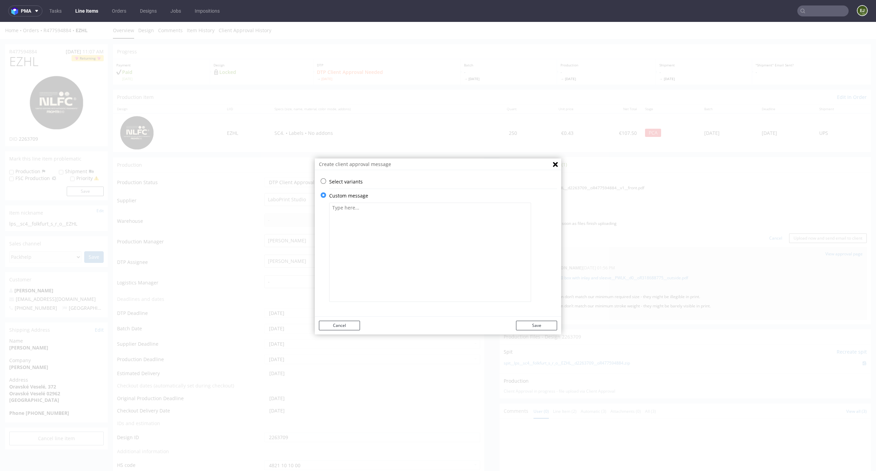
scroll to position [0, 0]
click at [395, 252] on textarea at bounding box center [430, 252] width 202 height 99
paste textarea "Some texts in your design don’t match our minimum required size - they might be…"
type textarea "Some texts in your design don’t match our minimum required size - they might be…"
click at [544, 321] on button "Save" at bounding box center [536, 326] width 41 height 10
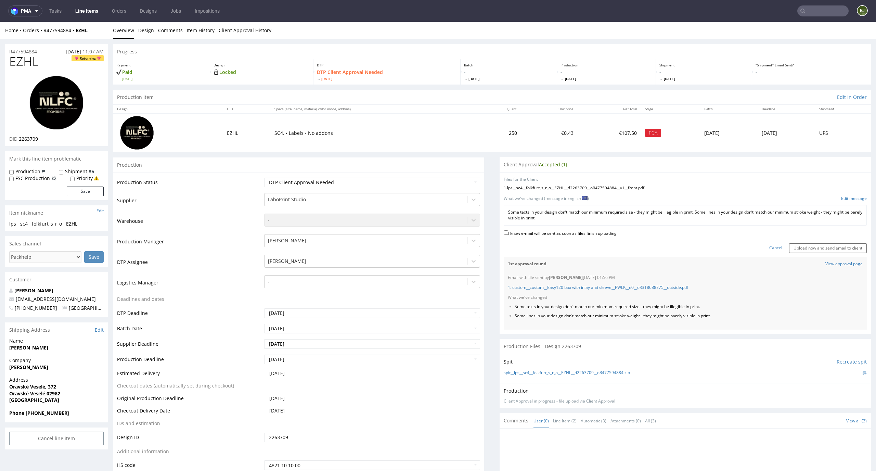
click at [601, 235] on label "I know e-mail will be sent as soon as files finish uploading" at bounding box center [560, 233] width 113 height 8
click at [508, 235] on input "I know e-mail will be sent as soon as files finish uploading" at bounding box center [506, 232] width 4 height 4
checkbox input "true"
click at [828, 248] on input "Upload now and send email to client" at bounding box center [829, 248] width 78 height 10
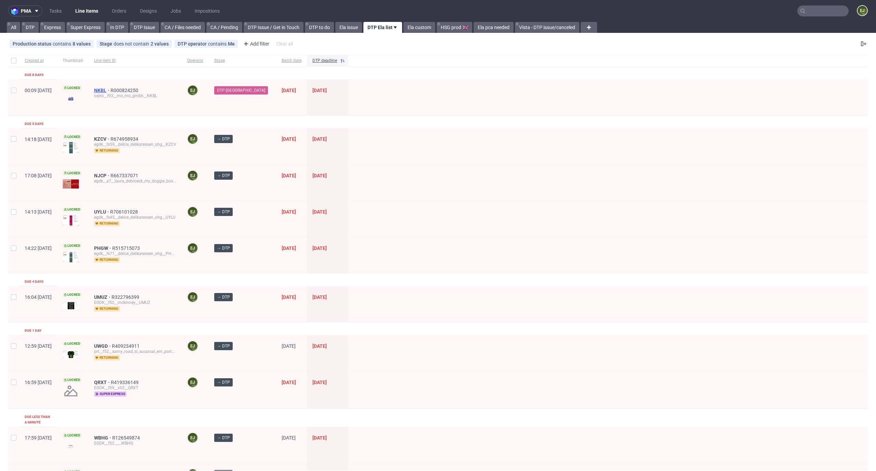
click at [111, 89] on span "NKBL" at bounding box center [102, 90] width 16 height 5
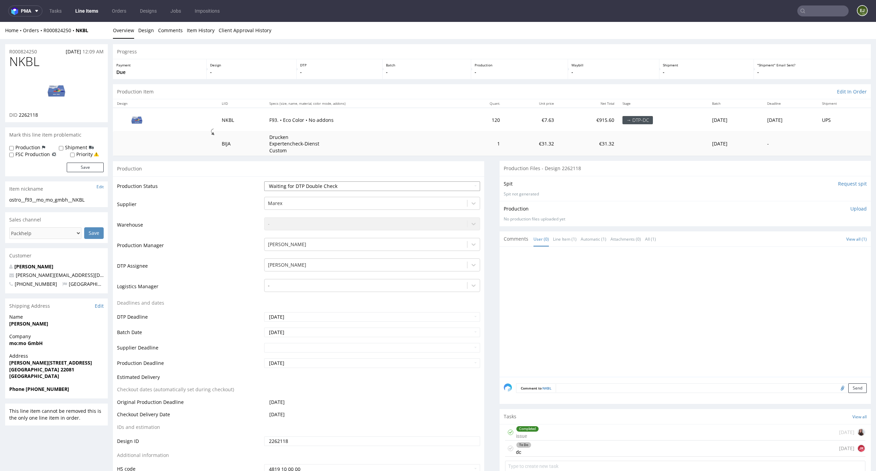
click at [470, 184] on select "Waiting for Artwork Waiting for Diecut Waiting for Mockup Waiting for DTP Waiti…" at bounding box center [372, 186] width 216 height 10
click at [579, 445] on div "To Do dc [DATE] JK" at bounding box center [685, 449] width 361 height 16
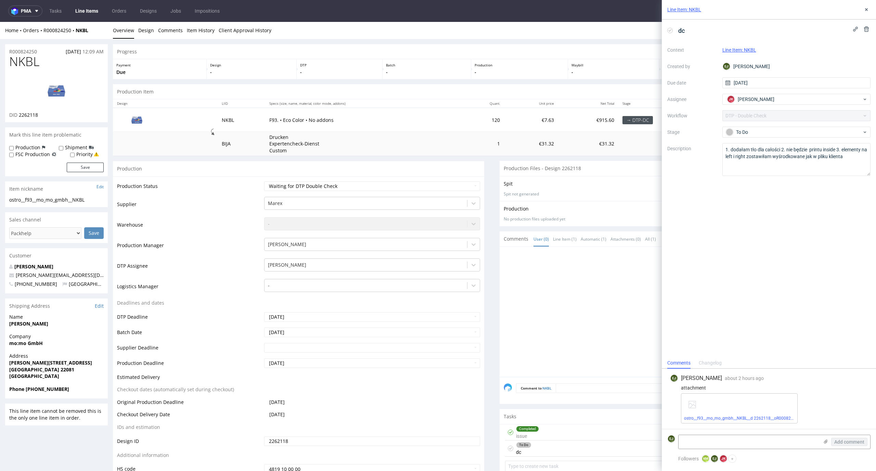
click at [871, 27] on div "dc Context Line Item: NKBL Created by EJ Elżbieta Jelińska Due date 01/10/2025 …" at bounding box center [769, 189] width 214 height 338
click at [868, 27] on use at bounding box center [866, 28] width 5 height 5
click at [865, 60] on span "Delete" at bounding box center [862, 62] width 14 height 5
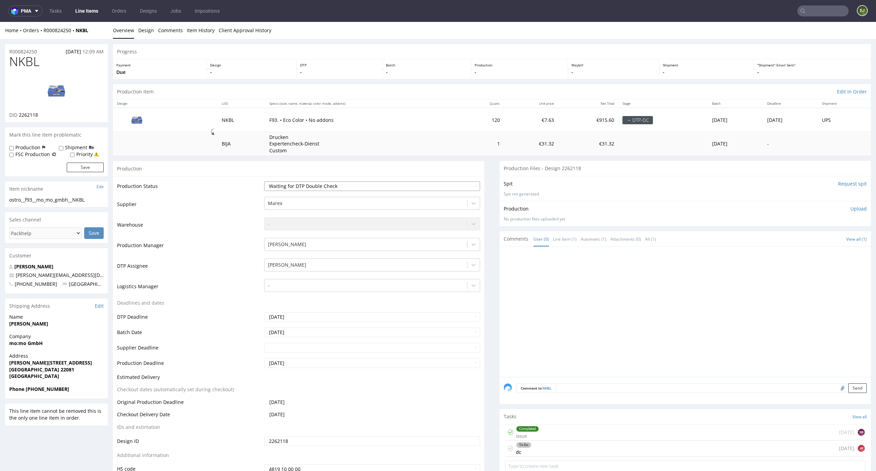
click at [458, 186] on select "Waiting for Artwork Waiting for Diecut Waiting for Mockup Waiting for DTP Waiti…" at bounding box center [372, 186] width 216 height 10
select select "dtp_ca_needed"
click at [264, 181] on select "Waiting for Artwork Waiting for Diecut Waiting for Mockup Waiting for DTP Waiti…" at bounding box center [372, 186] width 216 height 10
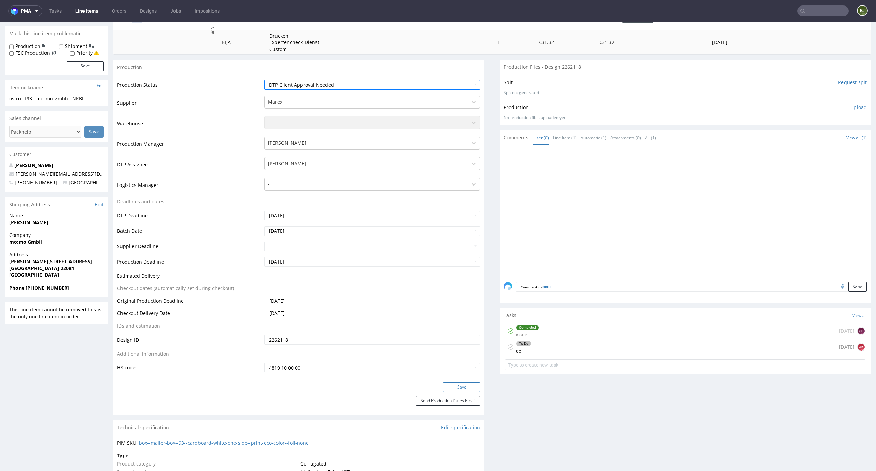
click at [454, 384] on button "Save" at bounding box center [461, 387] width 37 height 10
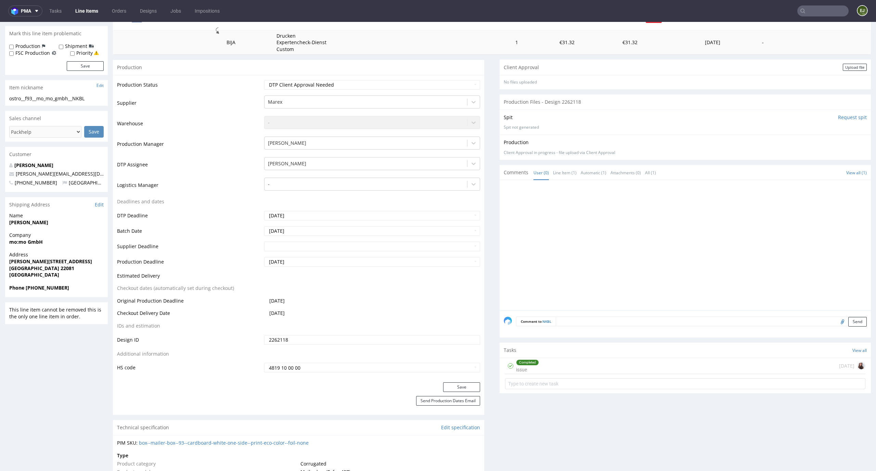
scroll to position [0, 0]
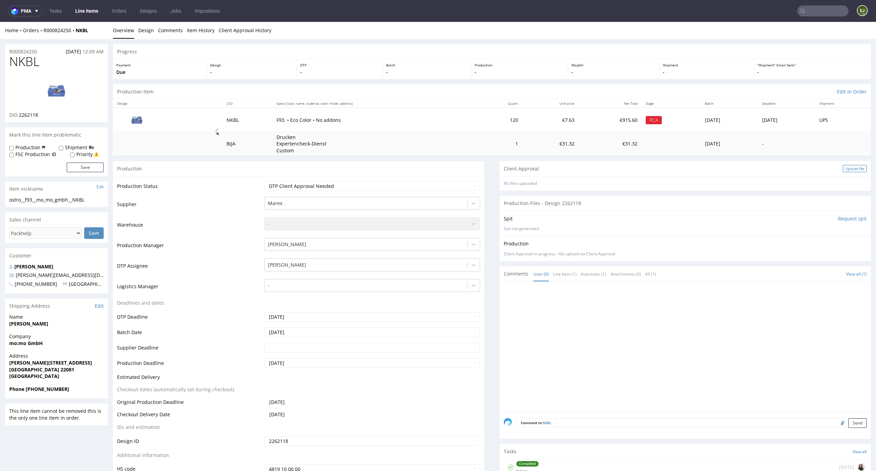
click at [843, 166] on div "Upload file" at bounding box center [855, 168] width 24 height 7
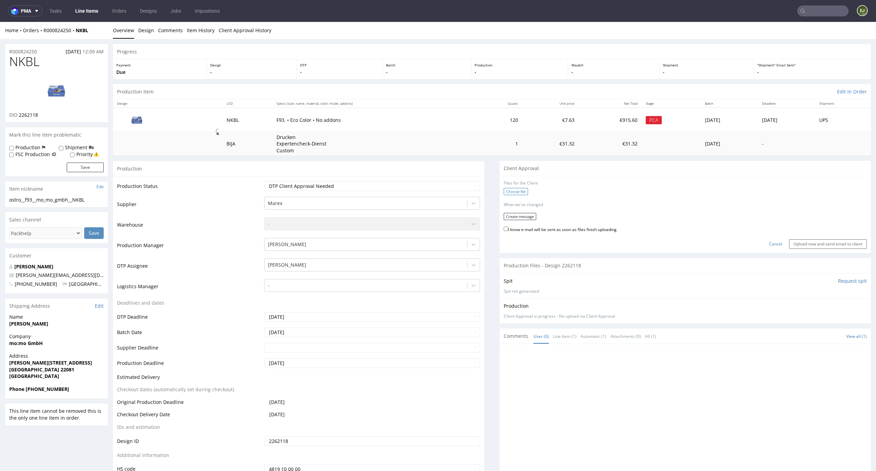
click at [510, 194] on label "Choose file" at bounding box center [516, 191] width 24 height 7
click at [0, 22] on input "Choose file" at bounding box center [0, 22] width 0 height 0
click at [519, 217] on button "Create message" at bounding box center [520, 214] width 33 height 7
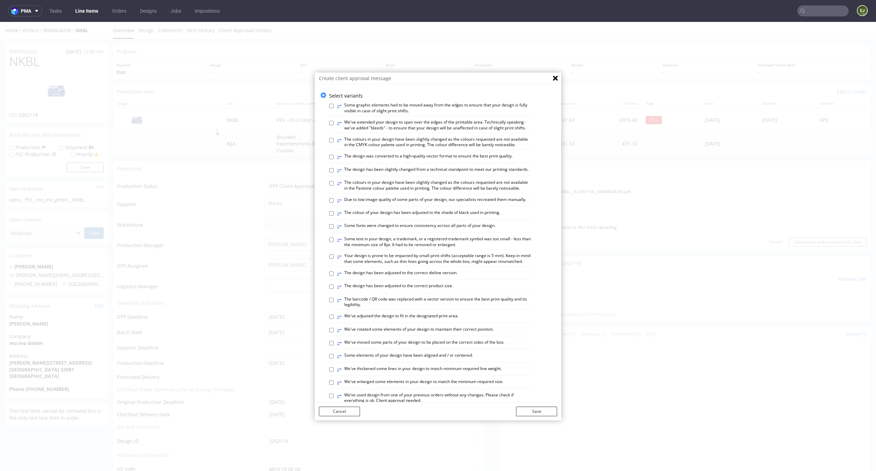
scroll to position [264, 0]
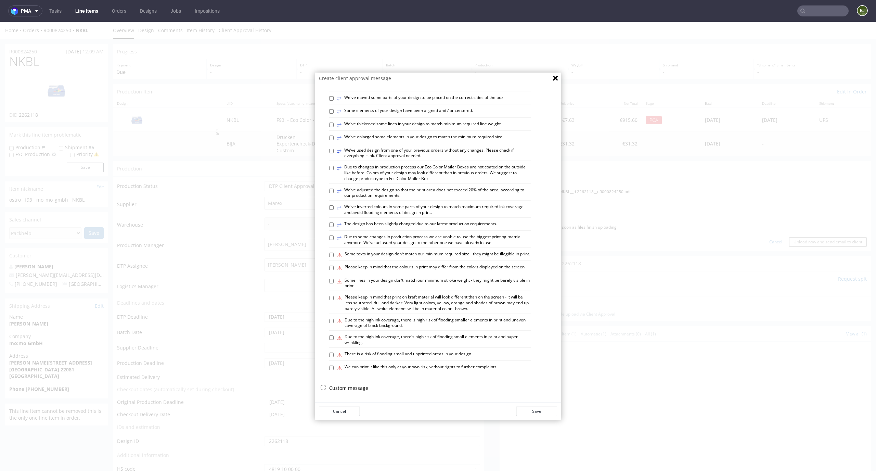
click at [335, 390] on p "Custom message" at bounding box center [443, 388] width 228 height 7
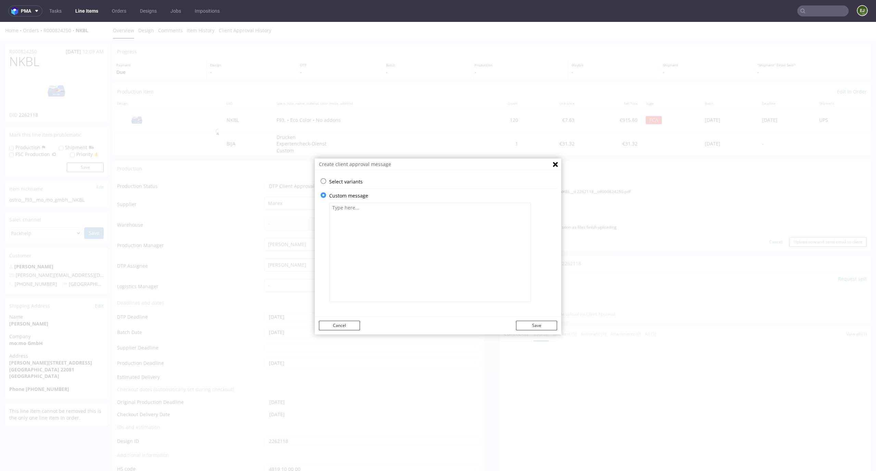
click at [377, 267] on textarea at bounding box center [430, 252] width 202 height 99
paste textarea "We added a background to the entire packaging to give better consistency to the…"
type textarea "We added a background to the entire packaging to give better consistency to the…"
click at [542, 322] on button "Save" at bounding box center [536, 326] width 41 height 10
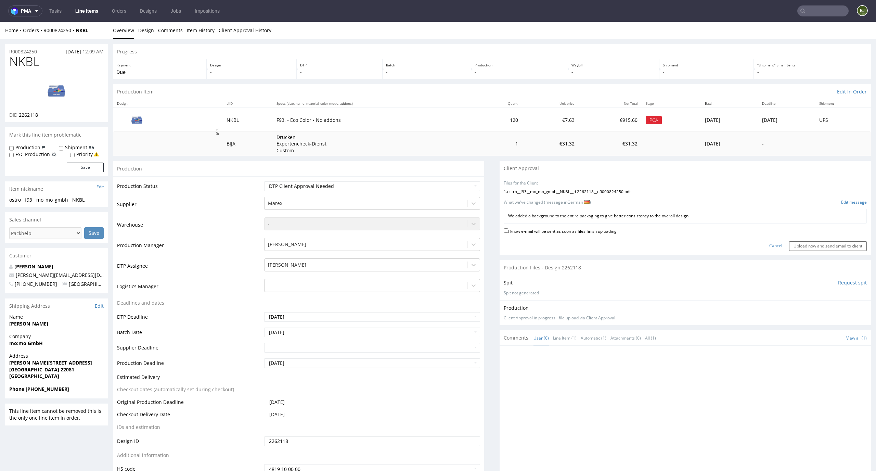
click at [578, 231] on label "I know e-mail will be sent as soon as files finish uploading" at bounding box center [560, 231] width 113 height 8
click at [508, 231] on input "I know e-mail will be sent as soon as files finish uploading" at bounding box center [506, 230] width 4 height 4
checkbox input "true"
click at [829, 245] on input "Upload now and send email to client" at bounding box center [829, 246] width 78 height 10
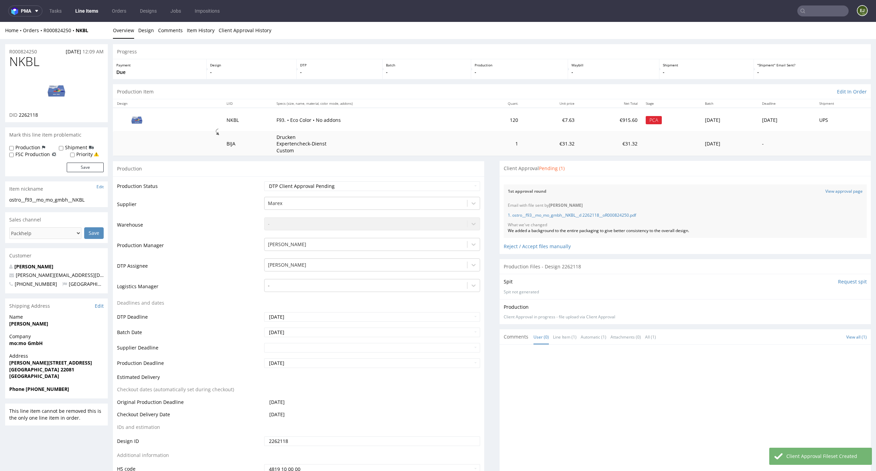
click at [92, 13] on link "Line Items" at bounding box center [86, 10] width 31 height 11
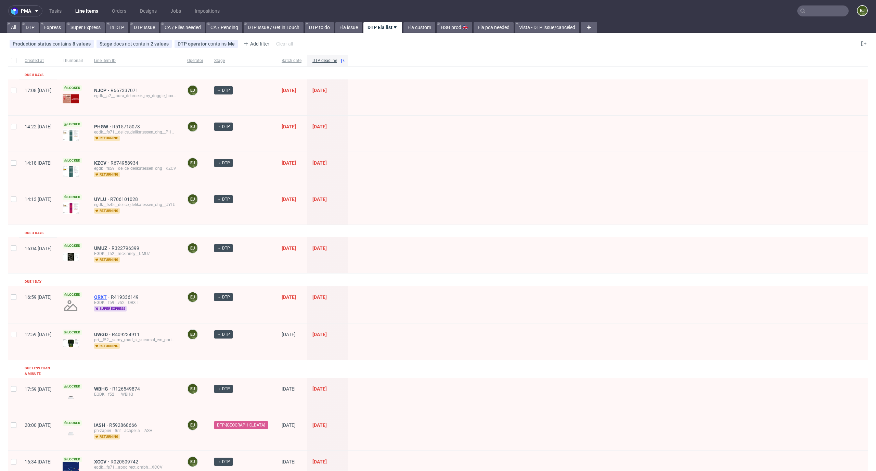
click at [111, 296] on span "QRXT" at bounding box center [102, 296] width 17 height 5
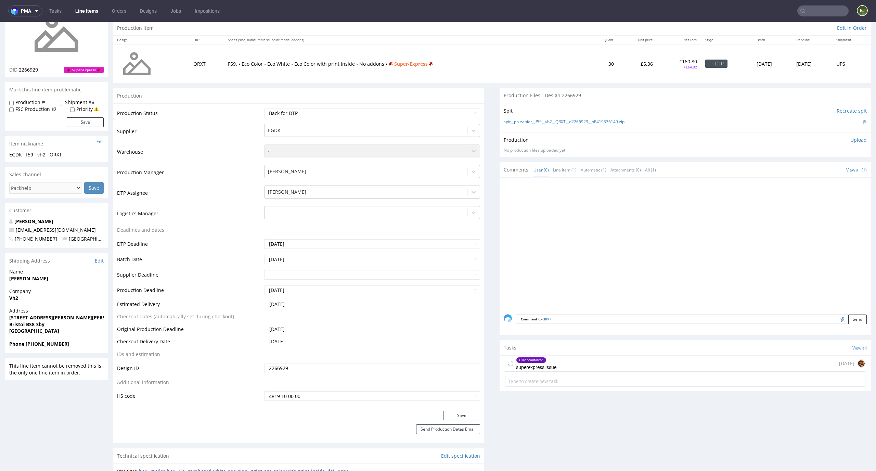
scroll to position [98, 0]
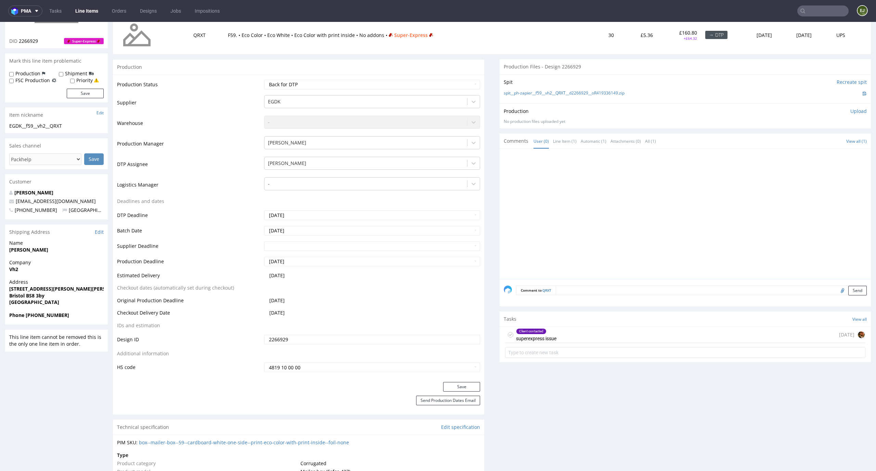
click at [541, 332] on div "Client contacted" at bounding box center [532, 331] width 30 height 5
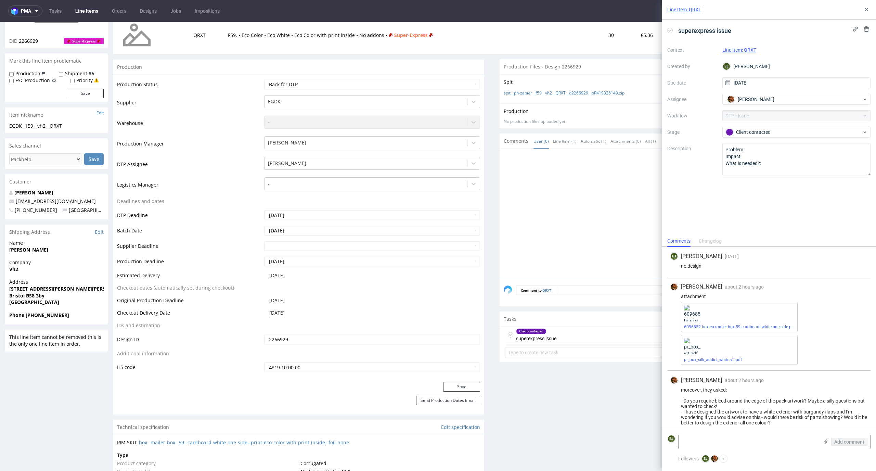
scroll to position [5, 0]
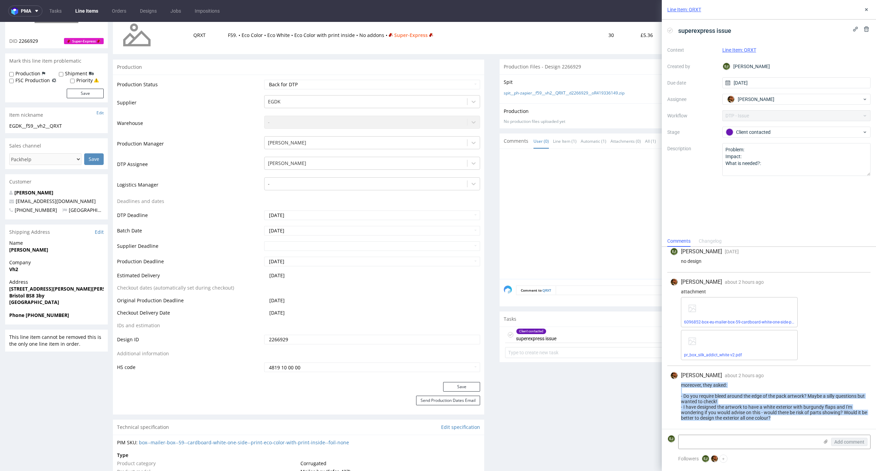
drag, startPoint x: 789, startPoint y: 417, endPoint x: 673, endPoint y: 388, distance: 119.7
click at [673, 388] on div "moreover, they asked: - Do you require bleed around the edge of the pack artwor…" at bounding box center [769, 401] width 198 height 38
copy div "moreover, they asked: - Do you require bleed around the edge of the pack artwor…"
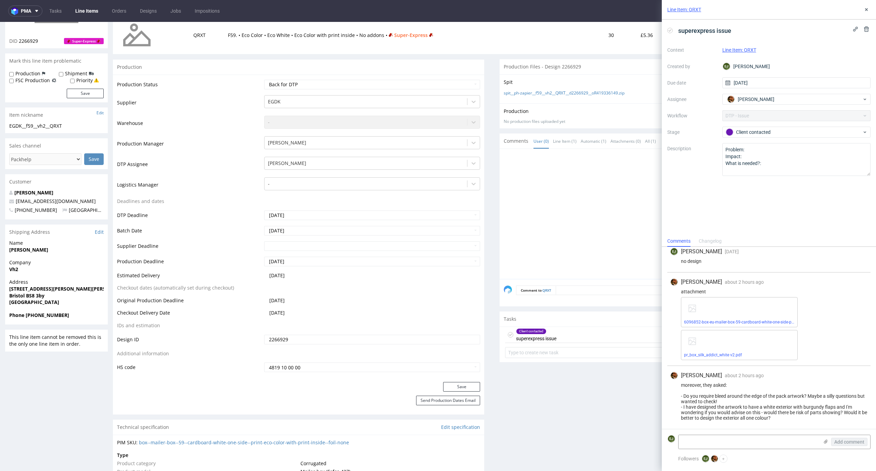
click at [833, 318] on div "6096852-box-eu-mailer-box-59-cardboard-white-one-side-print-eco-color-foil-none…" at bounding box center [774, 328] width 187 height 63
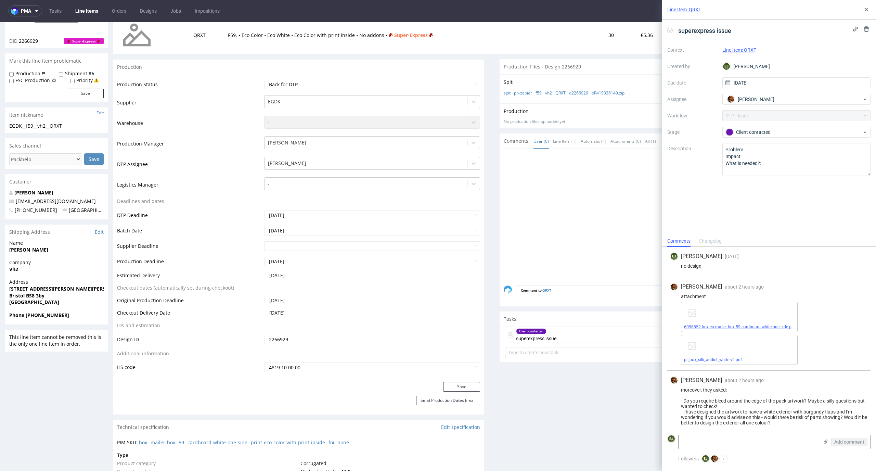
click at [751, 327] on link "6096852-box-eu-mailer-box-59-cardboard-white-one-side-print-eco-color-foil-none…" at bounding box center [762, 327] width 156 height 5
click at [704, 357] on span "pr_box_silk_addict_white v2.pdf" at bounding box center [739, 359] width 111 height 5
click at [730, 359] on link "pr_box_silk_addict_white v2.pdf" at bounding box center [713, 359] width 58 height 5
click at [578, 91] on link "spit__ph-zapier__f59__vh2__QRXT__d2266929__oR419336149.zip" at bounding box center [564, 93] width 121 height 6
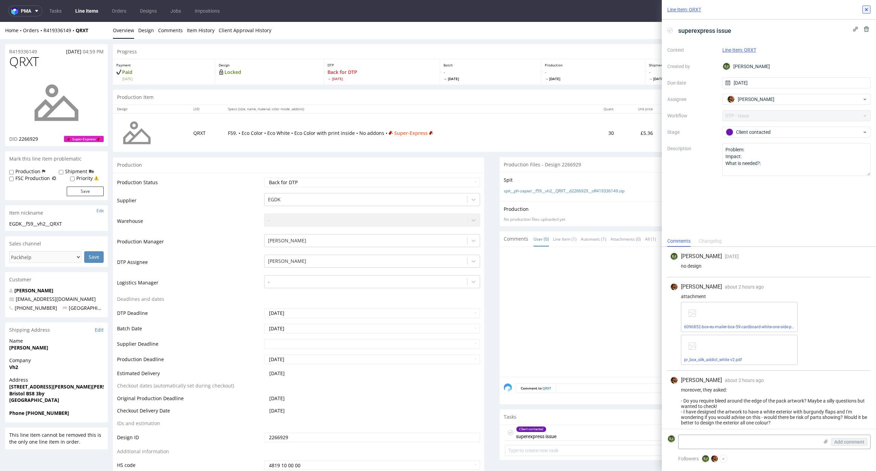
click at [867, 9] on use at bounding box center [867, 9] width 3 height 3
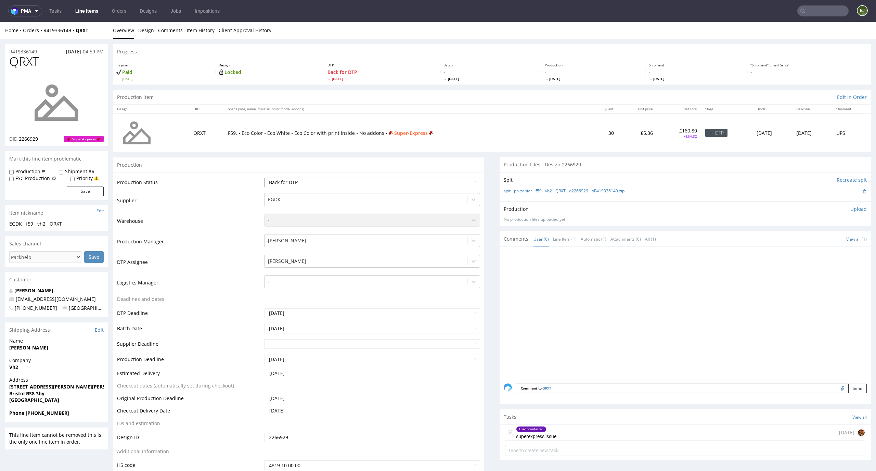
click at [417, 186] on select "Waiting for Artwork Waiting for Diecut Waiting for Mockup Waiting for DTP Waiti…" at bounding box center [372, 183] width 216 height 10
select select "dtp_in_process"
click at [264, 178] on select "Waiting for Artwork Waiting for Diecut Waiting for Mockup Waiting for DTP Waiti…" at bounding box center [372, 183] width 216 height 10
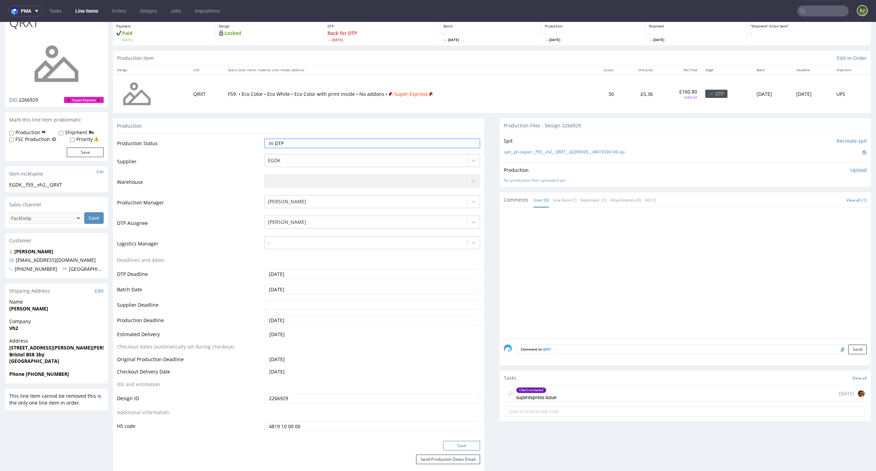
click at [457, 445] on button "Save" at bounding box center [461, 446] width 37 height 10
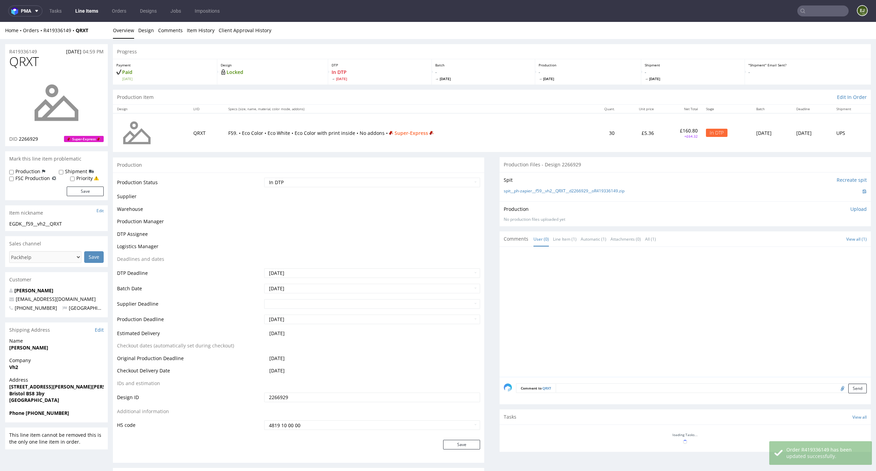
scroll to position [40, 0]
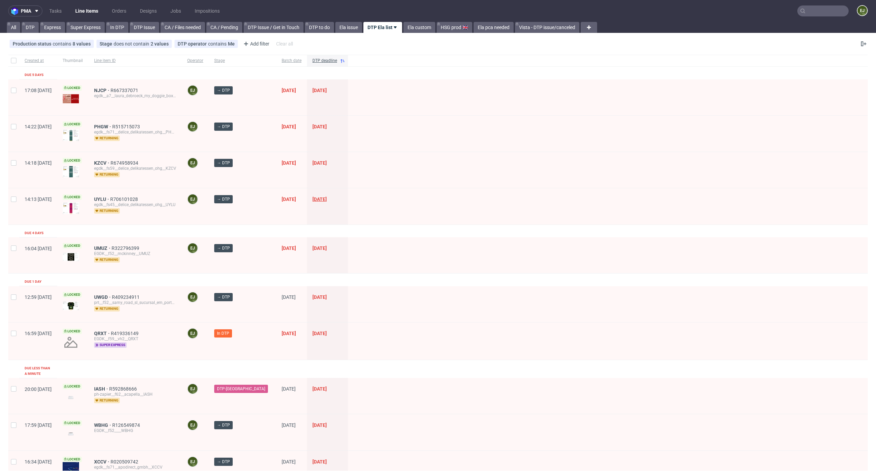
scroll to position [165, 0]
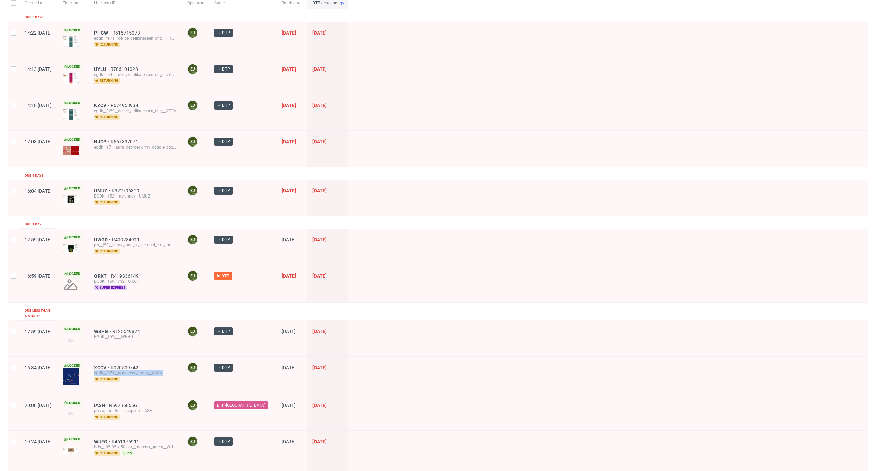
scroll to position [132, 0]
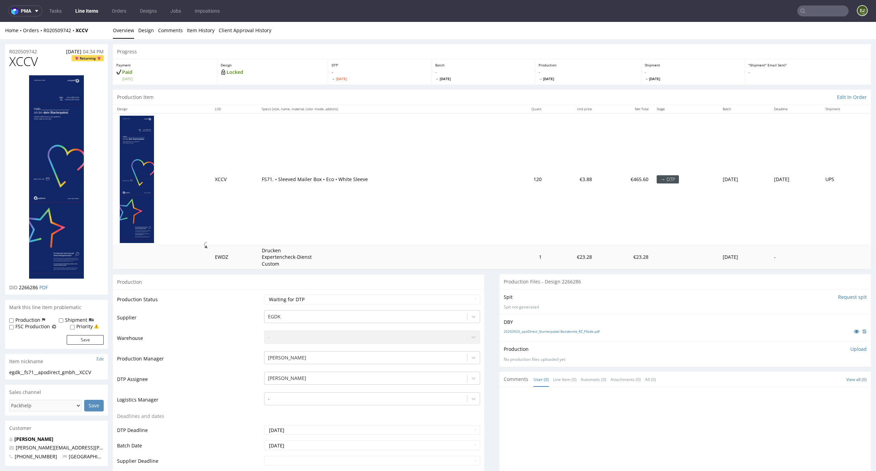
scroll to position [31, 0]
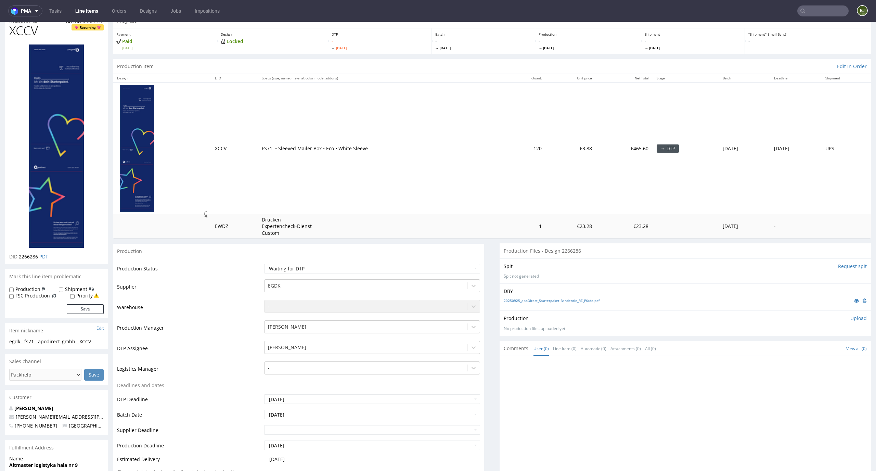
click at [543, 297] on div "20250925_apoDirect_Starterpaket-Banderole_RZ_Pfade.pdf" at bounding box center [685, 301] width 363 height 8
click at [540, 302] on link "20250925_apoDirect_Starterpaket-Banderole_RZ_Pfade.pdf" at bounding box center [552, 300] width 96 height 5
drag, startPoint x: 35, startPoint y: 342, endPoint x: 0, endPoint y: 342, distance: 34.6
copy div "egdk__fs71"
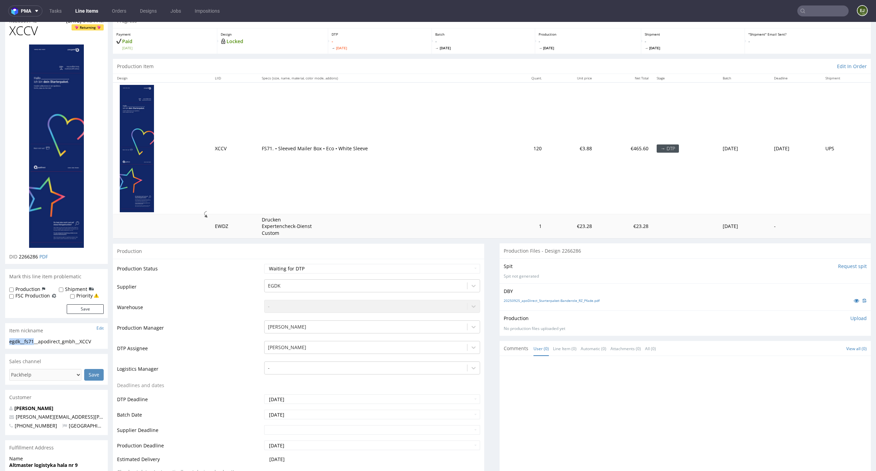
click at [74, 156] on img at bounding box center [56, 146] width 55 height 203
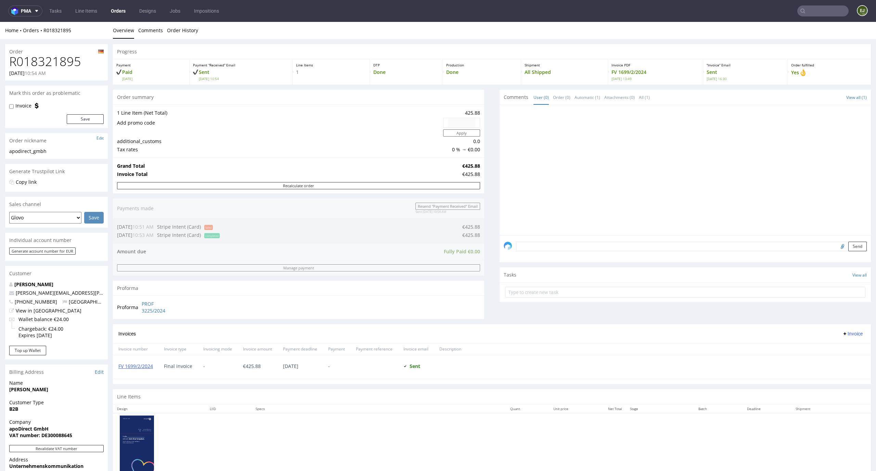
scroll to position [140, 0]
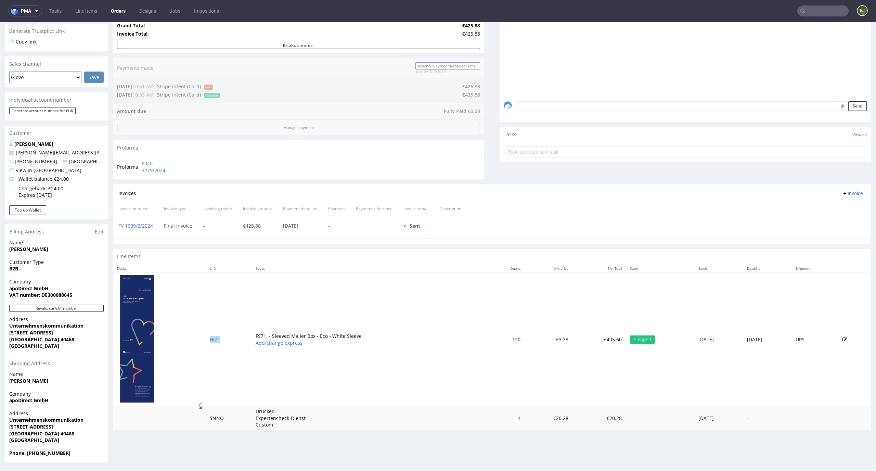
click at [215, 340] on td "HIZL" at bounding box center [229, 339] width 46 height 133
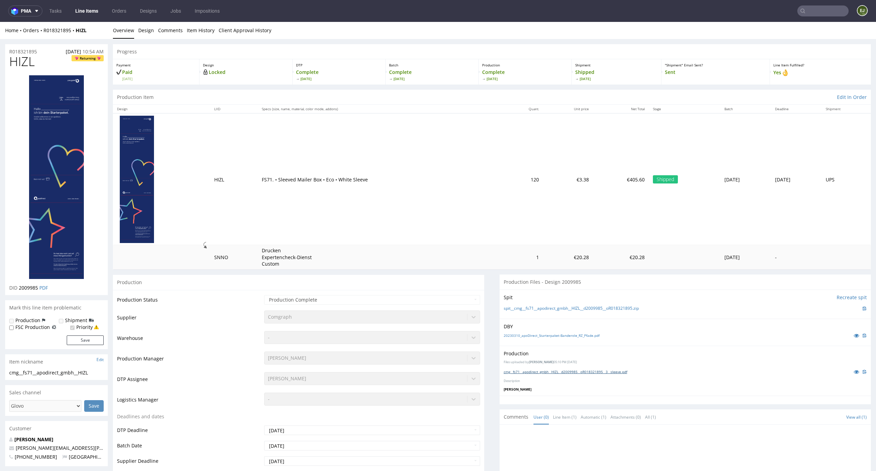
click at [555, 371] on link "cmg__fs71__apodirect_gmbh__HIZL__d2009985__oR018321895__3__sleeve.pdf" at bounding box center [566, 371] width 124 height 5
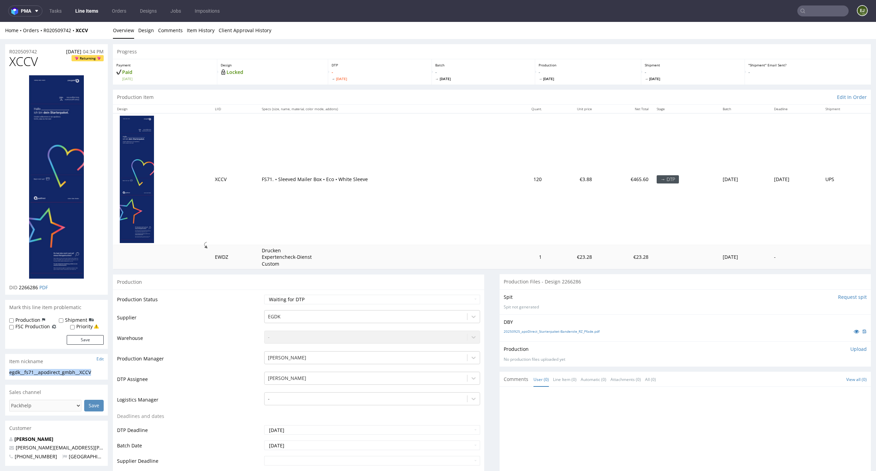
drag, startPoint x: 96, startPoint y: 372, endPoint x: 0, endPoint y: 371, distance: 96.2
copy div "egdk__fs71__apodirect_gmbh__XCCV"
drag, startPoint x: 38, startPoint y: 288, endPoint x: 19, endPoint y: 288, distance: 19.2
click at [19, 288] on span "2266286" at bounding box center [28, 287] width 19 height 7
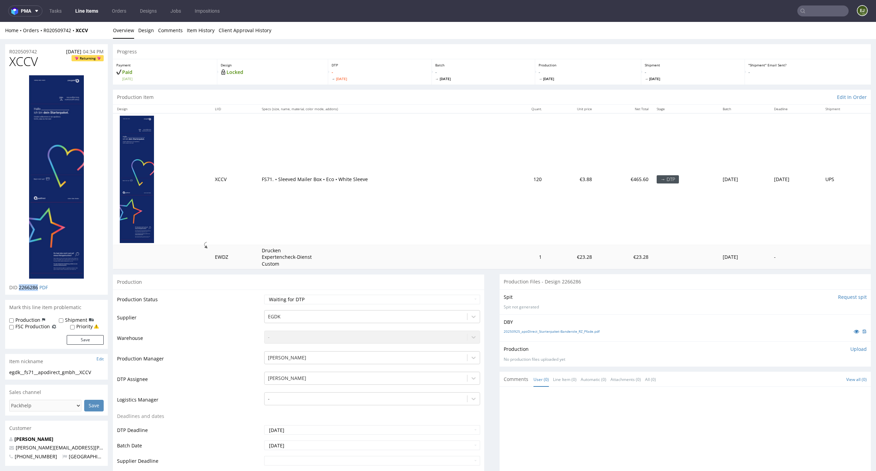
copy span "2266286"
drag, startPoint x: 40, startPoint y: 50, endPoint x: 0, endPoint y: 50, distance: 40.1
copy p "R020509742"
click at [853, 349] on p "Upload" at bounding box center [859, 349] width 16 height 7
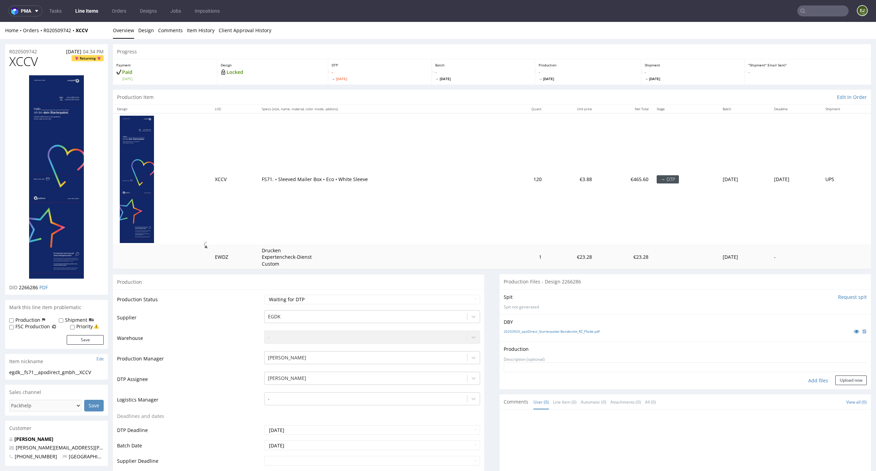
click at [807, 379] on div "Add files" at bounding box center [818, 381] width 34 height 10
type input "C:\fakepath\egdk__fs71__apodirect_gmbh__XCCV__d2266286__oR020509742.pdf"
click at [836, 389] on button "Upload now" at bounding box center [851, 391] width 31 height 10
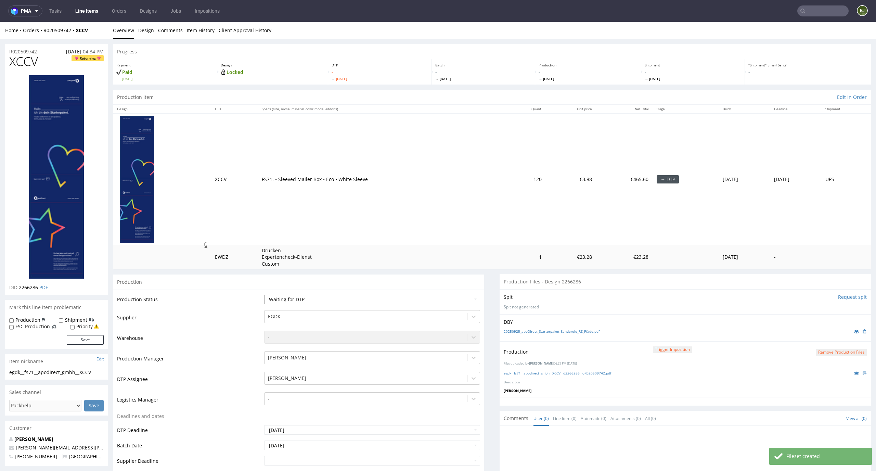
click at [465, 303] on select "Waiting for Artwork Waiting for Diecut Waiting for Mockup Waiting for DTP Waiti…" at bounding box center [372, 300] width 216 height 10
select select "dtp_production_ready"
click at [264, 295] on select "Waiting for Artwork Waiting for Diecut Waiting for Mockup Waiting for DTP Waiti…" at bounding box center [372, 300] width 216 height 10
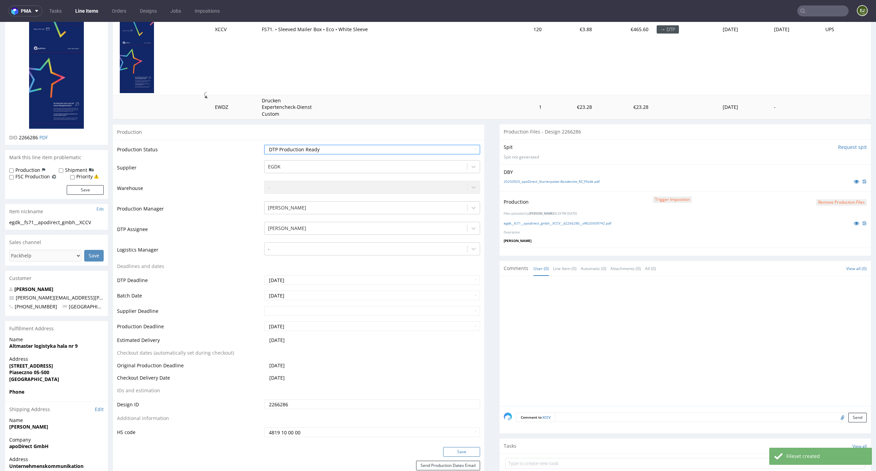
click at [455, 453] on button "Save" at bounding box center [461, 452] width 37 height 10
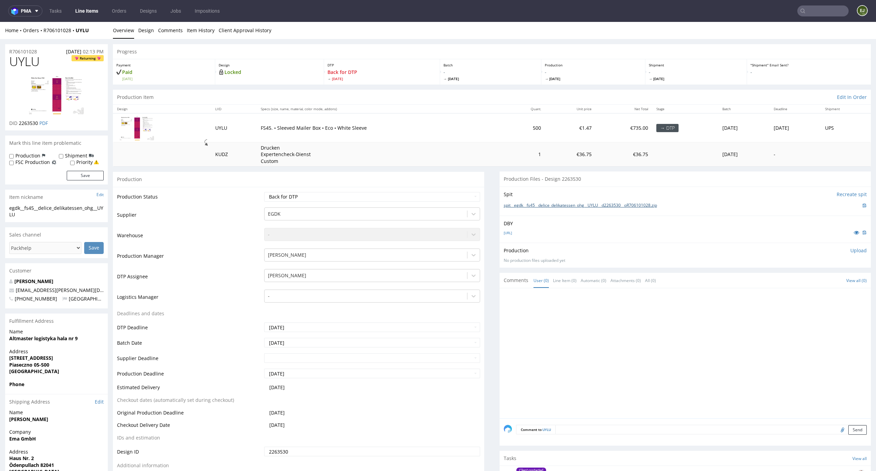
click at [557, 203] on link "spit__egdk__fs45__delice_delikatessen_ohg__UYLU__d2263530__oR706101028.zip" at bounding box center [580, 206] width 153 height 6
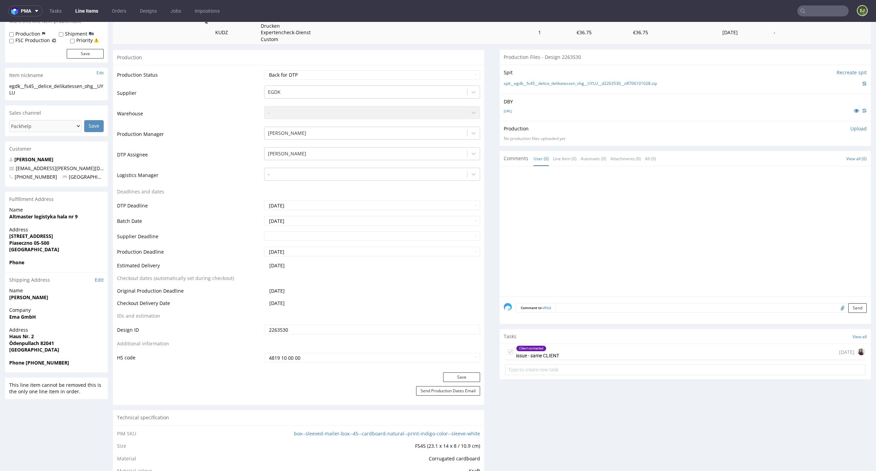
click at [551, 361] on div "Client contacted issue - same CLIENT [DATE]" at bounding box center [685, 361] width 371 height 34
click at [562, 347] on div "Client contacted issue - same CLIENT [DATE]" at bounding box center [685, 352] width 361 height 16
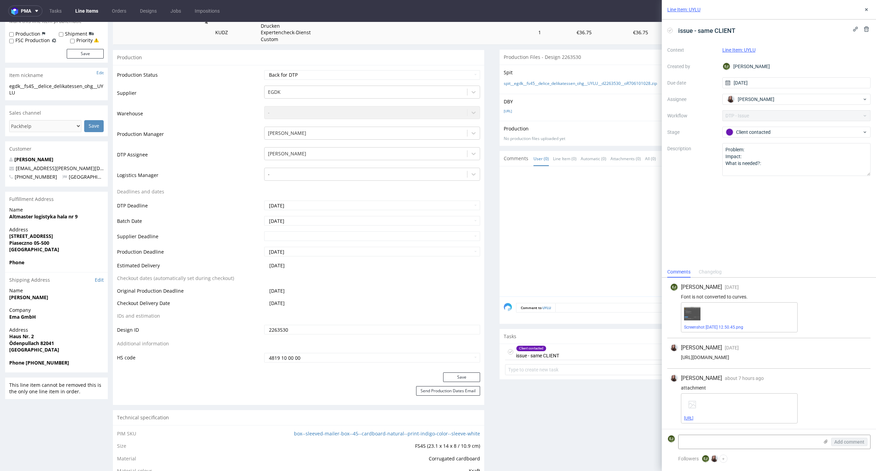
click at [694, 419] on link "[URL]" at bounding box center [688, 418] width 9 height 5
click at [43, 217] on strong "Altmaster logistyka hala nr 9" at bounding box center [43, 216] width 68 height 7
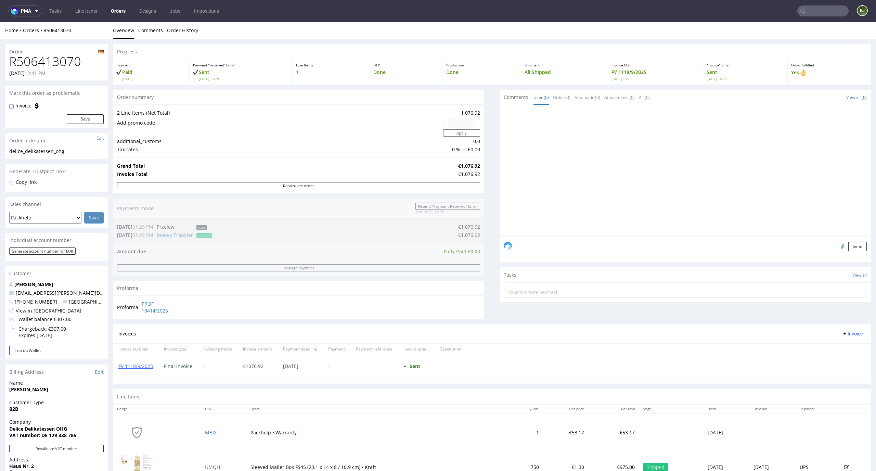
scroll to position [127, 0]
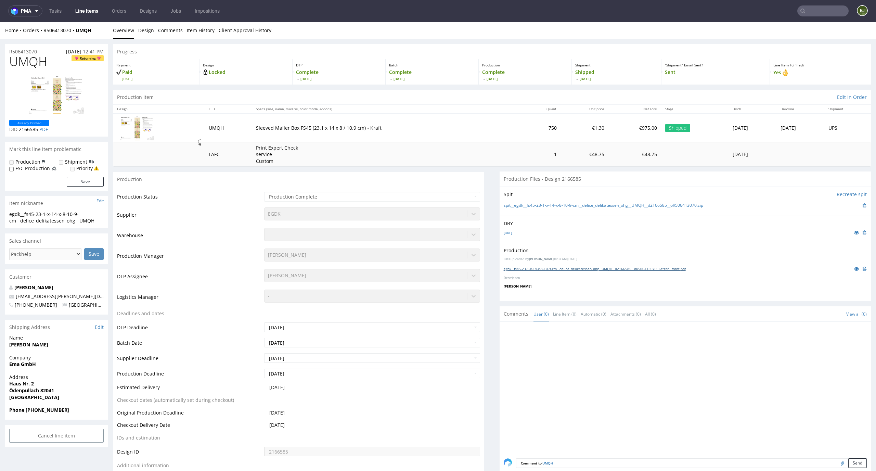
click at [526, 269] on link "egdk__fs45-23-1-x-14-x-8-10-9-cm__delice_delikatessen_ohg__UMQH__d2166585__oR50…" at bounding box center [595, 268] width 182 height 5
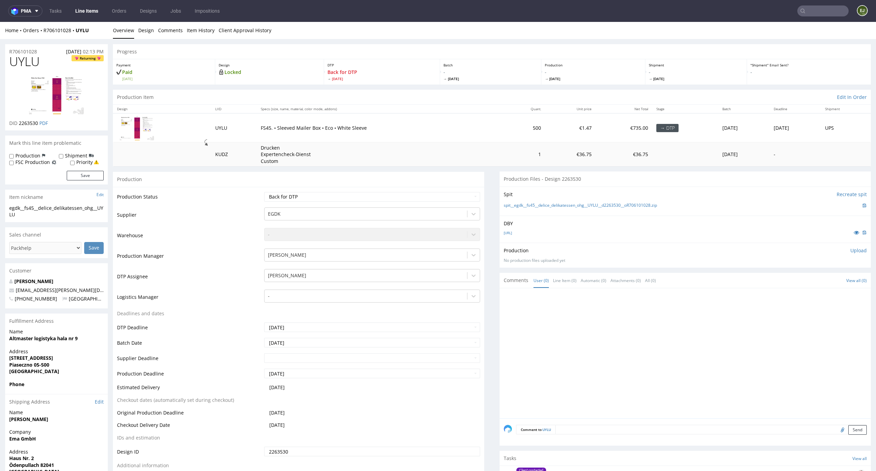
click at [851, 250] on p "Upload" at bounding box center [859, 250] width 16 height 7
click at [804, 282] on div "Add files" at bounding box center [818, 282] width 34 height 10
type input "C:\fakepath\egdk__fs45__delice_delikatessen_ohg__UYLU__d2263530__oR706101028__l…"
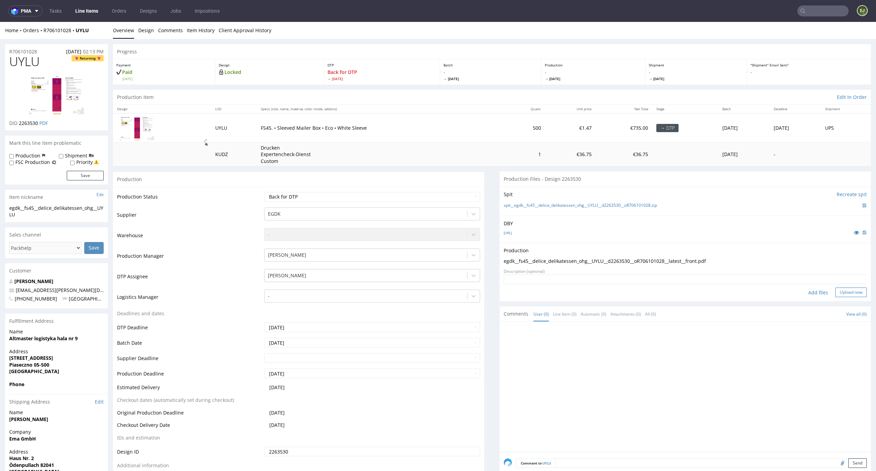
click at [842, 291] on button "Upload now" at bounding box center [851, 293] width 31 height 10
click at [467, 197] on select "Waiting for Artwork Waiting for Diecut Waiting for Mockup Waiting for DTP Waiti…" at bounding box center [372, 197] width 216 height 10
select select "dtp_production_ready"
click at [264, 192] on select "Waiting for Artwork Waiting for Diecut Waiting for Mockup Waiting for DTP Waiti…" at bounding box center [372, 197] width 216 height 10
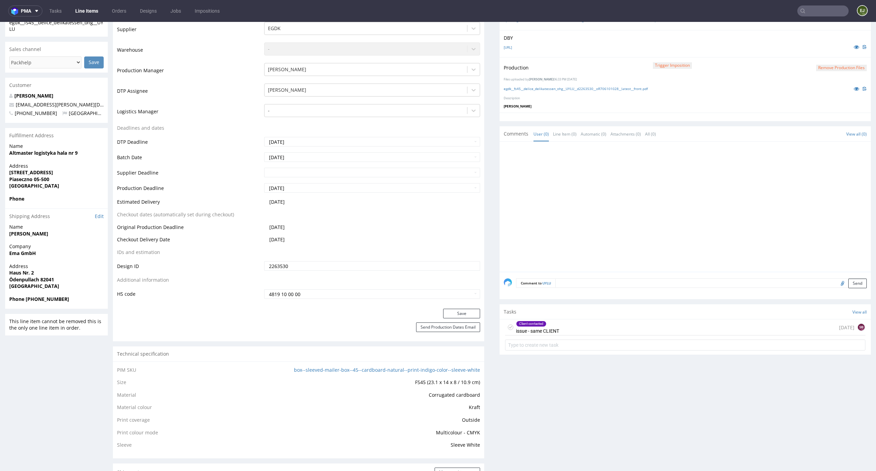
scroll to position [238, 0]
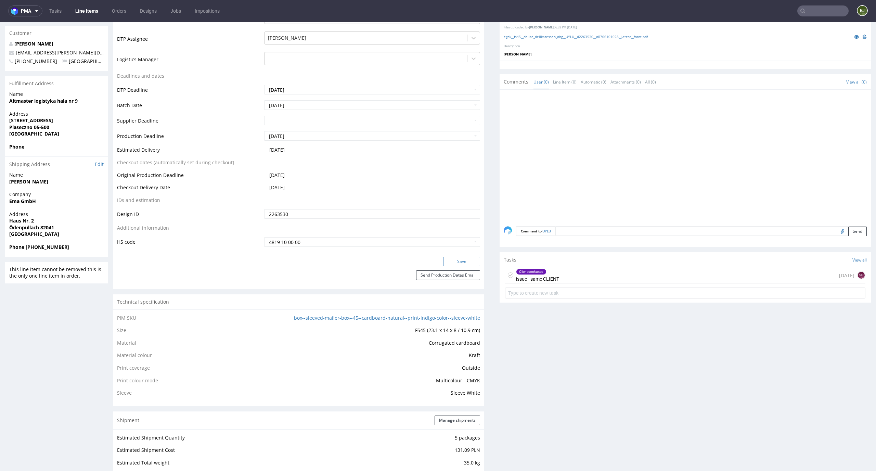
click at [463, 264] on button "Save" at bounding box center [461, 262] width 37 height 10
click at [541, 274] on div "Client contacted" at bounding box center [538, 271] width 42 height 5
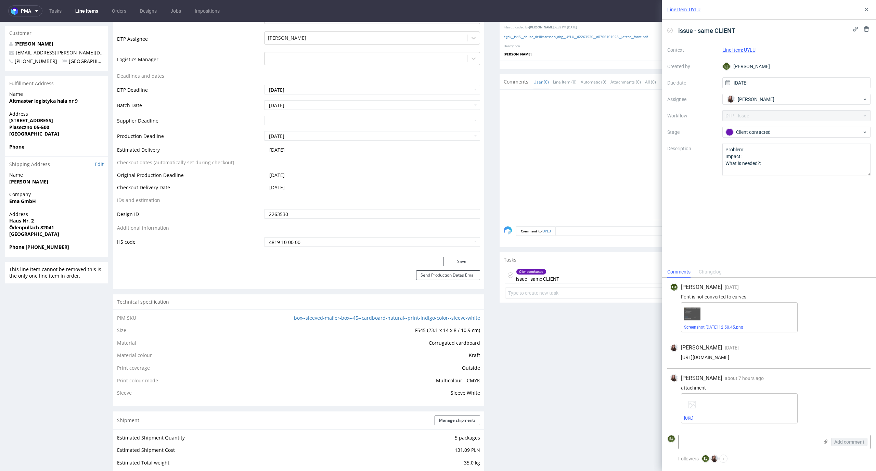
click at [509, 275] on use at bounding box center [510, 275] width 3 height 2
click at [870, 11] on button at bounding box center [867, 9] width 8 height 8
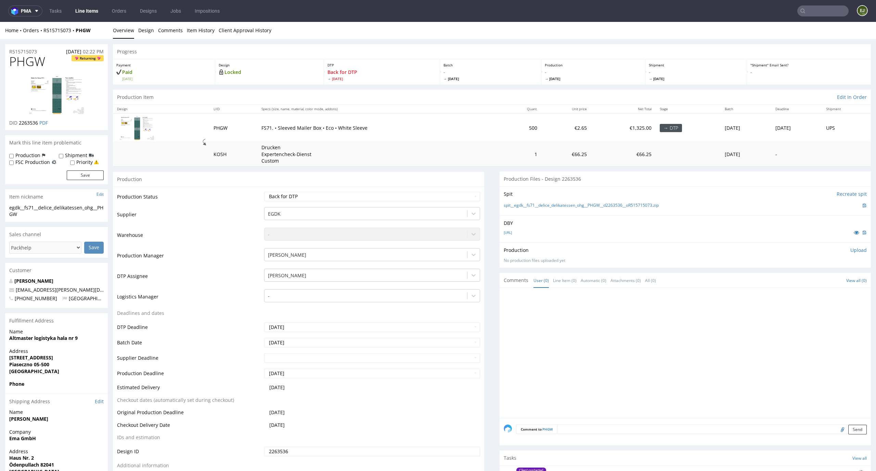
scroll to position [134, 0]
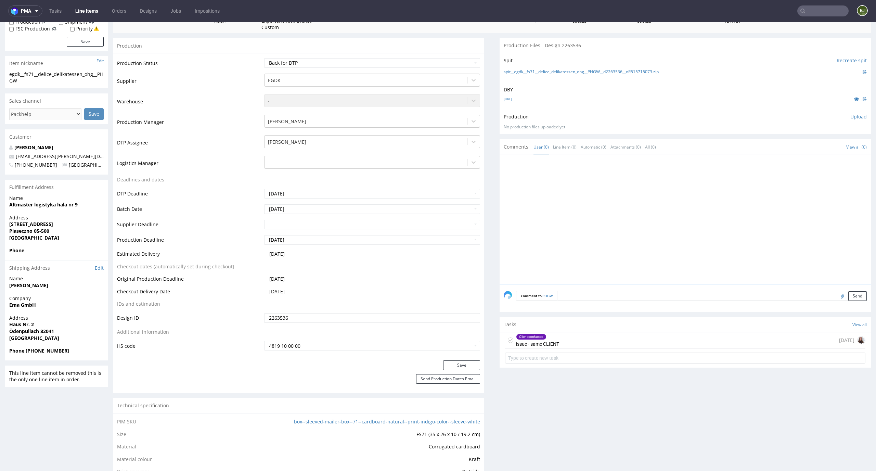
click at [575, 342] on div "Client contacted issue - same CLIENT [DATE]" at bounding box center [685, 340] width 361 height 16
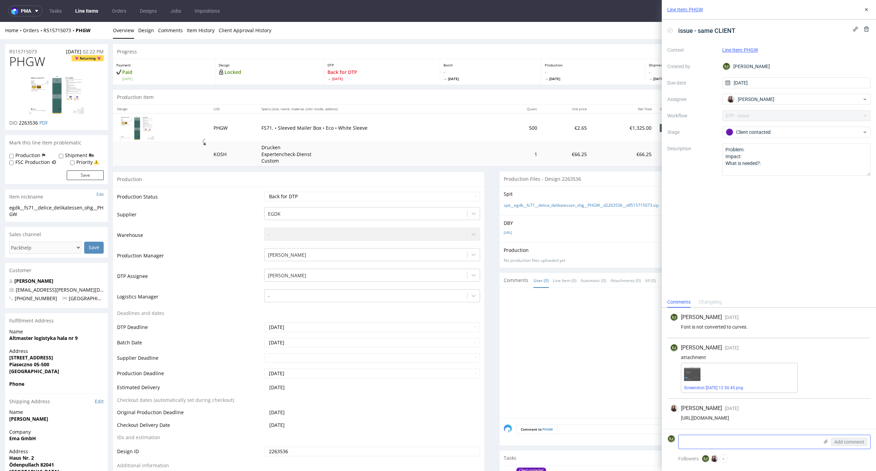
click at [723, 441] on textarea at bounding box center [749, 442] width 140 height 14
type textarea "tu niestety brakuje pliku"
click at [863, 442] on span "Add comment" at bounding box center [850, 442] width 30 height 5
click at [806, 139] on div "Context Line Item: PHGW Created by EJ Elżbieta Jelińska Due date 26/09/2025 Ass…" at bounding box center [769, 110] width 203 height 131
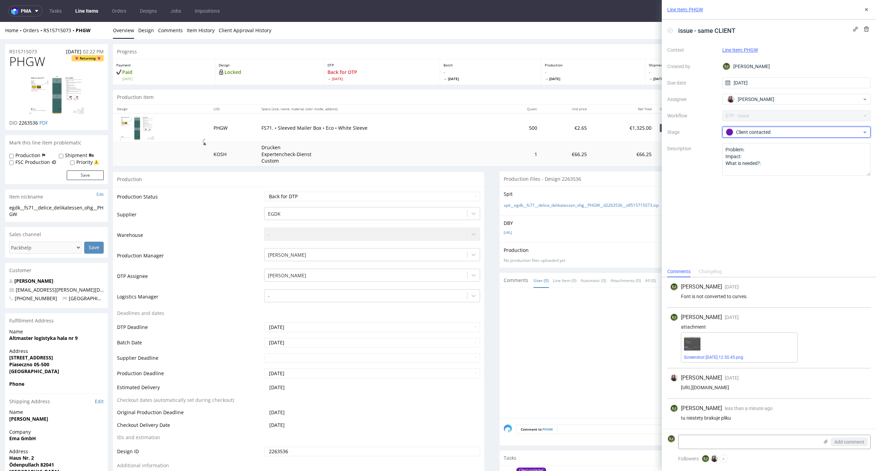
click at [807, 134] on div "Client contacted" at bounding box center [794, 132] width 136 height 8
click at [803, 148] on div "To Do" at bounding box center [796, 143] width 143 height 14
click at [467, 194] on select "Waiting for Artwork Waiting for Diecut Waiting for Mockup Waiting for DTP Waiti…" at bounding box center [372, 197] width 216 height 10
select select "dtp_issue"
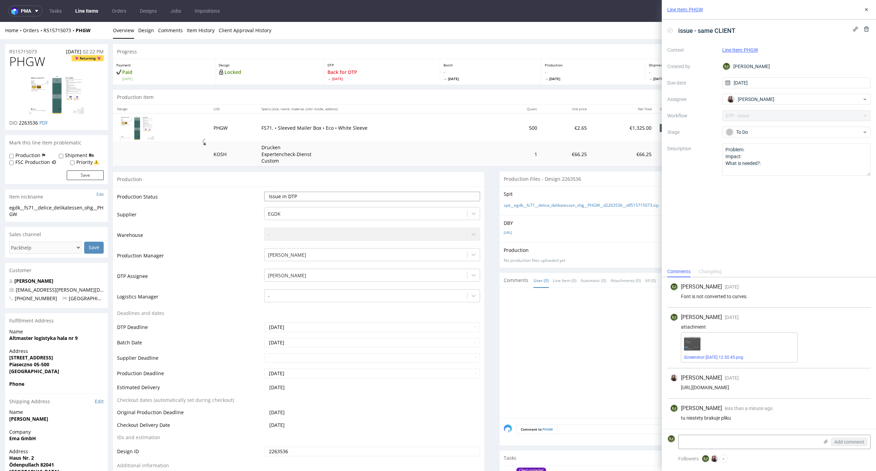
click at [264, 192] on select "Waiting for Artwork Waiting for Diecut Waiting for Mockup Waiting for DTP Waiti…" at bounding box center [372, 197] width 216 height 10
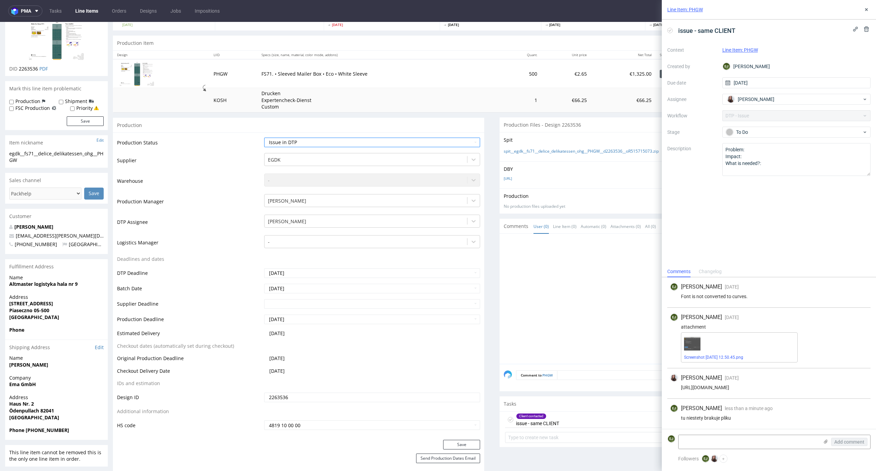
scroll to position [63, 0]
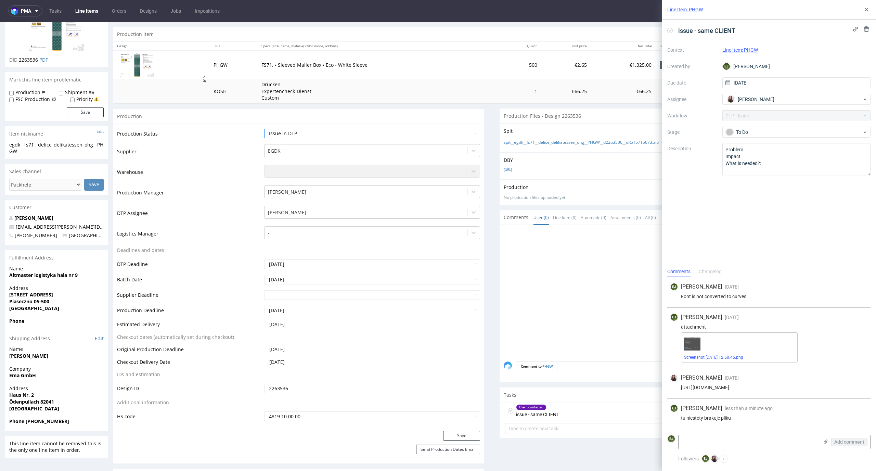
click at [468, 442] on div "Save" at bounding box center [298, 438] width 371 height 14
click at [467, 440] on button "Save" at bounding box center [461, 436] width 37 height 10
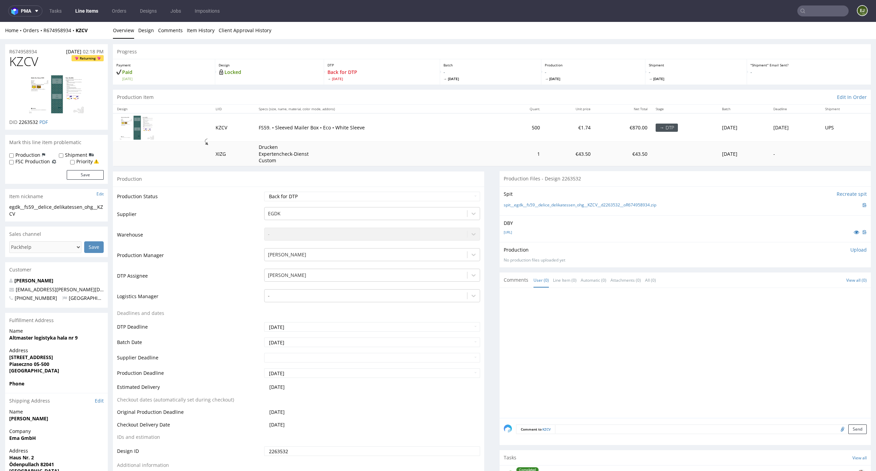
scroll to position [149, 0]
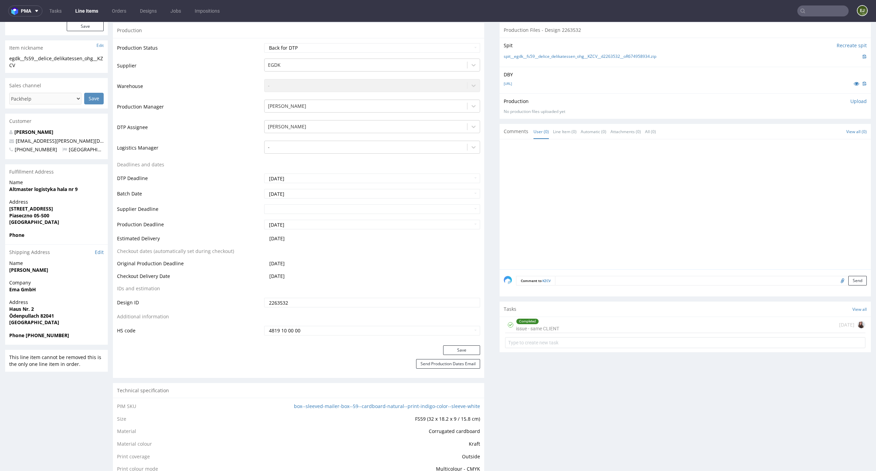
click at [551, 332] on div "Completed issue - same CLIENT" at bounding box center [537, 325] width 43 height 16
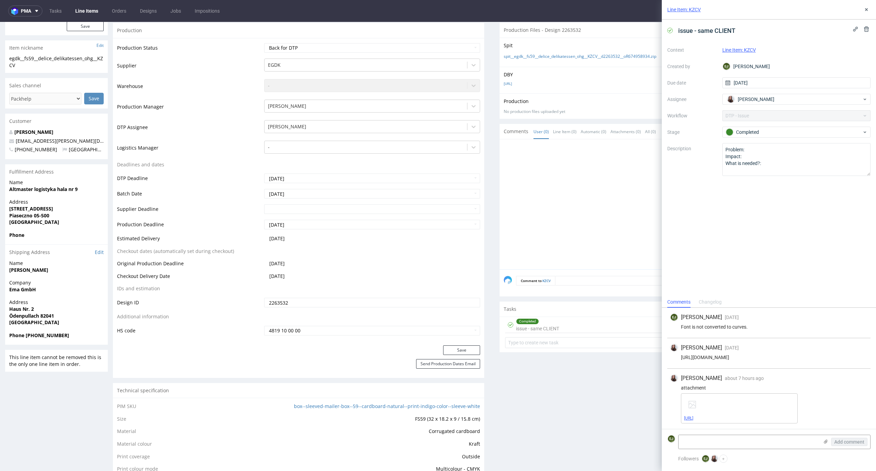
click at [694, 420] on link "box-de--sleeved-mailer-box--59--cardboard-natural--print-indigo-color--sleeve-w…" at bounding box center [688, 418] width 9 height 5
click at [869, 8] on icon at bounding box center [866, 9] width 5 height 5
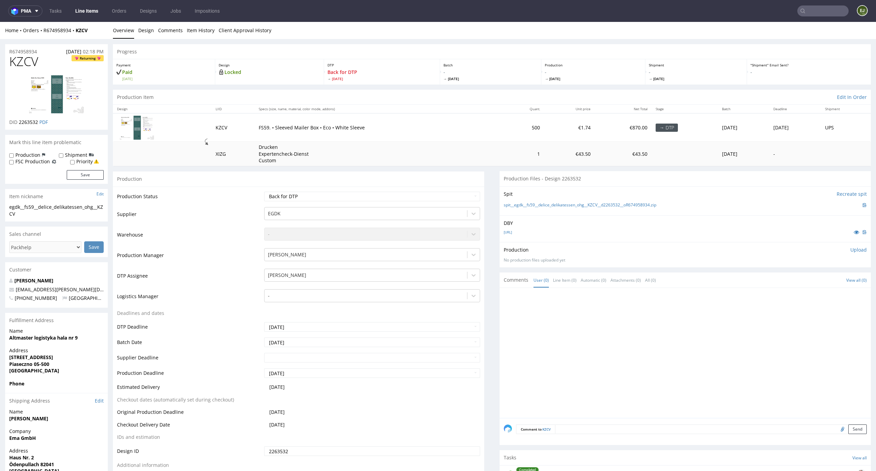
click at [851, 247] on p "Upload" at bounding box center [859, 250] width 16 height 7
click at [810, 280] on div "Add files" at bounding box center [818, 281] width 34 height 10
type input "C:\fakepath\egdk__fs59__delice_delikatessen_ohg__KZCV__d2263532__oR674958934__l…"
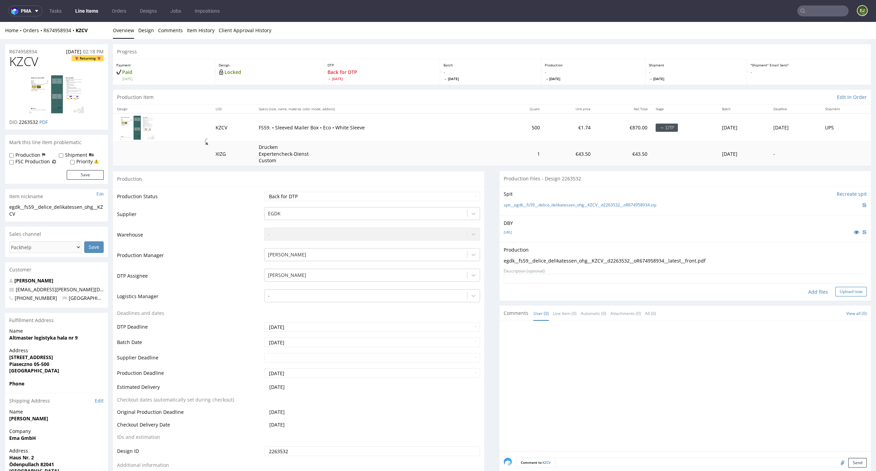
click at [845, 292] on button "Upload now" at bounding box center [851, 292] width 31 height 10
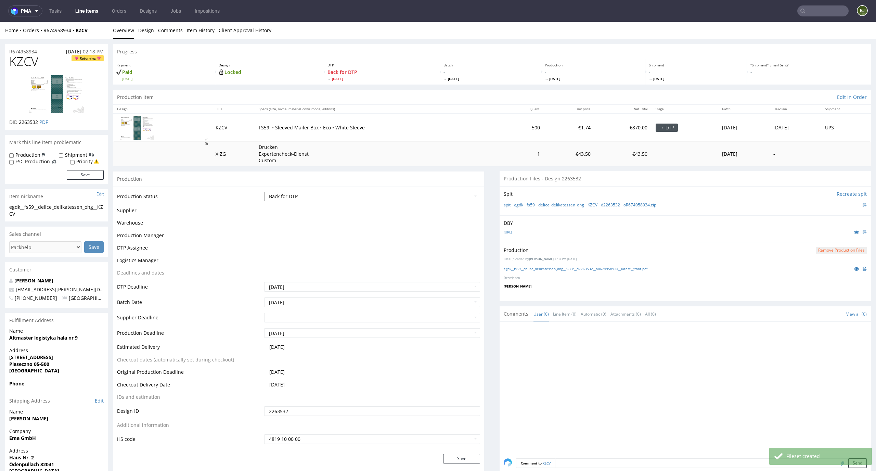
click at [431, 197] on select "Waiting for Artwork Waiting for Diecut Waiting for Mockup Waiting for DTP Waiti…" at bounding box center [372, 197] width 216 height 10
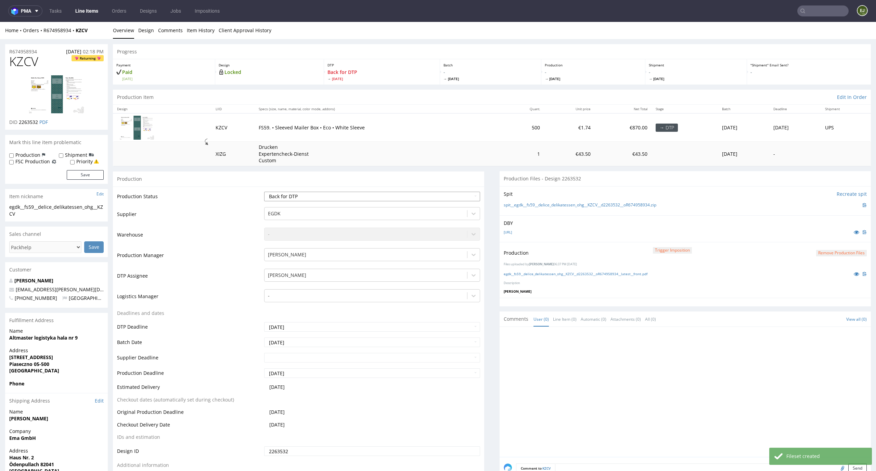
select select "dtp_production_ready"
click at [264, 192] on select "Waiting for Artwork Waiting for Diecut Waiting for Mockup Waiting for DTP Waiti…" at bounding box center [372, 197] width 216 height 10
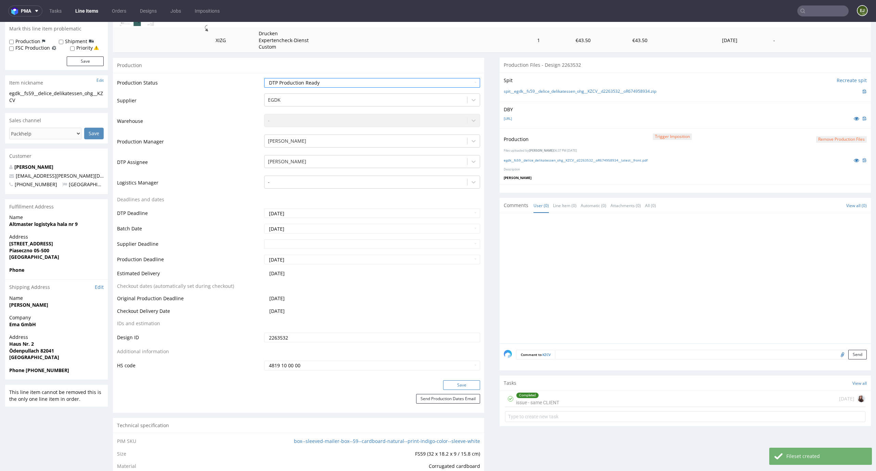
click at [470, 381] on button "Save" at bounding box center [461, 385] width 37 height 10
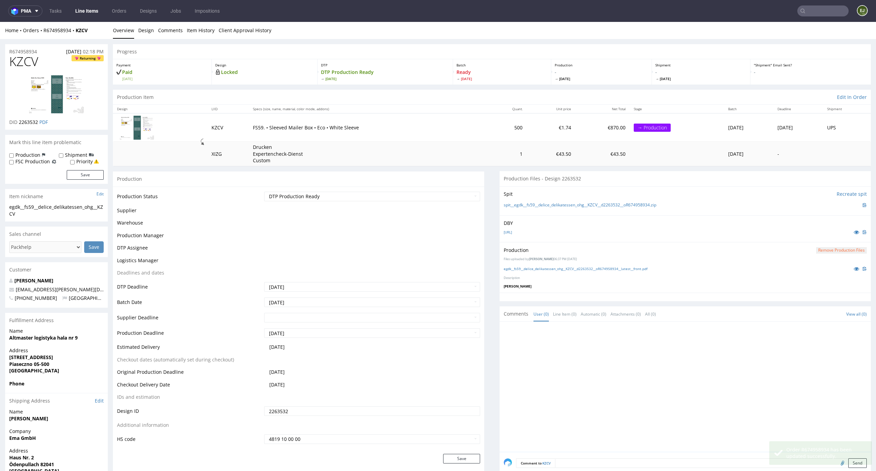
scroll to position [109, 0]
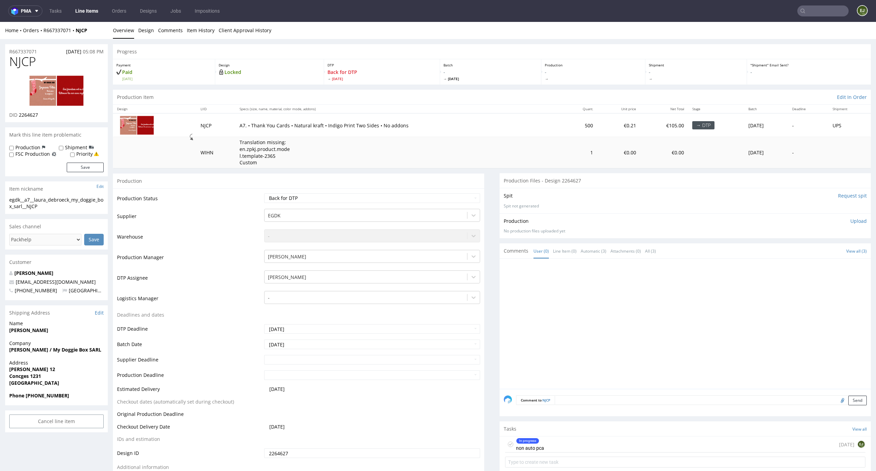
scroll to position [150, 0]
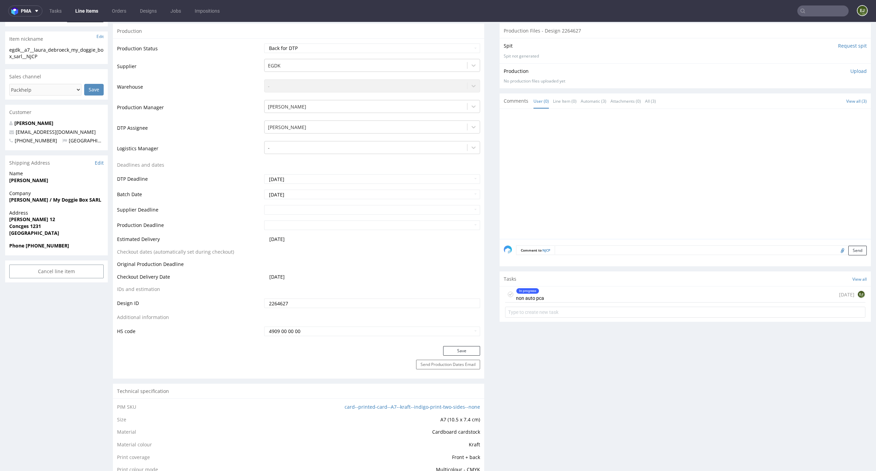
click at [607, 300] on div "In progress non auto pca [DATE] EJ" at bounding box center [685, 295] width 361 height 16
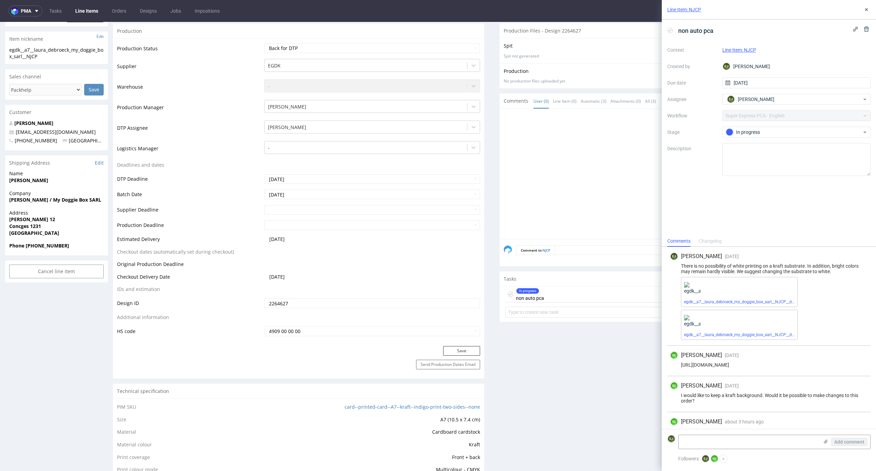
scroll to position [24, 0]
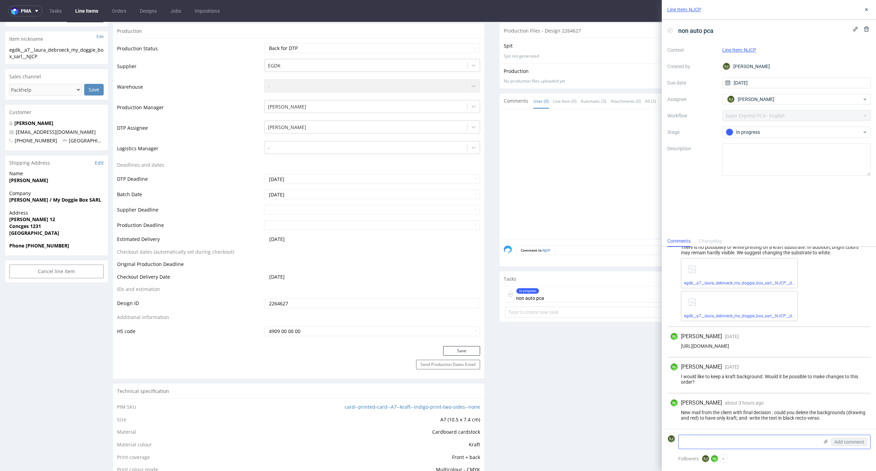
click at [704, 440] on textarea at bounding box center [749, 442] width 140 height 14
paste textarea "I don't quite understand what the client wants - should I also remove the illus…"
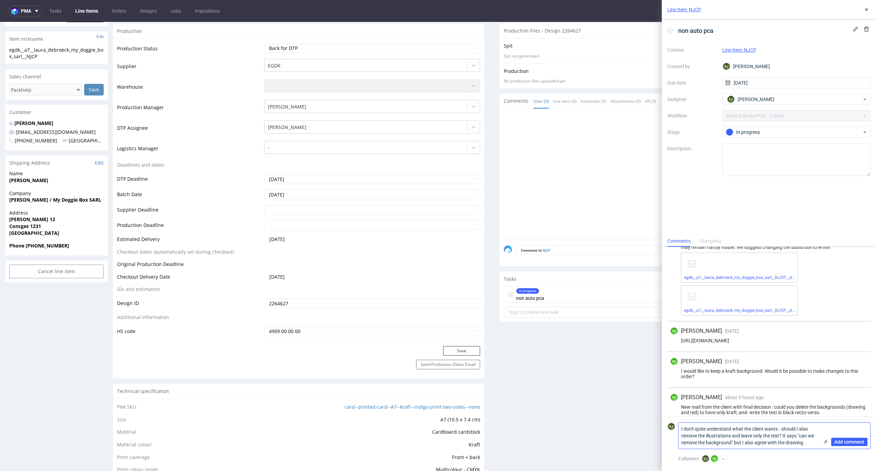
scroll to position [0, 0]
type textarea "I don't quite understand what the client wants - should I also remove the illus…"
click at [858, 447] on div "Add comment" at bounding box center [844, 436] width 51 height 26
click at [858, 442] on span "Add comment" at bounding box center [850, 442] width 30 height 5
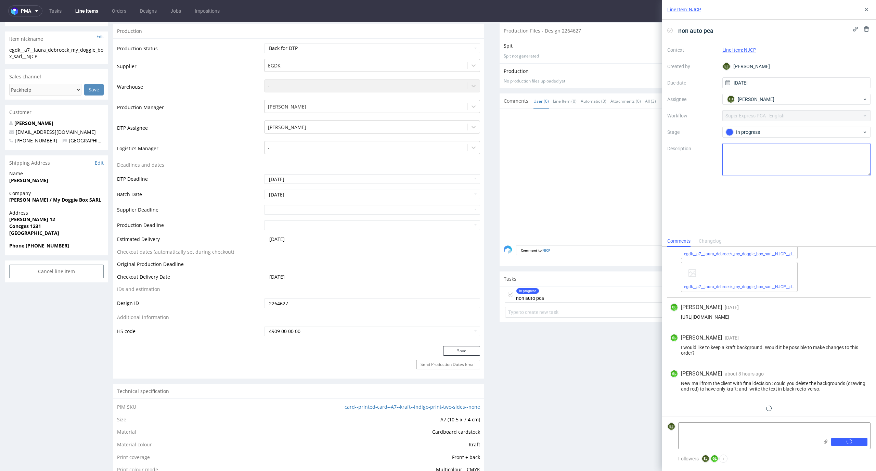
scroll to position [66, 0]
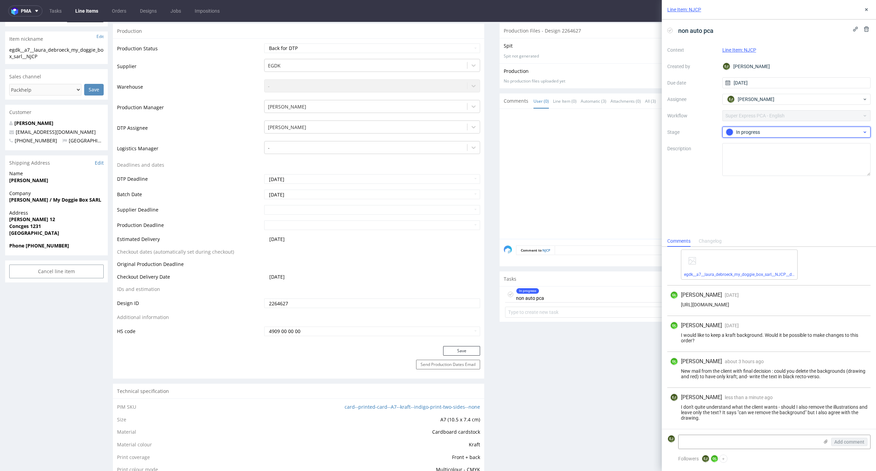
click at [759, 134] on div "In progress" at bounding box center [794, 132] width 136 height 8
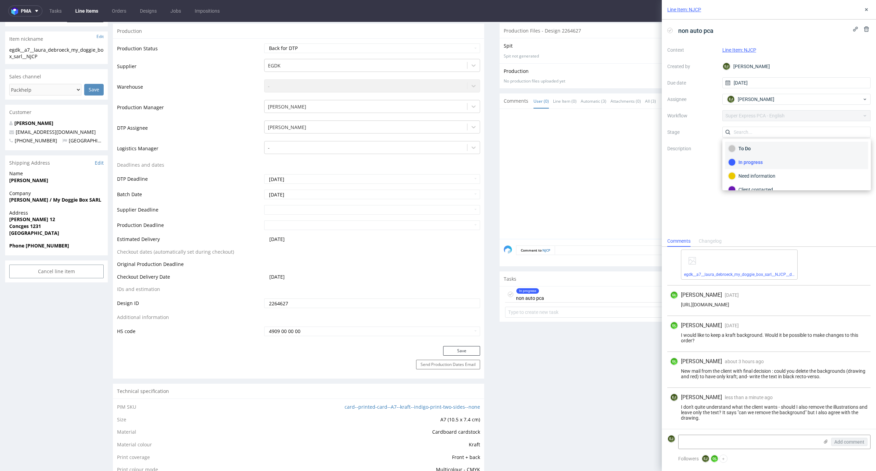
click at [759, 142] on div "To Do" at bounding box center [796, 149] width 143 height 14
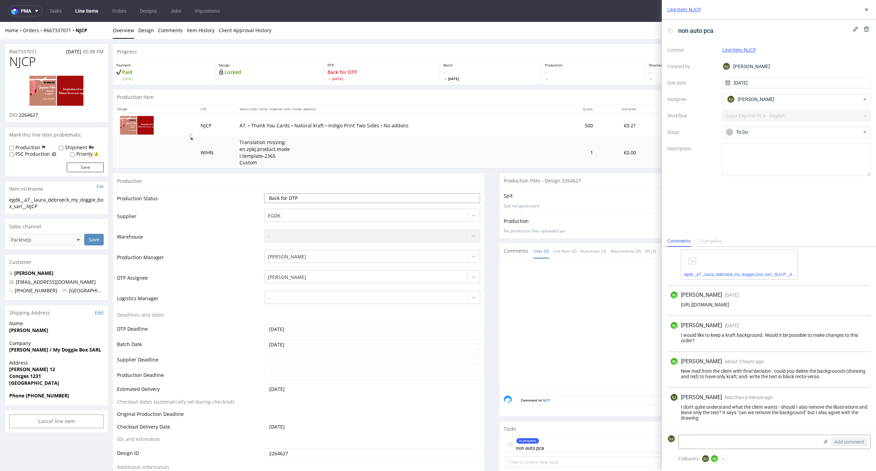
click at [445, 198] on select "Waiting for Artwork Waiting for Diecut Waiting for Mockup Waiting for DTP Waiti…" at bounding box center [372, 198] width 216 height 10
select select "dtp_issue"
click at [264, 193] on select "Waiting for Artwork Waiting for Diecut Waiting for Mockup Waiting for DTP Waiti…" at bounding box center [372, 198] width 216 height 10
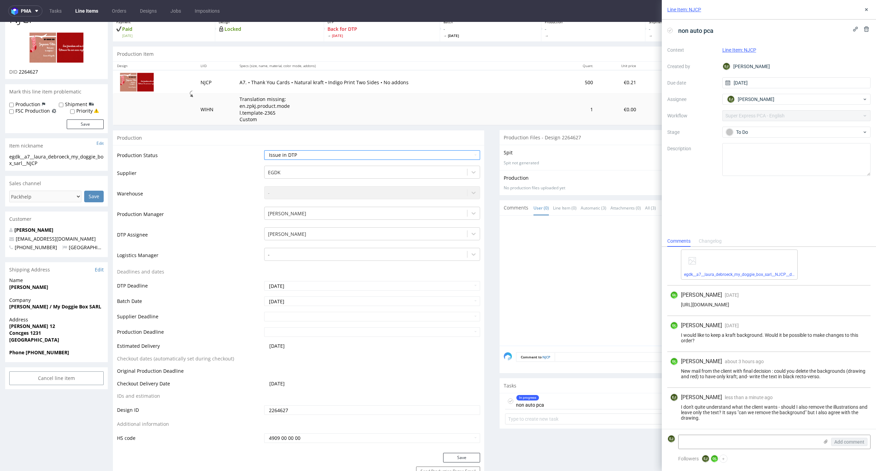
scroll to position [66, 0]
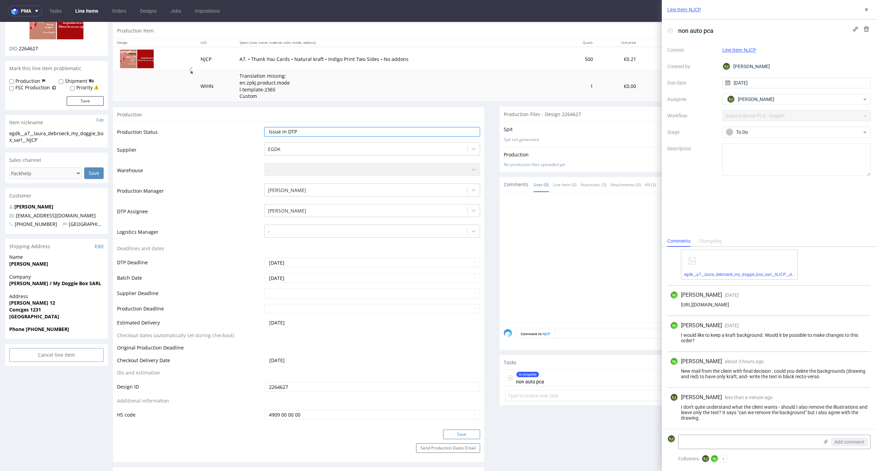
click at [466, 430] on button "Save" at bounding box center [461, 435] width 37 height 10
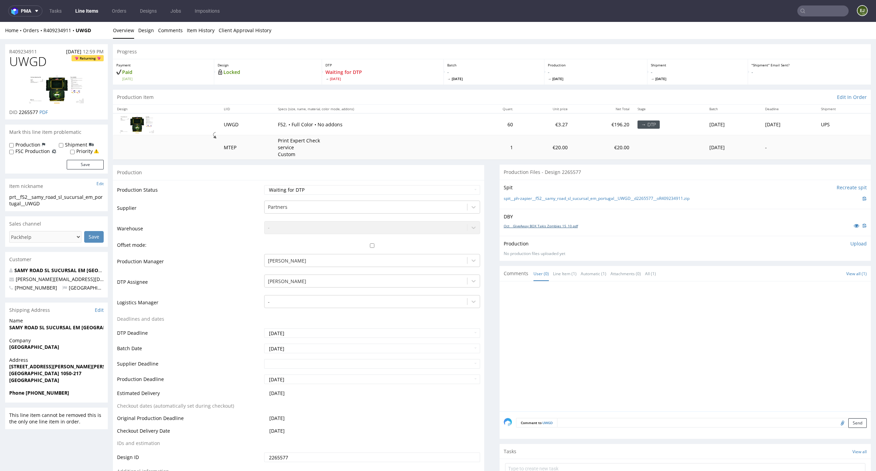
click at [538, 228] on link "Oct _ GiveAway BOX Takis Zombies 15_10.pdf" at bounding box center [541, 226] width 74 height 5
click at [532, 201] on link "spit__ph-zapier__f52__samy_road_sl_sucursal_em_portugal__UWGD__d2265577__oR4092…" at bounding box center [597, 199] width 186 height 6
click at [463, 190] on select "Waiting for Artwork Waiting for Diecut Waiting for Mockup Waiting for DTP Waiti…" at bounding box center [372, 190] width 216 height 10
click at [445, 279] on div at bounding box center [366, 281] width 196 height 8
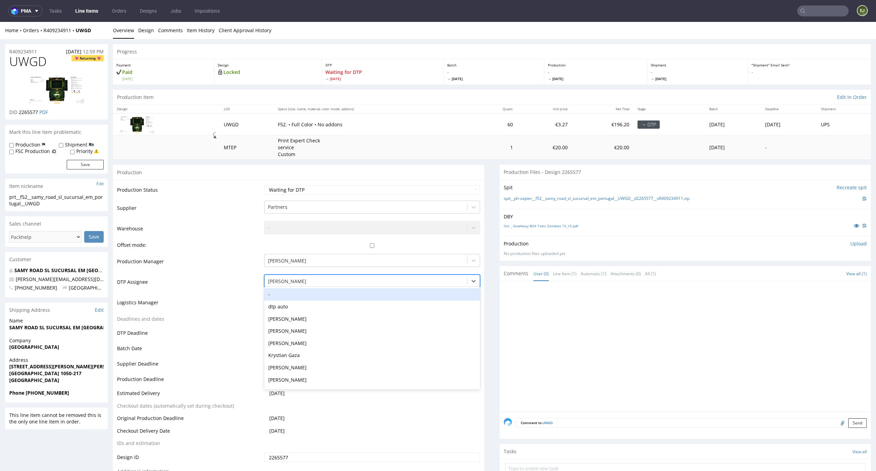
click at [445, 298] on div "-" at bounding box center [372, 294] width 216 height 12
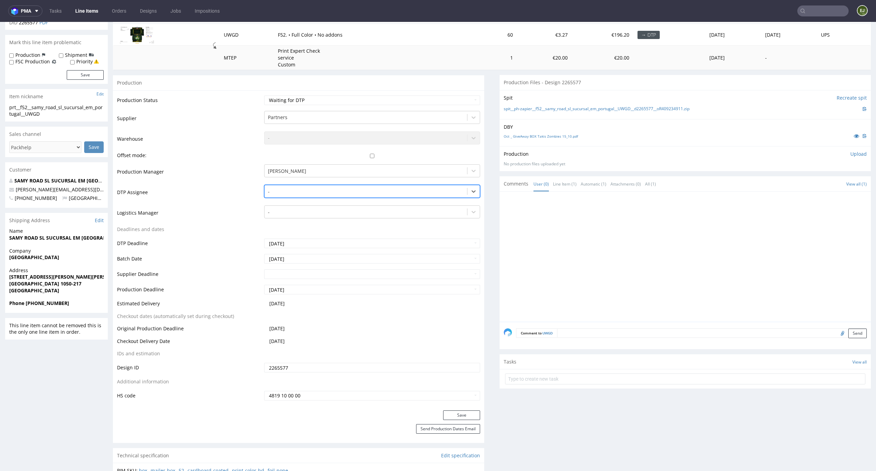
scroll to position [110, 0]
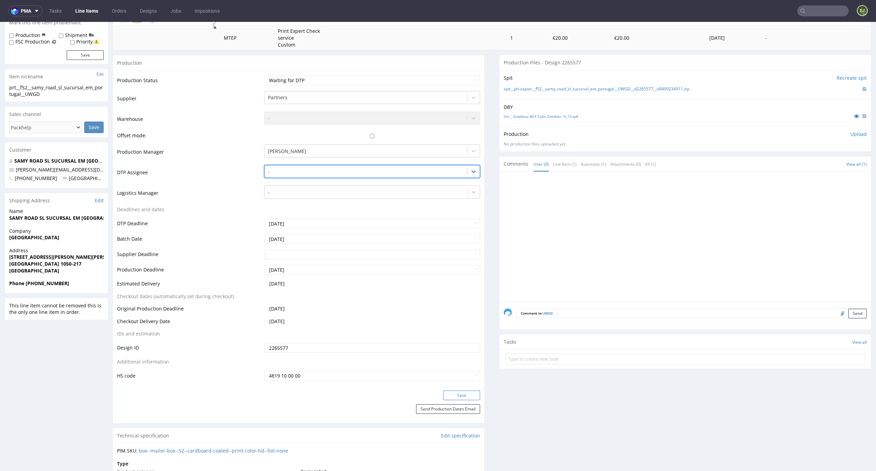
click at [469, 399] on button "Save" at bounding box center [461, 396] width 37 height 10
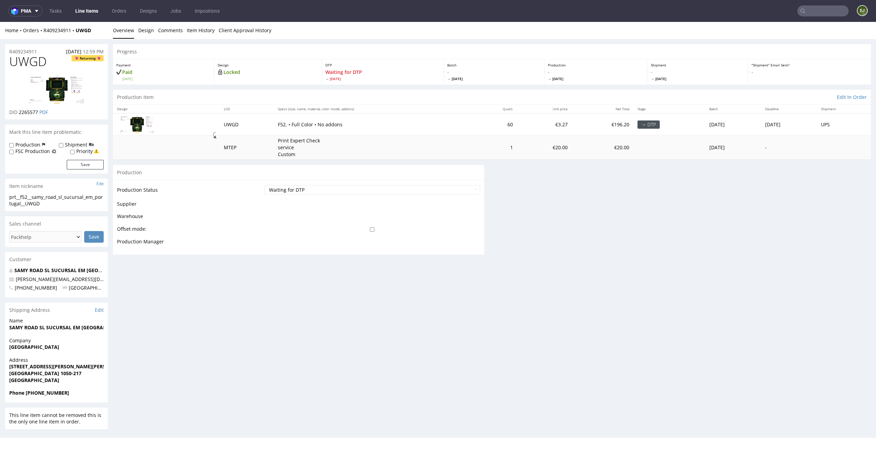
scroll to position [0, 0]
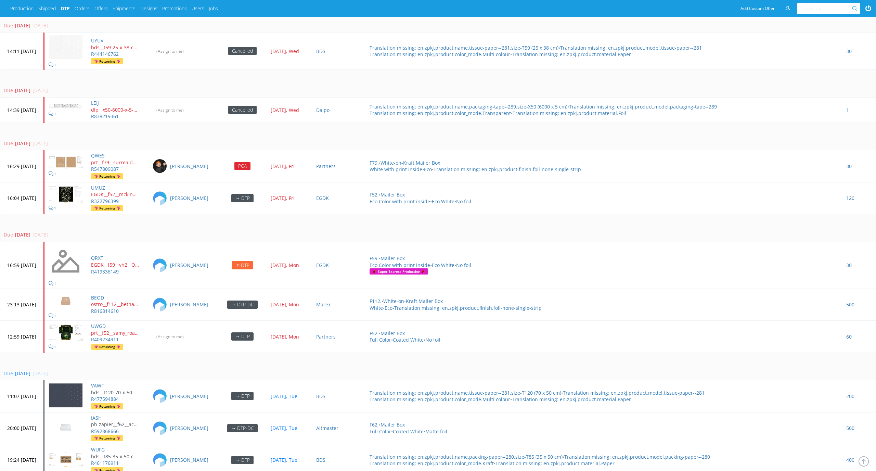
scroll to position [1708, 0]
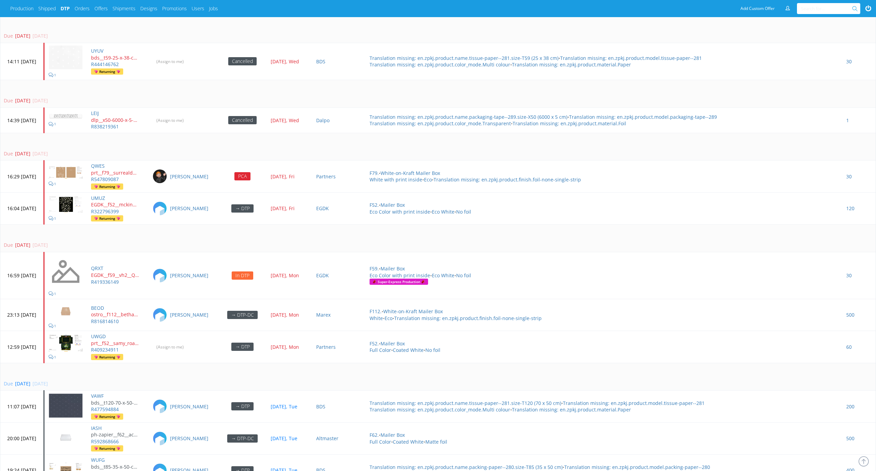
click at [342, 242] on div "Due [DATE] [DATE]" at bounding box center [437, 245] width 866 height 7
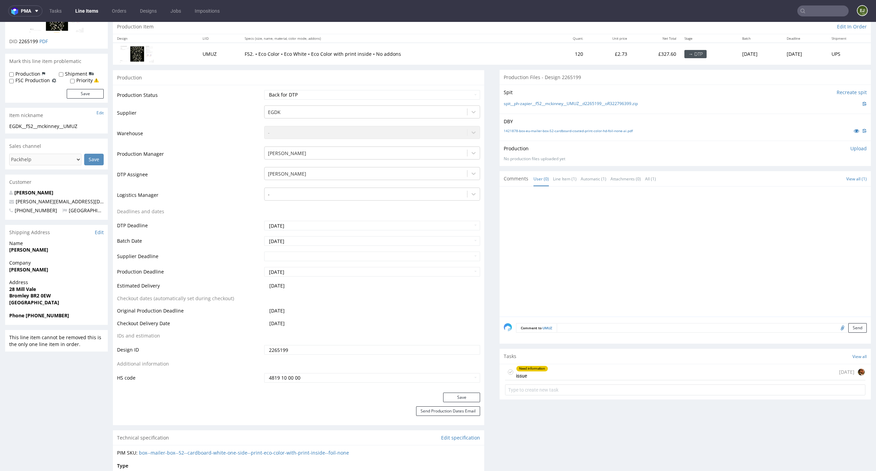
scroll to position [85, 0]
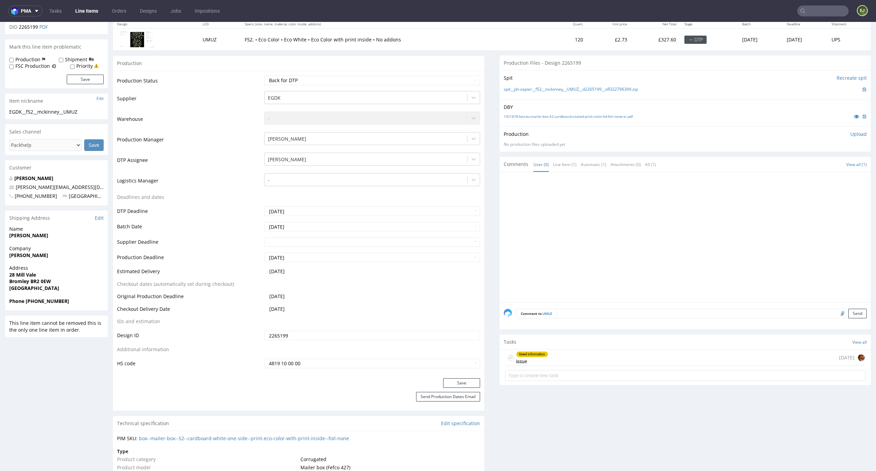
click at [545, 358] on div "Need information issue 2 days ago" at bounding box center [685, 358] width 361 height 16
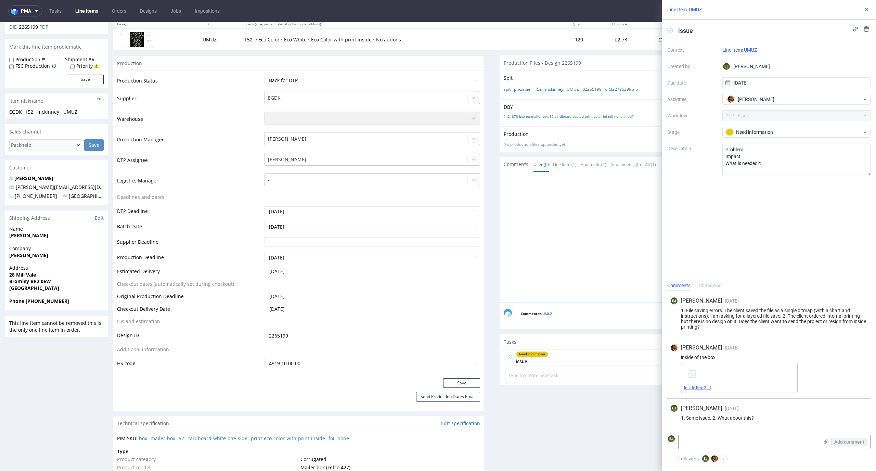
click at [701, 390] on link "Inside Box 2.tif" at bounding box center [697, 388] width 27 height 5
click at [546, 117] on link "1421878-box-eu-mailer-box-52-cardboard-coated-print-color-hd-foil-none-ai.pdf" at bounding box center [568, 116] width 129 height 5
click at [212, 168] on td "DTP Assignee" at bounding box center [190, 162] width 146 height 21
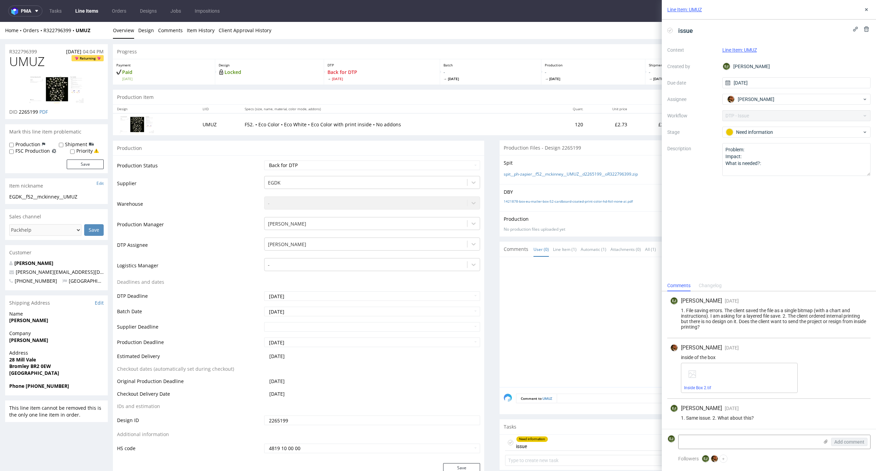
click at [59, 89] on img at bounding box center [56, 89] width 55 height 28
drag, startPoint x: 47, startPoint y: 62, endPoint x: 0, endPoint y: 62, distance: 46.6
copy span "UMUZ"
click at [547, 172] on link "spit__ph-zapier__f52__mckinney__UMUZ__d2265199__oR322796399.zip" at bounding box center [571, 175] width 134 height 6
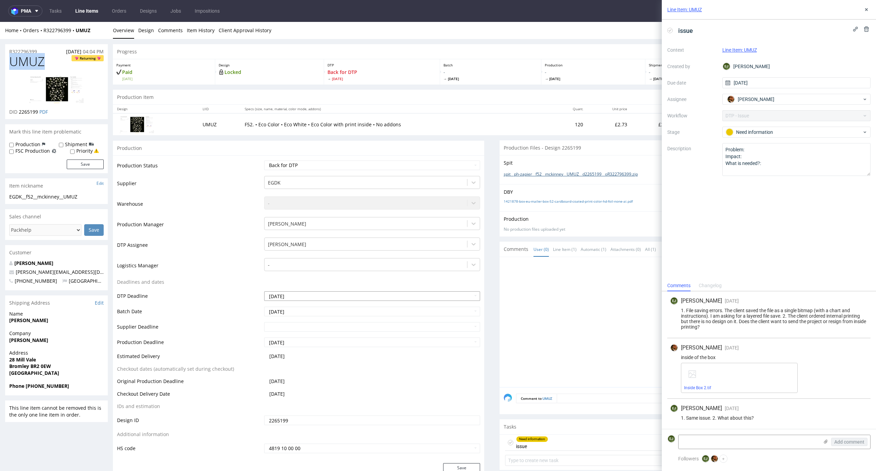
scroll to position [323, 0]
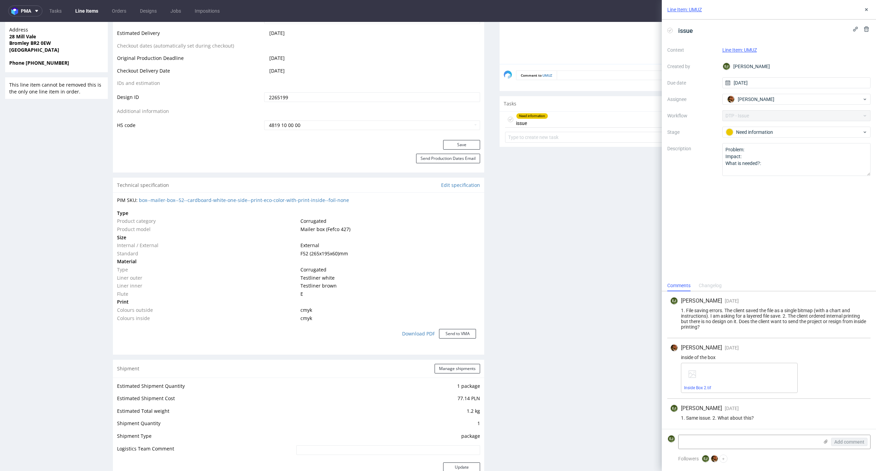
click at [508, 118] on icon at bounding box center [510, 119] width 5 height 5
click at [869, 9] on icon at bounding box center [866, 9] width 5 height 5
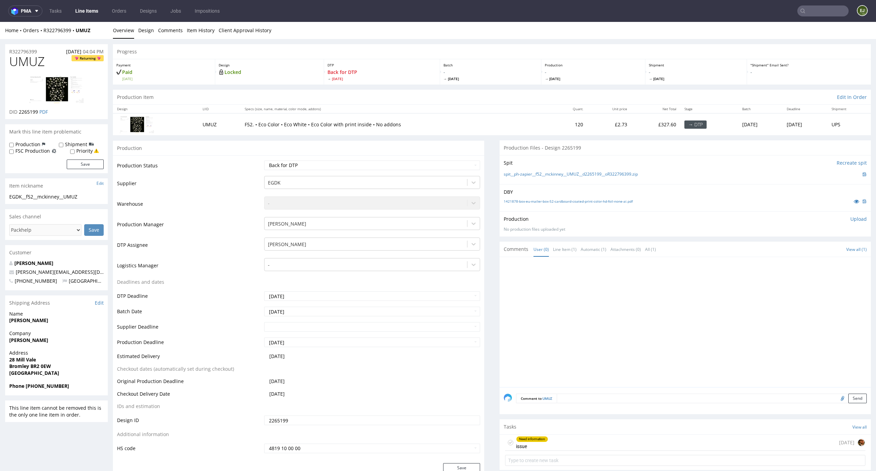
click at [852, 219] on p "Upload" at bounding box center [859, 219] width 16 height 7
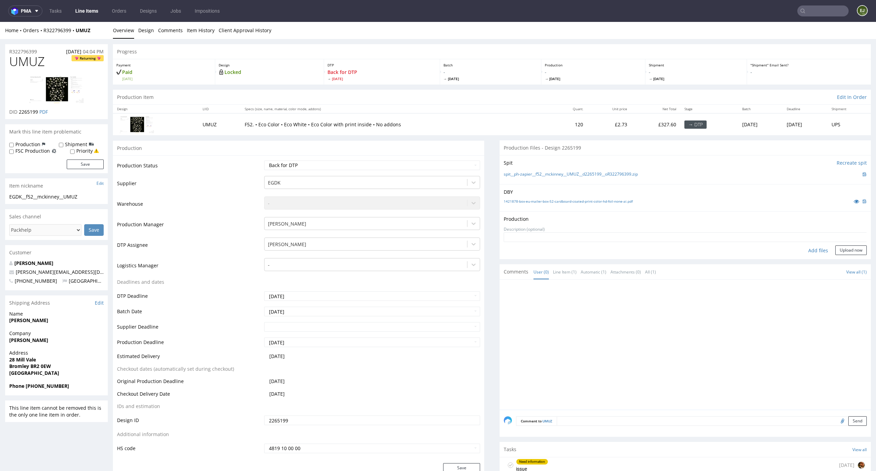
click at [808, 250] on div "Add files" at bounding box center [818, 250] width 34 height 10
type input "C:\fakepath\EGDK__f52__mckinney__UMUZ__d2265199__oR322796399__latest__inside.pdf"
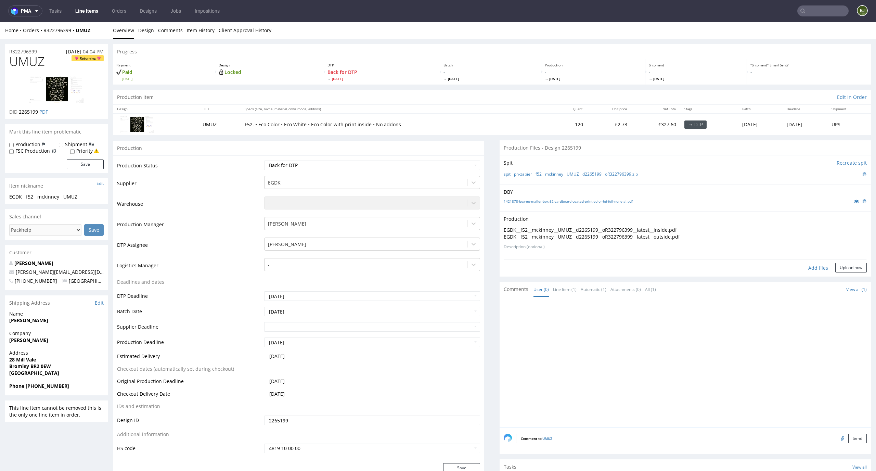
click at [848, 262] on form "Add files Upload now" at bounding box center [685, 261] width 363 height 23
click at [836, 272] on button "Upload now" at bounding box center [851, 268] width 31 height 10
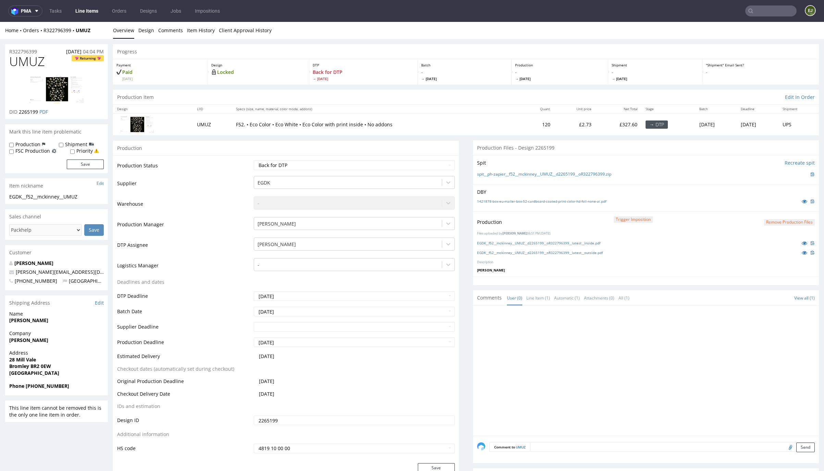
click at [408, 159] on div "Production Status Waiting for Artwork Waiting for Diecut Waiting for Mockup Wai…" at bounding box center [286, 308] width 346 height 307
click at [408, 164] on select "Waiting for Artwork Waiting for Diecut Waiting for Mockup Waiting for DTP Waiti…" at bounding box center [354, 166] width 201 height 10
select select "dtp_production_ready"
click at [254, 161] on select "Waiting for Artwork Waiting for Diecut Waiting for Mockup Waiting for DTP Waiti…" at bounding box center [354, 166] width 201 height 10
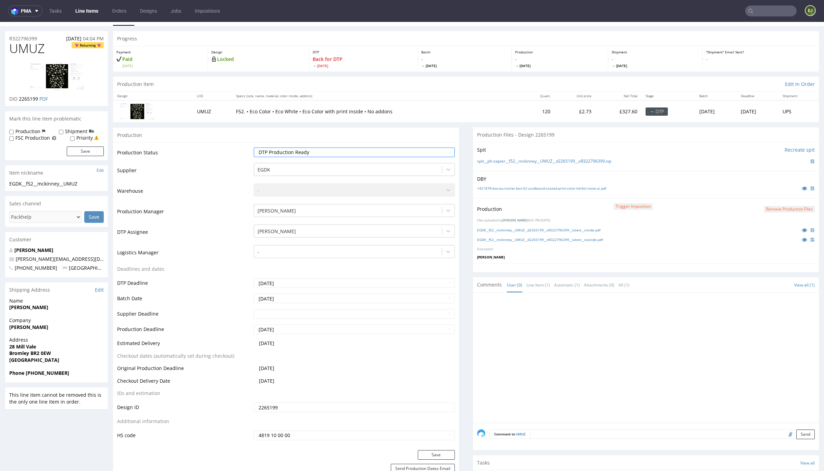
scroll to position [90, 0]
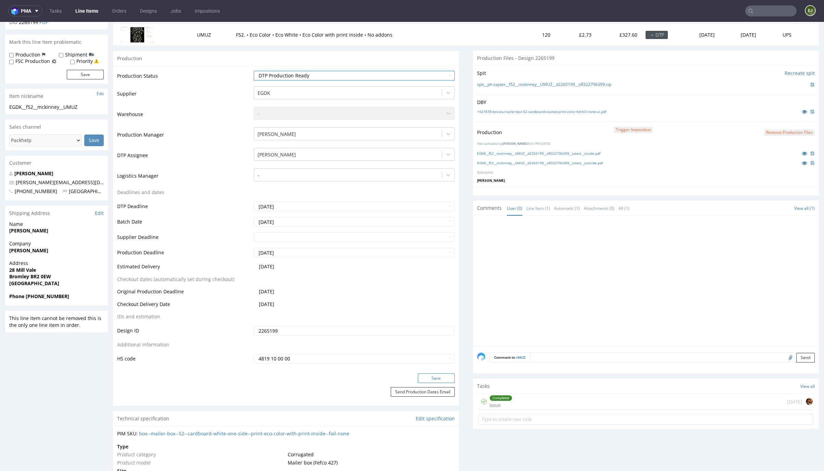
click at [437, 377] on button "Save" at bounding box center [436, 379] width 37 height 10
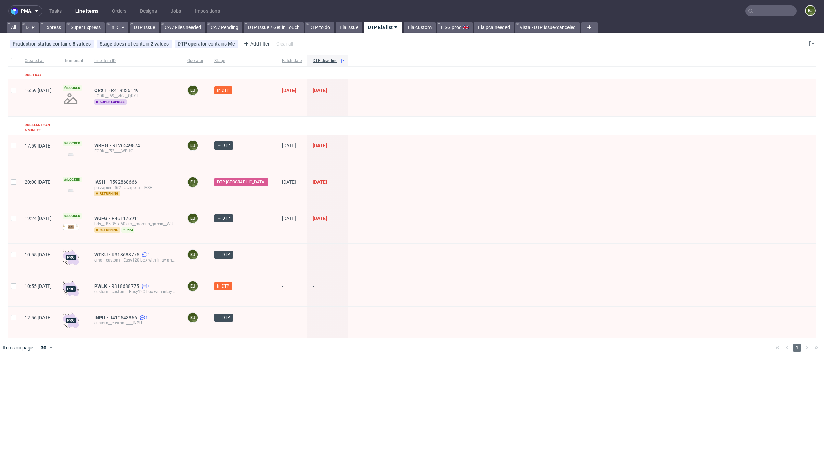
click at [376, 172] on div at bounding box center [581, 189] width 467 height 36
click at [112, 143] on span "WBHG" at bounding box center [103, 145] width 18 height 5
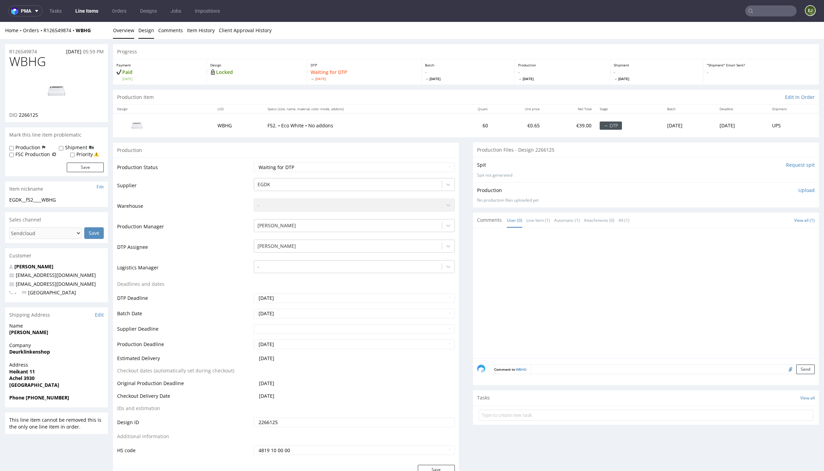
click at [144, 31] on link "Design" at bounding box center [146, 30] width 16 height 17
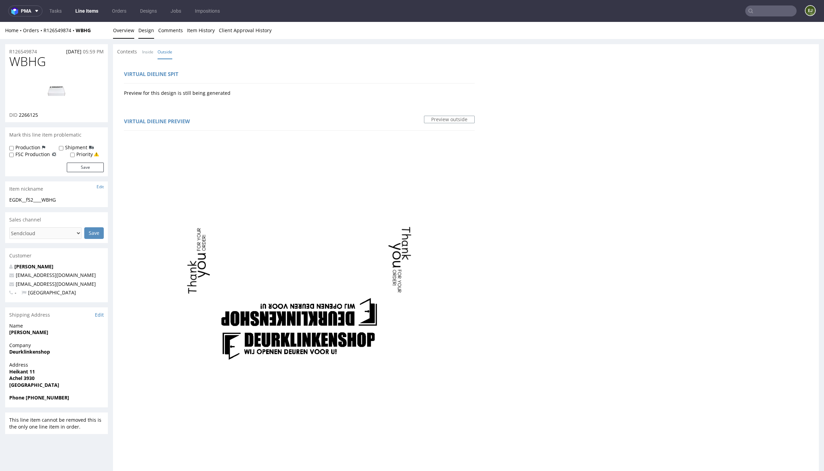
click at [113, 36] on link "Overview" at bounding box center [123, 30] width 21 height 17
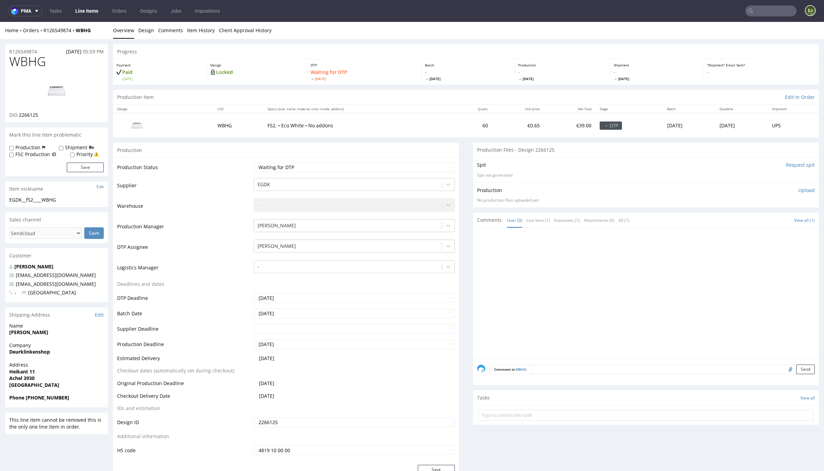
click at [59, 83] on img at bounding box center [56, 90] width 55 height 31
click at [248, 98] on div "Production Item Edit In Order" at bounding box center [466, 97] width 706 height 15
click at [142, 25] on link "Design" at bounding box center [146, 30] width 16 height 17
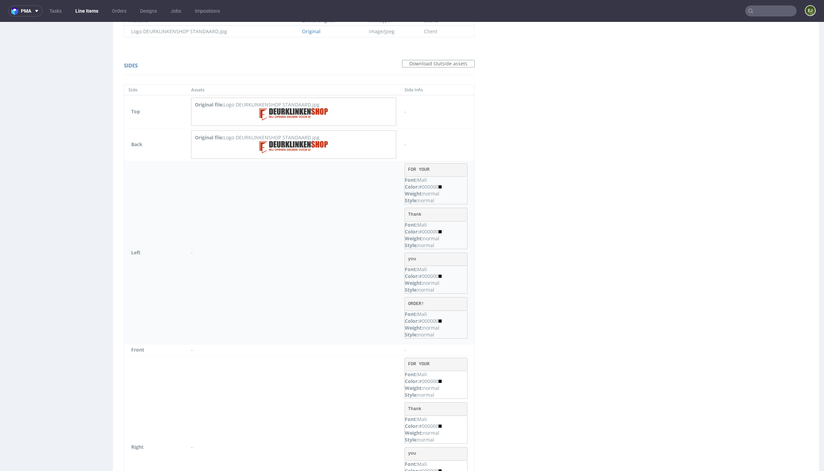
scroll to position [464, 0]
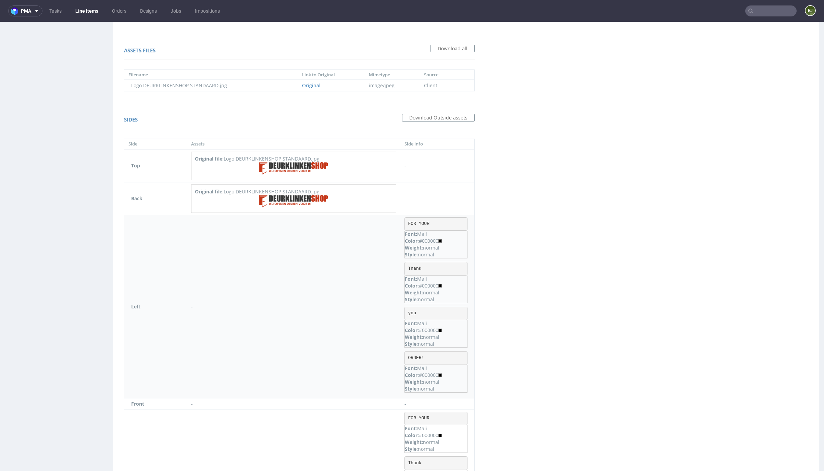
click at [307, 195] on img at bounding box center [293, 201] width 68 height 12
drag, startPoint x: 428, startPoint y: 222, endPoint x: 393, endPoint y: 222, distance: 35.3
click at [393, 222] on tr "Left - FOR YOUR Font: Mali Color: #000000 Weight: normal Style: normal Thank Fo…" at bounding box center [299, 306] width 350 height 183
click at [432, 241] on div "Color: #000000" at bounding box center [436, 241] width 62 height 7
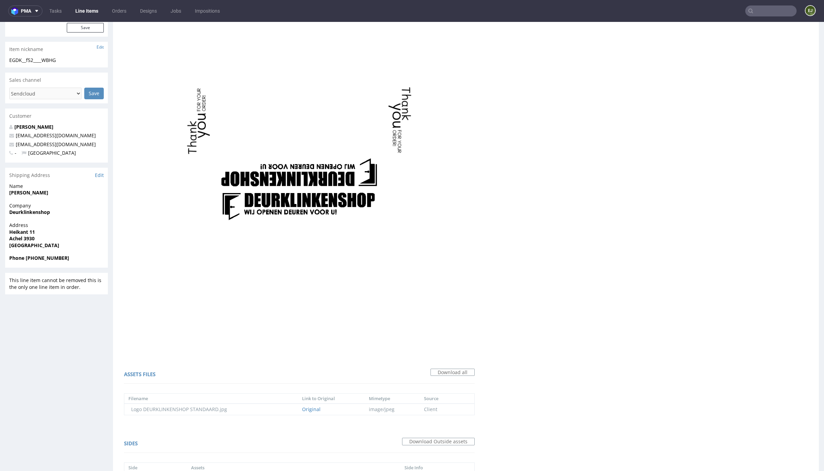
scroll to position [0, 0]
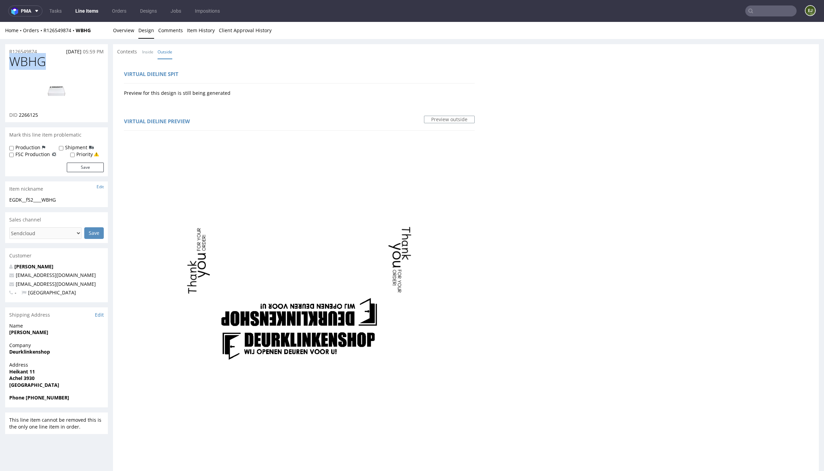
drag, startPoint x: 49, startPoint y: 57, endPoint x: -11, endPoint y: 62, distance: 60.1
copy span "WBHG"
click at [125, 37] on link "Overview" at bounding box center [123, 30] width 21 height 17
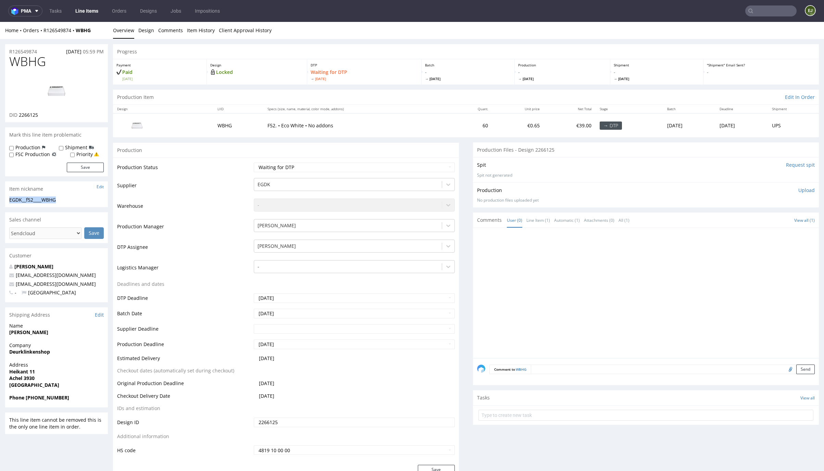
drag, startPoint x: 70, startPoint y: 200, endPoint x: -14, endPoint y: 200, distance: 84.6
copy div "EGDK__f52____WBHG"
drag, startPoint x: 39, startPoint y: 115, endPoint x: 20, endPoint y: 114, distance: 19.9
click at [20, 114] on div "DID 2266125" at bounding box center [56, 115] width 94 height 7
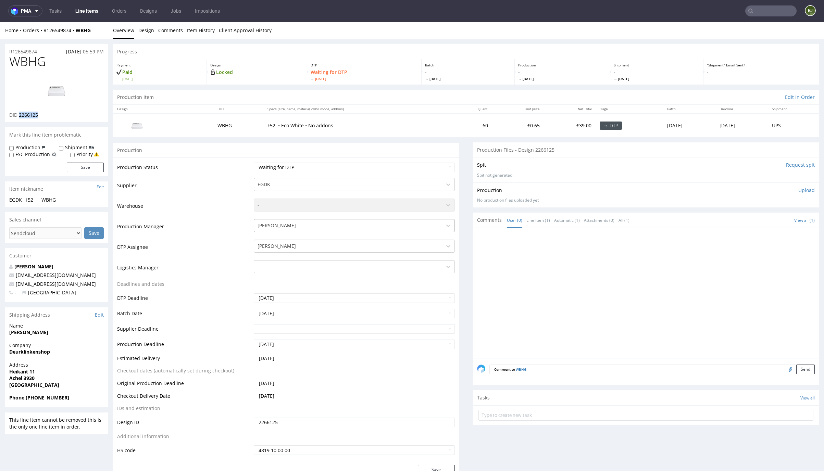
copy span "2266125"
drag, startPoint x: 43, startPoint y: 54, endPoint x: -8, endPoint y: 52, distance: 50.7
copy p "R126549874"
click at [798, 192] on p "Upload" at bounding box center [806, 190] width 16 height 7
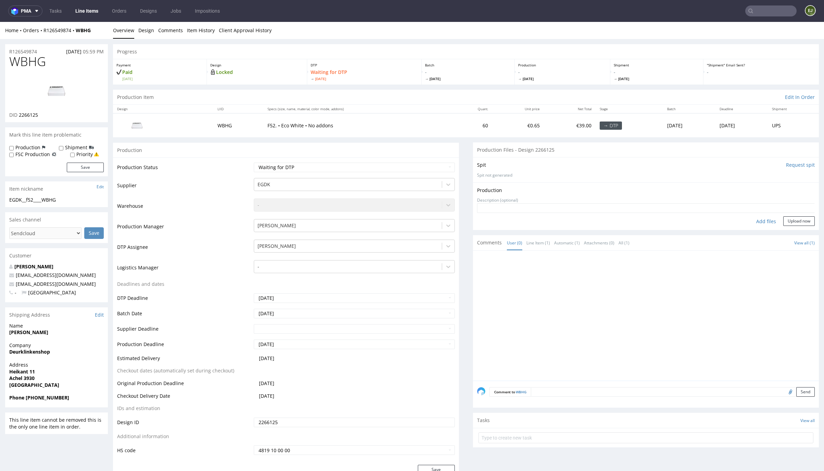
click at [757, 221] on div "Add files" at bounding box center [766, 221] width 34 height 10
type input "C:\fakepath\EGDK__f52____WBHG__d2266125__oR126549874__outside.pdf"
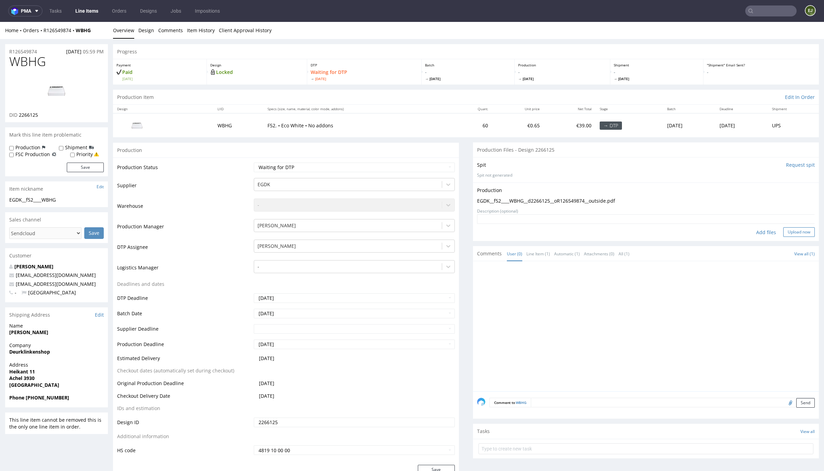
click at [788, 229] on button "Upload now" at bounding box center [798, 232] width 31 height 10
click at [434, 164] on select "Waiting for Artwork Waiting for Diecut Waiting for Mockup Waiting for DTP Waiti…" at bounding box center [354, 168] width 201 height 10
select select "dtp_production_ready"
click at [254, 163] on select "Waiting for Artwork Waiting for Diecut Waiting for Mockup Waiting for DTP Waiti…" at bounding box center [354, 168] width 201 height 10
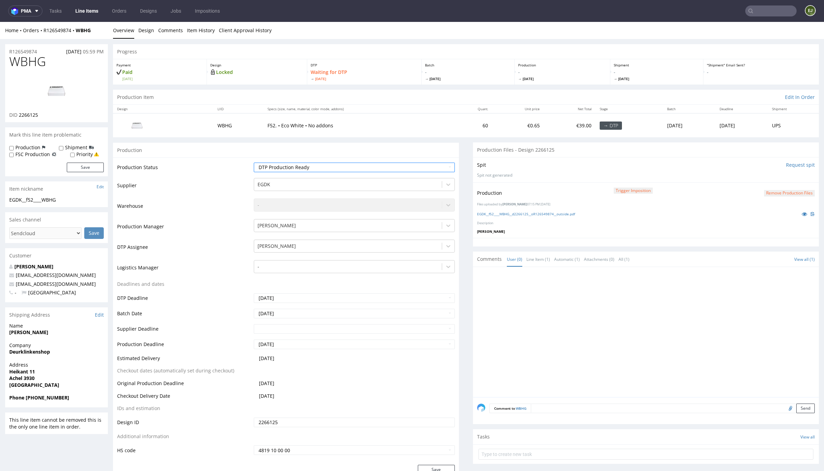
scroll to position [51, 0]
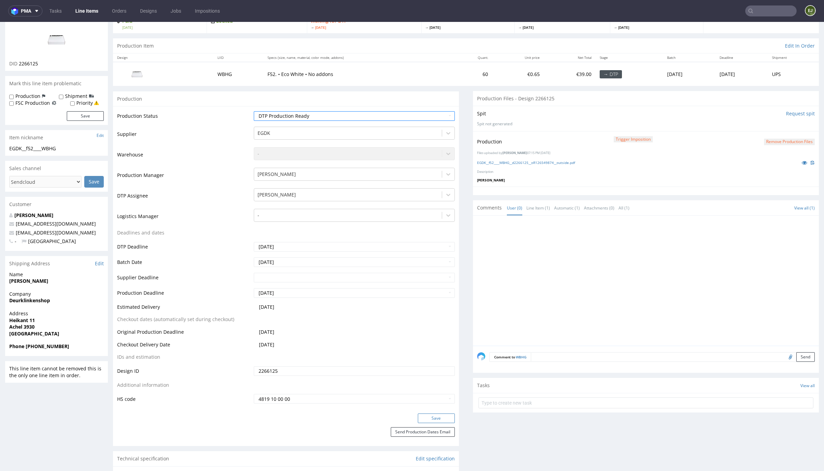
click at [438, 415] on button "Save" at bounding box center [436, 419] width 37 height 10
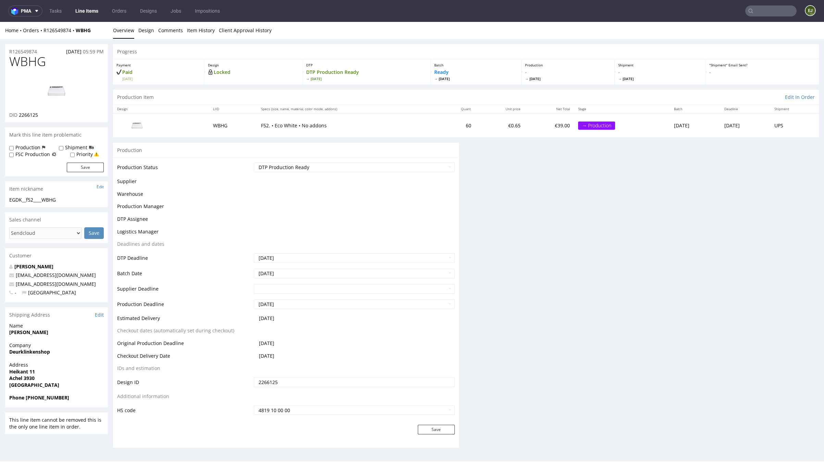
scroll to position [0, 0]
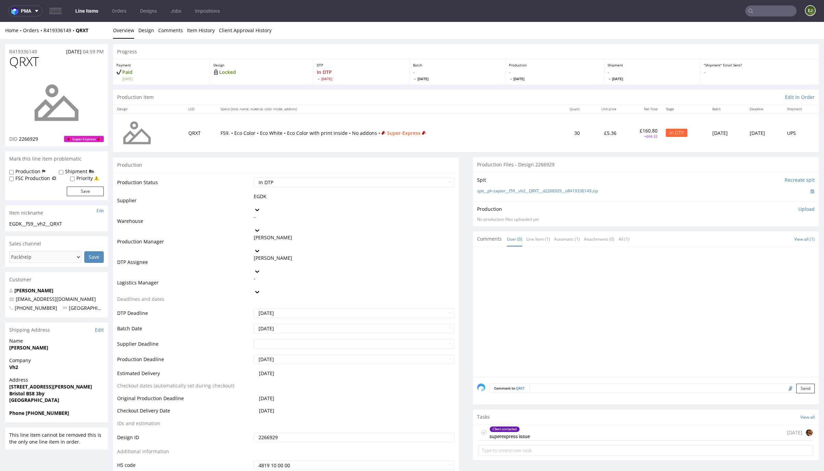
click at [85, 10] on link "Line Items" at bounding box center [86, 10] width 31 height 11
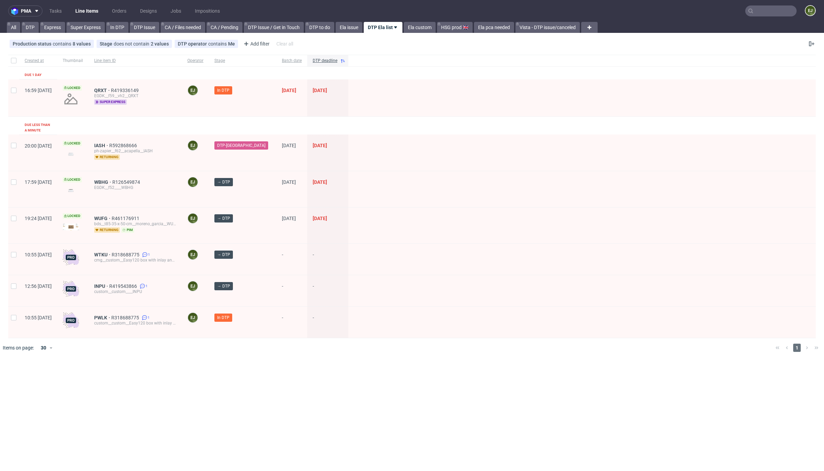
click at [579, 307] on div at bounding box center [581, 322] width 467 height 31
click at [112, 216] on span "WUFG" at bounding box center [102, 218] width 17 height 5
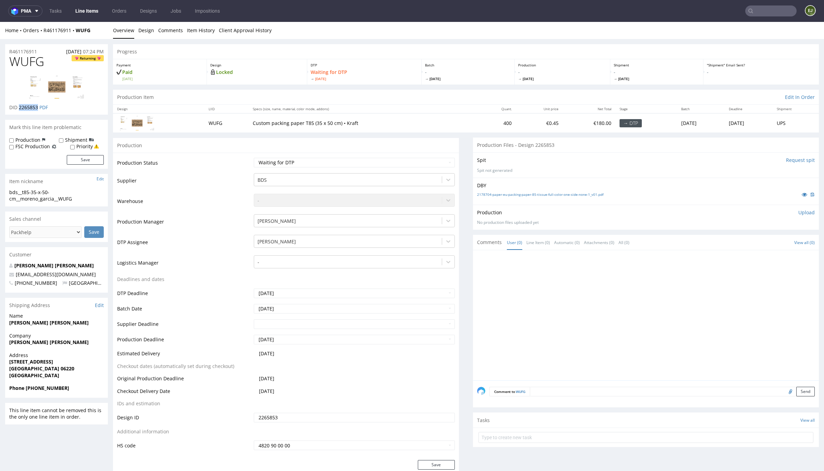
drag, startPoint x: 38, startPoint y: 104, endPoint x: 19, endPoint y: 105, distance: 19.2
click at [19, 105] on span "2265853" at bounding box center [28, 107] width 19 height 7
copy span "2265853"
drag, startPoint x: 44, startPoint y: 60, endPoint x: -14, endPoint y: 60, distance: 57.9
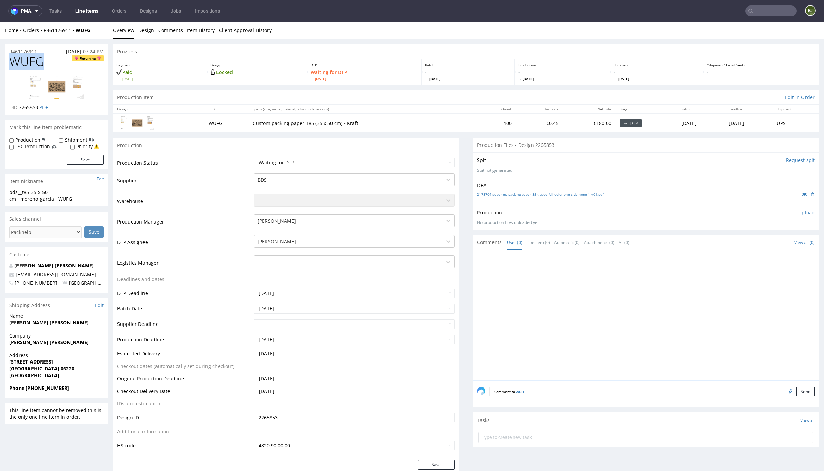
copy span "WUFG"
drag, startPoint x: 85, startPoint y: 200, endPoint x: 8, endPoint y: 189, distance: 78.2
click at [8, 189] on div "bds__t85-35-x-50-cm__moreno_garcia__WUFG bds__t85-35-x-50-cm __moreno_garcia__W…" at bounding box center [56, 197] width 103 height 17
copy div "bds__t85-35-x-50-cm__moreno_garcia__WUFG"
drag, startPoint x: 39, startPoint y: 108, endPoint x: 19, endPoint y: 106, distance: 20.2
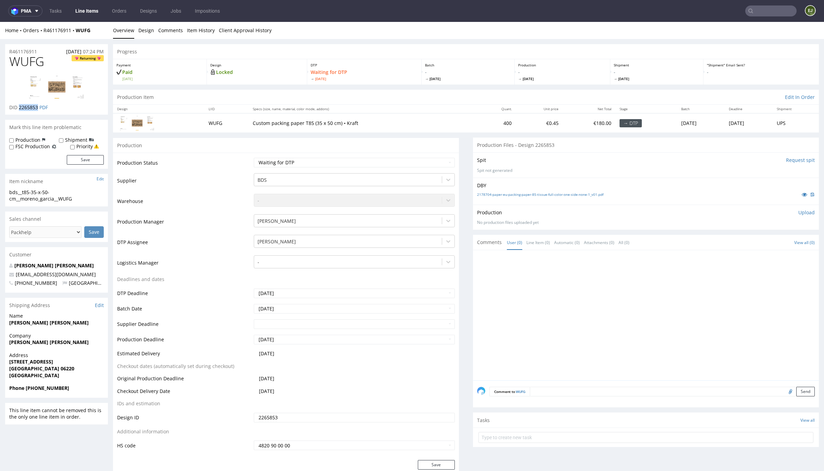
click at [19, 106] on p "DID 2265853 PDF" at bounding box center [28, 107] width 39 height 7
copy span "2265853"
drag, startPoint x: 40, startPoint y: 51, endPoint x: -45, endPoint y: 48, distance: 85.0
copy p "R461176911"
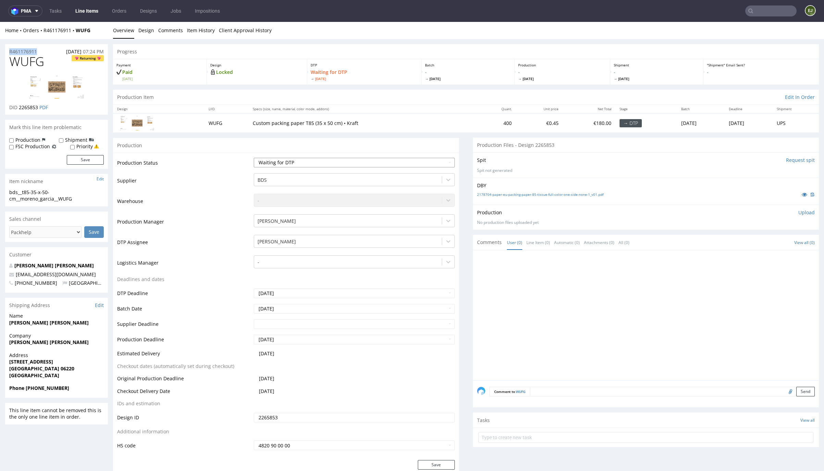
click at [426, 166] on select "Waiting for Artwork Waiting for Diecut Waiting for Mockup Waiting for DTP Waiti…" at bounding box center [354, 163] width 201 height 10
select select "dtp_ca_needed"
click at [254, 158] on select "Waiting for Artwork Waiting for Diecut Waiting for Mockup Waiting for DTP Waiti…" at bounding box center [354, 163] width 201 height 10
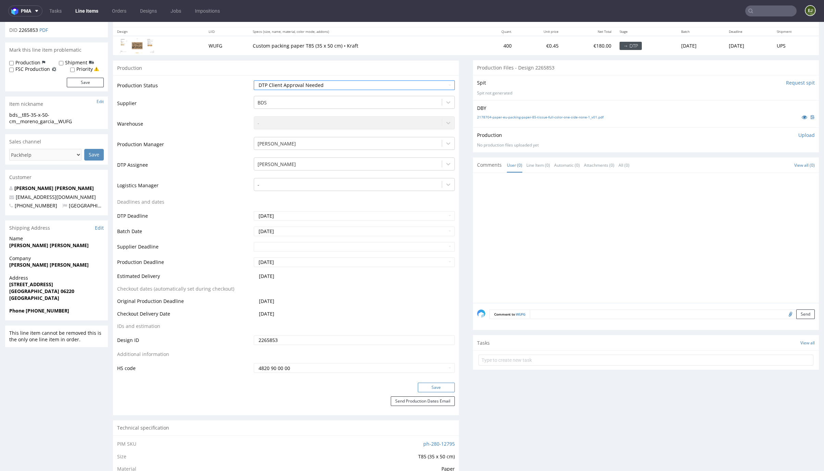
click at [445, 392] on button "Save" at bounding box center [436, 388] width 37 height 10
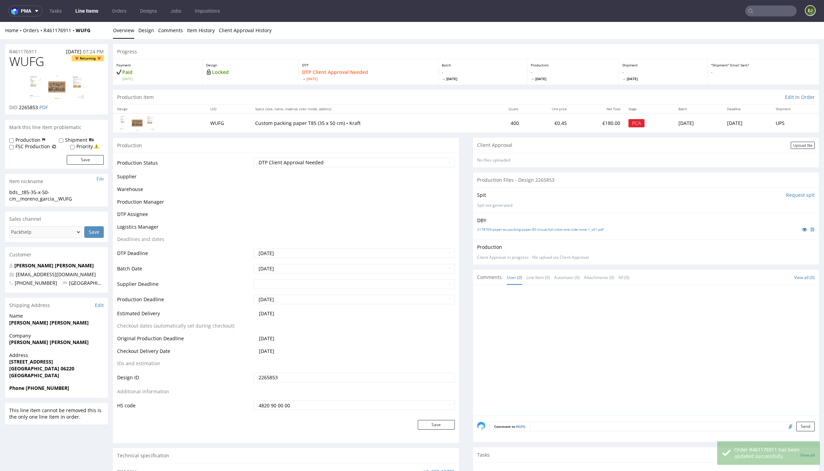
scroll to position [0, 0]
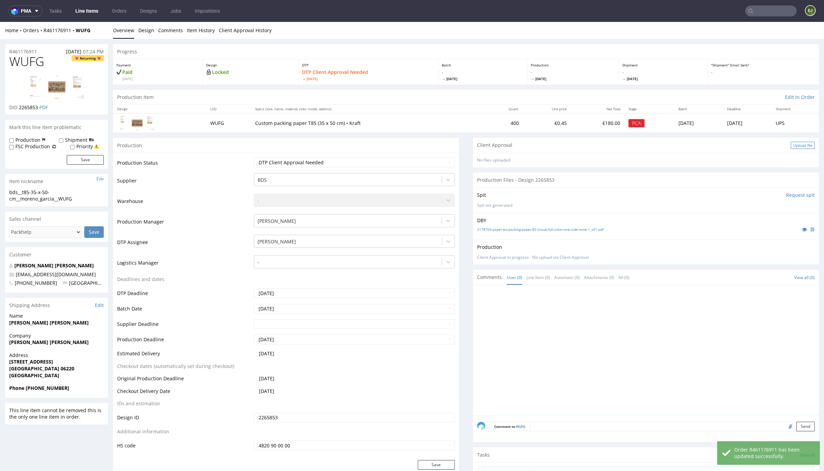
click at [792, 149] on div "Upload file" at bounding box center [803, 145] width 24 height 7
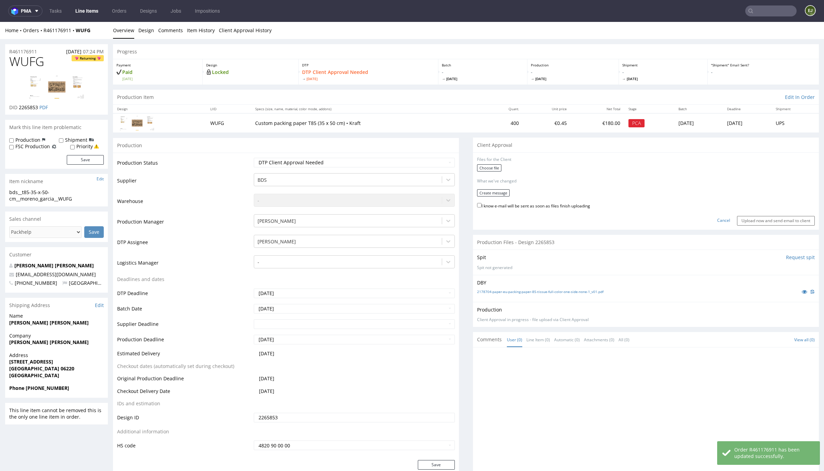
click at [489, 173] on div "Choose file" at bounding box center [646, 168] width 338 height 9
click at [491, 169] on label "Choose file" at bounding box center [489, 167] width 24 height 7
click at [0, 22] on input "Choose file" at bounding box center [0, 22] width 0 height 0
click at [498, 193] on button "Create message" at bounding box center [493, 190] width 33 height 7
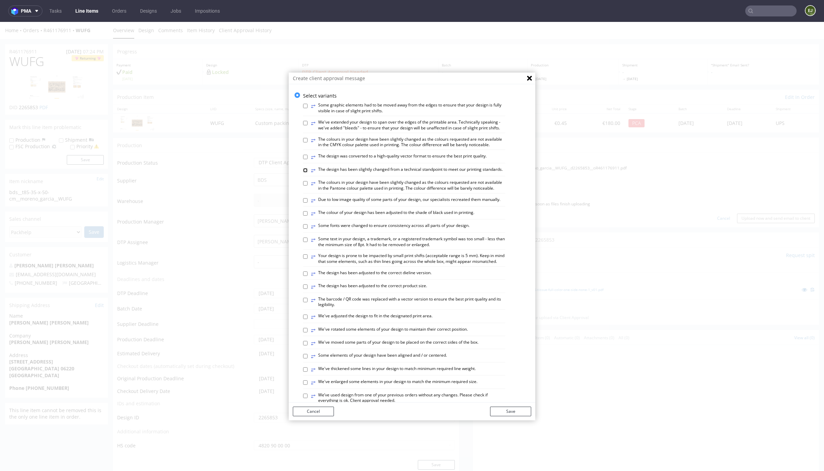
click at [303, 173] on input "⥂ The design has been slightly changed from a technical standpoint to meet our …" at bounding box center [305, 170] width 4 height 4
checkbox input "true"
click at [303, 216] on input "⥂ The colour of your design has been adjusted to the shade of black used in pri…" at bounding box center [305, 213] width 4 height 4
checkbox input "true"
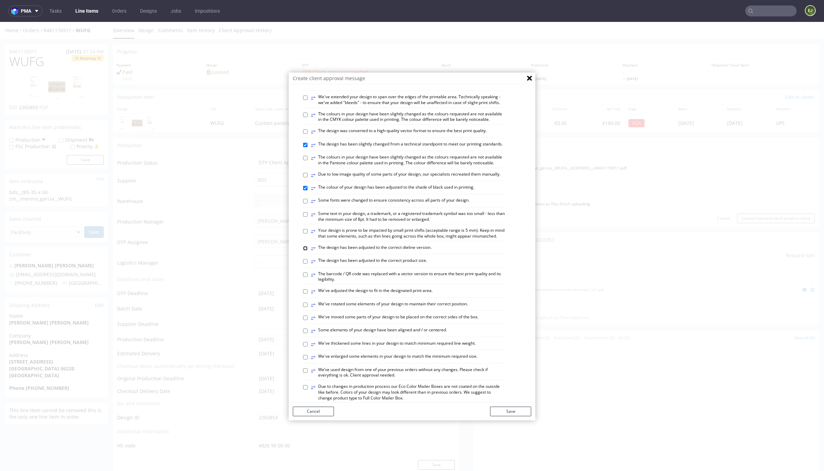
click at [303, 251] on input "⥂ The design has been adjusted to the correct dieline version." at bounding box center [305, 248] width 4 height 4
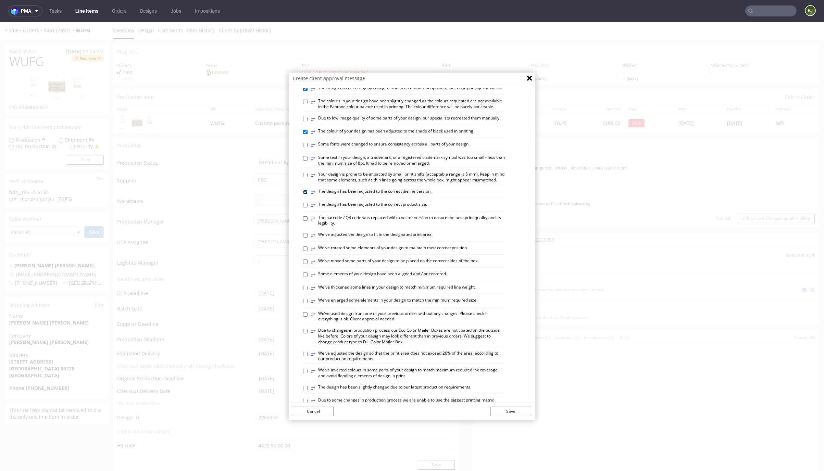
scroll to position [82, 0]
click at [303, 194] on input "⥂ The design has been adjusted to the correct dieline version." at bounding box center [305, 191] width 4 height 4
checkbox input "false"
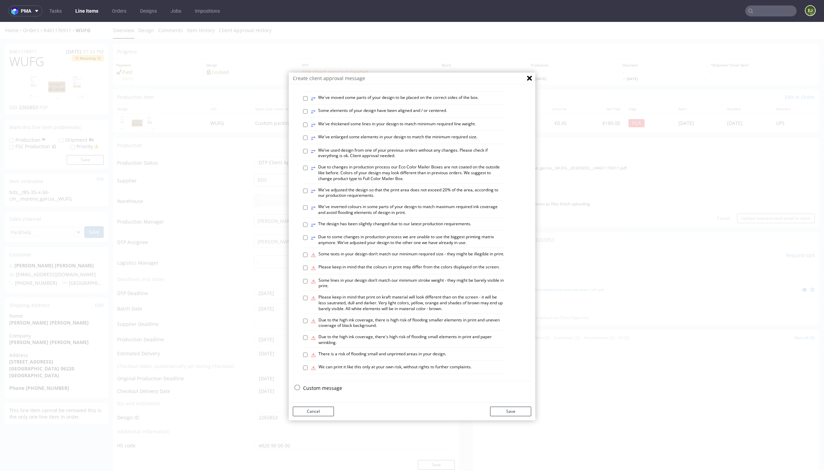
click at [424, 221] on label "⥂ The design has been slightly changed due to our latest production requirement…" at bounding box center [391, 225] width 160 height 8
click at [307, 223] on input "⥂ The design has been slightly changed due to our latest production requirement…" at bounding box center [305, 225] width 4 height 4
checkbox input "true"
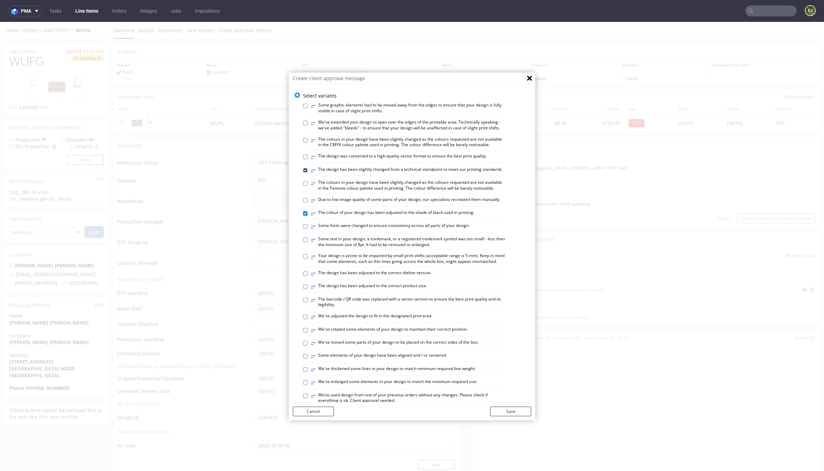
click at [303, 173] on input "⥂ The design has been slightly changed from a technical standpoint to meet our …" at bounding box center [305, 170] width 4 height 4
checkbox input "false"
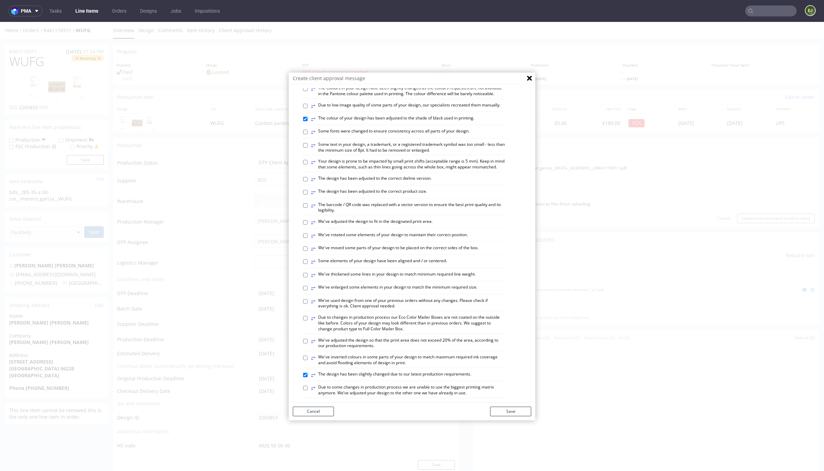
click at [355, 153] on label "⥂ Some text in your design, a trademark, or a registered trademark symbol was t…" at bounding box center [408, 148] width 194 height 12
click at [307, 148] on input "⥂ Some text in your design, a trademark, or a registered trademark symbol was t…" at bounding box center [305, 145] width 4 height 4
checkbox input "true"
click at [503, 412] on button "Save" at bounding box center [510, 412] width 41 height 10
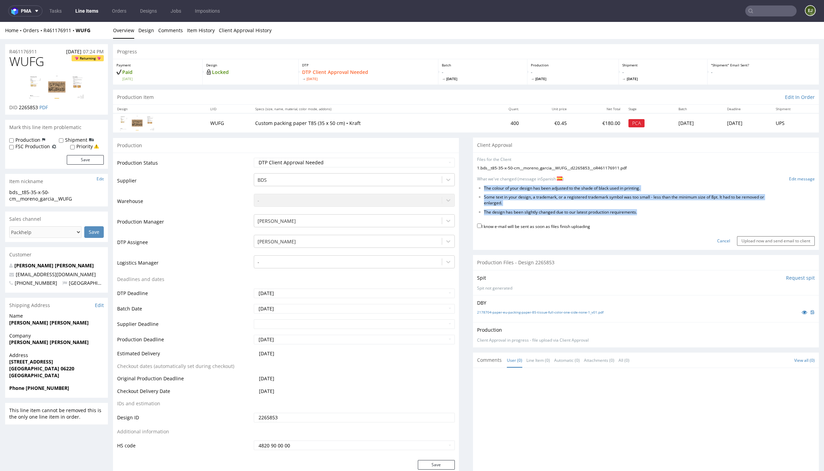
drag, startPoint x: 641, startPoint y: 211, endPoint x: 482, endPoint y: 183, distance: 161.6
click at [482, 183] on form "Files for the Client 1 . bds__t85-35-x-50-cm__moreno_garcia__WUFG__d2265853__oR…" at bounding box center [646, 201] width 338 height 89
copy ul "The colour of your design has been adjusted to the shade of black used in print…"
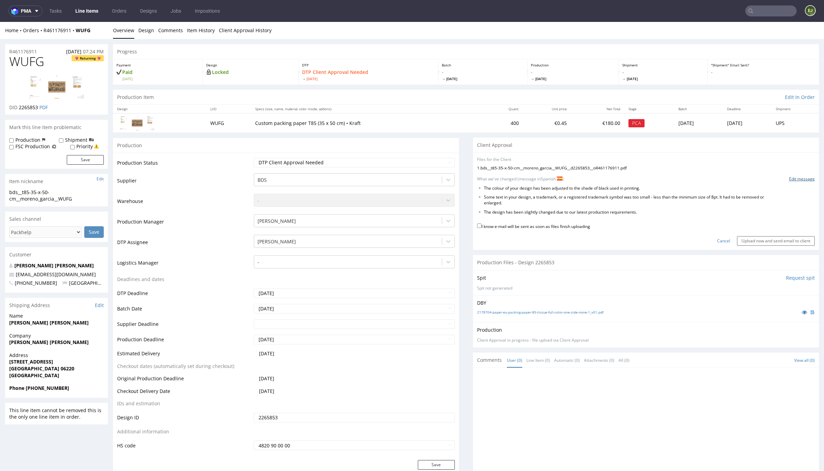
click at [793, 178] on link "Edit message" at bounding box center [802, 179] width 26 height 6
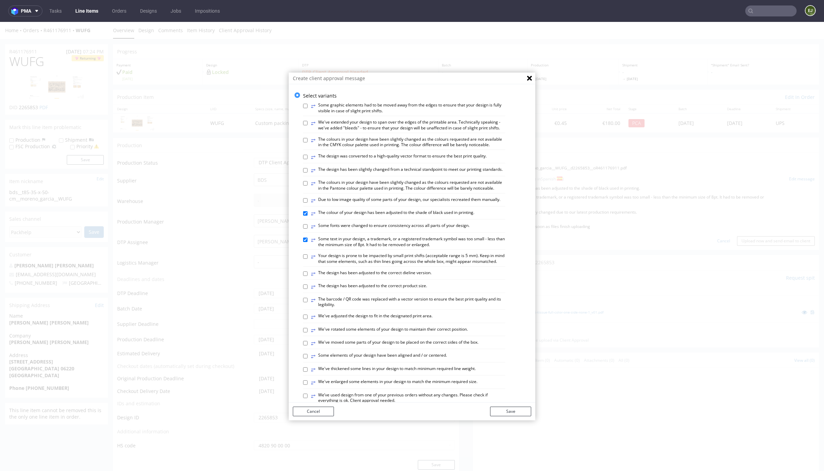
scroll to position [264, 0]
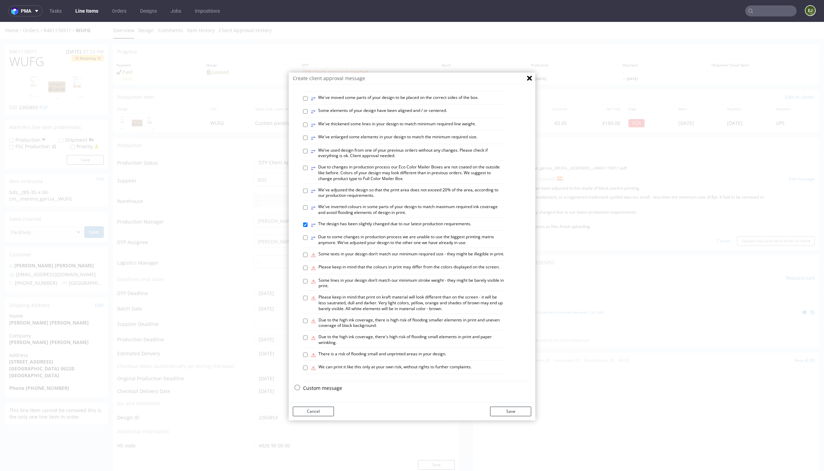
click at [311, 388] on p "Custom message" at bounding box center [417, 388] width 228 height 7
checkbox input "false"
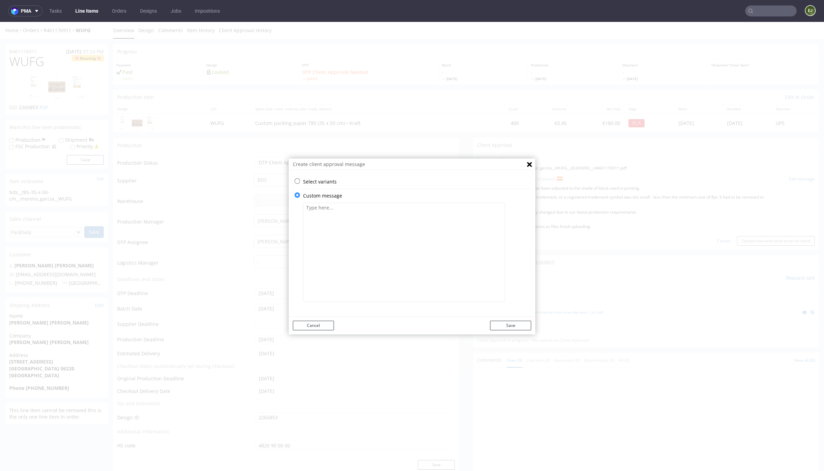
click at [356, 243] on textarea at bounding box center [404, 252] width 202 height 99
paste textarea "The design has been slightly changed due to our latest production requirements.…"
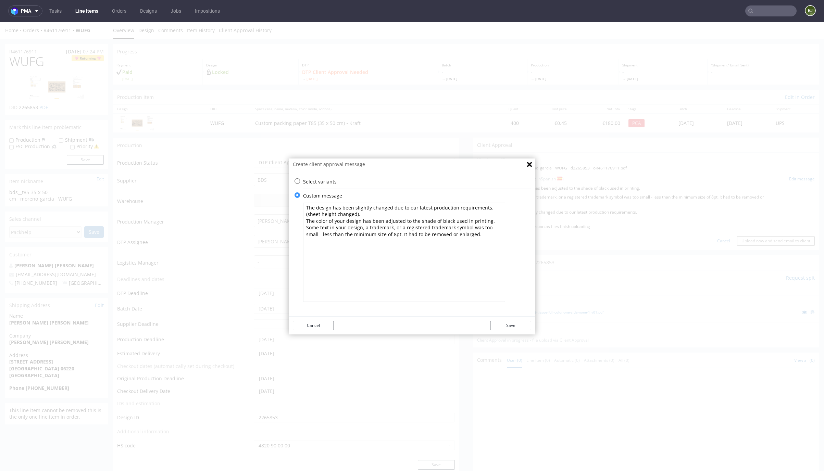
type textarea "The design has been slightly changed due to our latest production requirements.…"
click at [516, 326] on button "Save" at bounding box center [510, 326] width 41 height 10
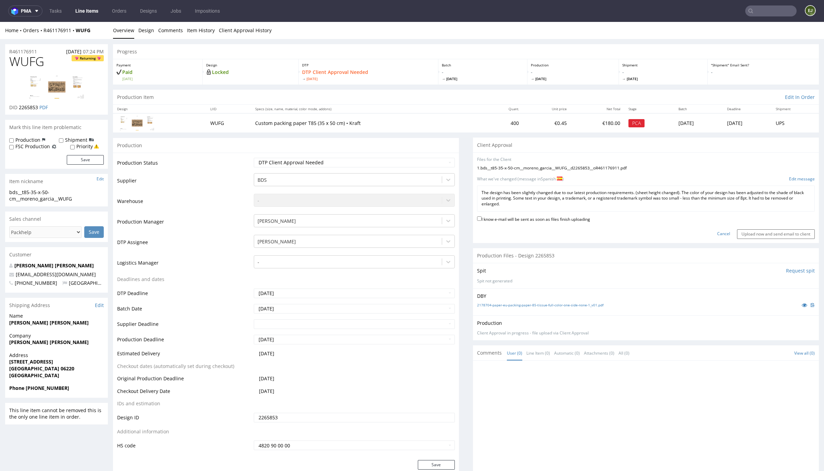
click at [566, 215] on label "I know e-mail will be sent as soon as files finish uploading" at bounding box center [533, 219] width 113 height 8
click at [481, 216] on input "I know e-mail will be sent as soon as files finish uploading" at bounding box center [479, 218] width 4 height 4
checkbox input "true"
click at [787, 234] on input "Upload now and send email to client" at bounding box center [776, 234] width 78 height 10
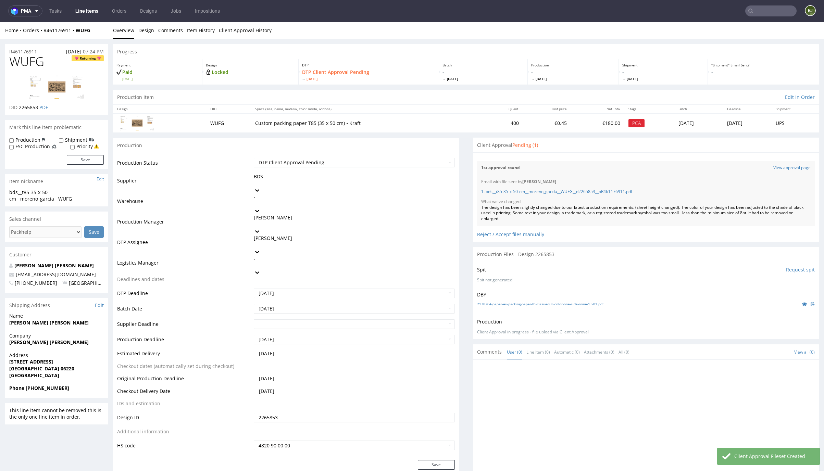
click at [90, 7] on link "Line Items" at bounding box center [86, 10] width 31 height 11
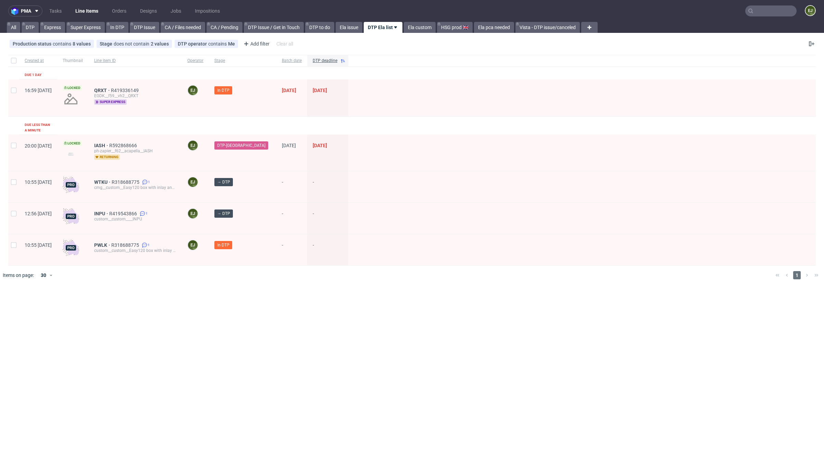
click at [311, 362] on div "pma Tasks Line Items Orders Designs Jobs Impositions EJ All DTP Express Super E…" at bounding box center [412, 235] width 824 height 471
click at [239, 327] on div "pma Tasks Line Items Orders Designs Jobs Impositions EJ All DTP Express Super E…" at bounding box center [412, 235] width 824 height 471
click at [57, 6] on link "Tasks" at bounding box center [55, 10] width 21 height 11
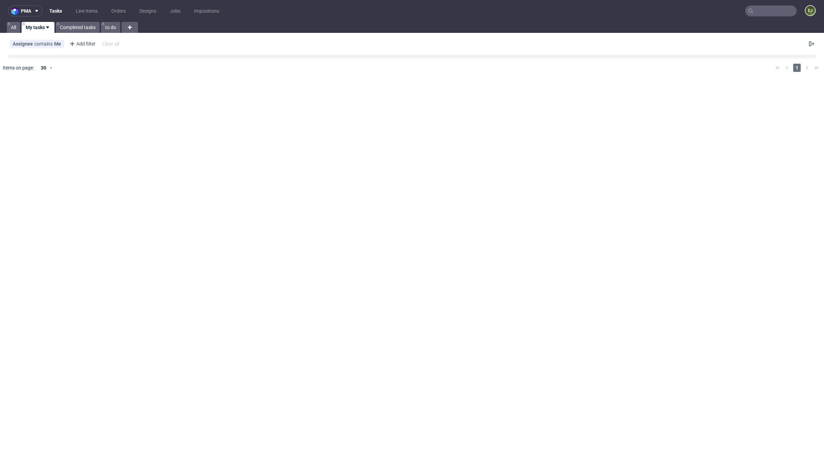
scroll to position [5, 0]
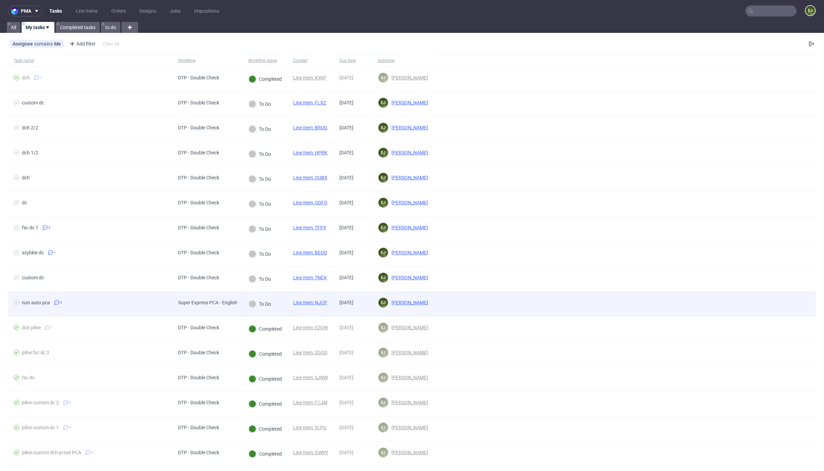
click at [313, 299] on div "Line Item: NJCP" at bounding box center [310, 304] width 45 height 25
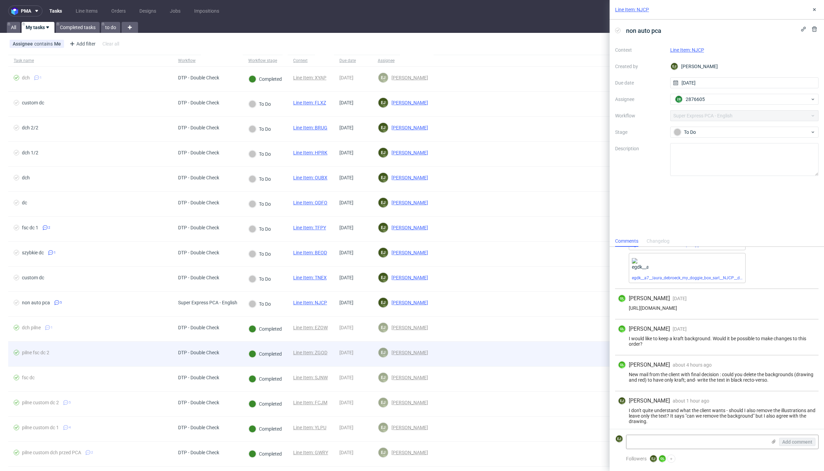
scroll to position [66, 0]
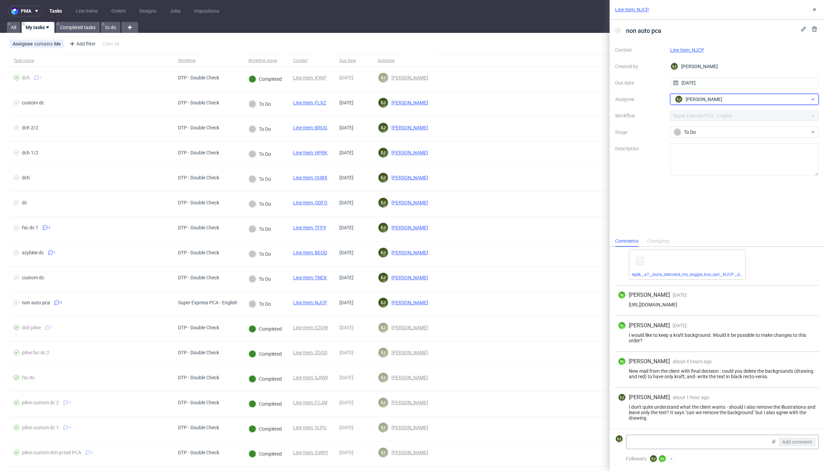
click at [711, 99] on span "[PERSON_NAME]" at bounding box center [703, 99] width 37 height 7
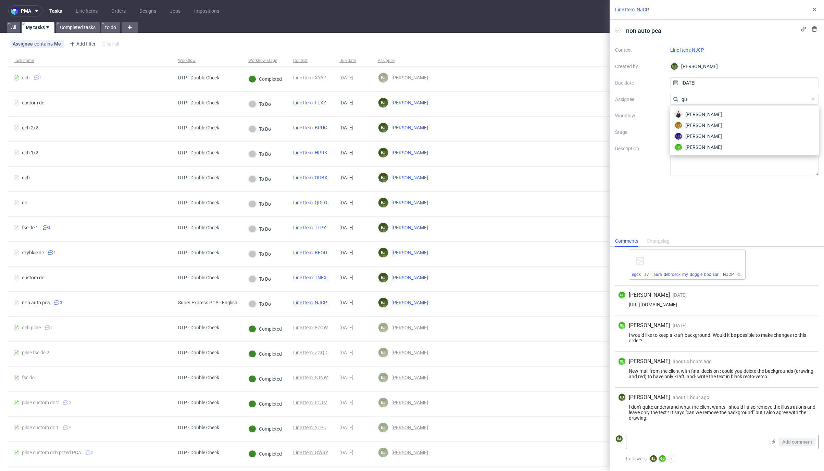
scroll to position [0, 0]
type input "gu"
click at [708, 149] on span "Guillaume Leroux" at bounding box center [703, 147] width 37 height 7
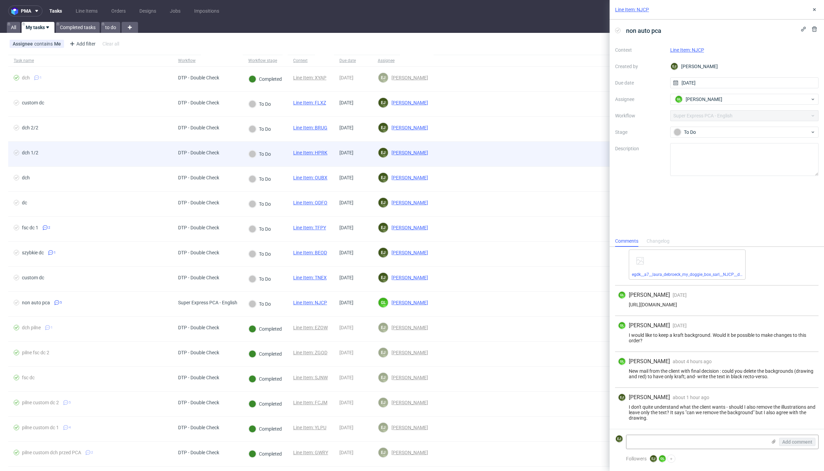
click at [561, 160] on div at bounding box center [624, 154] width 382 height 25
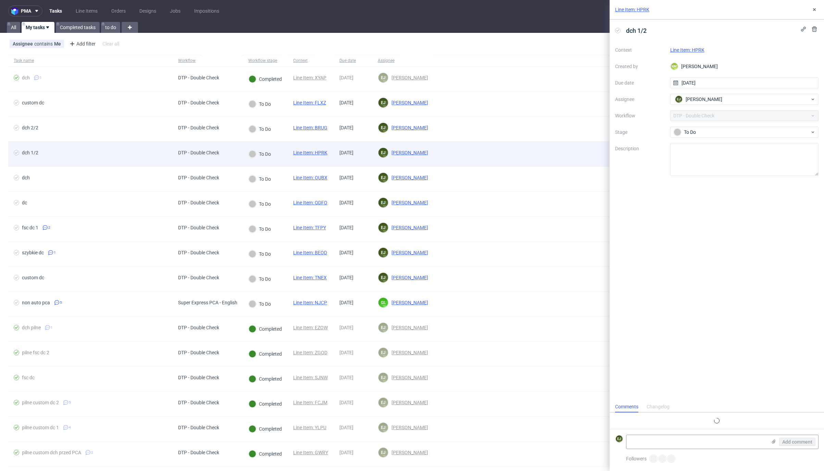
scroll to position [5, 0]
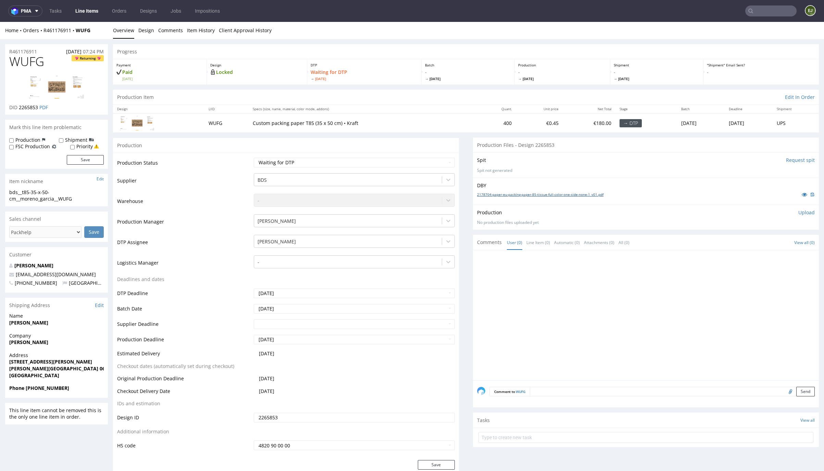
click at [509, 194] on link "2178704-paper-eu-packing-paper-85-tissue-full-color-one-side-none-1_v01.pdf" at bounding box center [540, 194] width 126 height 5
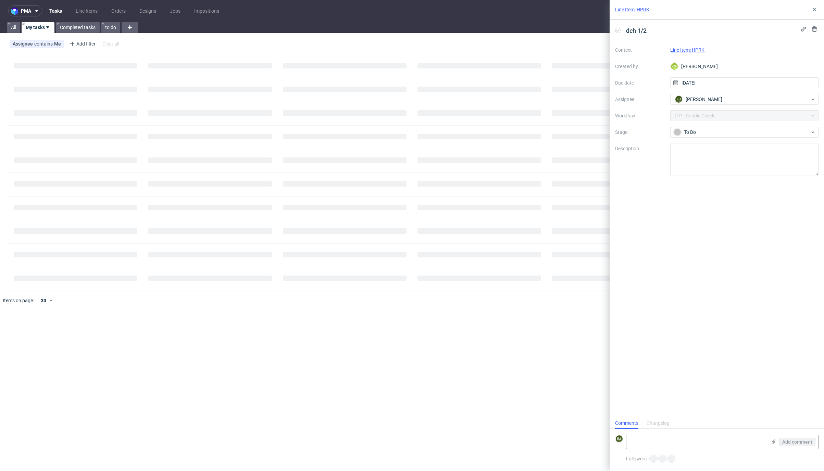
scroll to position [5, 0]
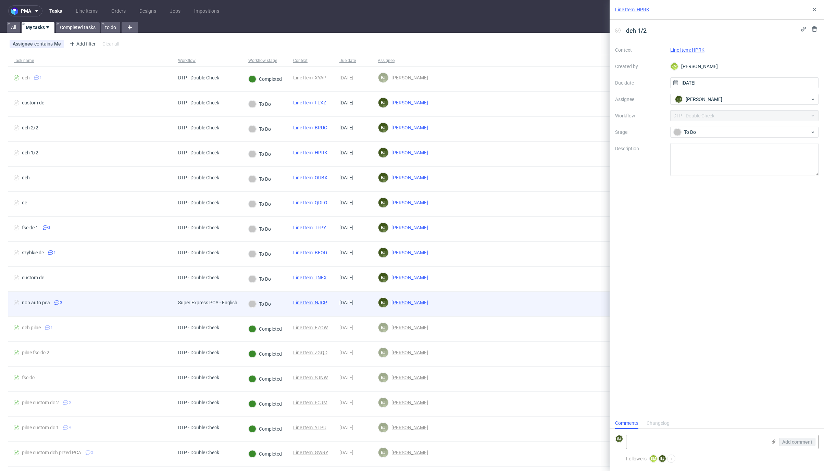
click at [323, 302] on link "Line Item: NJCP" at bounding box center [310, 302] width 34 height 5
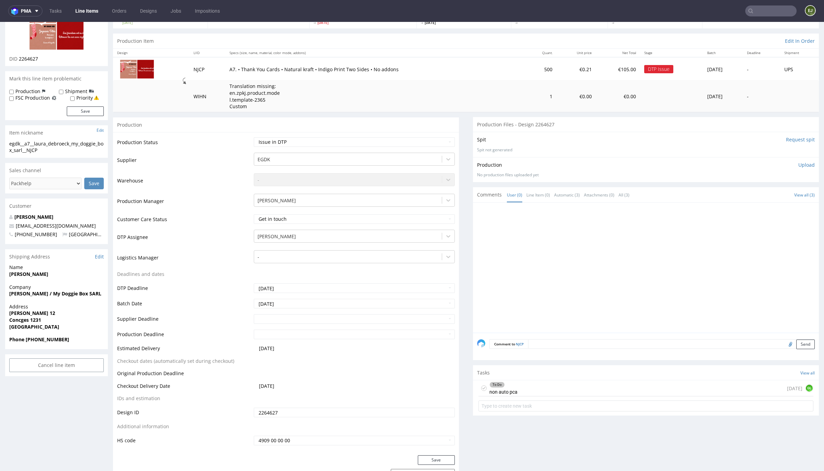
scroll to position [68, 0]
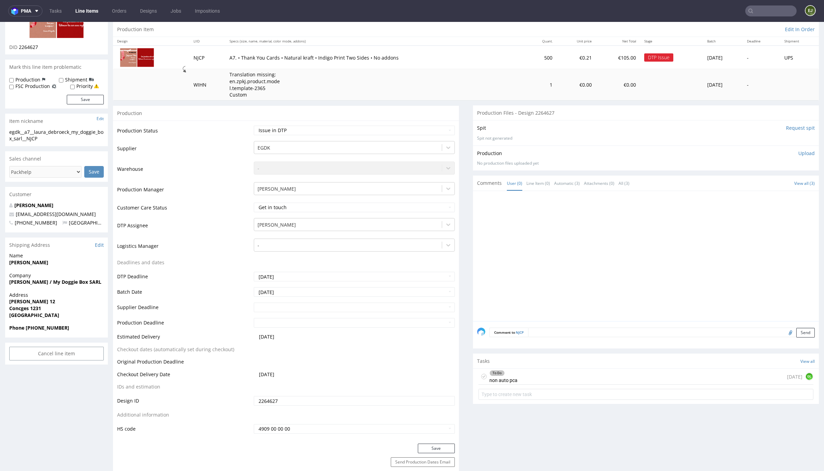
click at [532, 376] on div "To Do non auto pca 2 days ago GL" at bounding box center [645, 377] width 335 height 16
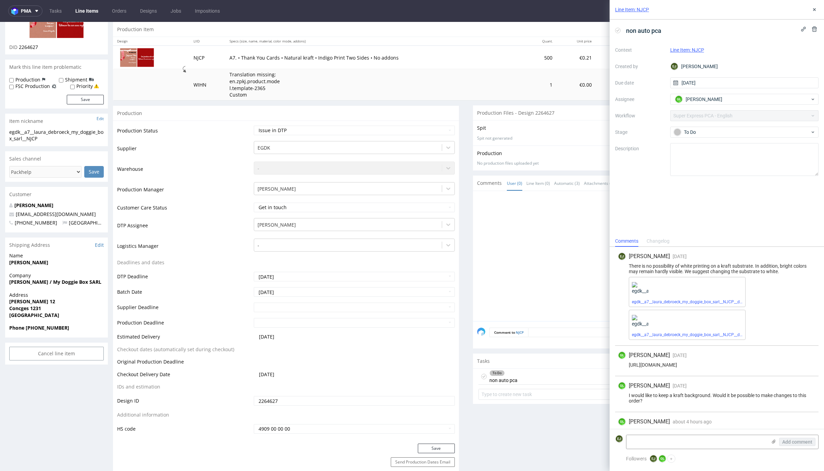
scroll to position [66, 0]
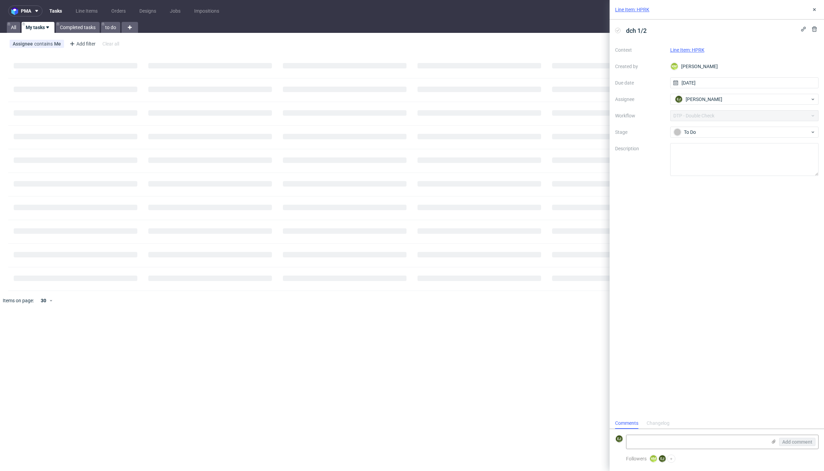
scroll to position [5, 0]
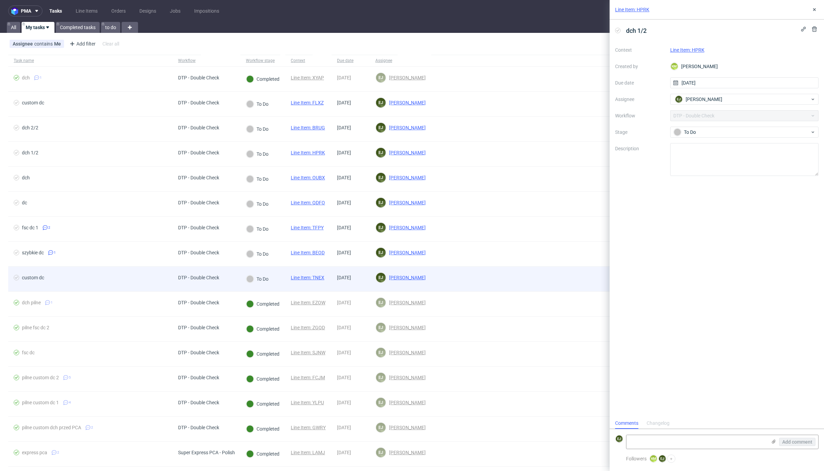
click at [314, 279] on link "Line Item: TNEX" at bounding box center [308, 277] width 34 height 5
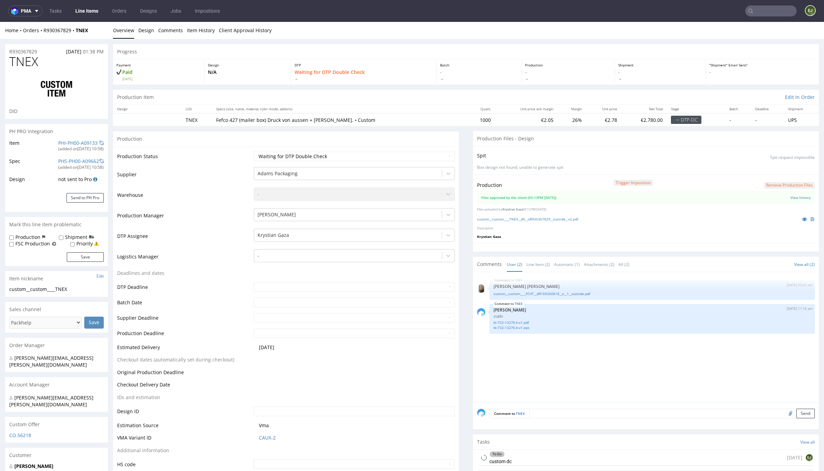
select select "in_progress"
click at [524, 219] on link "custom__custom____TNEX__d0__oR930367829__outside__v2.pdf" at bounding box center [527, 219] width 101 height 5
click at [513, 459] on div "To Do custom dc 1 day ago EJ" at bounding box center [645, 458] width 335 height 16
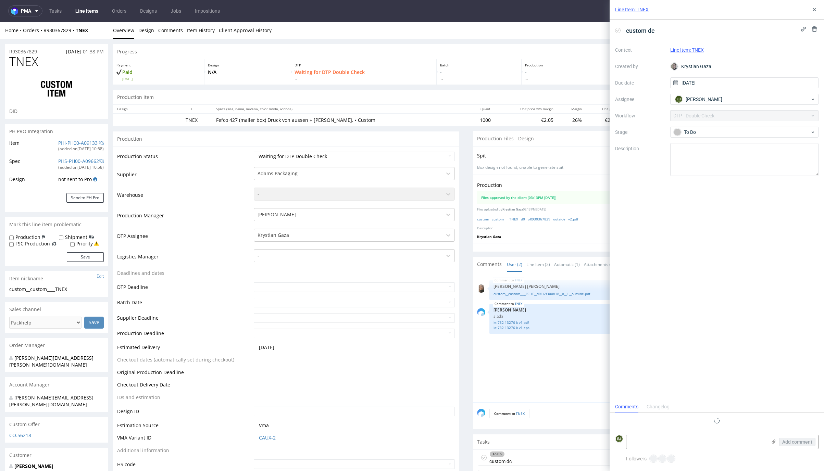
scroll to position [5, 0]
click at [617, 30] on use at bounding box center [617, 30] width 3 height 2
click at [435, 156] on select "Waiting for Artwork Waiting for Diecut Waiting for Mockup Waiting for DTP Waiti…" at bounding box center [354, 157] width 201 height 10
select select "dtp_production_ready"
click at [254, 152] on select "Waiting for Artwork Waiting for Diecut Waiting for Mockup Waiting for DTP Waiti…" at bounding box center [354, 157] width 201 height 10
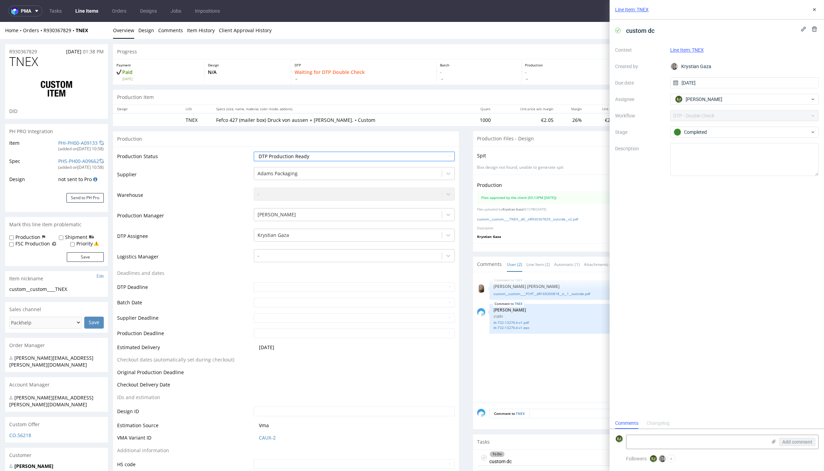
scroll to position [29, 0]
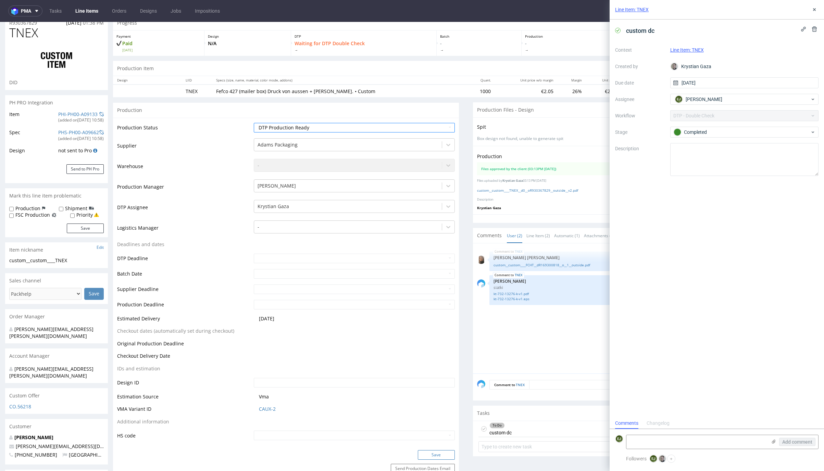
click at [441, 459] on button "Save" at bounding box center [436, 455] width 37 height 10
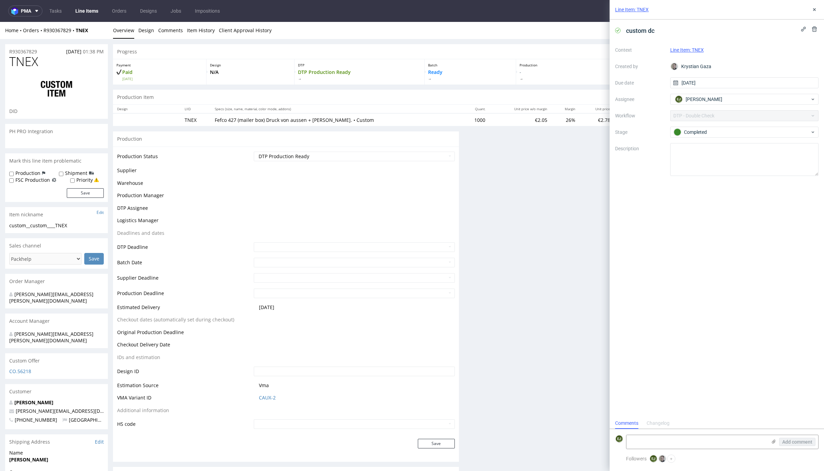
scroll to position [28, 0]
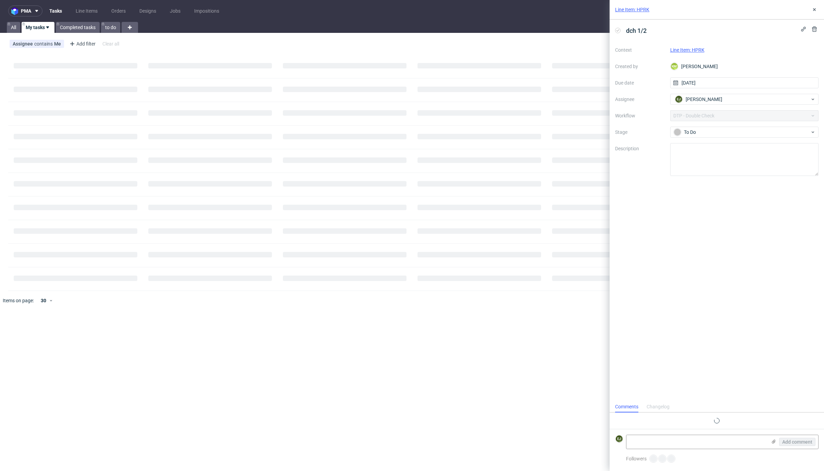
scroll to position [5, 0]
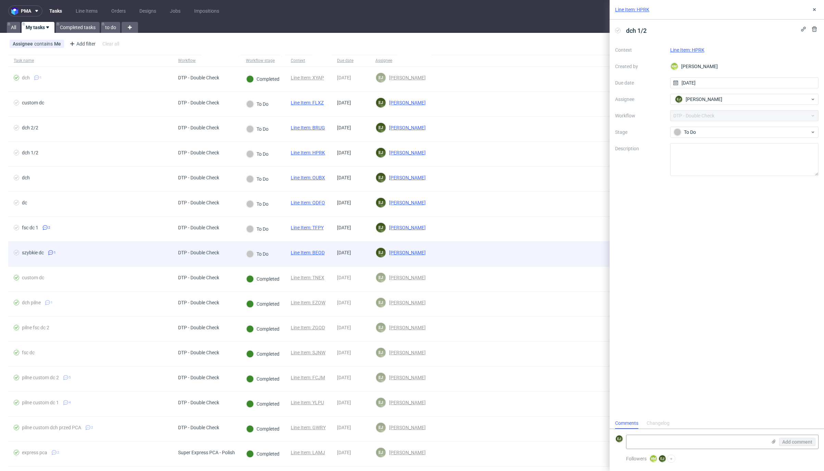
click at [315, 249] on div "Line Item: BEOD" at bounding box center [307, 254] width 45 height 25
click at [315, 251] on link "Line Item: BEOD" at bounding box center [308, 252] width 34 height 5
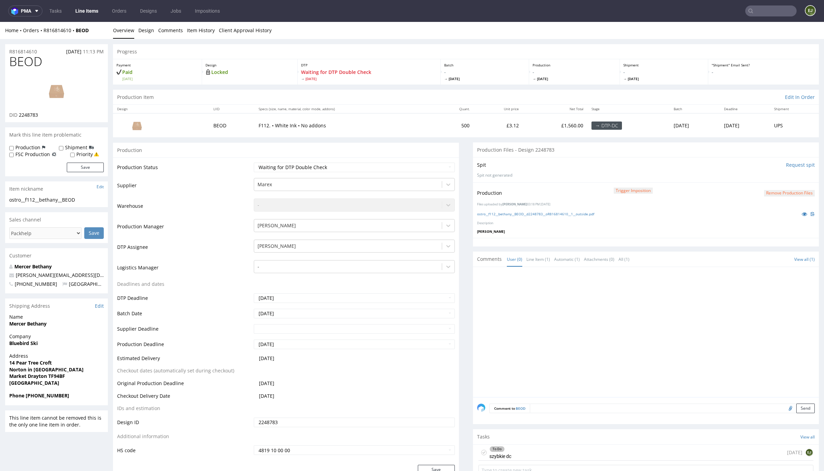
click at [482, 452] on use at bounding box center [483, 453] width 3 height 2
click at [438, 169] on select "Waiting for Artwork Waiting for Diecut Waiting for Mockup Waiting for DTP Waiti…" at bounding box center [354, 168] width 201 height 10
select select "dtp_dc_done"
click at [254, 163] on select "Waiting for Artwork Waiting for Diecut Waiting for Mockup Waiting for DTP Waiti…" at bounding box center [354, 168] width 201 height 10
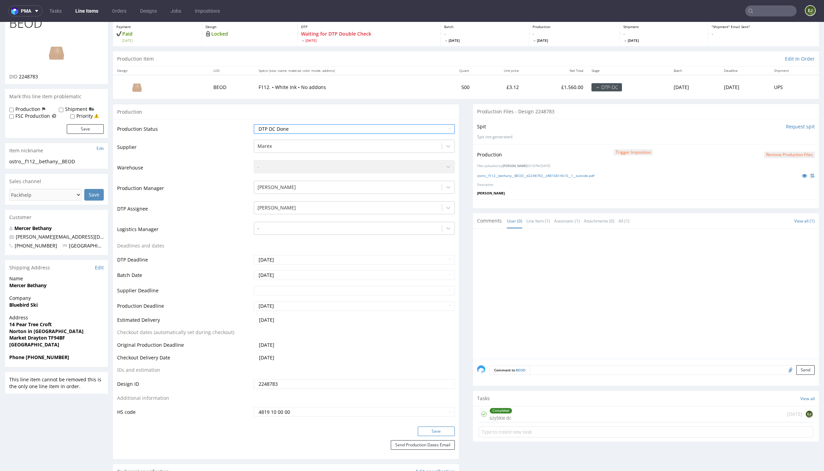
click at [428, 427] on button "Save" at bounding box center [436, 432] width 37 height 10
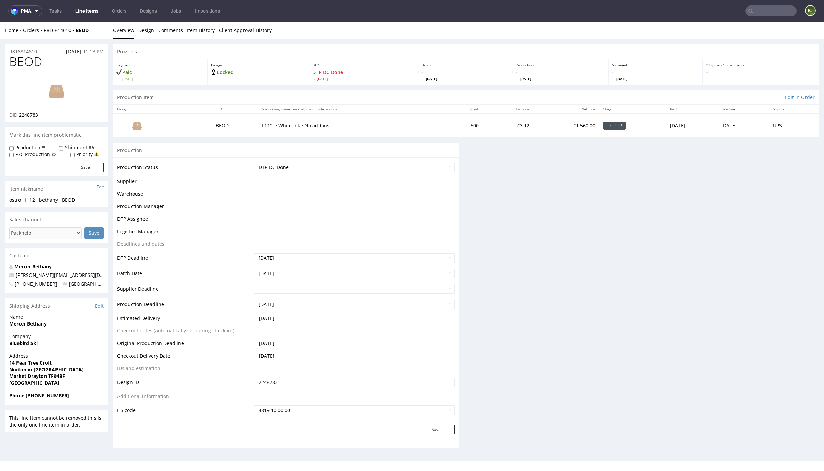
scroll to position [0, 0]
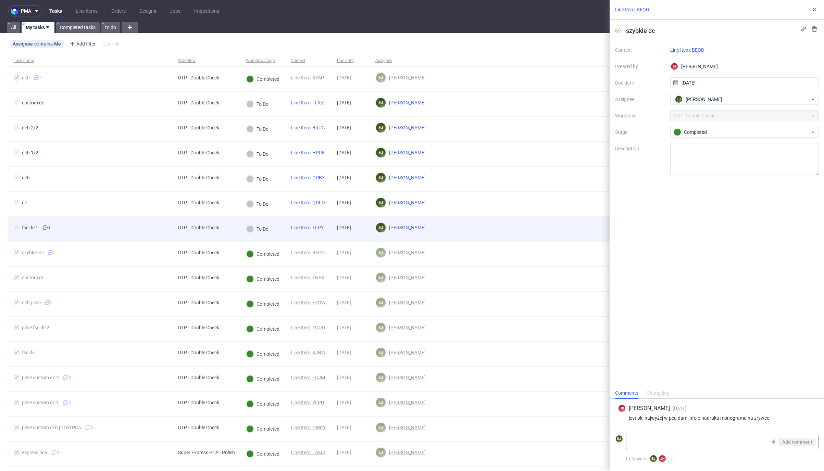
click at [326, 230] on div "Line Item: TFPY" at bounding box center [307, 229] width 44 height 25
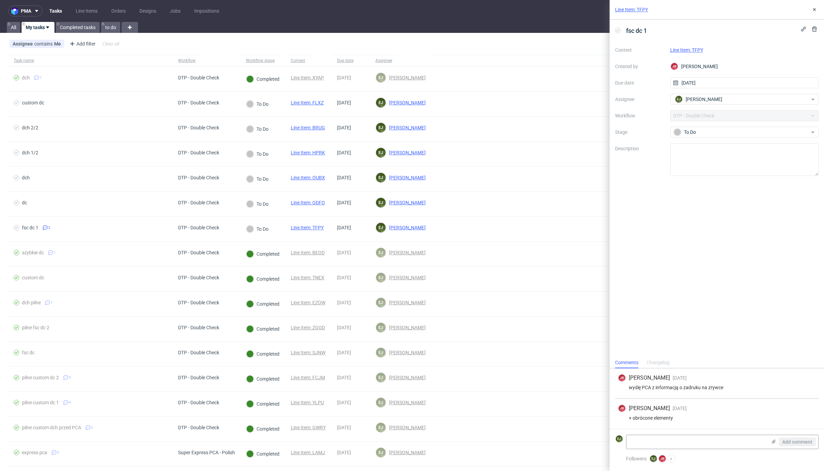
click at [619, 28] on icon at bounding box center [617, 30] width 5 height 5
click at [629, 10] on link "Line Item: TFPY" at bounding box center [631, 9] width 33 height 7
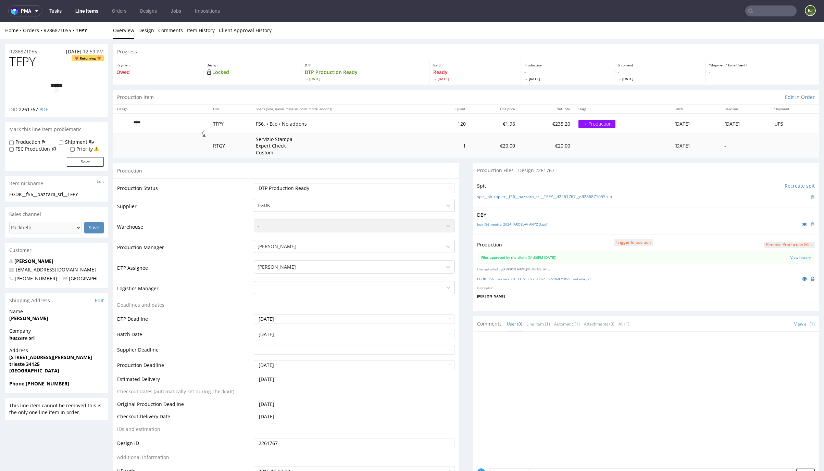
click at [51, 12] on link "Tasks" at bounding box center [55, 10] width 21 height 11
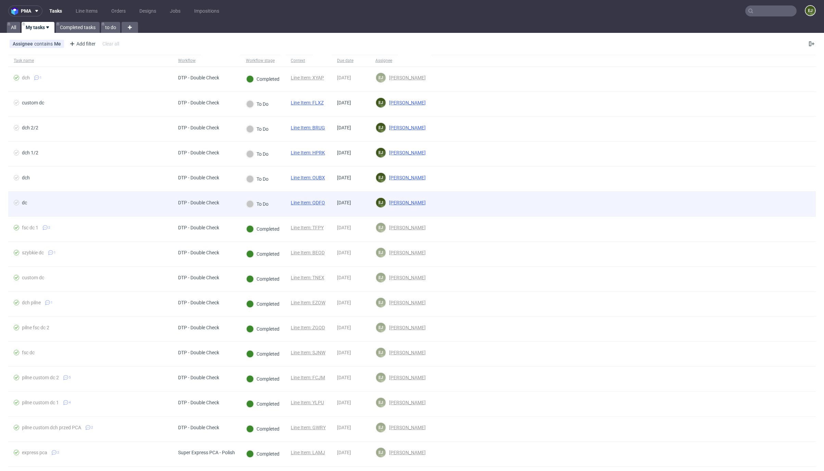
click at [313, 203] on link "Line Item: QDFO" at bounding box center [308, 202] width 34 height 5
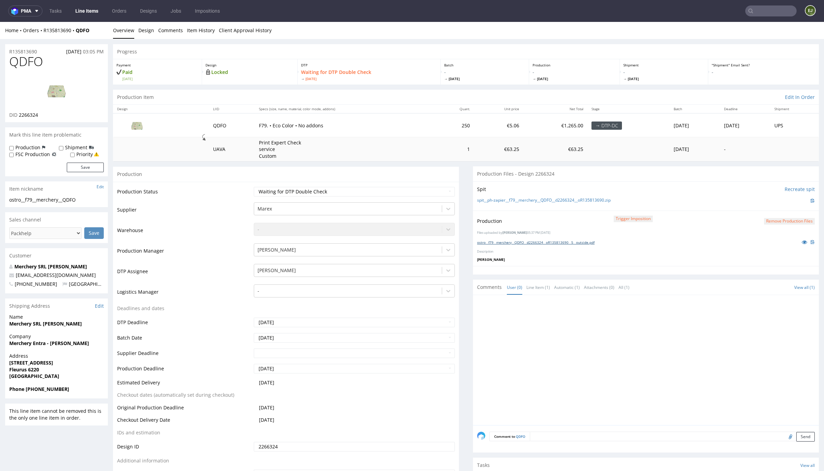
click at [572, 242] on link "ostro__f79__merchery__QDFO__d2266324__oR135813690__5__outside.pdf" at bounding box center [535, 242] width 117 height 5
click at [506, 353] on div at bounding box center [648, 362] width 342 height 126
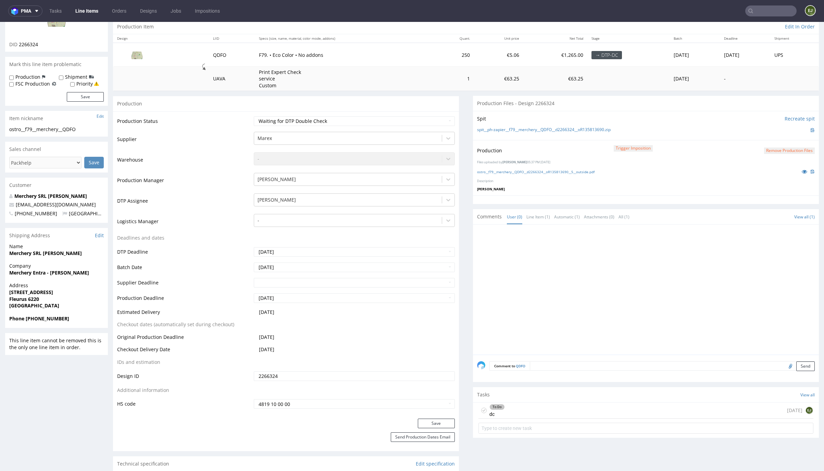
scroll to position [103, 0]
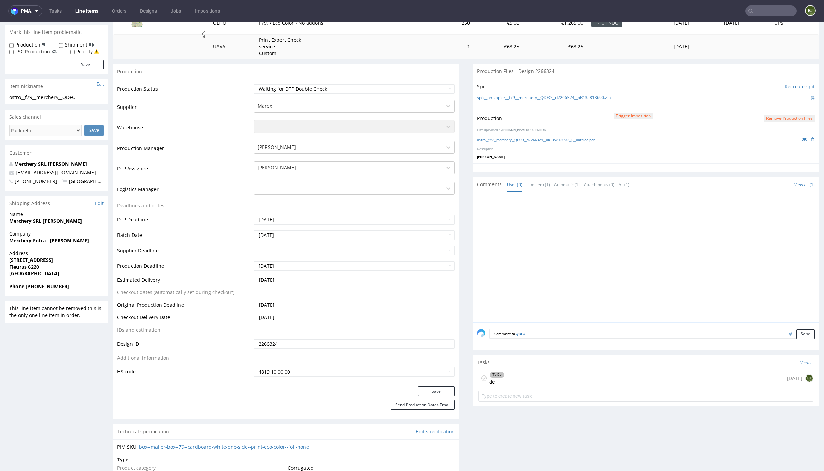
click at [509, 377] on div "To Do dc 1 day ago EJ" at bounding box center [645, 378] width 335 height 16
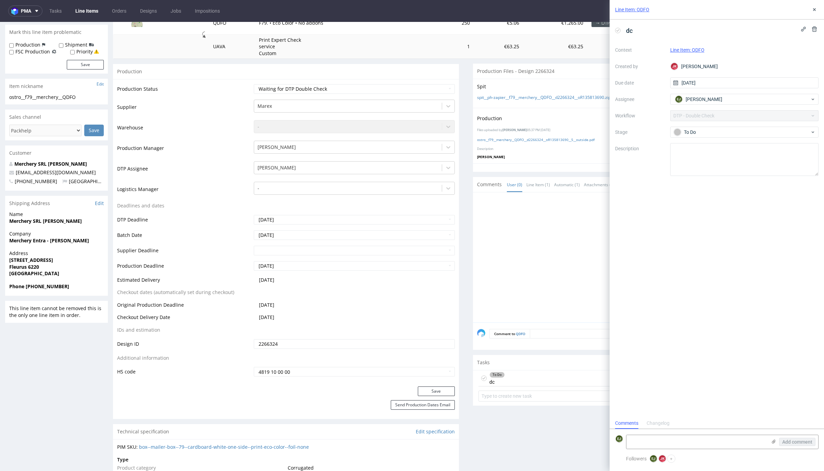
scroll to position [5, 0]
click at [618, 34] on div "dc" at bounding box center [625, 30] width 20 height 11
click at [618, 28] on icon at bounding box center [617, 30] width 5 height 5
click at [386, 87] on select "Waiting for Artwork Waiting for Diecut Waiting for Mockup Waiting for DTP Waiti…" at bounding box center [354, 89] width 201 height 10
select select "dtp_dc_done"
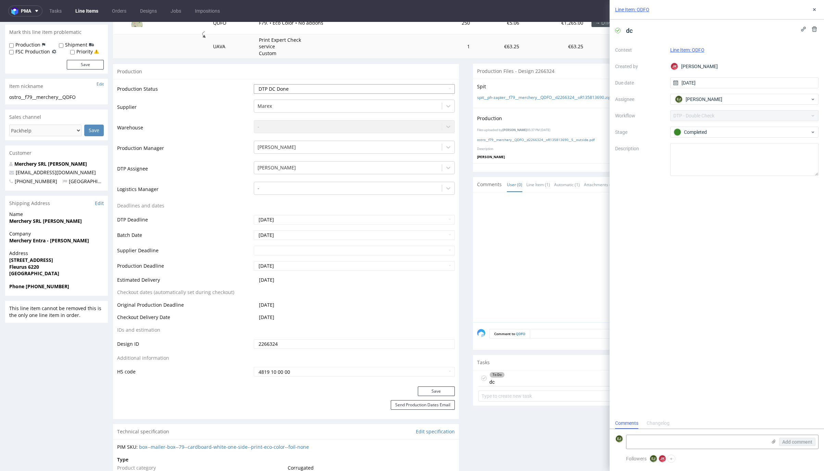
click at [254, 84] on select "Waiting for Artwork Waiting for Diecut Waiting for Mockup Waiting for DTP Waiti…" at bounding box center [354, 89] width 201 height 10
click at [441, 390] on button "Save" at bounding box center [436, 392] width 37 height 10
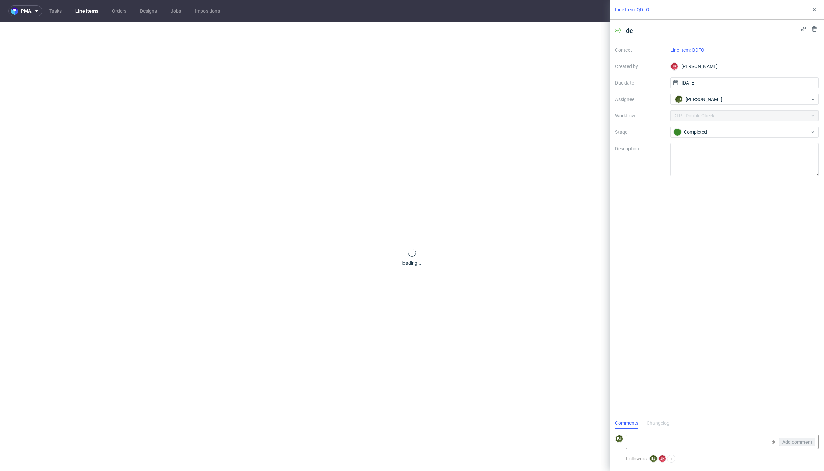
scroll to position [0, 0]
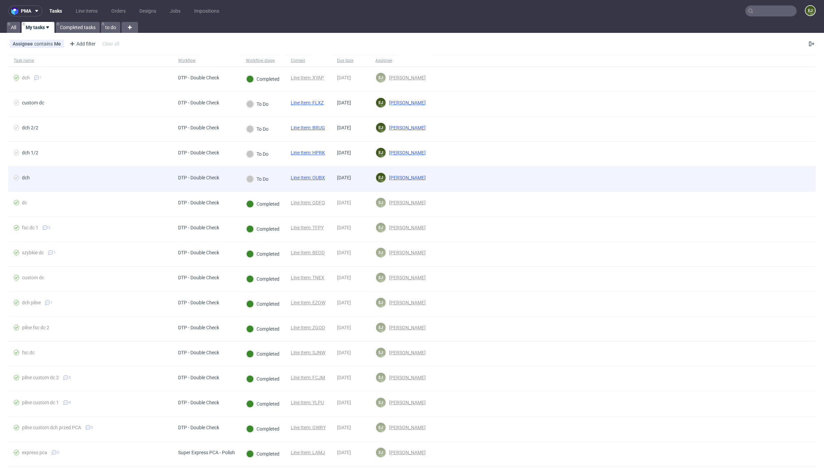
click at [316, 177] on link "Line Item: OUBX" at bounding box center [308, 177] width 34 height 5
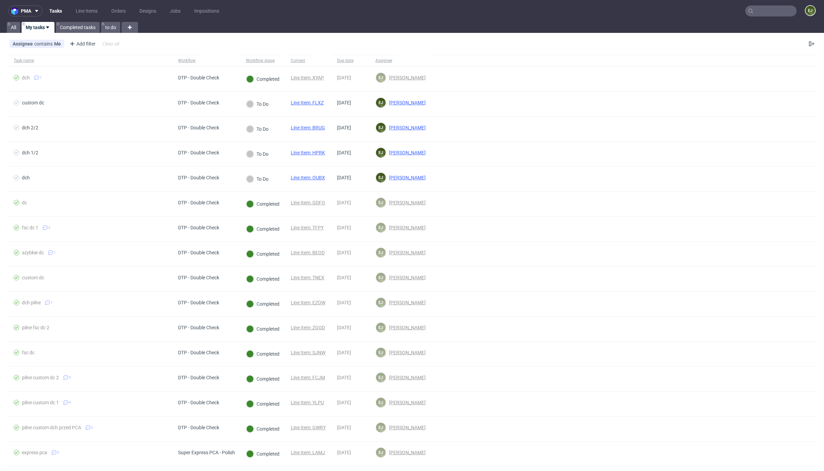
click at [86, 4] on nav "pma Tasks Line Items Orders Designs Jobs Impositions EJ" at bounding box center [412, 11] width 824 height 22
click at [86, 6] on link "Line Items" at bounding box center [87, 10] width 30 height 11
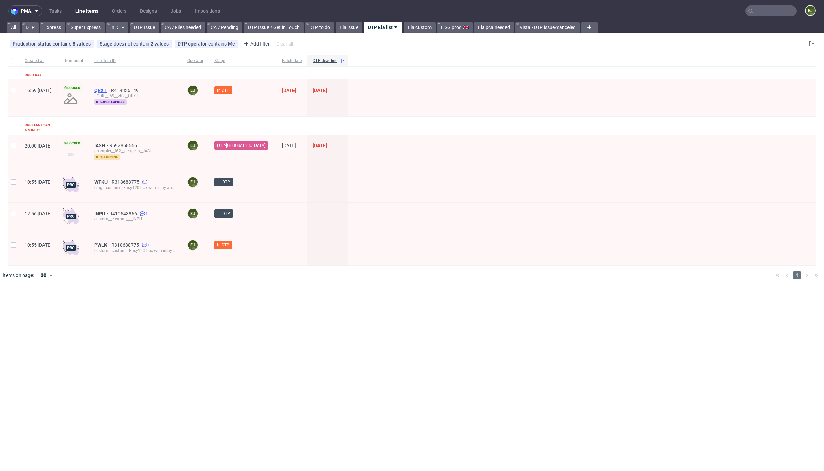
click at [111, 88] on link "QRXT" at bounding box center [102, 90] width 17 height 5
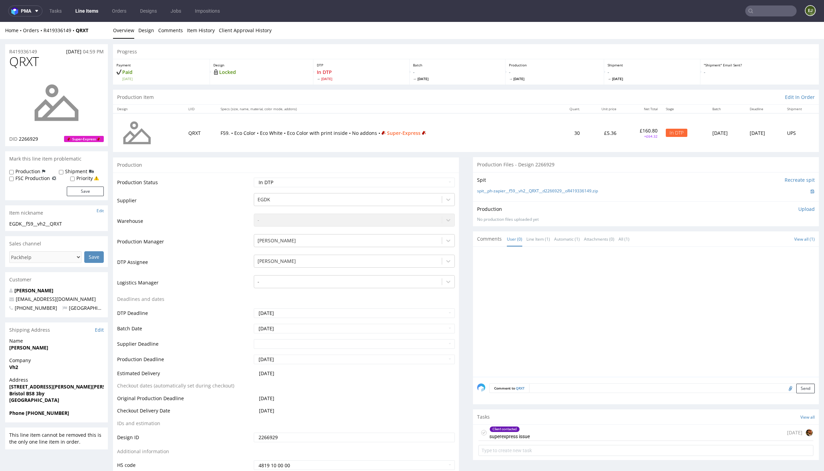
click at [525, 432] on div "Client contacted superexpress issue 1 day ago" at bounding box center [645, 433] width 335 height 16
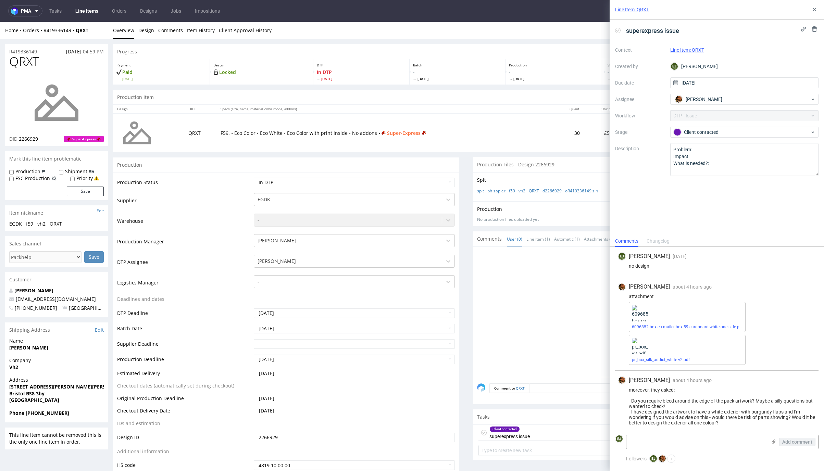
scroll to position [5, 0]
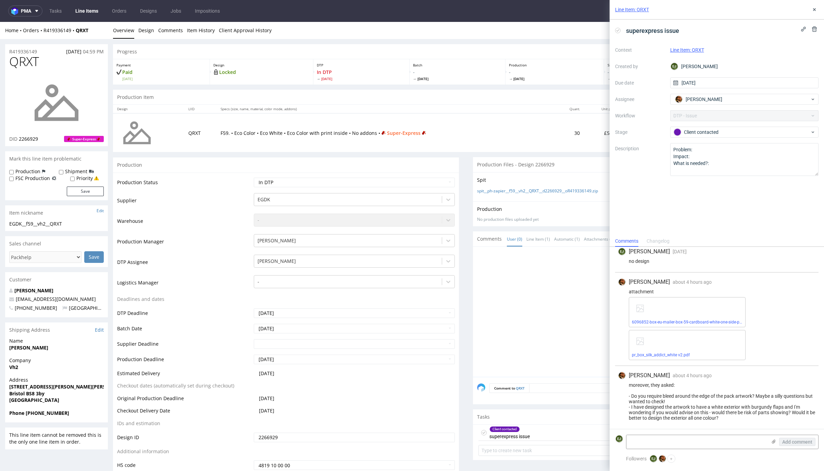
click at [129, 457] on td "Additional information" at bounding box center [184, 453] width 135 height 13
click at [678, 323] on link "6096852-box-eu-mailer-box-59-cardboard-white-one-side-print-eco-color-foil-none…" at bounding box center [710, 322] width 156 height 5
click at [644, 354] on link "pr_box_silk_addict_white v2.pdf" at bounding box center [661, 355] width 58 height 5
click at [540, 188] on div "spit__ph-zapier__f59__vh2__QRXT__d2266929__oR419336149.zip" at bounding box center [646, 192] width 338 height 8
click at [533, 189] on link "spit__ph-zapier__f59__vh2__QRXT__d2266929__oR419336149.zip" at bounding box center [537, 191] width 121 height 6
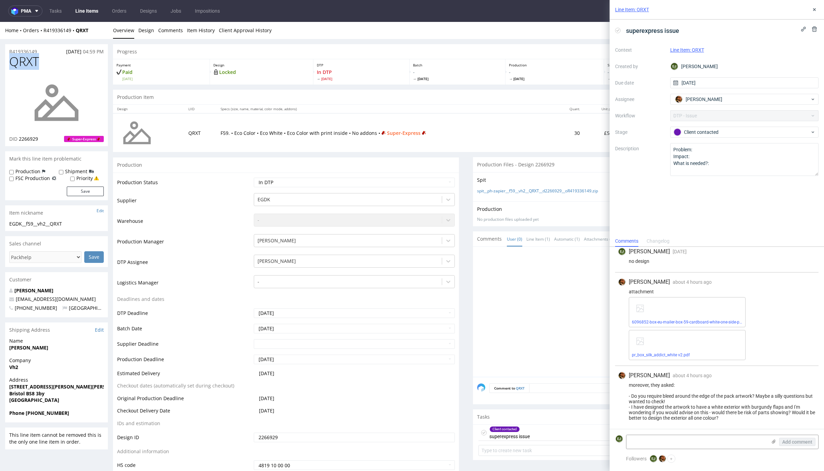
drag, startPoint x: 52, startPoint y: 61, endPoint x: -30, endPoint y: 61, distance: 82.2
copy span "QRXT"
click at [616, 29] on icon at bounding box center [617, 30] width 5 height 5
click at [814, 14] on div "Line Item: QRXT" at bounding box center [716, 10] width 214 height 20
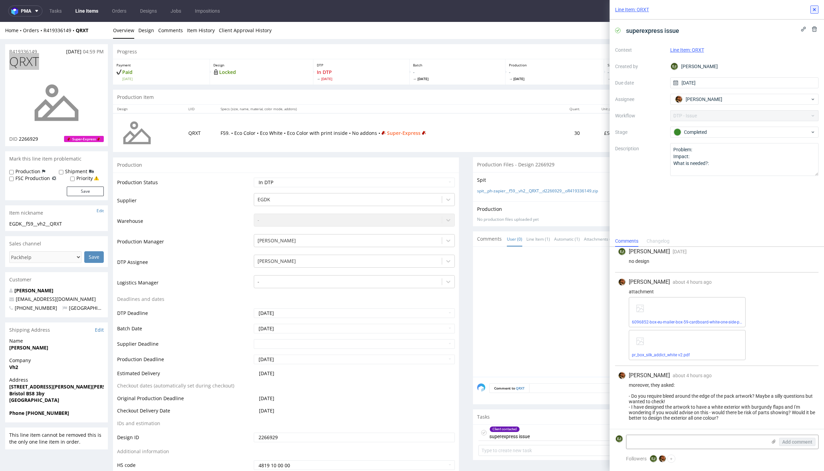
click at [818, 7] on button at bounding box center [814, 9] width 8 height 8
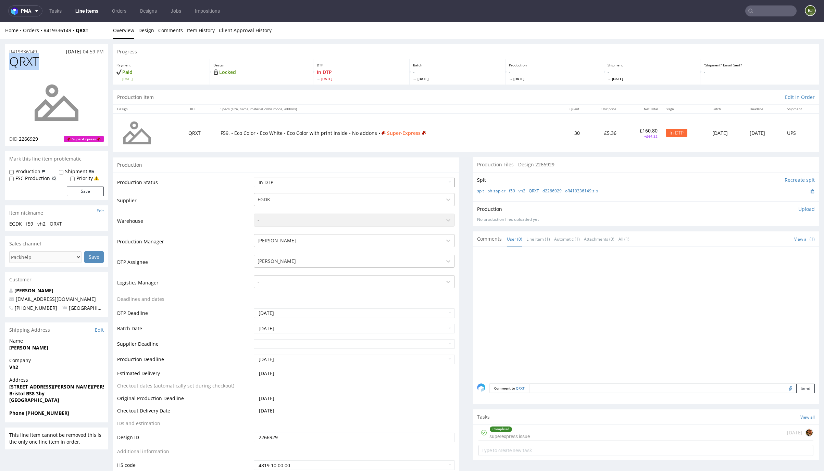
click at [417, 183] on select "Waiting for Artwork Waiting for Diecut Waiting for Mockup Waiting for DTP Waiti…" at bounding box center [354, 183] width 201 height 10
select select "dtp_ca_needed"
click at [254, 178] on select "Waiting for Artwork Waiting for Diecut Waiting for Mockup Waiting for DTP Waiti…" at bounding box center [354, 183] width 201 height 10
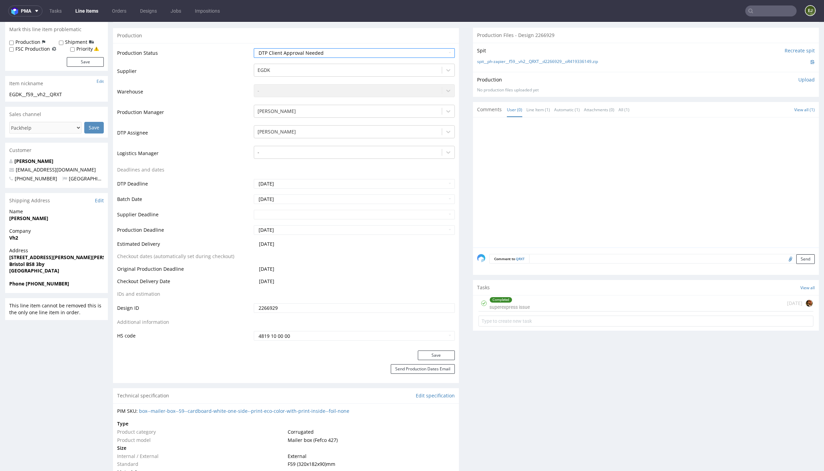
scroll to position [152, 0]
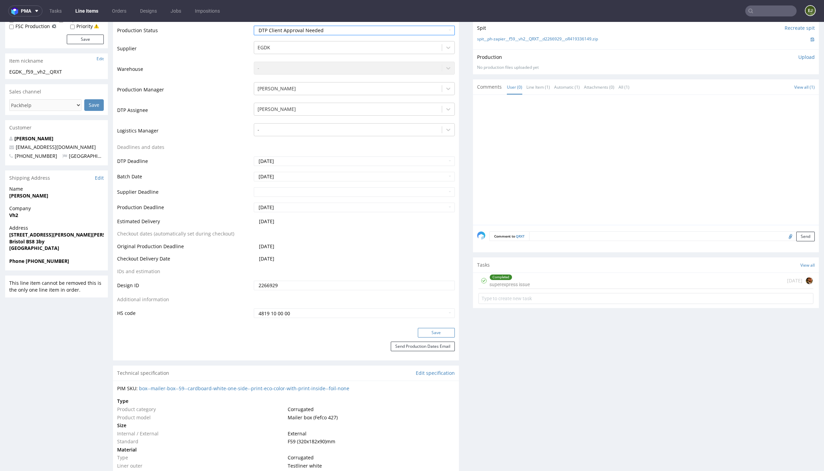
click at [440, 334] on button "Save" at bounding box center [436, 333] width 37 height 10
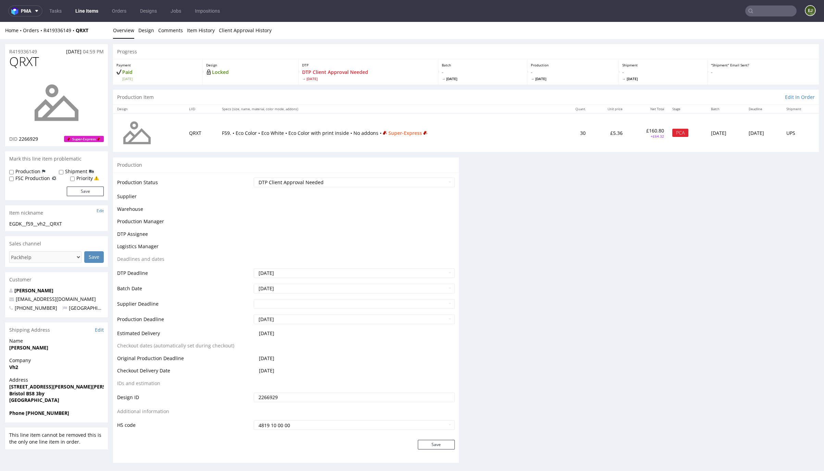
scroll to position [0, 0]
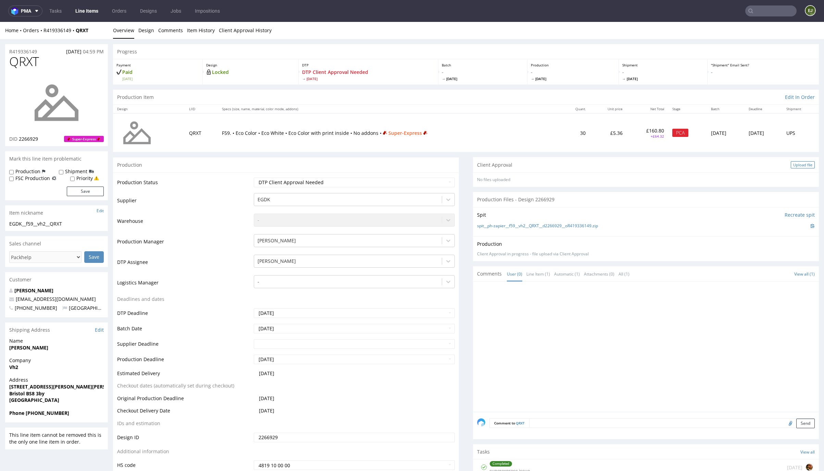
click at [793, 164] on div "Upload file" at bounding box center [803, 164] width 24 height 7
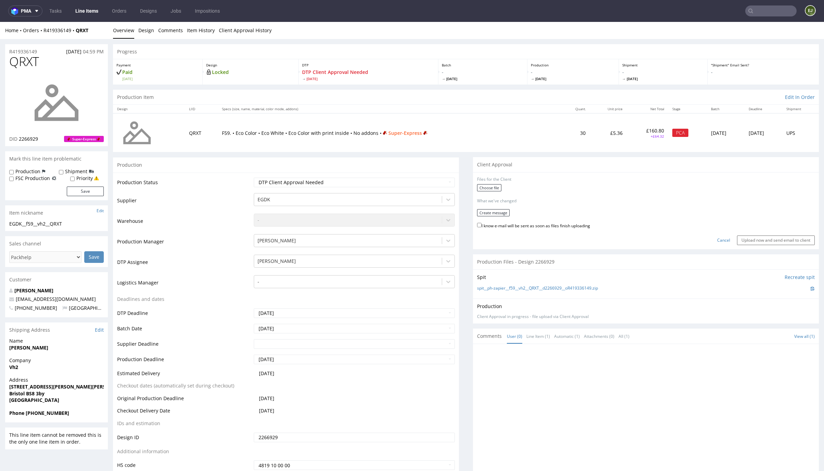
click at [484, 191] on div "Choose file" at bounding box center [646, 188] width 338 height 9
click at [491, 185] on label "Choose file" at bounding box center [489, 187] width 24 height 7
click at [0, 22] on input "Choose file" at bounding box center [0, 22] width 0 height 0
click at [494, 218] on button "Create message" at bounding box center [493, 217] width 33 height 7
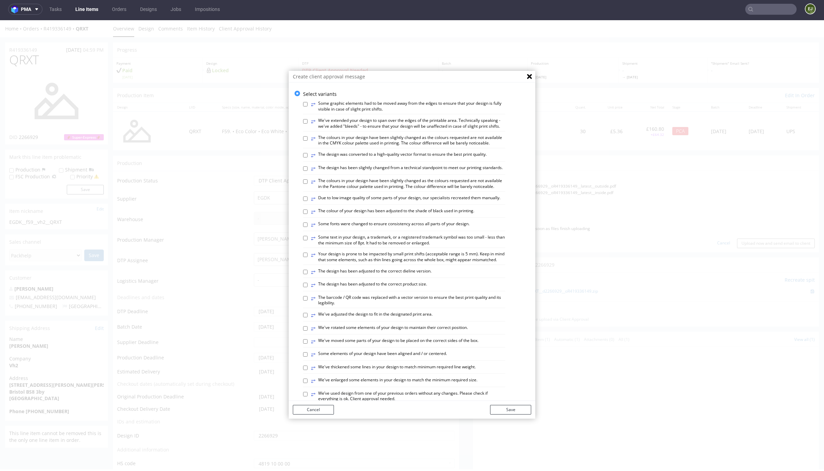
scroll to position [264, 0]
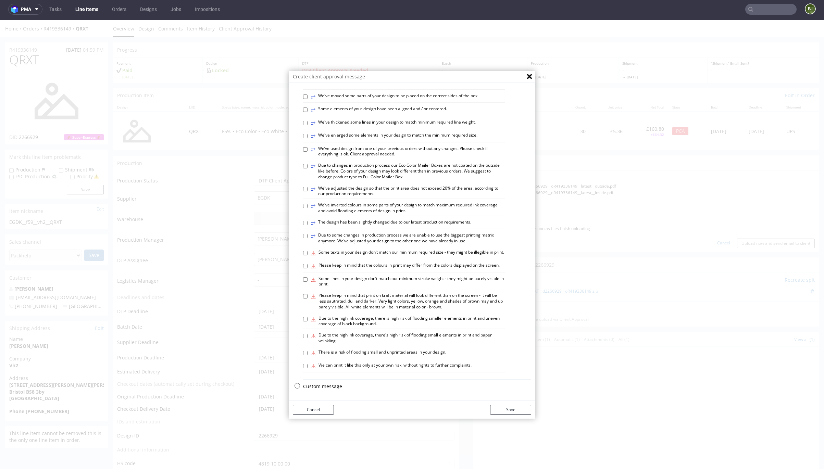
click at [313, 390] on div "Custom message" at bounding box center [417, 388] width 228 height 10
click at [317, 384] on p "Custom message" at bounding box center [417, 386] width 228 height 7
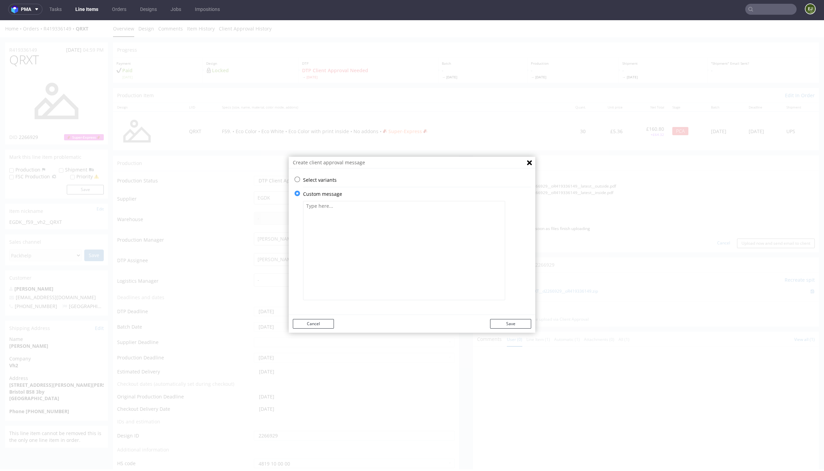
scroll to position [0, 0]
click at [357, 229] on textarea at bounding box center [404, 250] width 202 height 99
paste textarea "We prepared the design according to the project. The closed packaging is entire…"
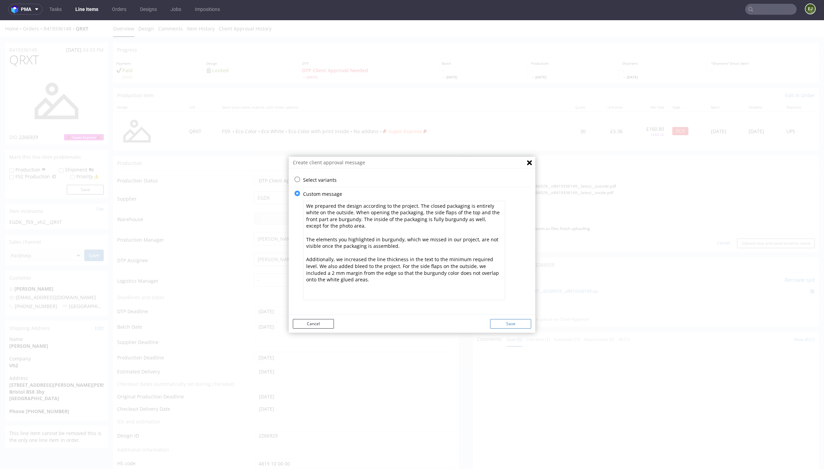
type textarea "We prepared the design according to the project. The closed packaging is entire…"
click at [518, 325] on button "Save" at bounding box center [510, 324] width 41 height 10
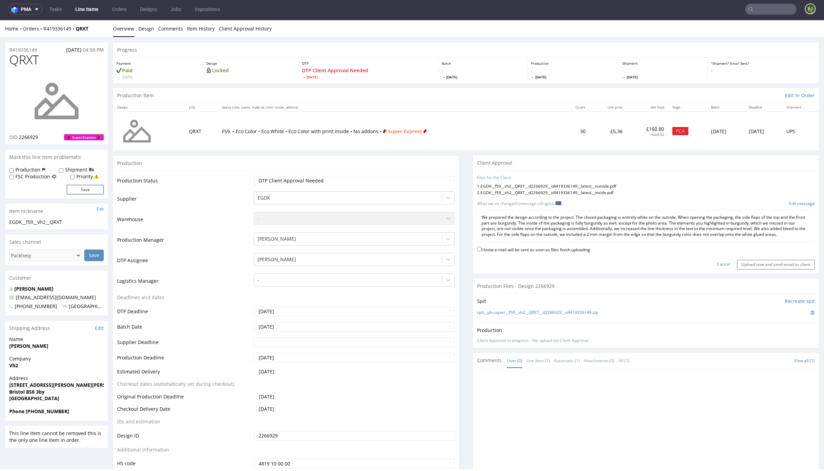
click at [548, 252] on label "I know e-mail will be sent as soon as files finish uploading" at bounding box center [533, 249] width 113 height 8
click at [481, 251] on input "I know e-mail will be sent as soon as files finish uploading" at bounding box center [479, 249] width 4 height 4
checkbox input "true"
click at [759, 269] on input "Upload now and send email to client" at bounding box center [776, 265] width 78 height 10
click at [737, 269] on input "Upload now and send email to client" at bounding box center [776, 265] width 78 height 10
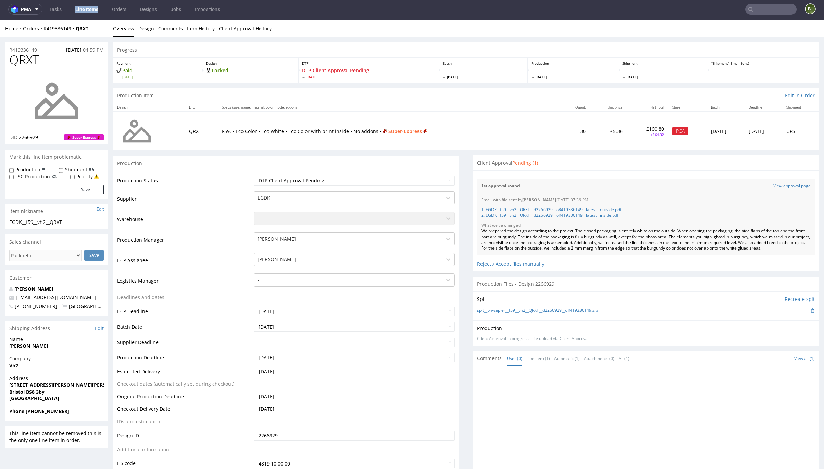
click at [90, 8] on link "Line Items" at bounding box center [86, 9] width 31 height 11
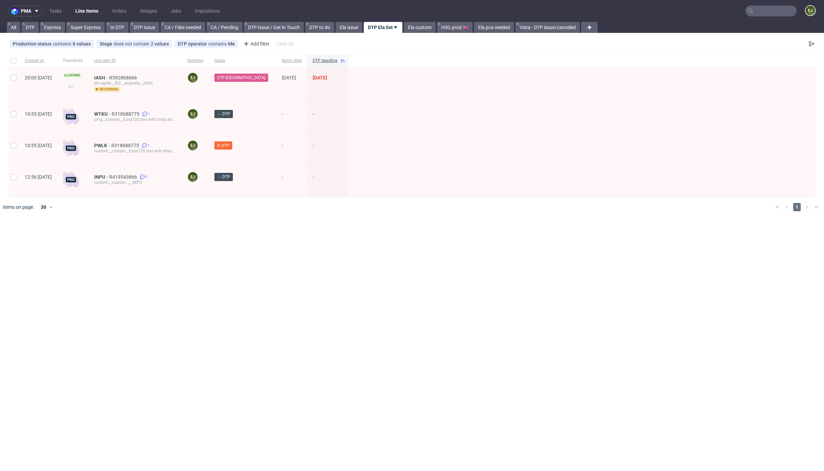
click at [402, 167] on div at bounding box center [581, 181] width 467 height 31
click at [112, 114] on span "WTKU" at bounding box center [102, 113] width 17 height 5
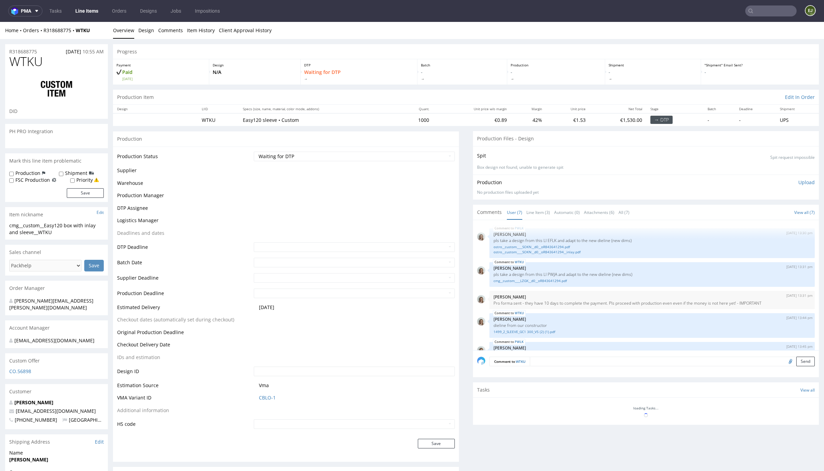
scroll to position [88, 0]
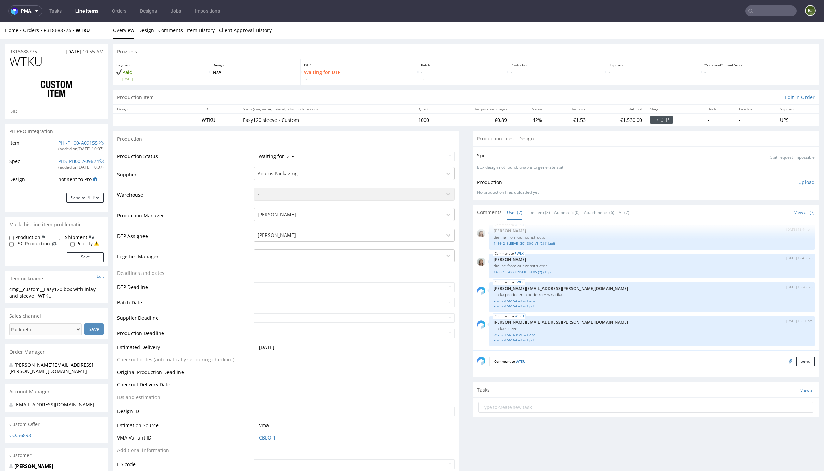
click at [537, 221] on div "PWLK 23rd Sep 25 | 13:30 pm Monika Poźniak pls take a design from this LI EFLK …" at bounding box center [646, 285] width 346 height 130
click at [530, 212] on link "Line Item (3)" at bounding box center [538, 212] width 24 height 15
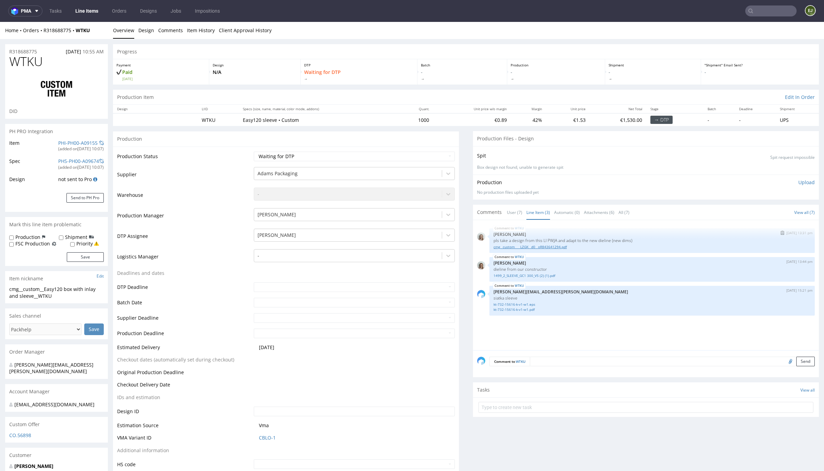
click at [521, 249] on link "cmg__custom____LZGK__d0__oR843641294.pdf" at bounding box center [651, 246] width 317 height 5
drag, startPoint x: 53, startPoint y: 298, endPoint x: 8, endPoint y: 289, distance: 45.9
click at [8, 289] on div "cmg__custom__Easy120 box with inlay and sleeve__WTKU cmg__custom __Easy120 box …" at bounding box center [56, 294] width 103 height 17
copy div "cmg__custom__Easy120 box with inlay and sleeve__WTKU"
drag, startPoint x: 44, startPoint y: 53, endPoint x: 1, endPoint y: 49, distance: 42.7
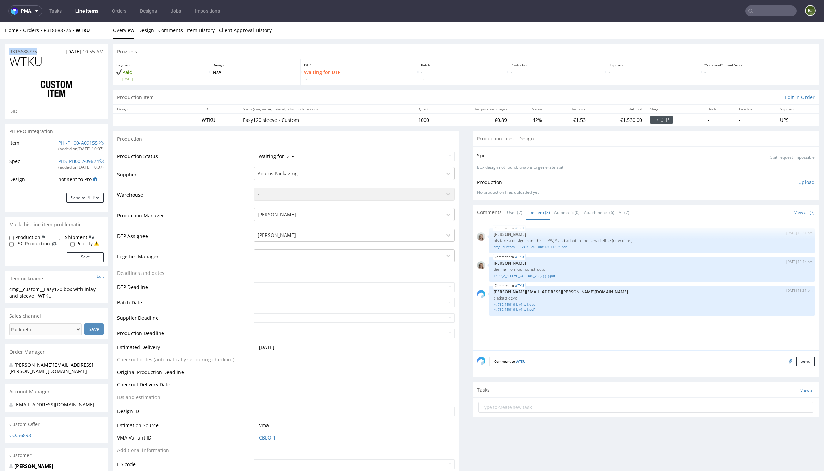
copy p "R318688775"
click at [428, 150] on div "Production Status Waiting for Artwork Waiting for Diecut Waiting for Mockup Wai…" at bounding box center [286, 313] width 346 height 332
click at [428, 156] on select "Waiting for Artwork Waiting for Diecut Waiting for Mockup Waiting for DTP Waiti…" at bounding box center [354, 157] width 201 height 10
select select "dtp_ca_needed"
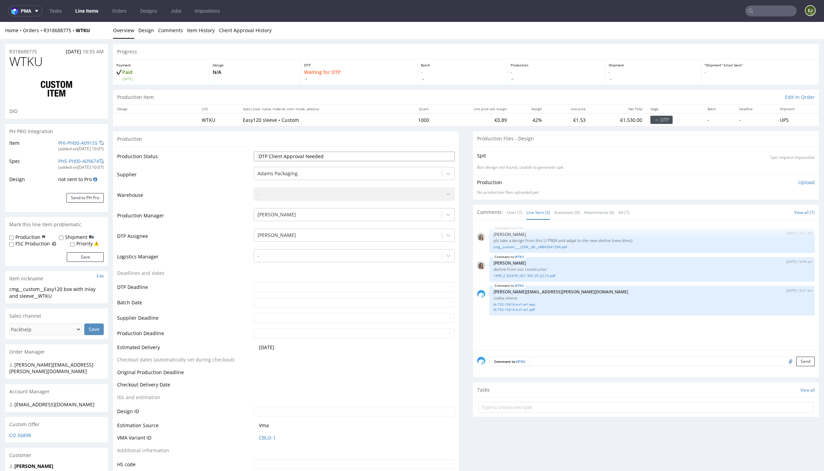
click at [254, 152] on select "Waiting for Artwork Waiting for Diecut Waiting for Mockup Waiting for DTP Waiti…" at bounding box center [354, 157] width 201 height 10
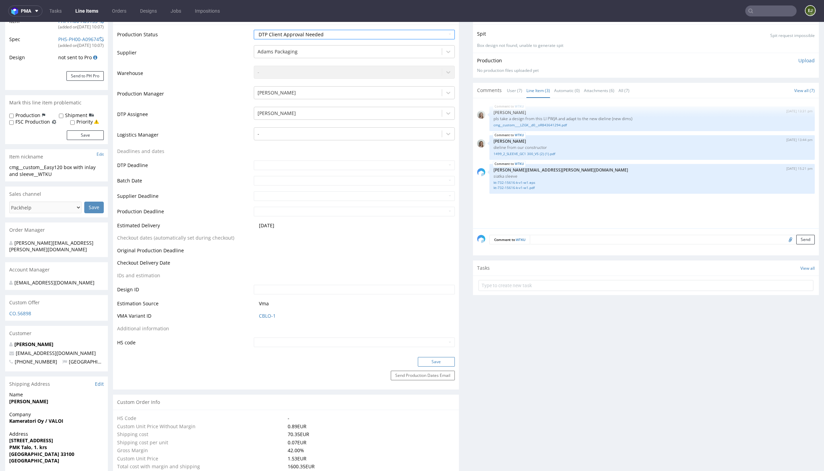
click at [440, 359] on button "Save" at bounding box center [436, 362] width 37 height 10
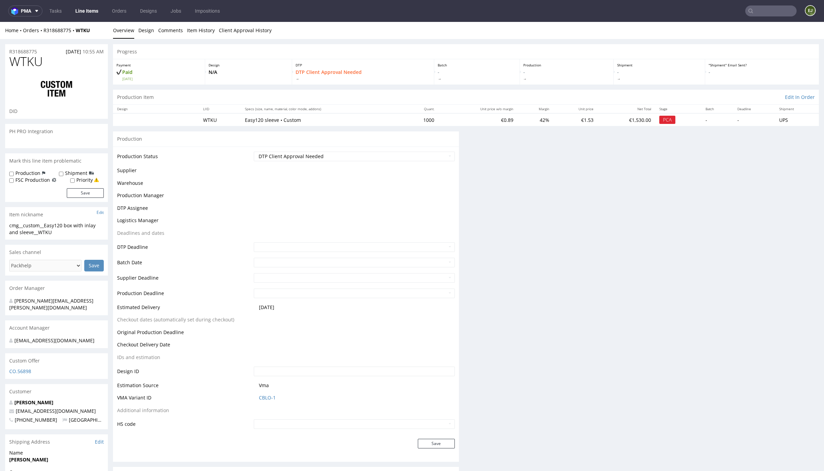
scroll to position [0, 0]
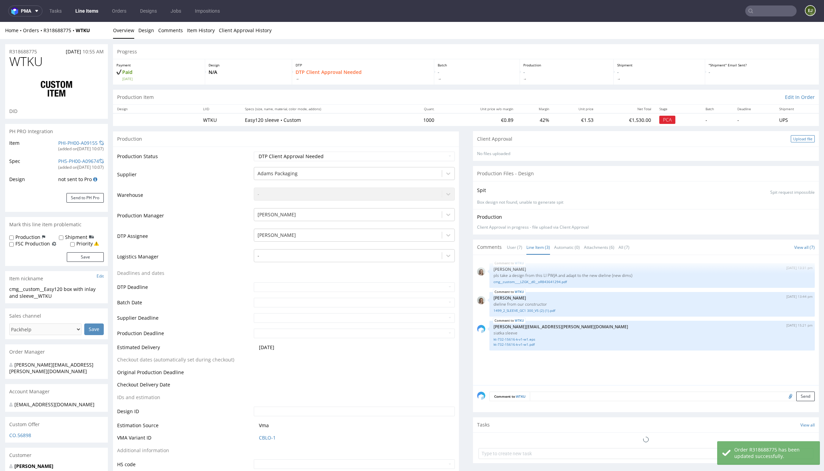
click at [791, 139] on div "Upload file" at bounding box center [803, 138] width 24 height 7
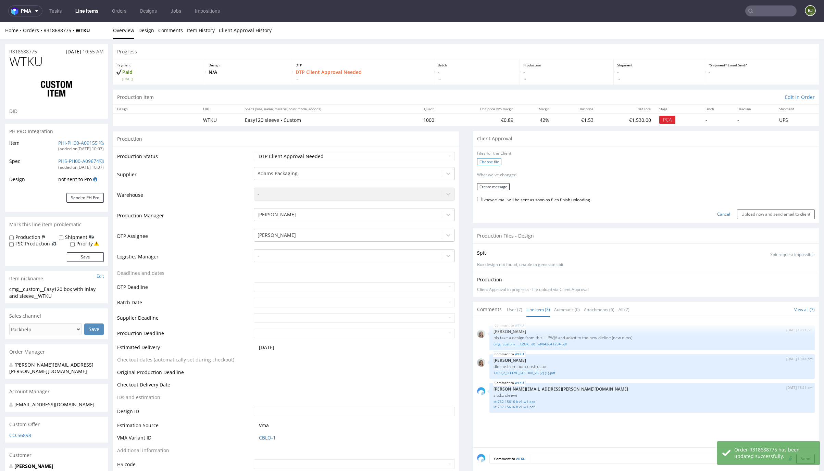
click at [477, 158] on label "Choose file" at bounding box center [489, 161] width 24 height 7
click at [0, 22] on input "Choose file" at bounding box center [0, 22] width 0 height 0
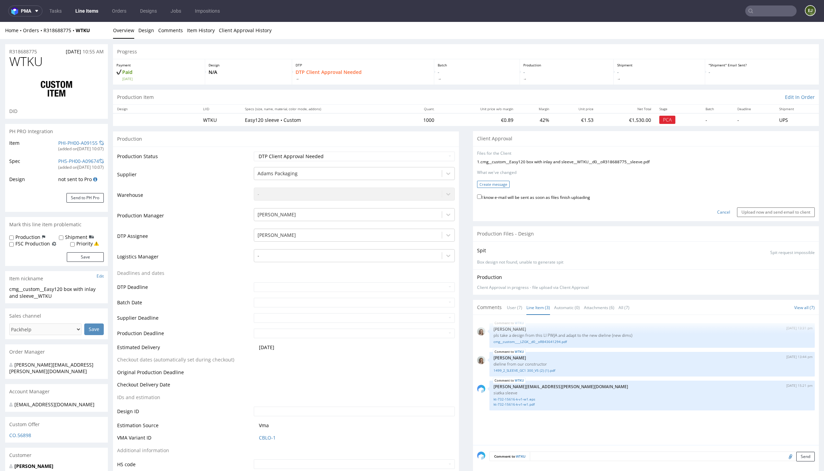
click at [489, 182] on button "Create message" at bounding box center [493, 184] width 33 height 7
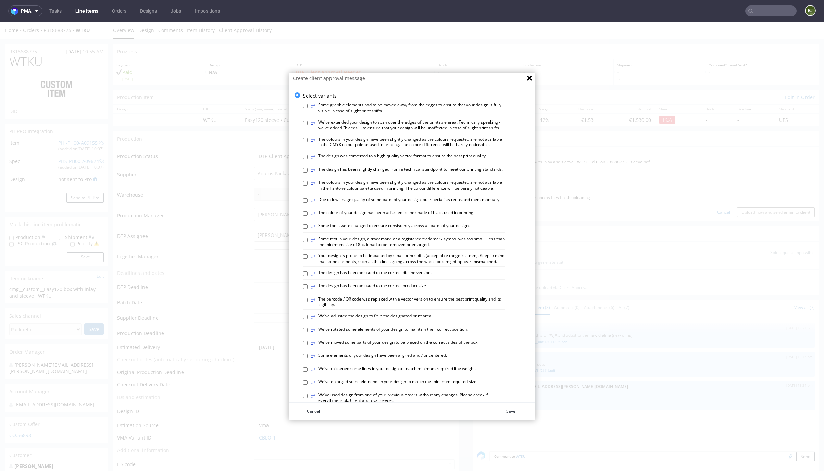
scroll to position [264, 0]
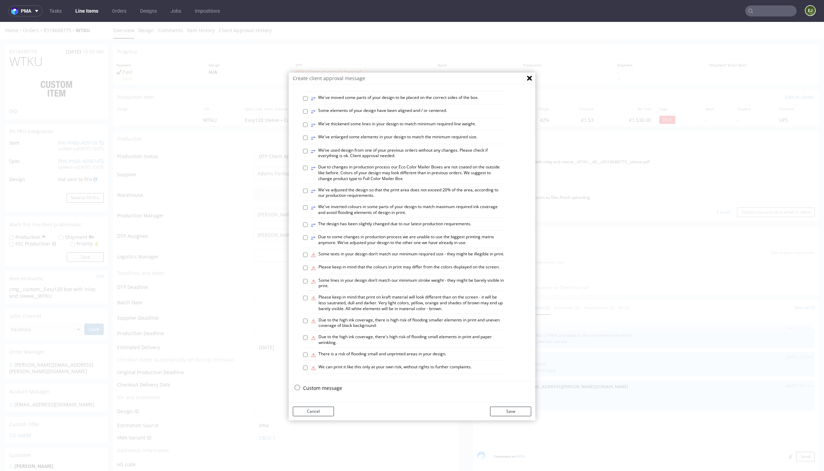
click at [315, 389] on p "Custom message" at bounding box center [417, 388] width 228 height 7
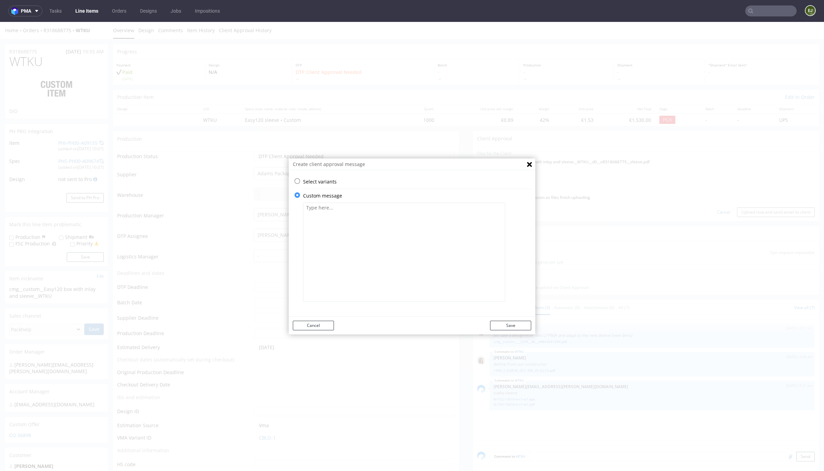
click at [353, 237] on textarea at bounding box center [404, 252] width 202 height 99
paste textarea "Adjustments to the new die-cut required both compositional and technical change…"
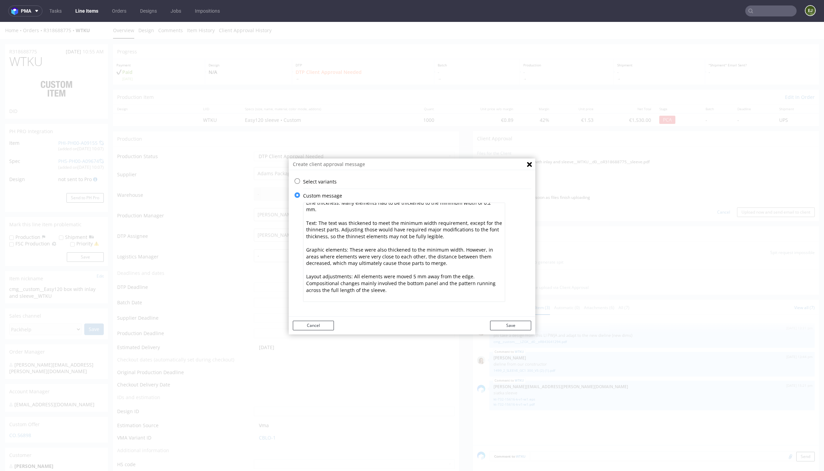
scroll to position [2, 0]
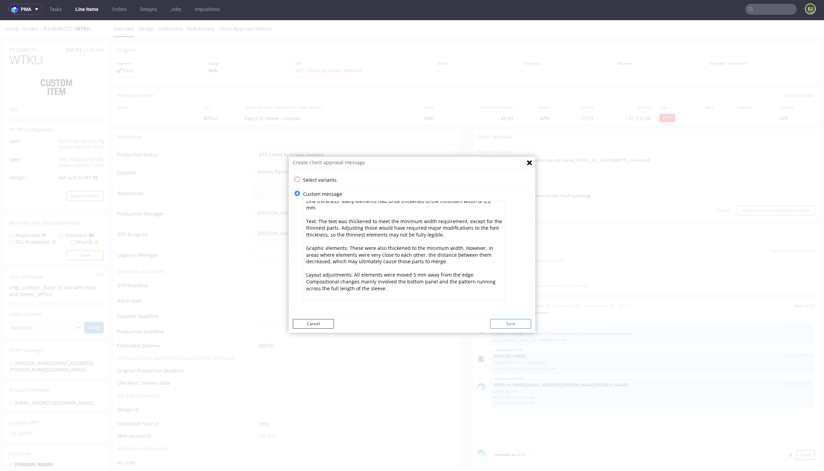
type textarea "Adjustments to the new die-cut required both compositional and technical change…"
click at [511, 325] on button "Save" at bounding box center [510, 324] width 41 height 10
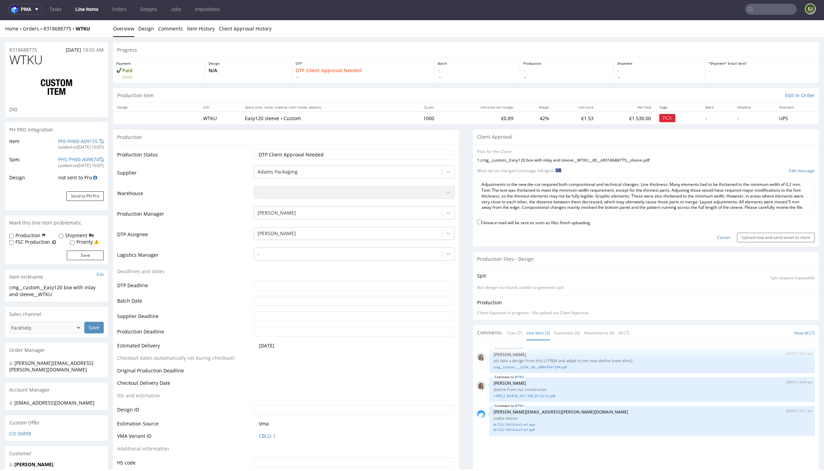
click at [567, 226] on label "I know e-mail will be sent as soon as files finish uploading" at bounding box center [533, 222] width 113 height 8
click at [481, 224] on input "I know e-mail will be sent as soon as files finish uploading" at bounding box center [479, 222] width 4 height 4
checkbox input "true"
click at [767, 241] on input "Upload now and send email to client" at bounding box center [776, 238] width 78 height 10
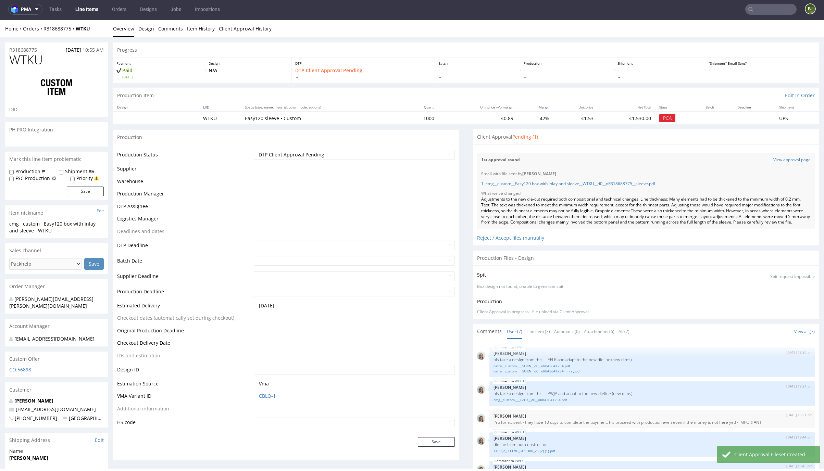
scroll to position [88, 0]
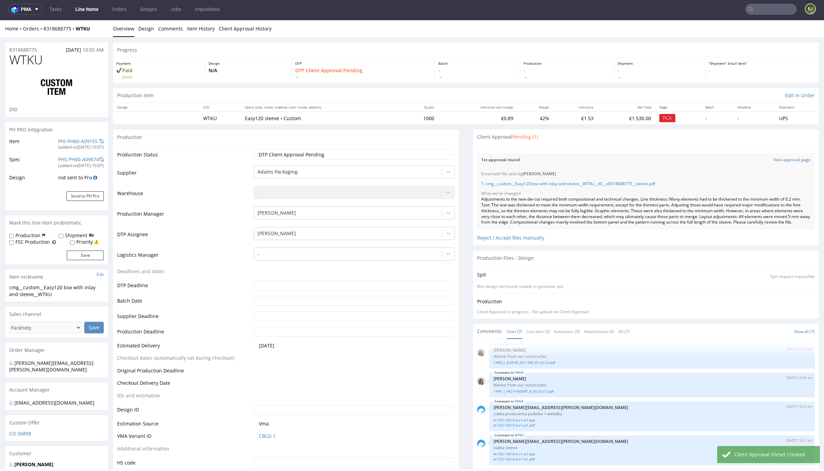
click at [614, 179] on div "1. cmg__custom__Easy120 box with inlay and sleeve__WTKU__d0__oR318688775__sleev…" at bounding box center [645, 184] width 329 height 14
click at [613, 184] on link "1. cmg__custom__Easy120 box with inlay and sleeve__WTKU__d0__oR318688775__sleev…" at bounding box center [568, 184] width 174 height 6
click at [83, 10] on link "Line Items" at bounding box center [86, 9] width 31 height 11
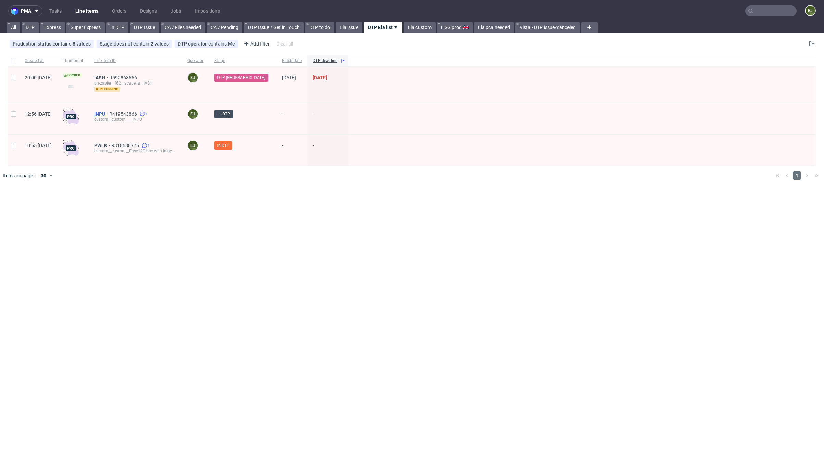
click at [109, 113] on span "INPU" at bounding box center [101, 113] width 15 height 5
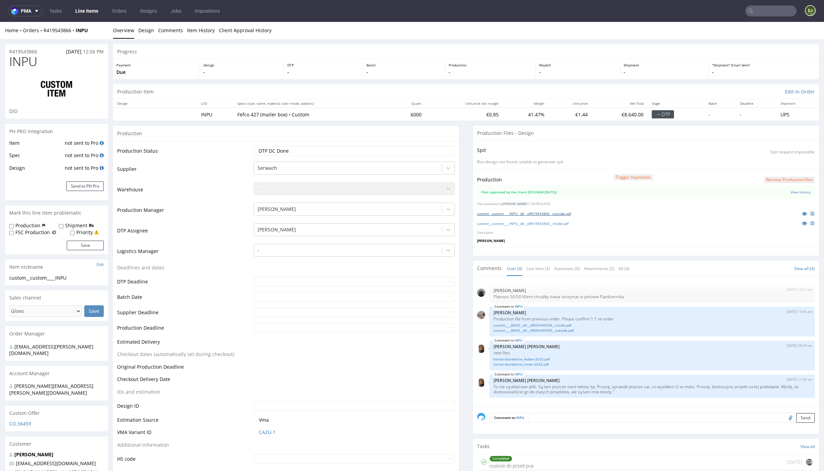
click at [541, 213] on link "custom__custom____INPU__d0__oR419543866__outside.pdf" at bounding box center [524, 213] width 94 height 5
click at [477, 190] on z-tile__section--no-border "Files approved by the client (09:50AM 26 Sep 2025) View history" at bounding box center [646, 192] width 338 height 13
click at [487, 225] on link "custom__custom____INPU__d0__oR419543866__inside.pdf" at bounding box center [522, 223] width 91 height 5
click at [528, 265] on link "Line Item (3)" at bounding box center [538, 268] width 24 height 15
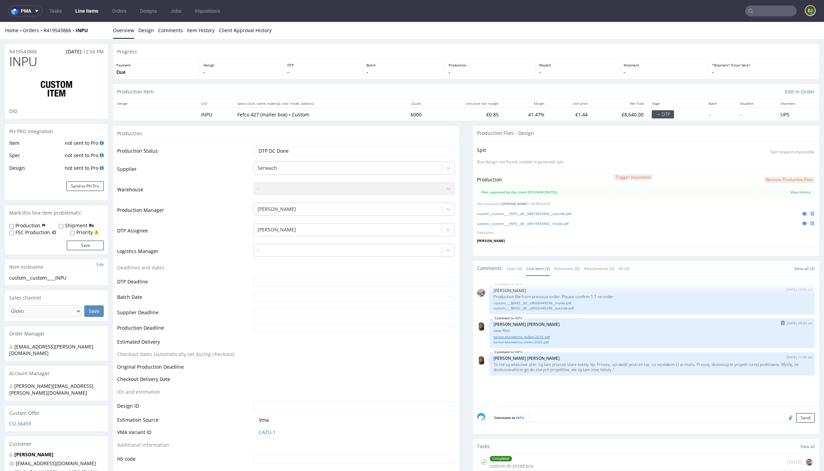
click at [529, 338] on link "karton-blanketino_Außen-2025.pdf" at bounding box center [651, 336] width 317 height 5
click at [532, 344] on link "karton-blanketino_Innen-2025.pdf" at bounding box center [651, 342] width 317 height 5
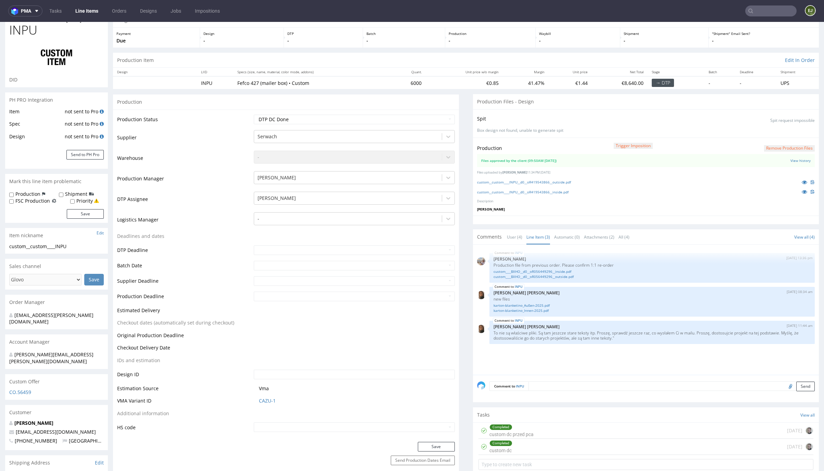
scroll to position [65, 0]
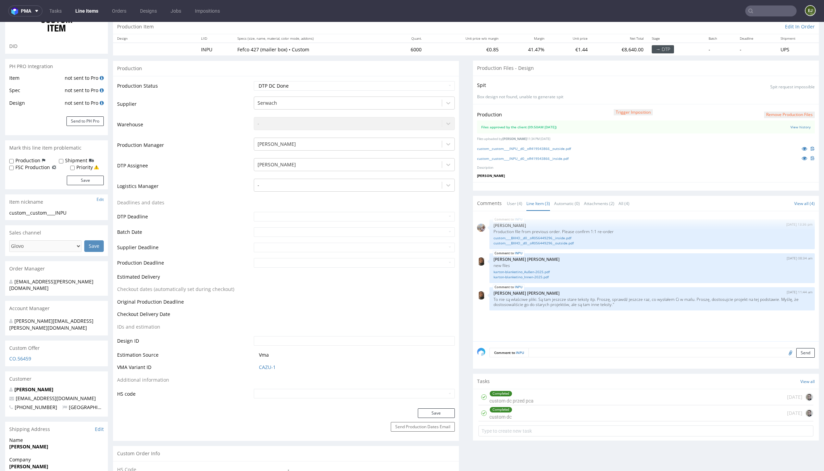
click at [522, 417] on div "Completed custom dc 1 day ago" at bounding box center [645, 413] width 335 height 16
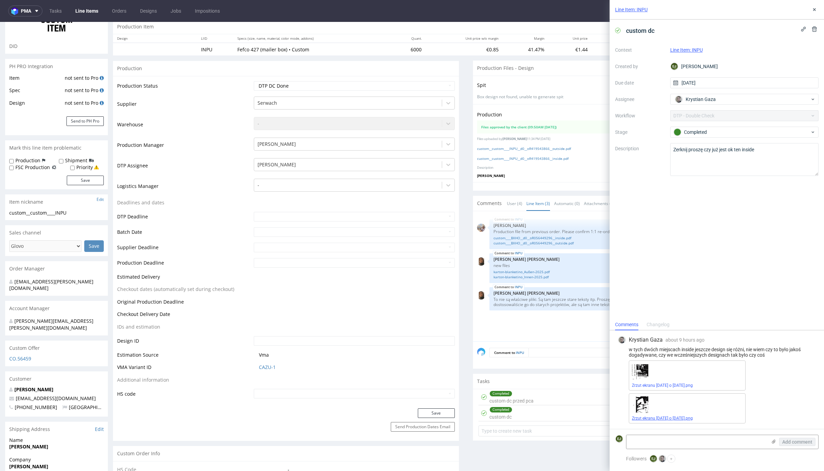
click at [659, 420] on link "Zrzut ekranu 2025-09-30 o 11.26.44.png" at bounding box center [662, 418] width 61 height 5
click at [496, 328] on div "INPU 27th Aug 25 | 13:36 pm Michał Palasek Production file from previous order.…" at bounding box center [648, 278] width 342 height 126
click at [538, 277] on link "karton-blanketino_Innen-2025.pdf" at bounding box center [651, 277] width 317 height 5
click at [814, 8] on icon at bounding box center [813, 9] width 5 height 5
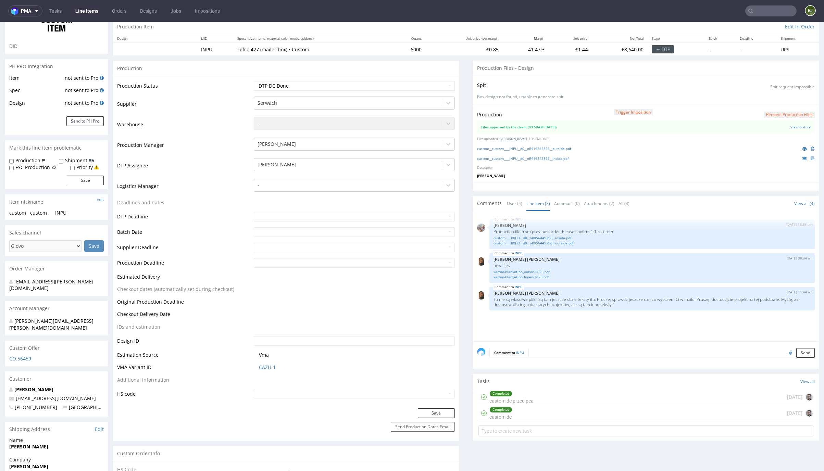
click at [790, 115] on button "Remove production files" at bounding box center [789, 115] width 51 height 7
click at [770, 99] on link "Yes" at bounding box center [767, 99] width 20 height 10
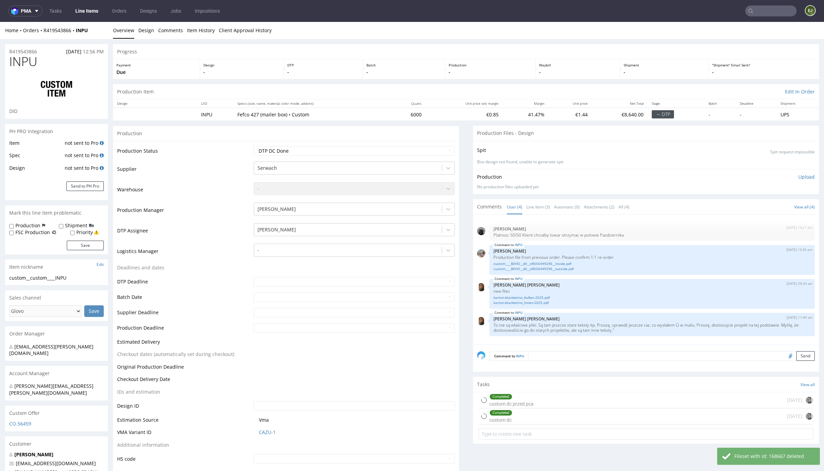
click at [797, 173] on div "Production Upload No production files uploaded yet Description (optional) Add f…" at bounding box center [646, 181] width 346 height 25
click at [798, 177] on p "Upload" at bounding box center [806, 177] width 16 height 7
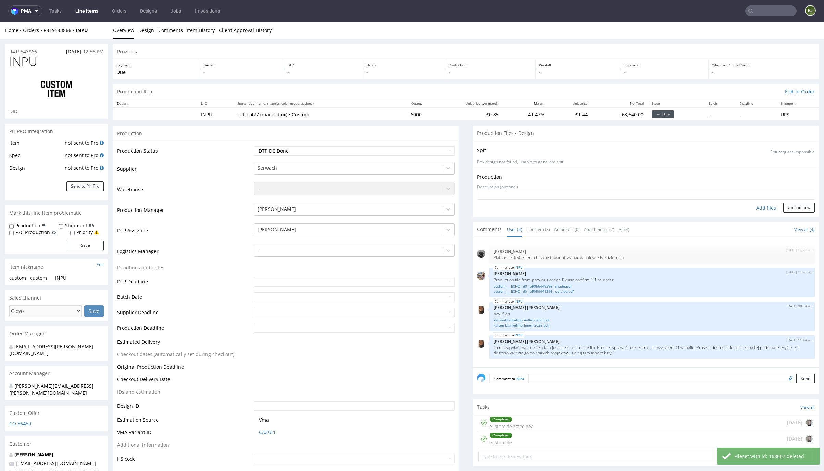
click at [761, 204] on div "Add files" at bounding box center [766, 208] width 34 height 10
type input "C:\fakepath\custom__custom____INPU__d0__oR419543866__outside.pdf"
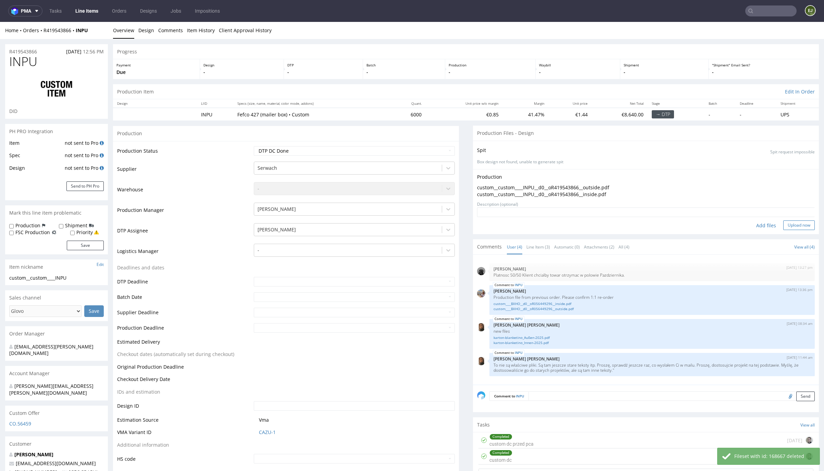
click at [783, 224] on button "Upload now" at bounding box center [798, 225] width 31 height 10
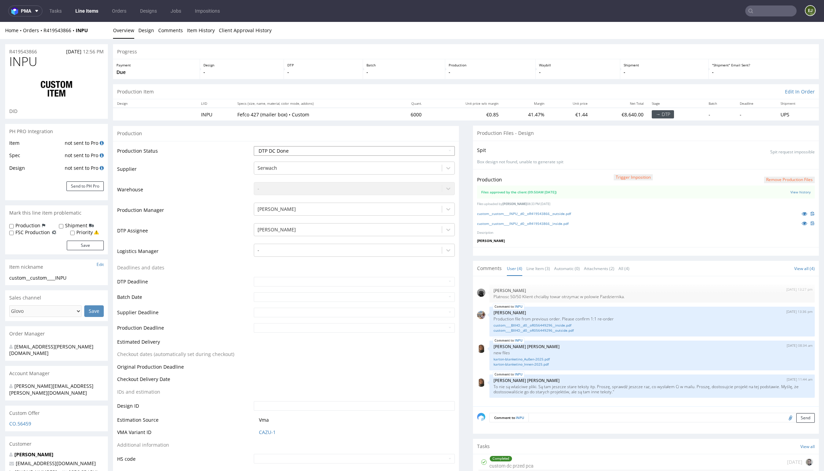
click at [432, 153] on select "Waiting for Artwork Waiting for Diecut Waiting for Mockup Waiting for DTP Waiti…" at bounding box center [354, 151] width 201 height 10
select select "dtp_production_ready"
click at [254, 146] on select "Waiting for Artwork Waiting for Diecut Waiting for Mockup Waiting for DTP Waiti…" at bounding box center [354, 151] width 201 height 10
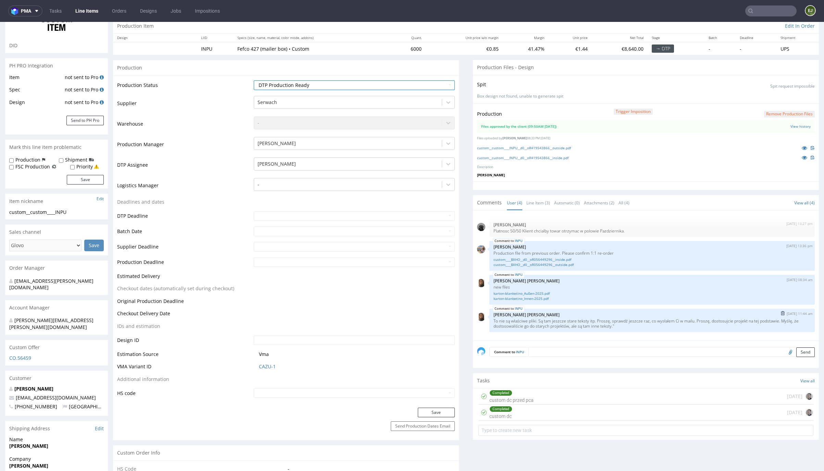
scroll to position [92, 0]
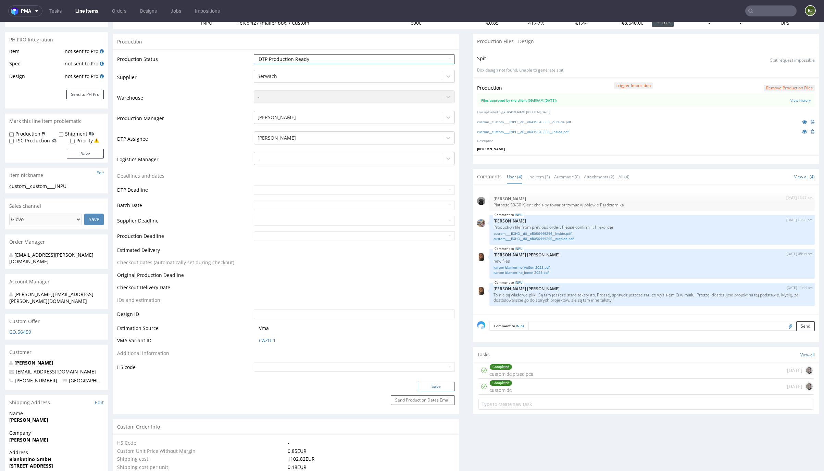
click at [436, 383] on button "Save" at bounding box center [436, 387] width 37 height 10
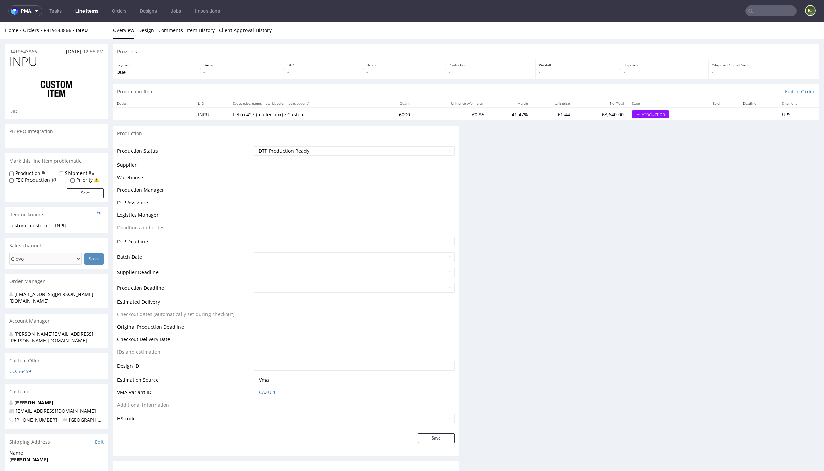
scroll to position [0, 0]
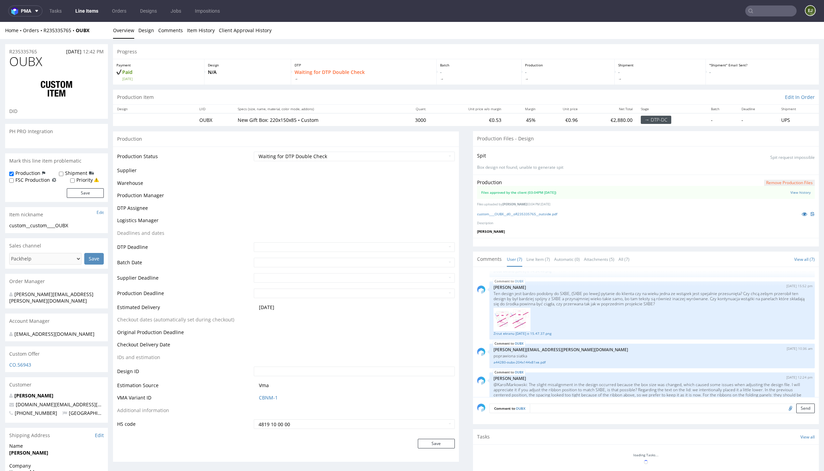
scroll to position [106, 0]
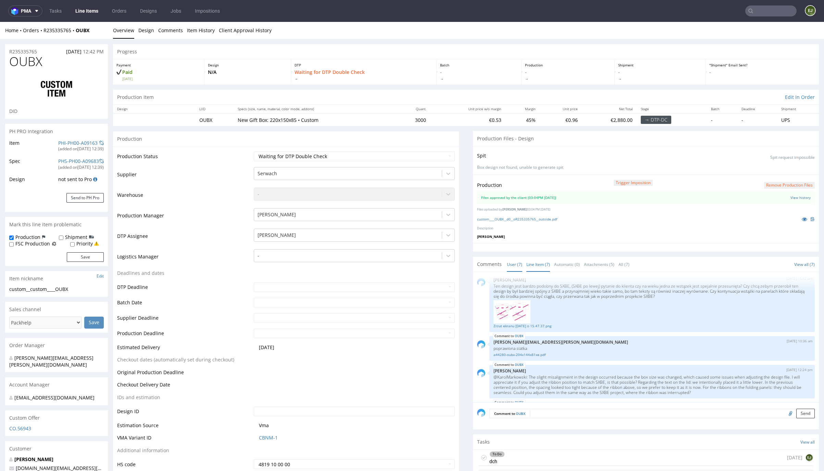
click at [537, 264] on link "Line Item (7)" at bounding box center [538, 264] width 24 height 15
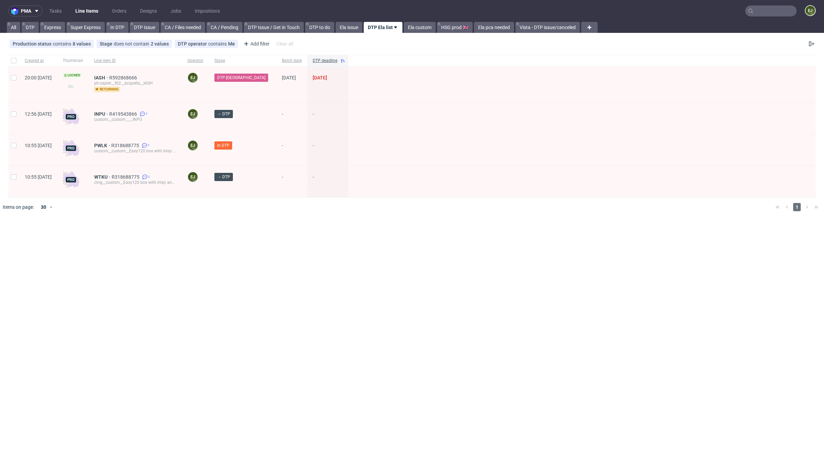
click at [124, 173] on div "WTKU R318688775 1 cmg__custom__Easy120 box with inlay and sleeve__WTKU" at bounding box center [135, 181] width 93 height 31
click at [112, 176] on span "WTKU" at bounding box center [102, 176] width 17 height 5
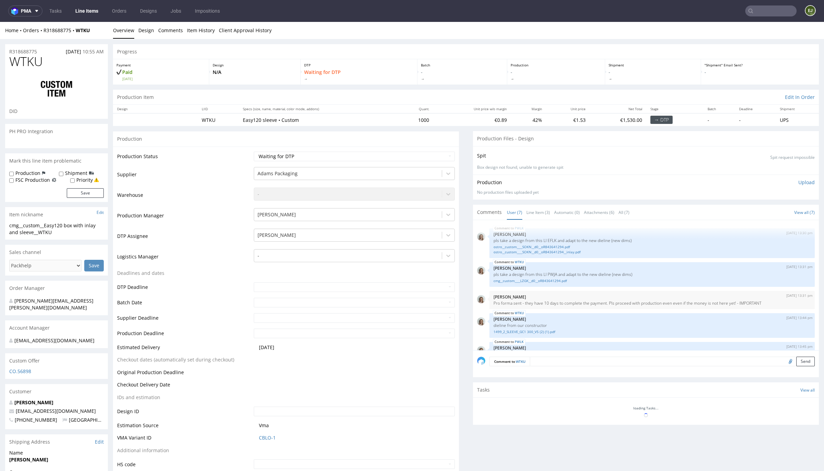
scroll to position [88, 0]
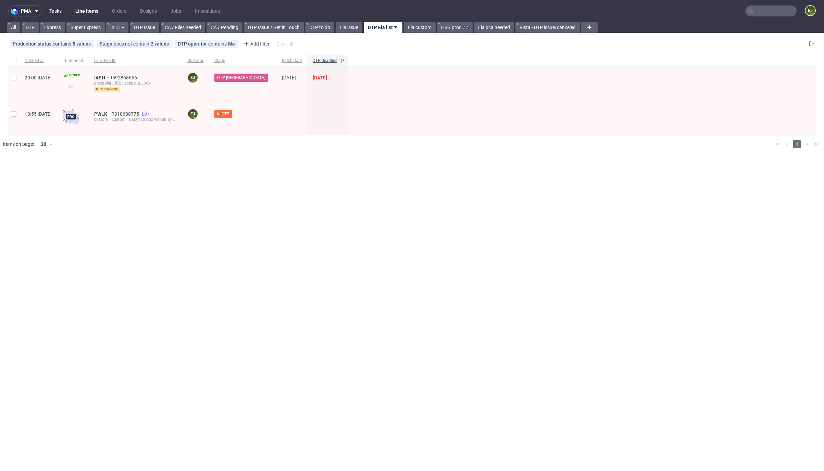
click at [54, 12] on link "Tasks" at bounding box center [55, 10] width 21 height 11
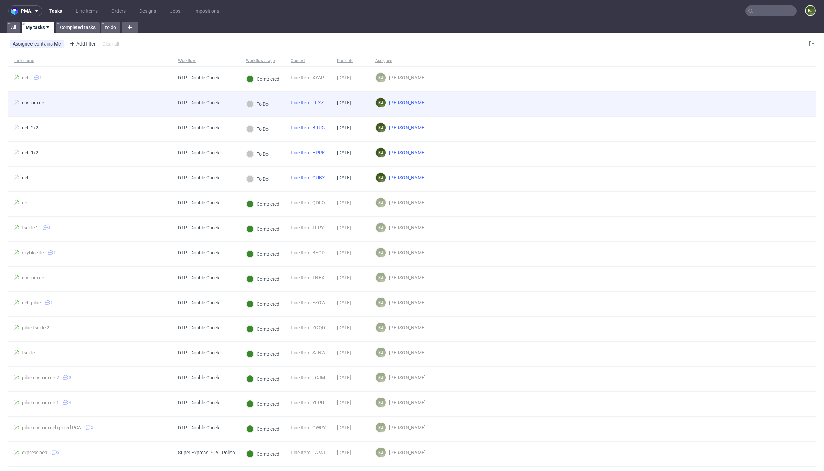
click at [318, 103] on link "Line Item: FLXZ" at bounding box center [307, 102] width 33 height 5
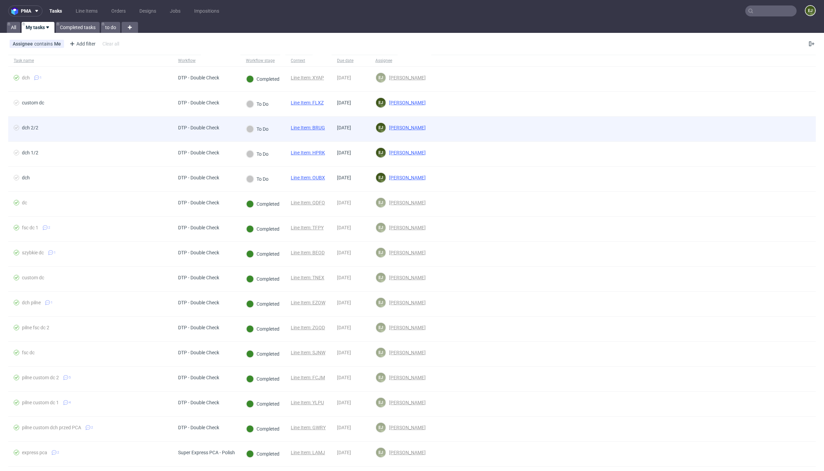
click at [312, 126] on link "Line Item: BRUG" at bounding box center [308, 127] width 34 height 5
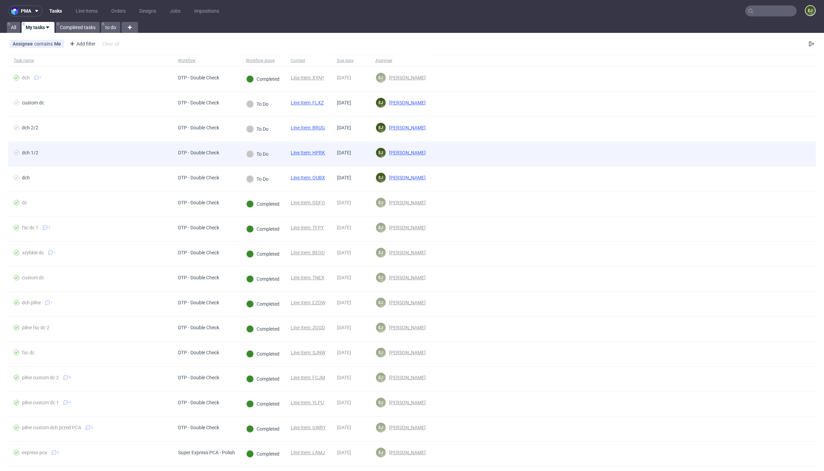
click at [323, 151] on link "Line Item: HPRK" at bounding box center [308, 152] width 34 height 5
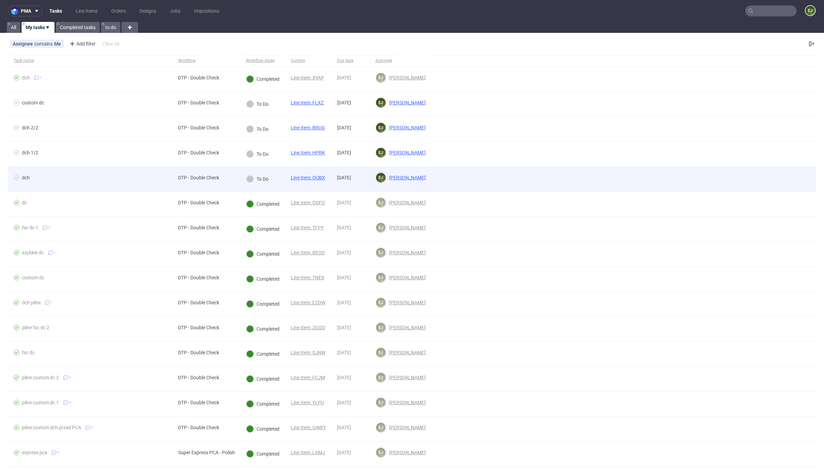
click at [317, 181] on span "Line Item: OUBX" at bounding box center [308, 179] width 34 height 8
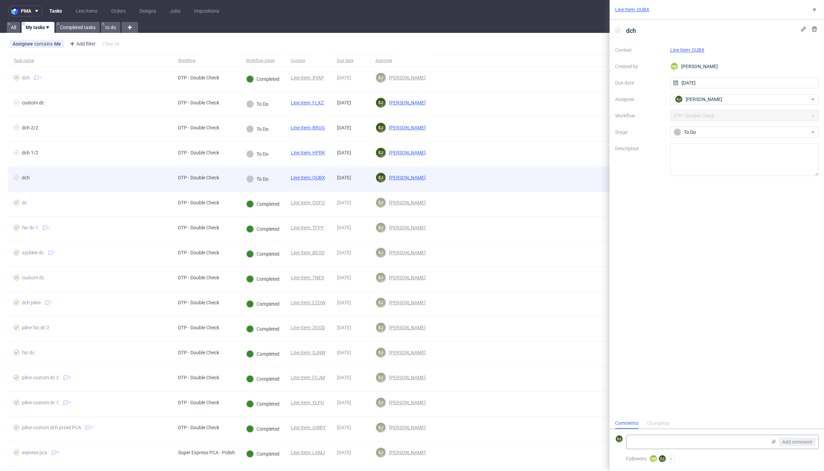
scroll to position [5, 0]
click at [317, 178] on link "Line Item: OUBX" at bounding box center [308, 177] width 34 height 5
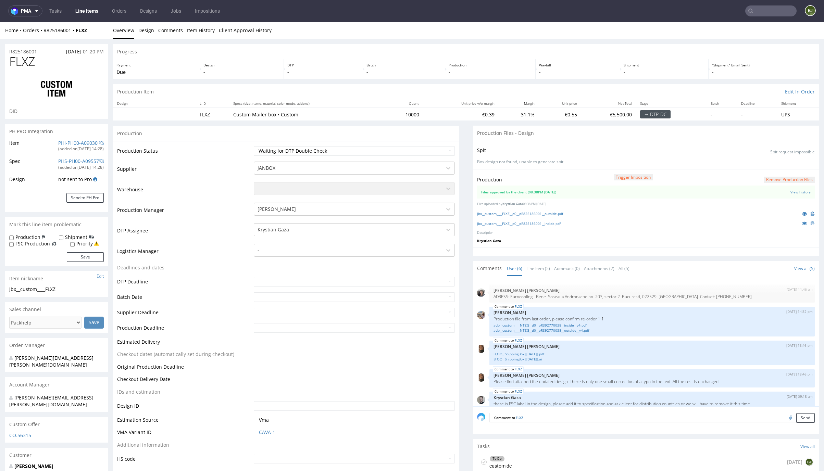
scroll to position [30, 0]
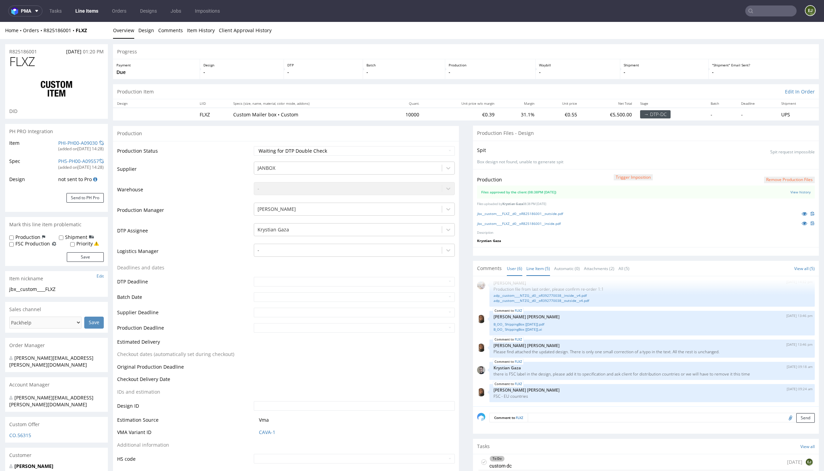
click at [533, 261] on link "Line Item (5)" at bounding box center [538, 268] width 24 height 15
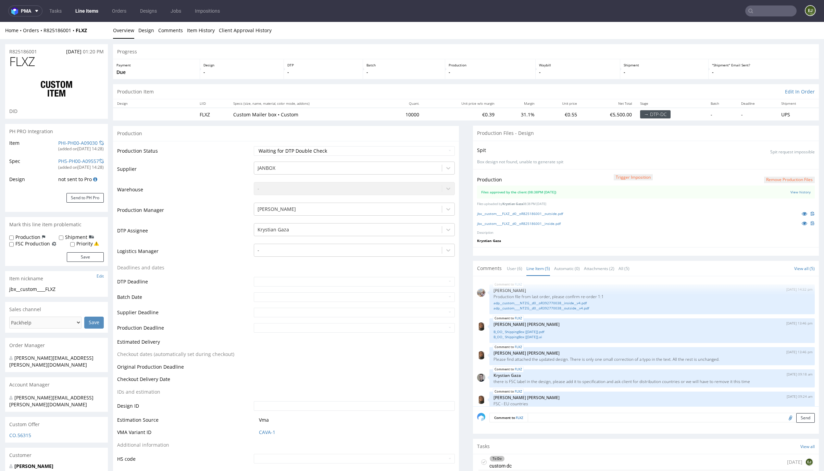
click at [530, 216] on div "jbx__custom____FLXZ__d0__oR825186001__outside.pdf" at bounding box center [646, 214] width 338 height 8
click at [530, 214] on link "jbx__custom____FLXZ__d0__oR825186001__outside.pdf" at bounding box center [520, 213] width 86 height 5
click at [528, 225] on link "jbx__custom____FLXZ__d0__oR825186001__inside.pdf" at bounding box center [519, 223] width 84 height 5
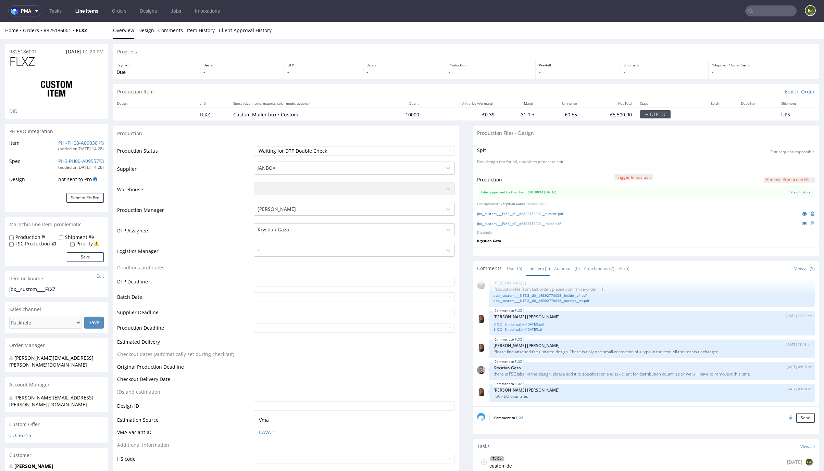
click at [523, 458] on div "To Do custom dc today EJ" at bounding box center [645, 462] width 335 height 16
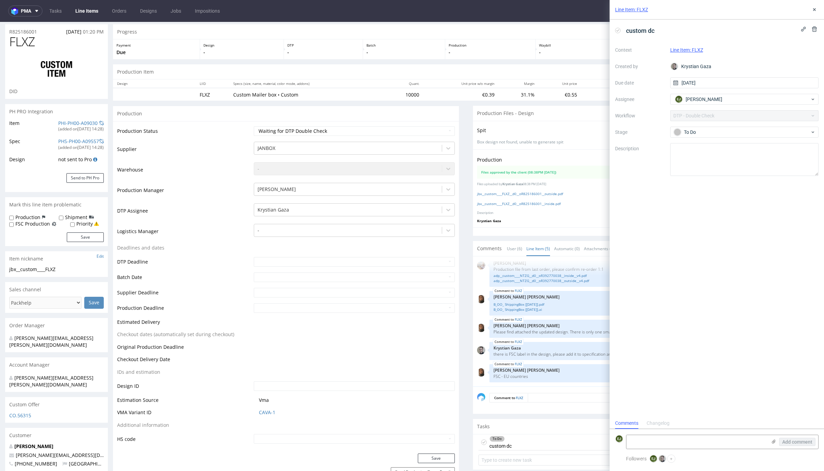
scroll to position [1, 0]
click at [525, 439] on div "To Do custom dc today EJ" at bounding box center [645, 442] width 335 height 16
click at [817, 13] on button at bounding box center [814, 9] width 8 height 8
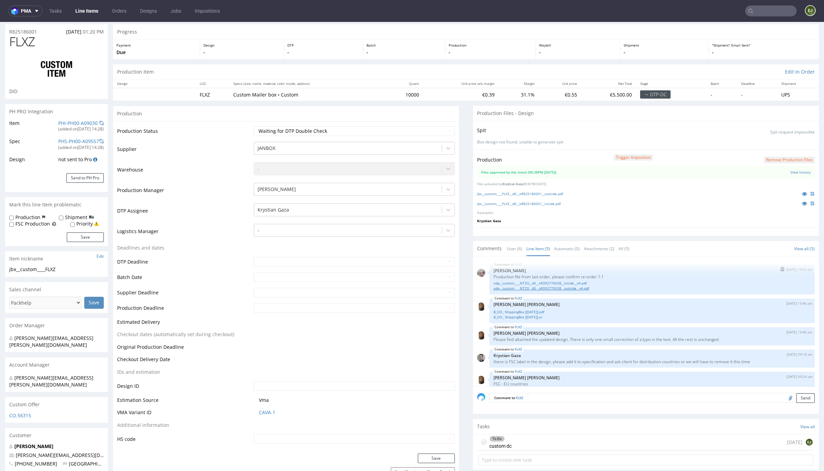
scroll to position [8, 0]
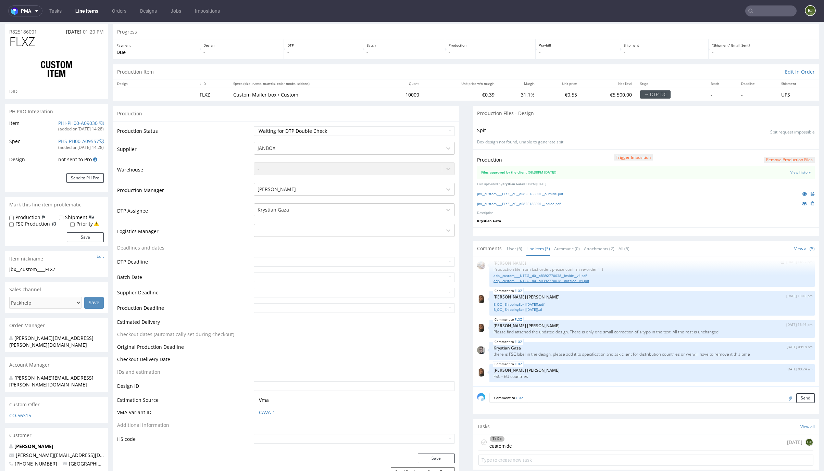
click at [582, 283] on link "adp__custom____NTZG__d0__oR392770038__outside__v4.pdf" at bounding box center [651, 280] width 317 height 5
click at [482, 442] on use at bounding box center [483, 442] width 3 height 2
click at [448, 135] on select "Waiting for Artwork Waiting for Diecut Waiting for Mockup Waiting for DTP Waiti…" at bounding box center [354, 131] width 201 height 10
select select "dtp_production_ready"
click at [254, 126] on select "Waiting for Artwork Waiting for Diecut Waiting for Mockup Waiting for DTP Waiti…" at bounding box center [354, 131] width 201 height 10
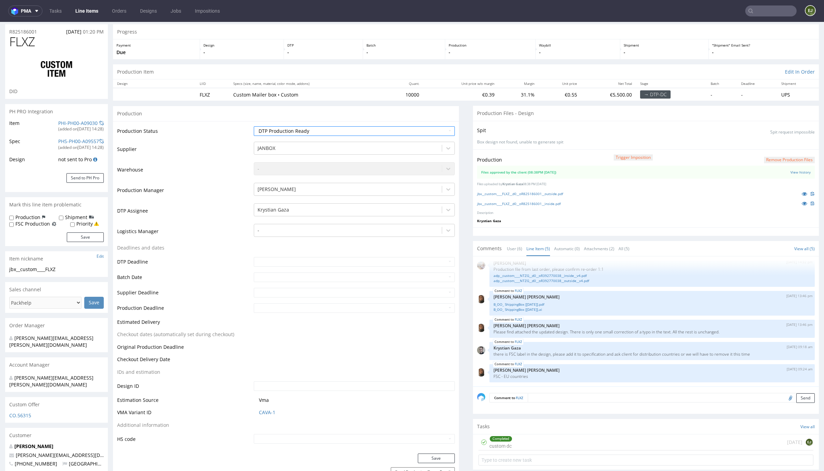
scroll to position [56, 0]
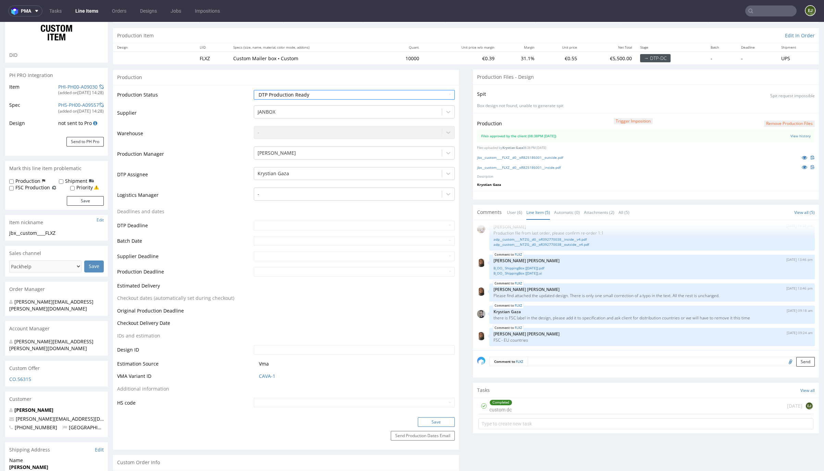
click at [433, 423] on button "Save" at bounding box center [436, 422] width 37 height 10
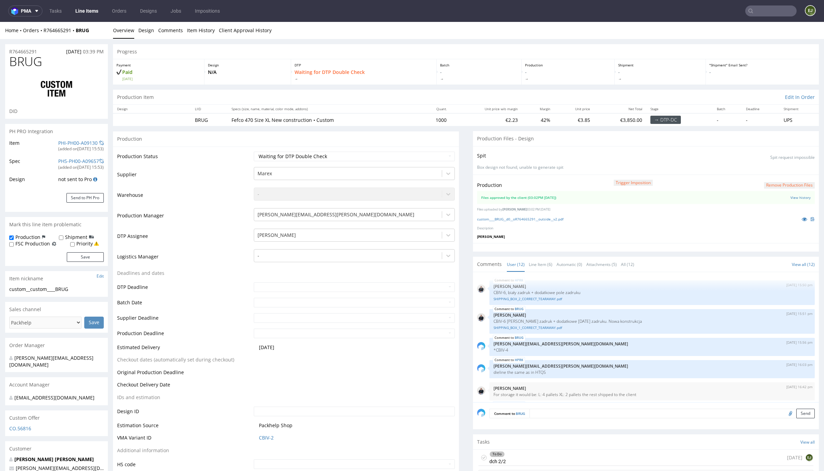
scroll to position [169, 0]
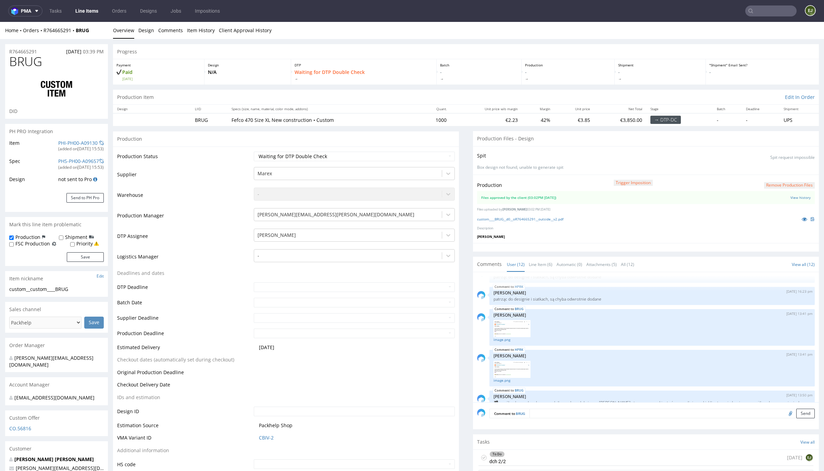
click at [536, 222] on div "custom____BRUG__d0__oR764665291__outside__v2.pdf" at bounding box center [646, 219] width 338 height 8
click at [538, 218] on link "custom____BRUG__d0__oR764665291__outside__v2.pdf" at bounding box center [520, 219] width 86 height 5
click at [477, 300] on div at bounding box center [481, 296] width 8 height 18
click at [531, 267] on link "Line Item (6)" at bounding box center [541, 264] width 24 height 15
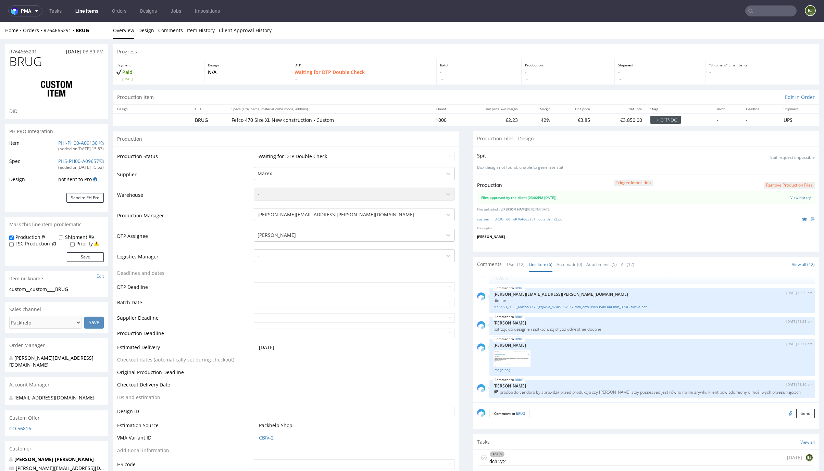
scroll to position [146, 0]
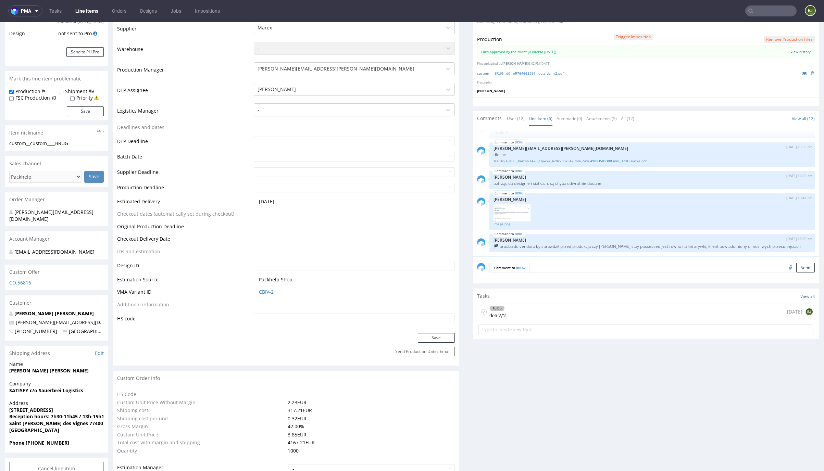
click at [556, 313] on div "To Do dch 2/2 today EJ" at bounding box center [645, 312] width 335 height 16
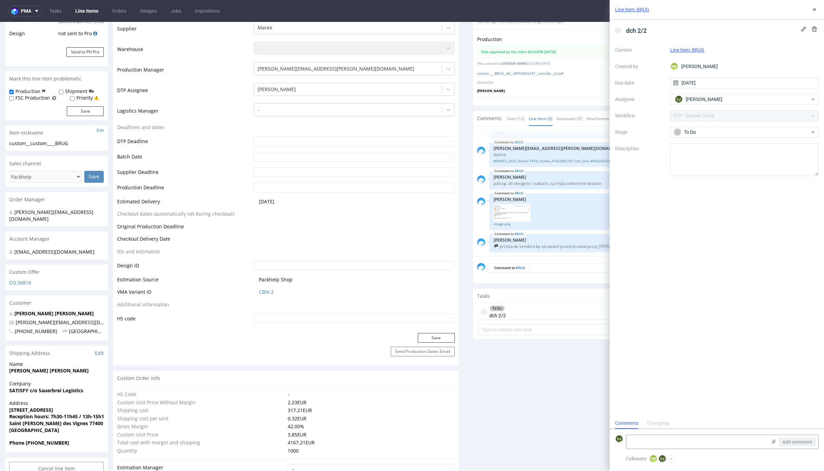
scroll to position [1024, 0]
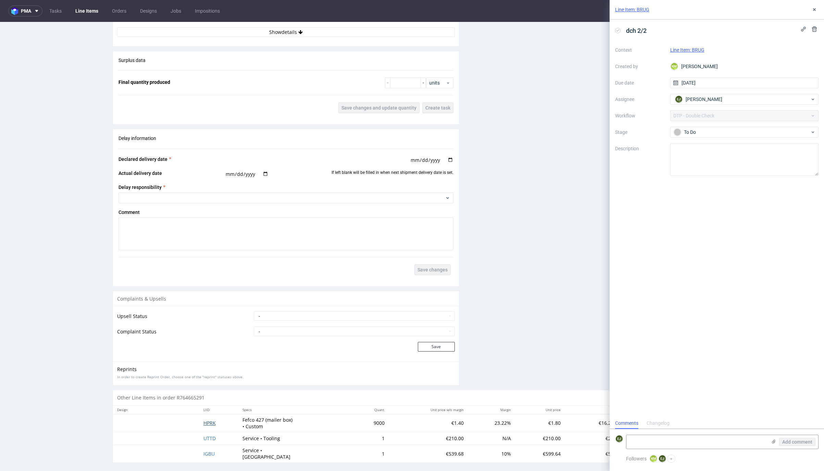
click at [208, 423] on span "HPRK" at bounding box center [209, 423] width 12 height 7
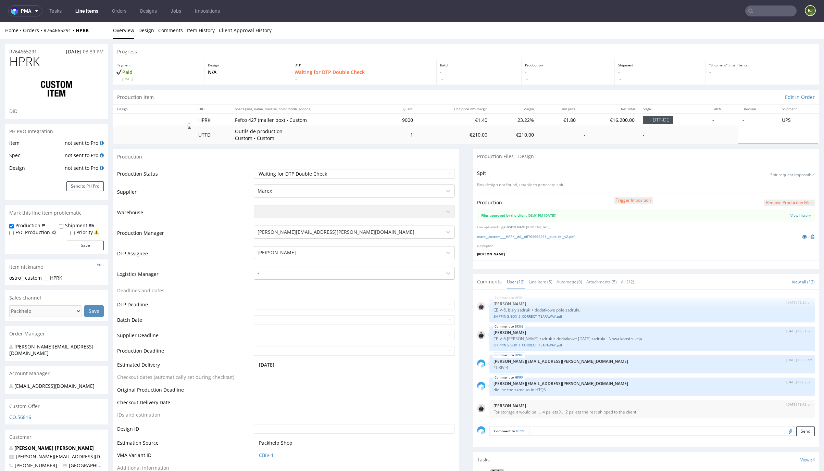
scroll to position [202, 0]
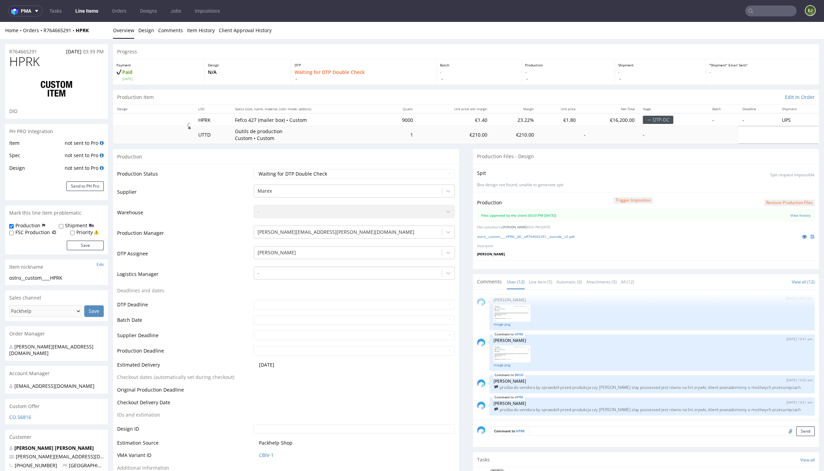
click at [526, 239] on div "ostro__custom____HPRK__d0__oR764665291__outside__v2.pdf" at bounding box center [646, 237] width 338 height 8
click at [528, 238] on link "ostro__custom____HPRK__d0__oR764665291__outside__v2.pdf" at bounding box center [525, 236] width 97 height 5
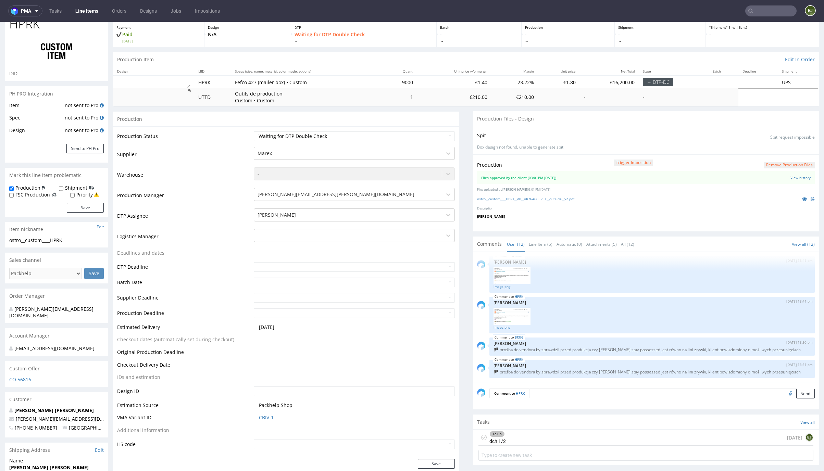
click at [481, 435] on icon at bounding box center [483, 437] width 5 height 5
click at [442, 134] on select "Waiting for Artwork Waiting for Diecut Waiting for Mockup Waiting for DTP Waiti…" at bounding box center [354, 136] width 201 height 10
select select "dtp_production_ready"
click at [254, 131] on select "Waiting for Artwork Waiting for Diecut Waiting for Mockup Waiting for DTP Waiti…" at bounding box center [354, 136] width 201 height 10
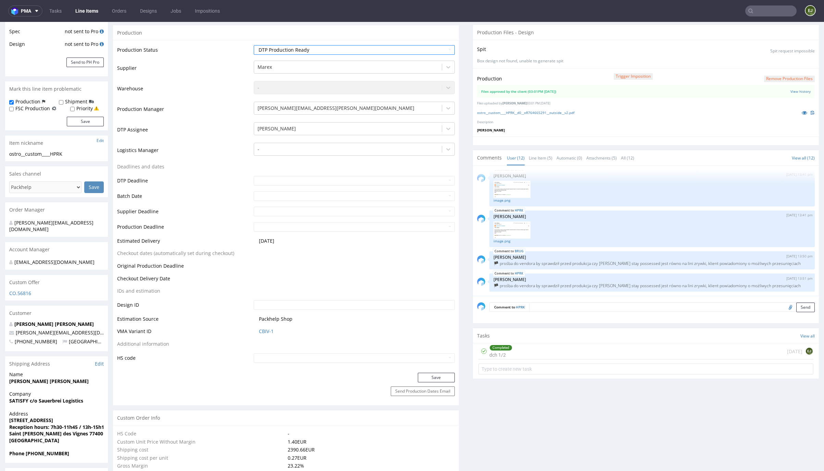
scroll to position [138, 0]
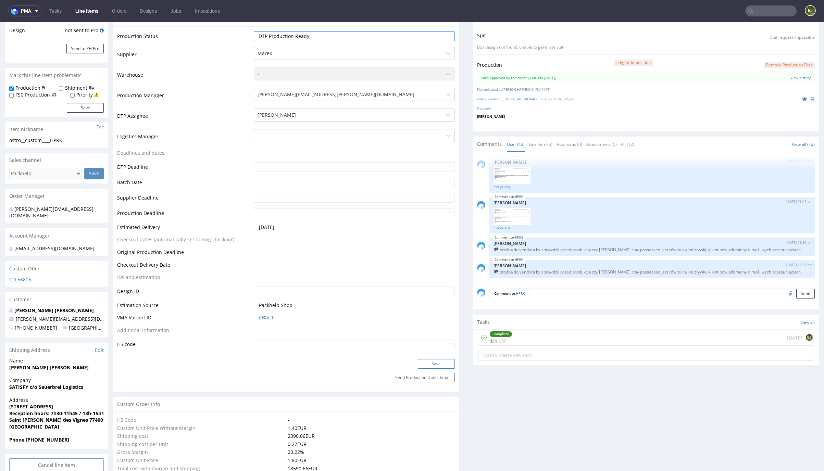
click at [438, 361] on button "Save" at bounding box center [436, 364] width 37 height 10
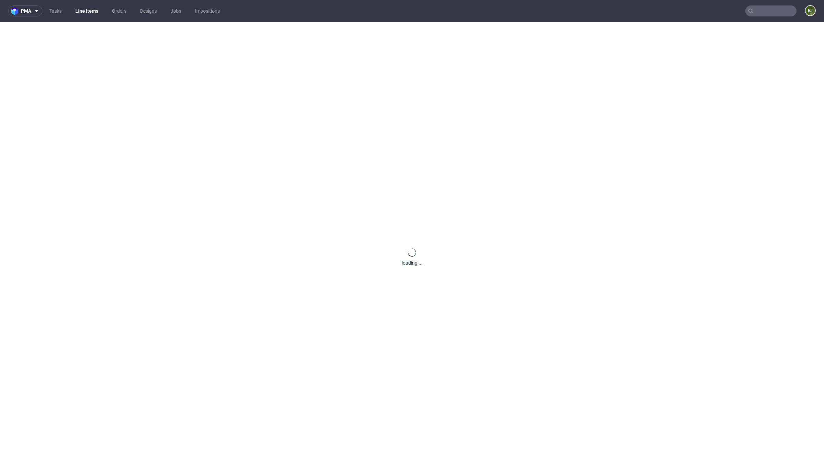
scroll to position [0, 0]
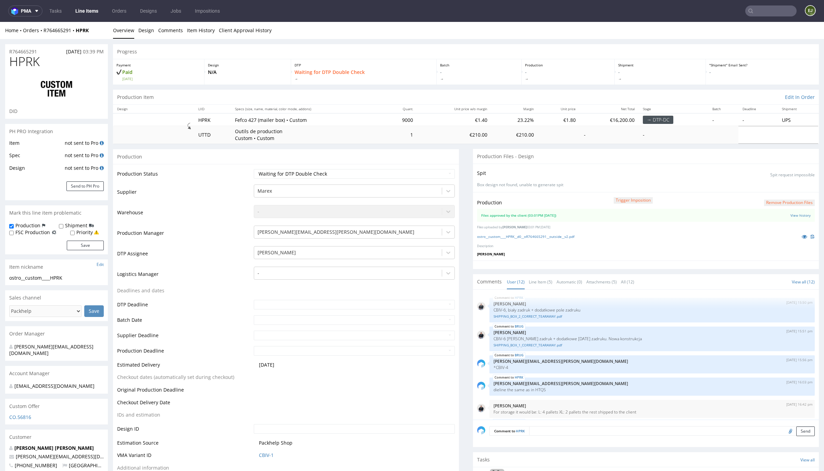
scroll to position [169, 0]
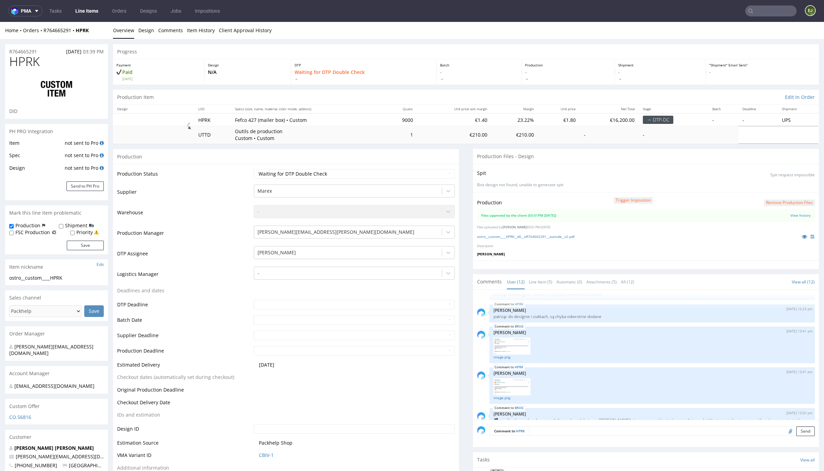
click at [513, 240] on div "ostro__custom____HPRK__d0__oR764665291__outside__v2.pdf" at bounding box center [646, 237] width 338 height 8
click at [517, 238] on link "ostro__custom____HPRK__d0__oR764665291__outside__v2.pdf" at bounding box center [525, 236] width 97 height 5
click at [431, 176] on select "Waiting for Artwork Waiting for Diecut Waiting for Mockup Waiting for DTP Waiti…" at bounding box center [354, 174] width 201 height 10
click at [538, 278] on link "Line Item (5)" at bounding box center [541, 282] width 24 height 15
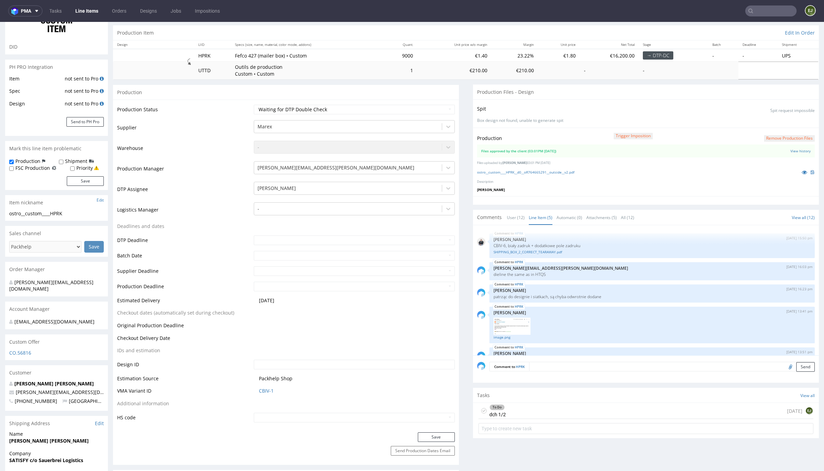
scroll to position [14, 0]
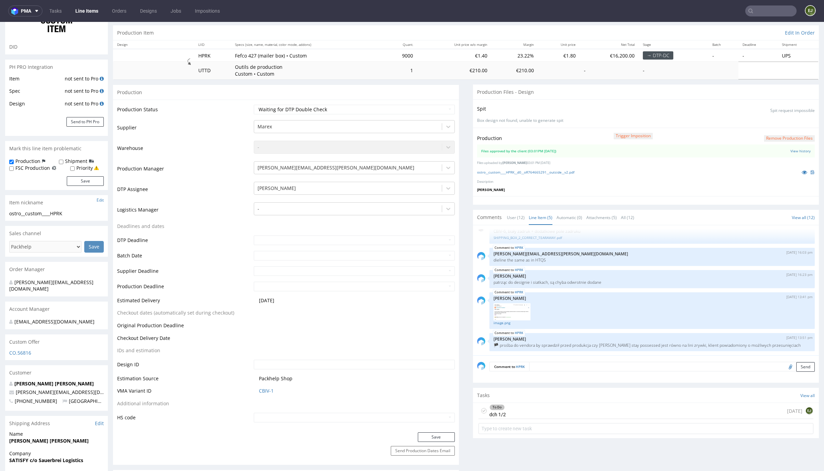
click at [516, 408] on div "To Do dch 1/2 [DATE] EJ" at bounding box center [645, 411] width 335 height 16
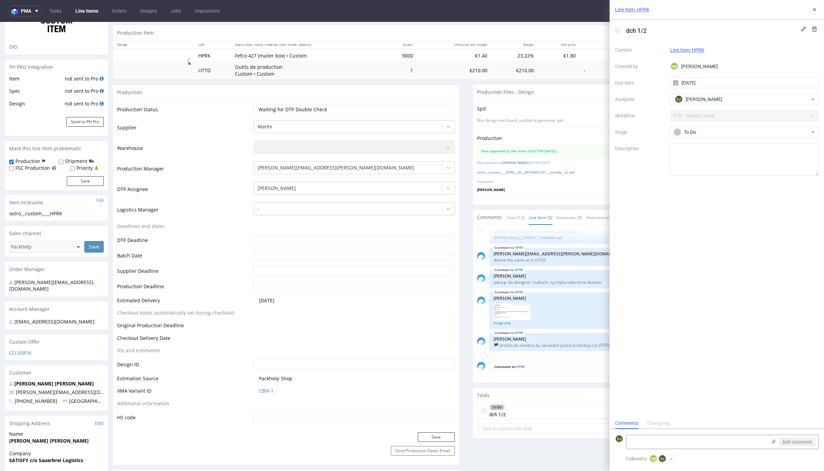
scroll to position [5, 0]
click at [618, 31] on icon at bounding box center [617, 30] width 5 height 5
click at [817, 9] on icon at bounding box center [813, 9] width 5 height 5
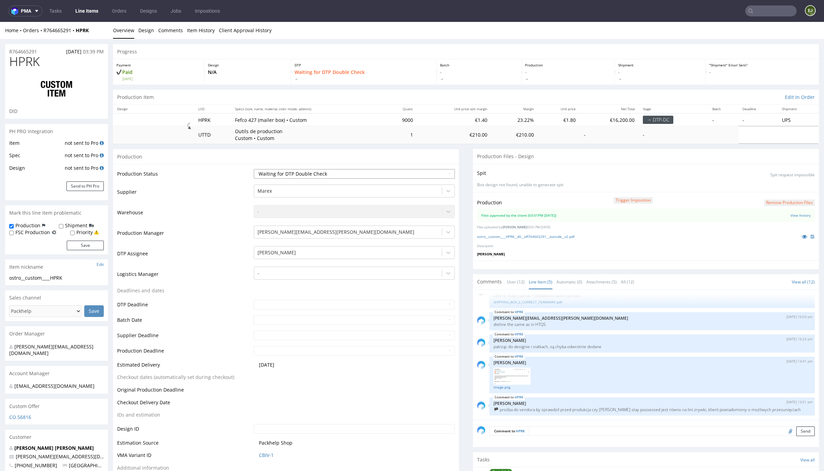
click at [432, 175] on select "Waiting for Artwork Waiting for Diecut Waiting for Mockup Waiting for DTP Waiti…" at bounding box center [354, 174] width 201 height 10
select select "dtp_production_ready"
click at [254, 169] on select "Waiting for Artwork Waiting for Diecut Waiting for Mockup Waiting for DTP Waiti…" at bounding box center [354, 174] width 201 height 10
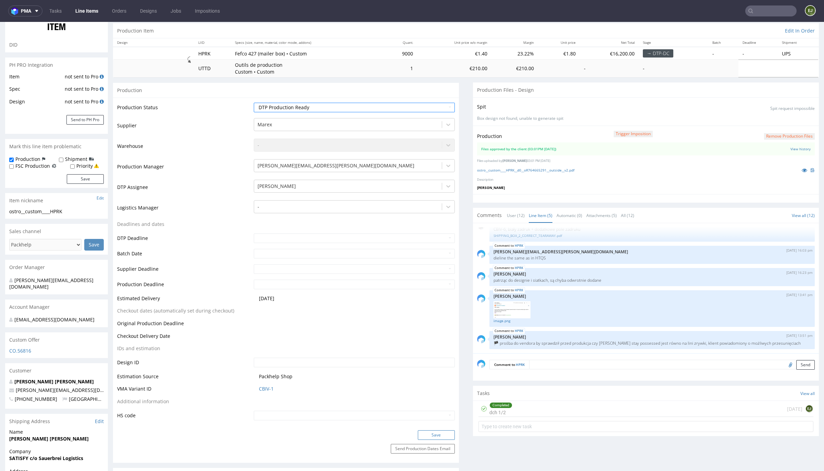
click at [440, 434] on button "Save" at bounding box center [436, 435] width 37 height 10
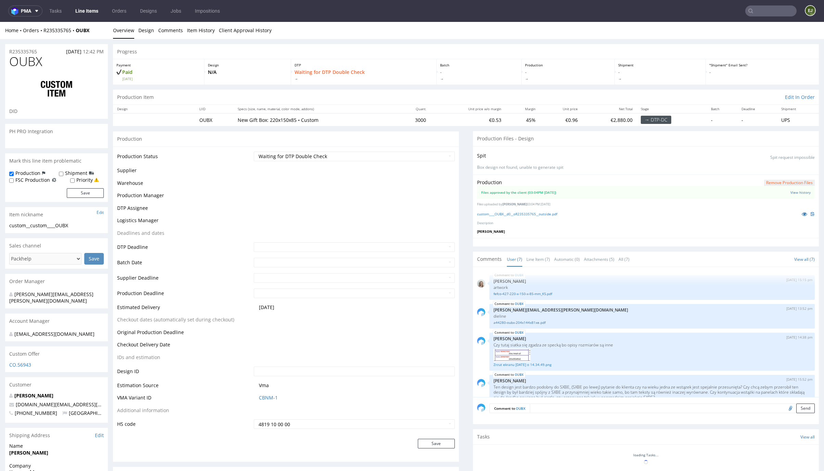
scroll to position [129, 0]
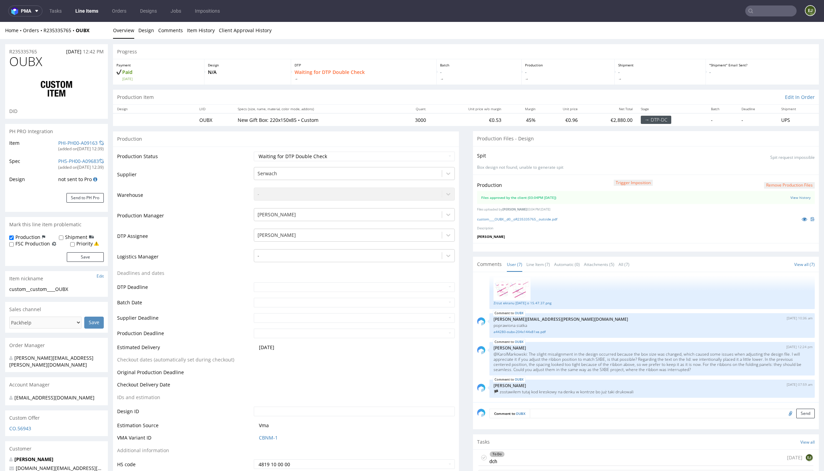
click at [543, 222] on div "custom____OUBX__d0__oR235335765__outside.pdf" at bounding box center [646, 219] width 338 height 8
click at [544, 219] on link "custom____OUBX__d0__oR235335765__outside.pdf" at bounding box center [517, 219] width 80 height 5
click at [540, 264] on link "Line Item (7)" at bounding box center [538, 264] width 24 height 15
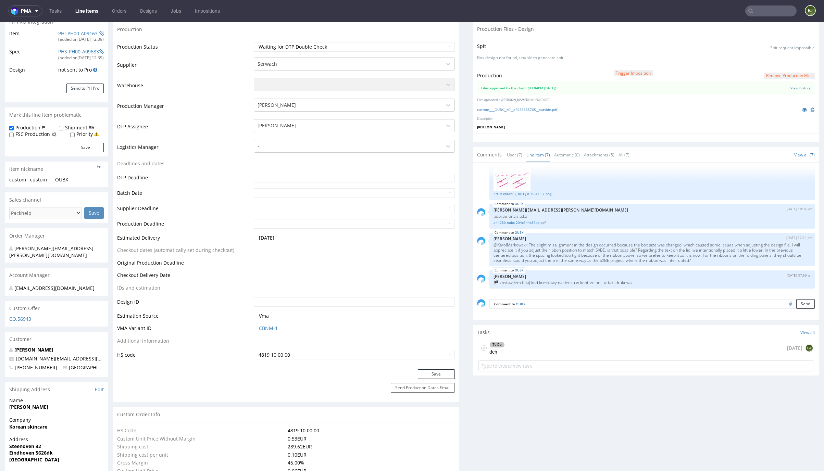
scroll to position [120, 0]
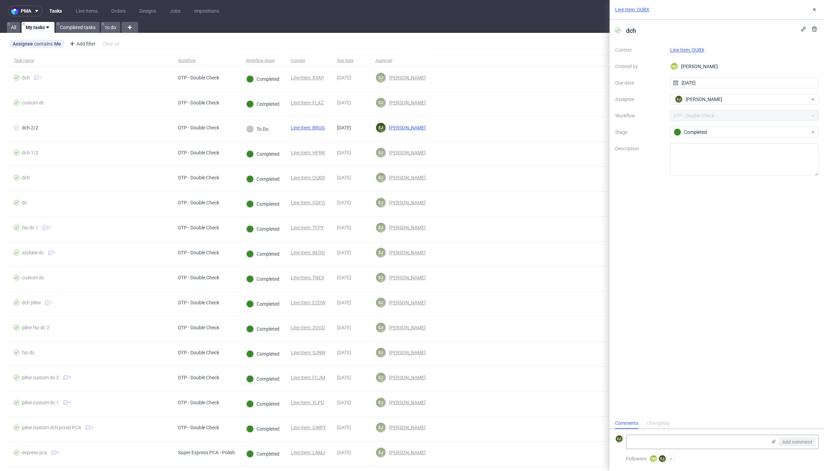
scroll to position [5, 0]
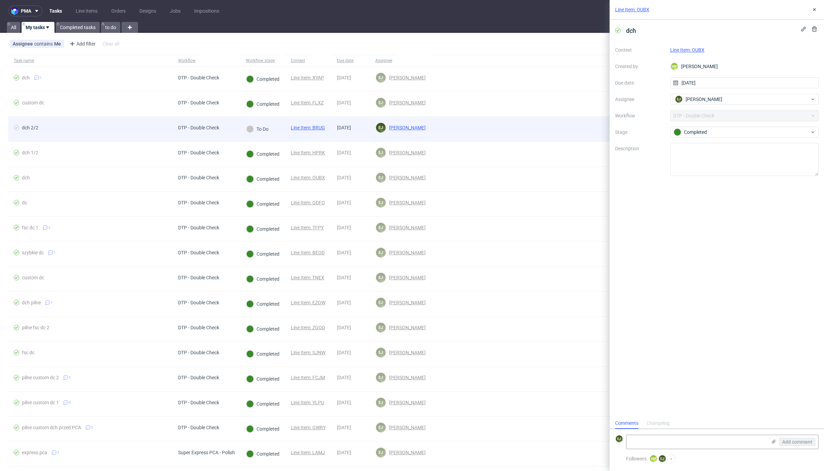
click at [313, 127] on link "Line Item: BRUG" at bounding box center [308, 127] width 34 height 5
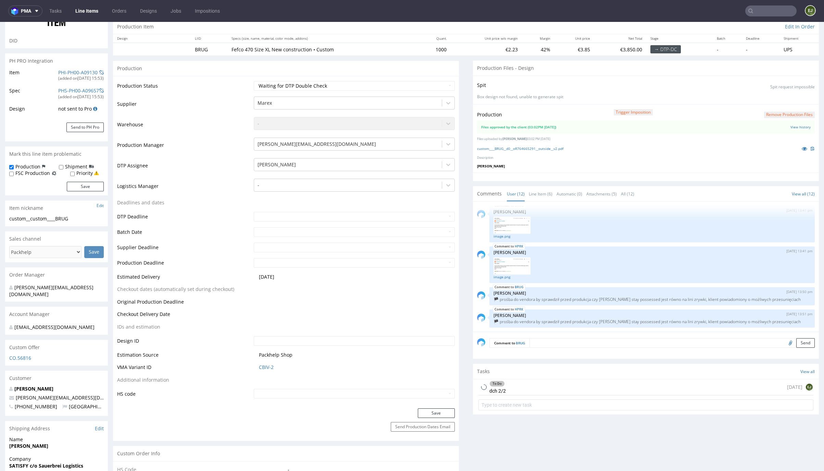
scroll to position [94, 0]
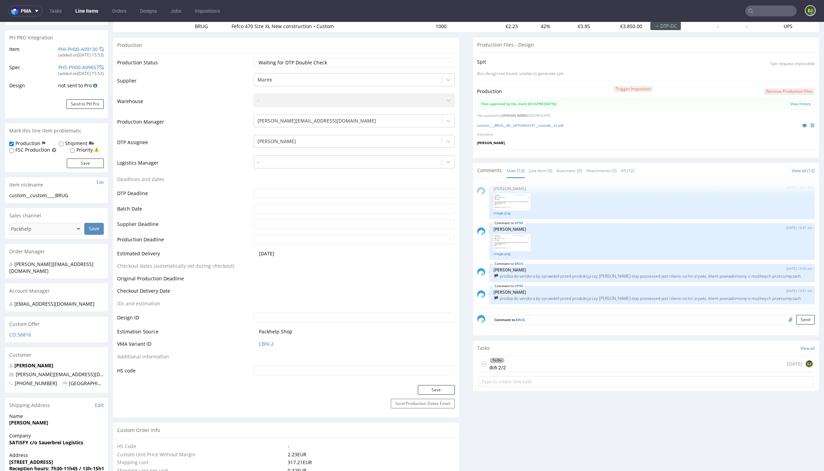
click at [481, 362] on icon at bounding box center [483, 363] width 5 height 5
click at [85, 7] on link "Line Items" at bounding box center [86, 10] width 31 height 11
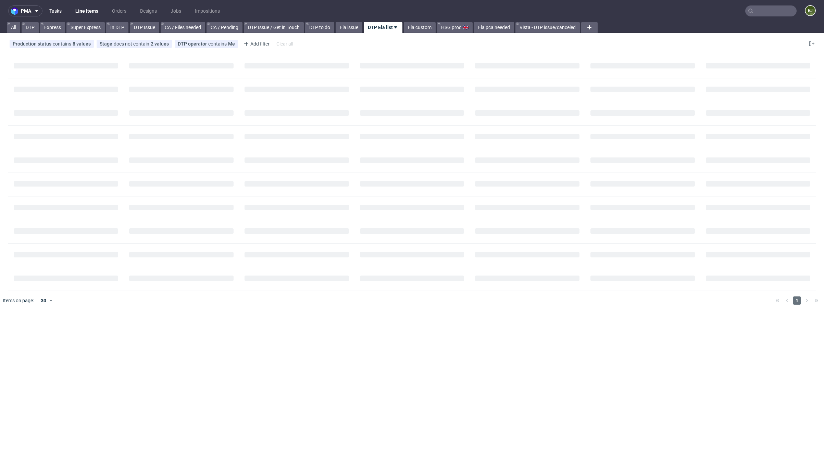
click at [58, 11] on link "Tasks" at bounding box center [55, 10] width 21 height 11
